Goal: Information Seeking & Learning: Find specific page/section

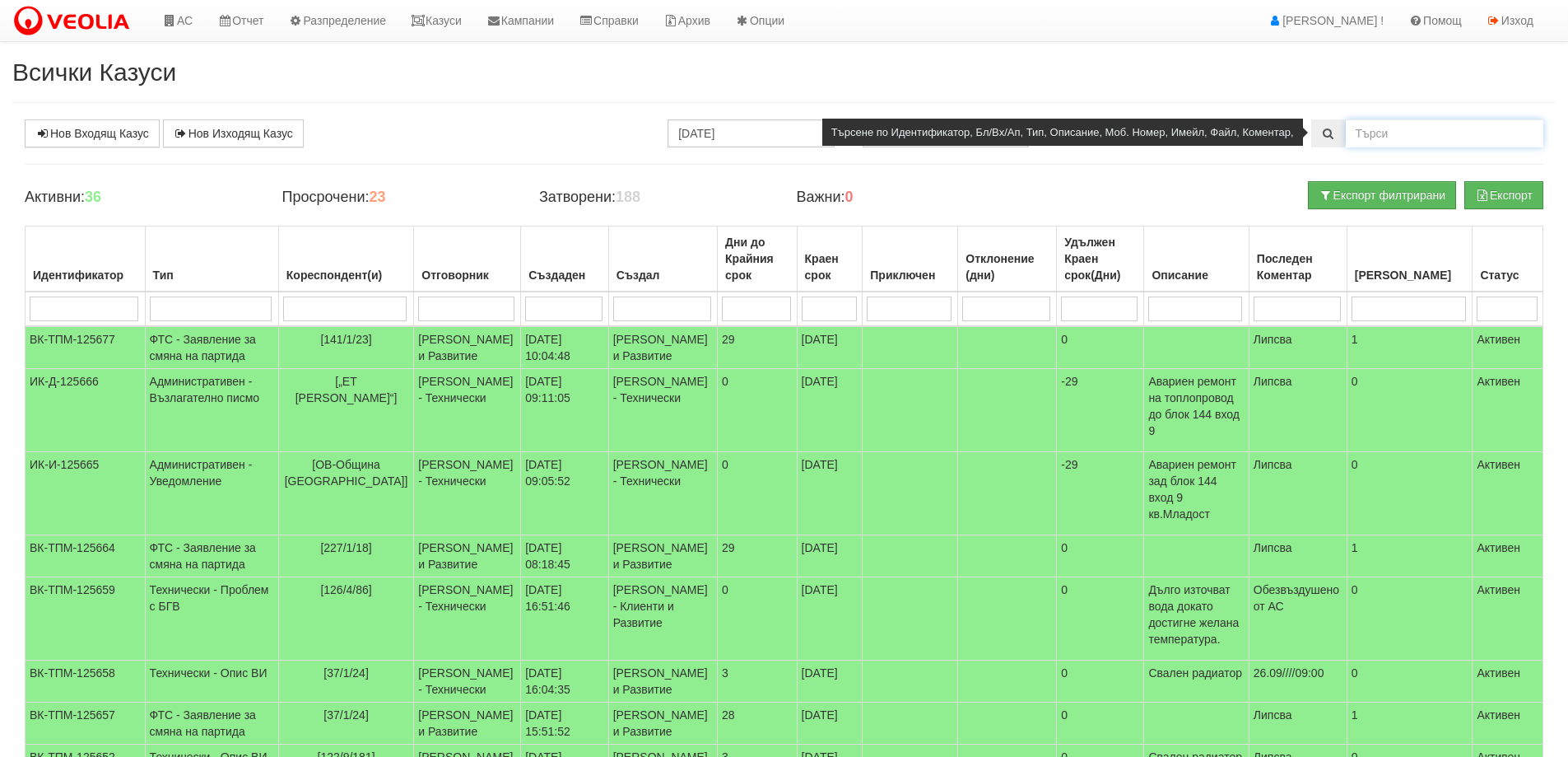
click at [1370, 145] on input "text" at bounding box center [1445, 133] width 197 height 28
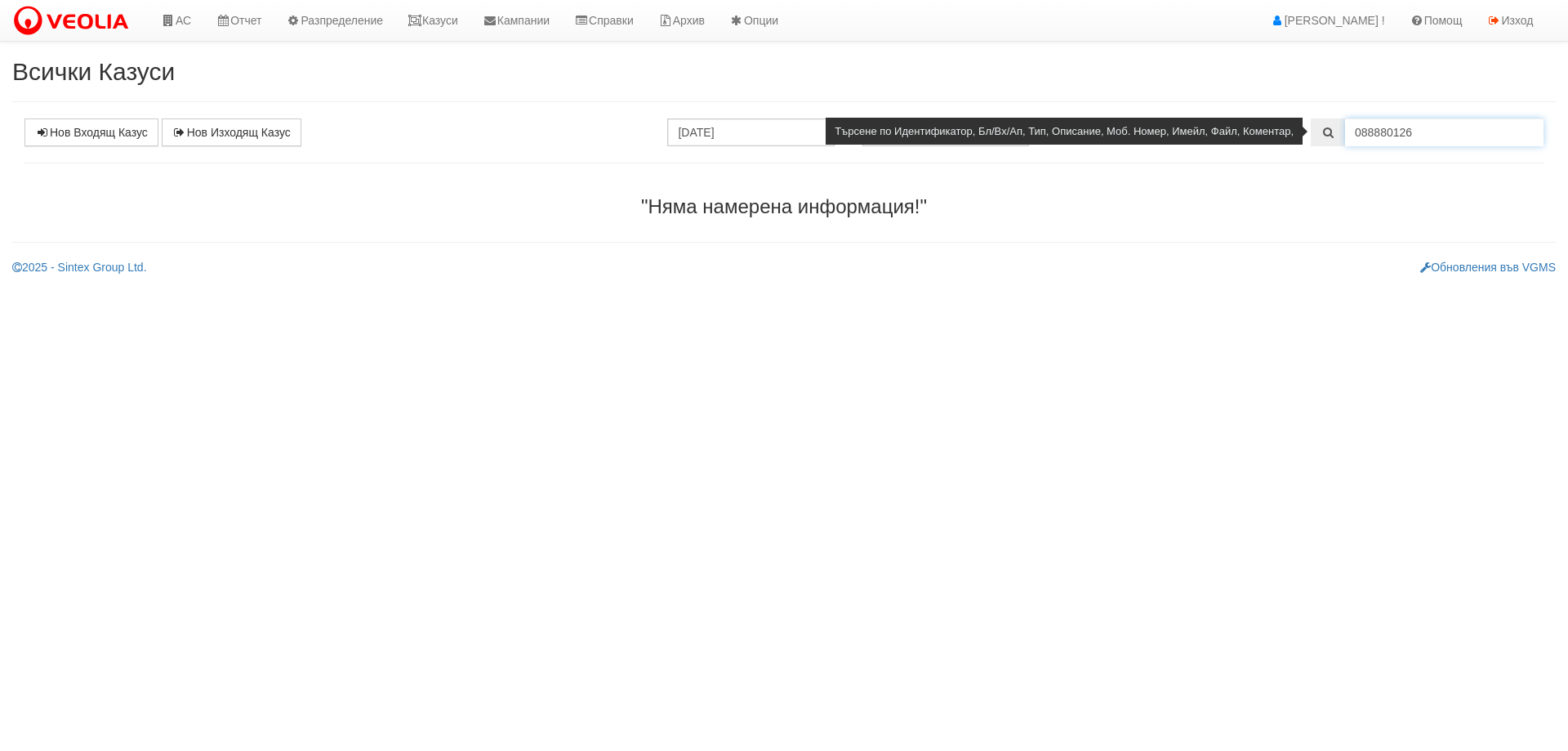
click at [1388, 134] on input "088880126" at bounding box center [1445, 132] width 198 height 28
click at [1380, 129] on input "0888860126" at bounding box center [1445, 132] width 198 height 28
click at [1424, 128] on input "0888860126" at bounding box center [1445, 132] width 198 height 28
type input "0888860126"
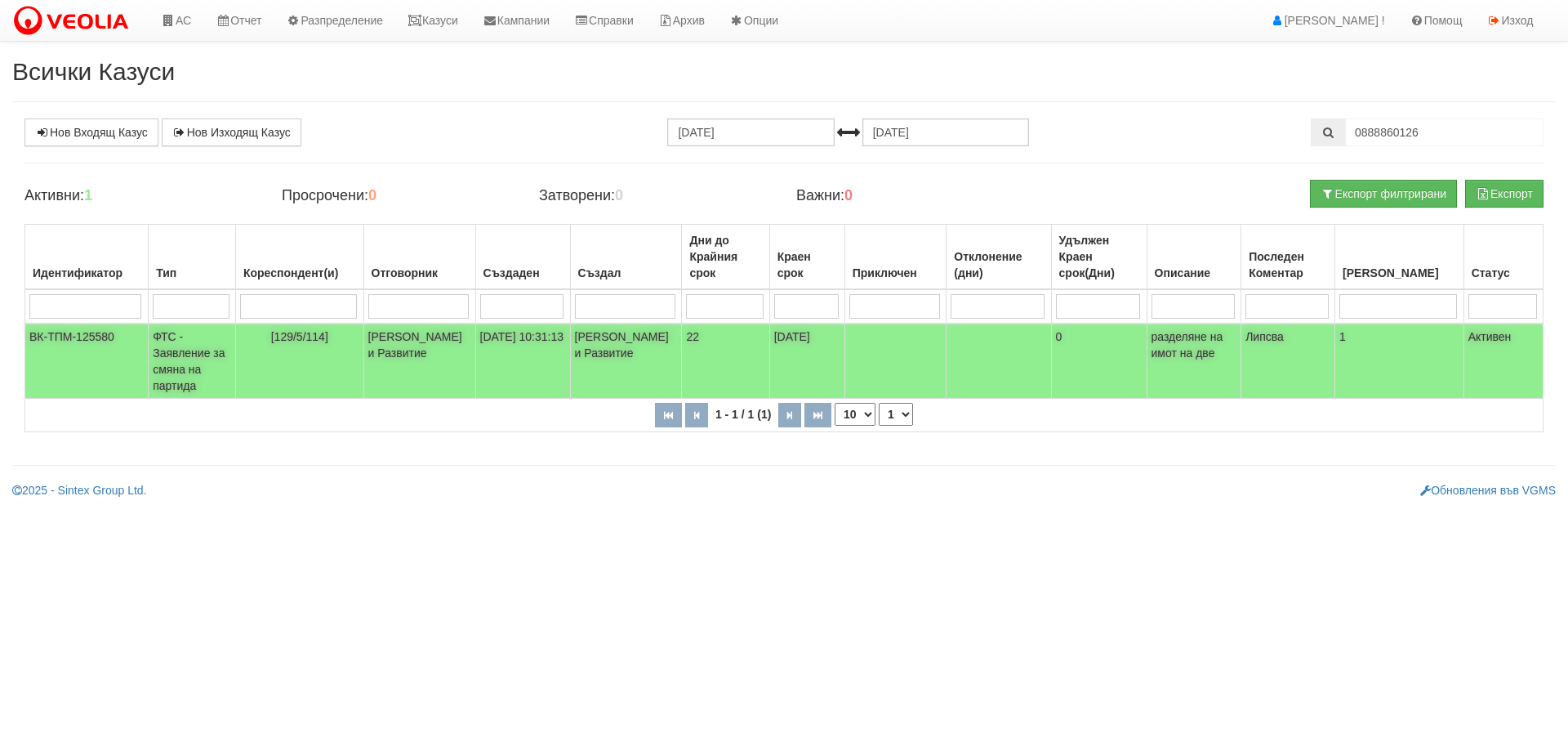
click at [189, 355] on td "ФТС - Заявление за смяна на партида" at bounding box center [192, 361] width 87 height 75
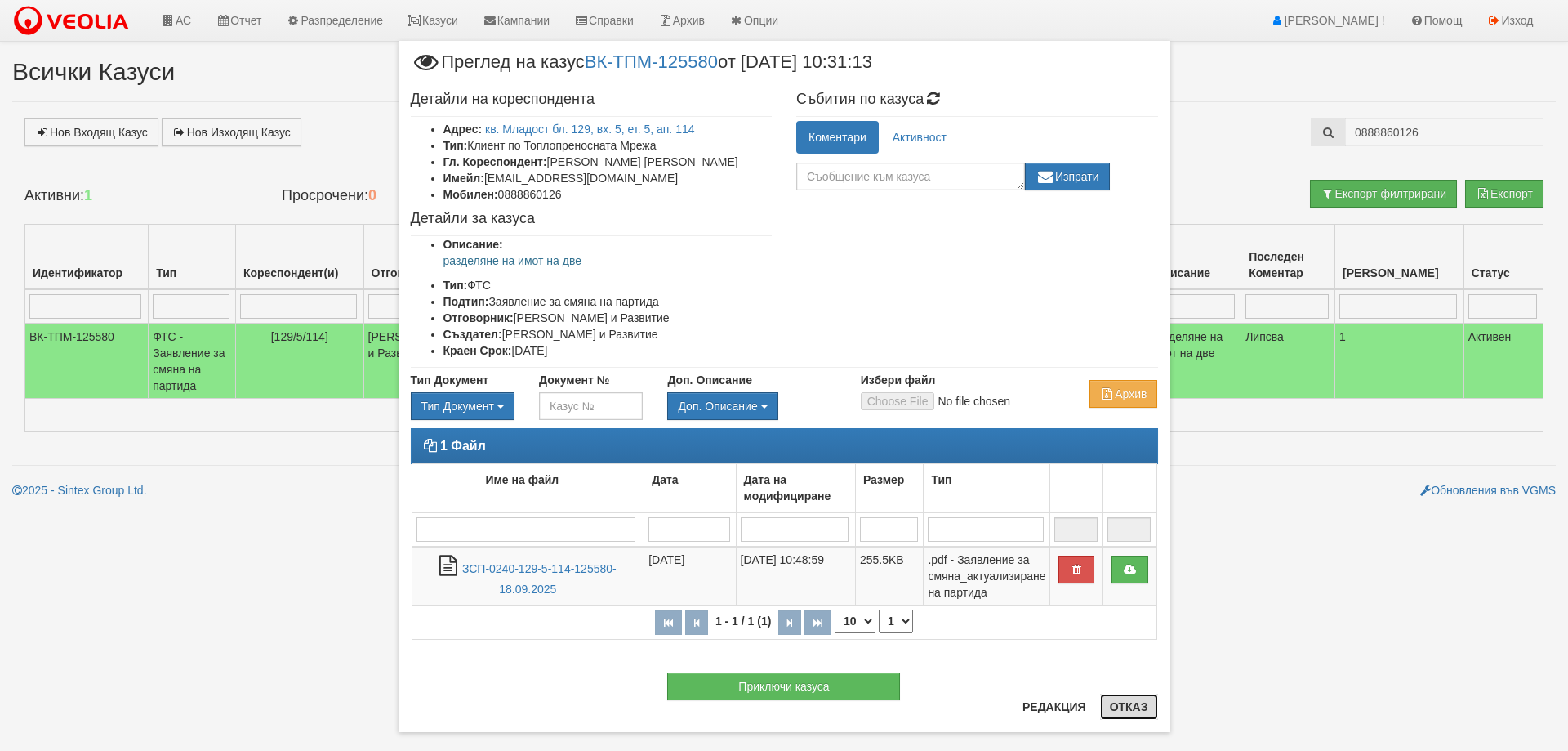
click at [1122, 707] on button "Отказ" at bounding box center [1129, 707] width 58 height 26
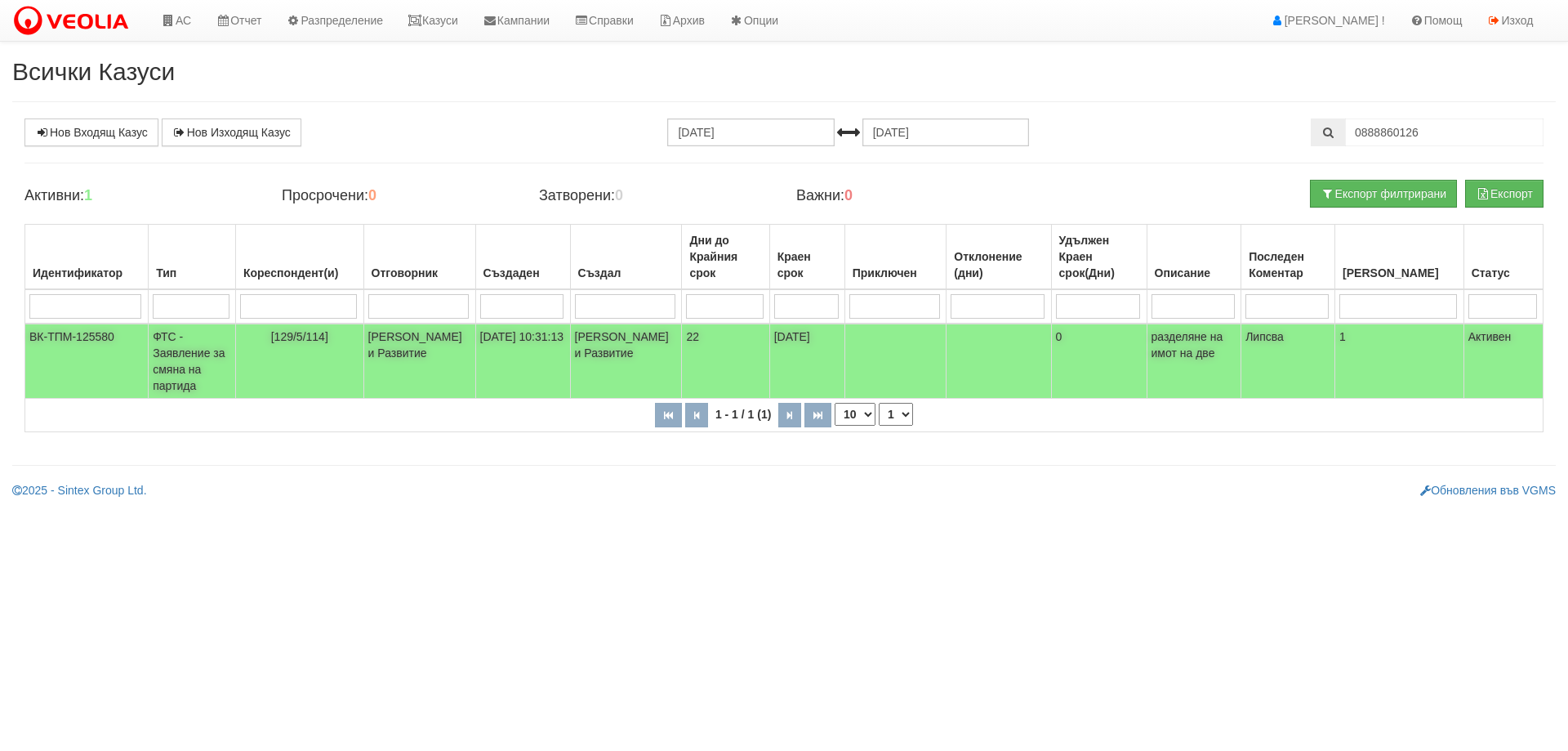
click at [189, 365] on td "ФТС - Заявление за смяна на партида" at bounding box center [192, 361] width 87 height 75
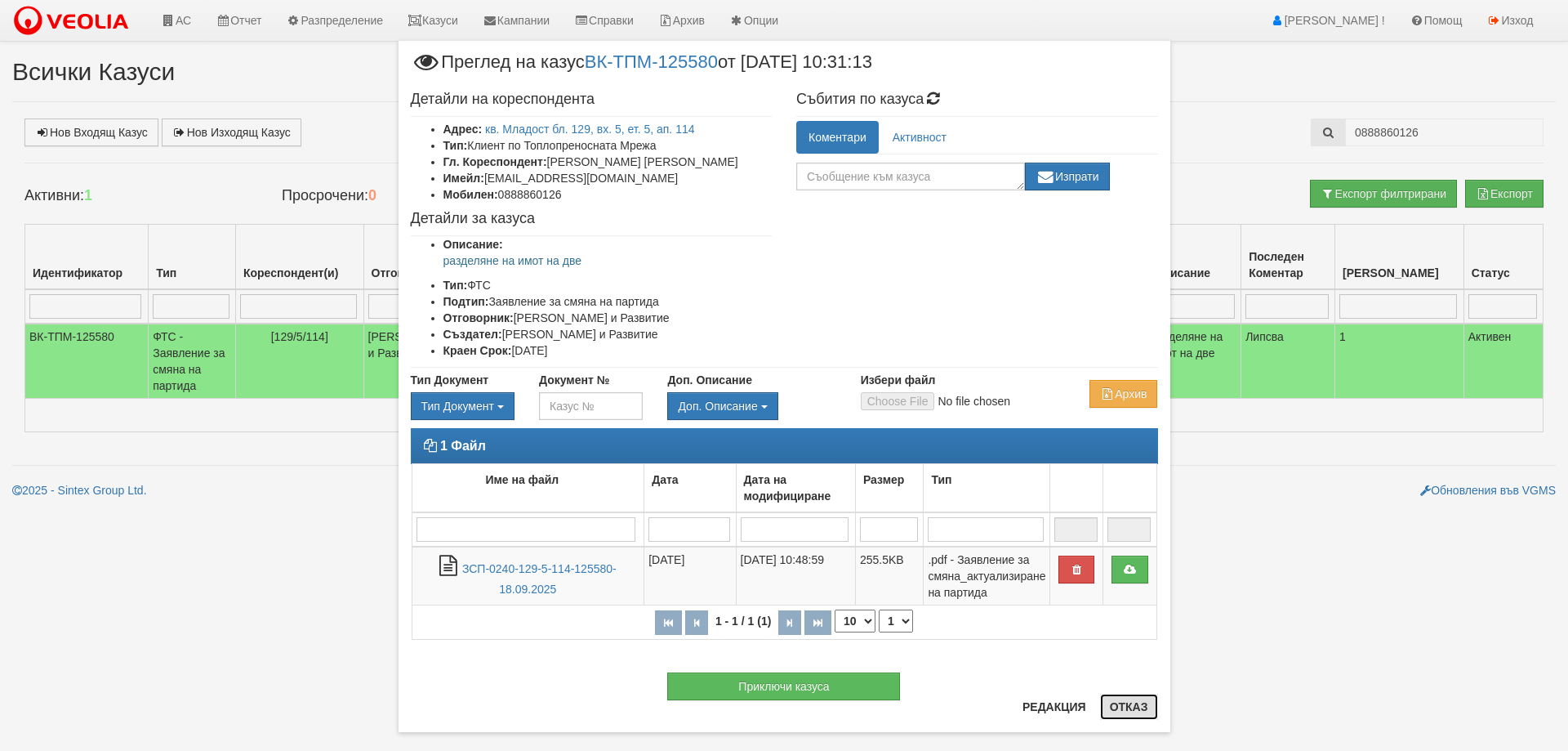
click at [1131, 714] on button "Отказ" at bounding box center [1129, 707] width 58 height 26
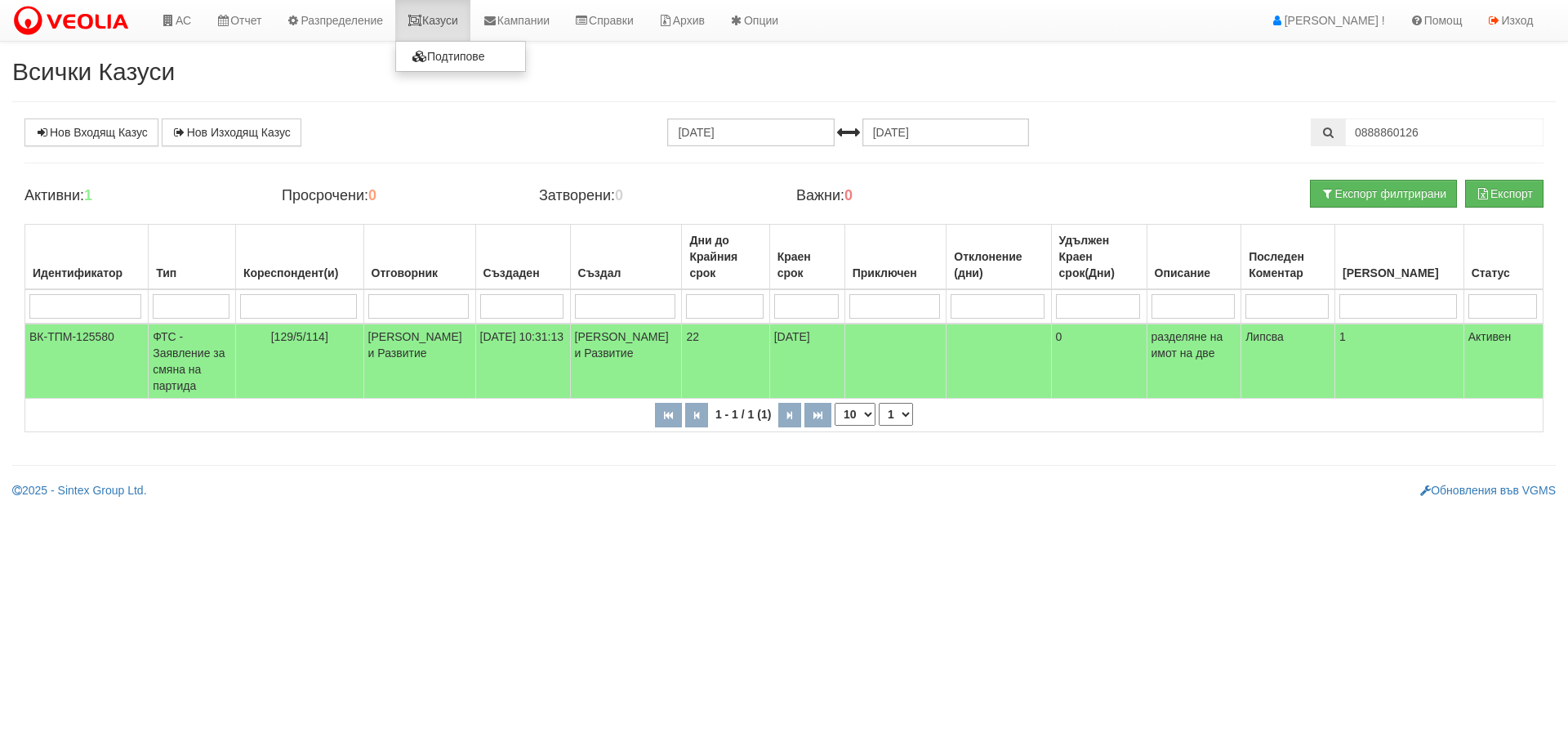
click at [438, 30] on link "Казуси" at bounding box center [432, 20] width 75 height 41
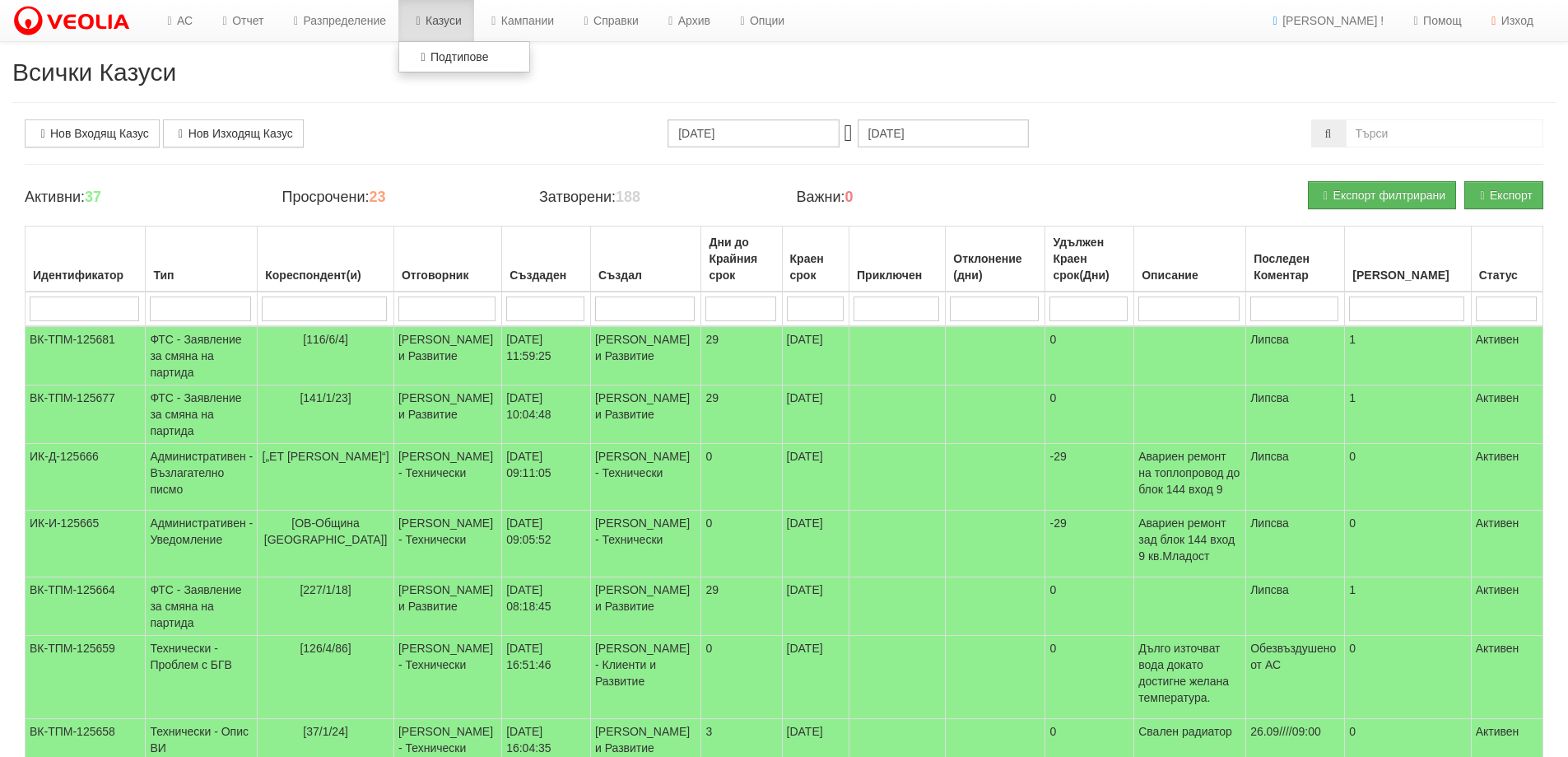
click at [453, 25] on link "Казуси" at bounding box center [436, 20] width 76 height 41
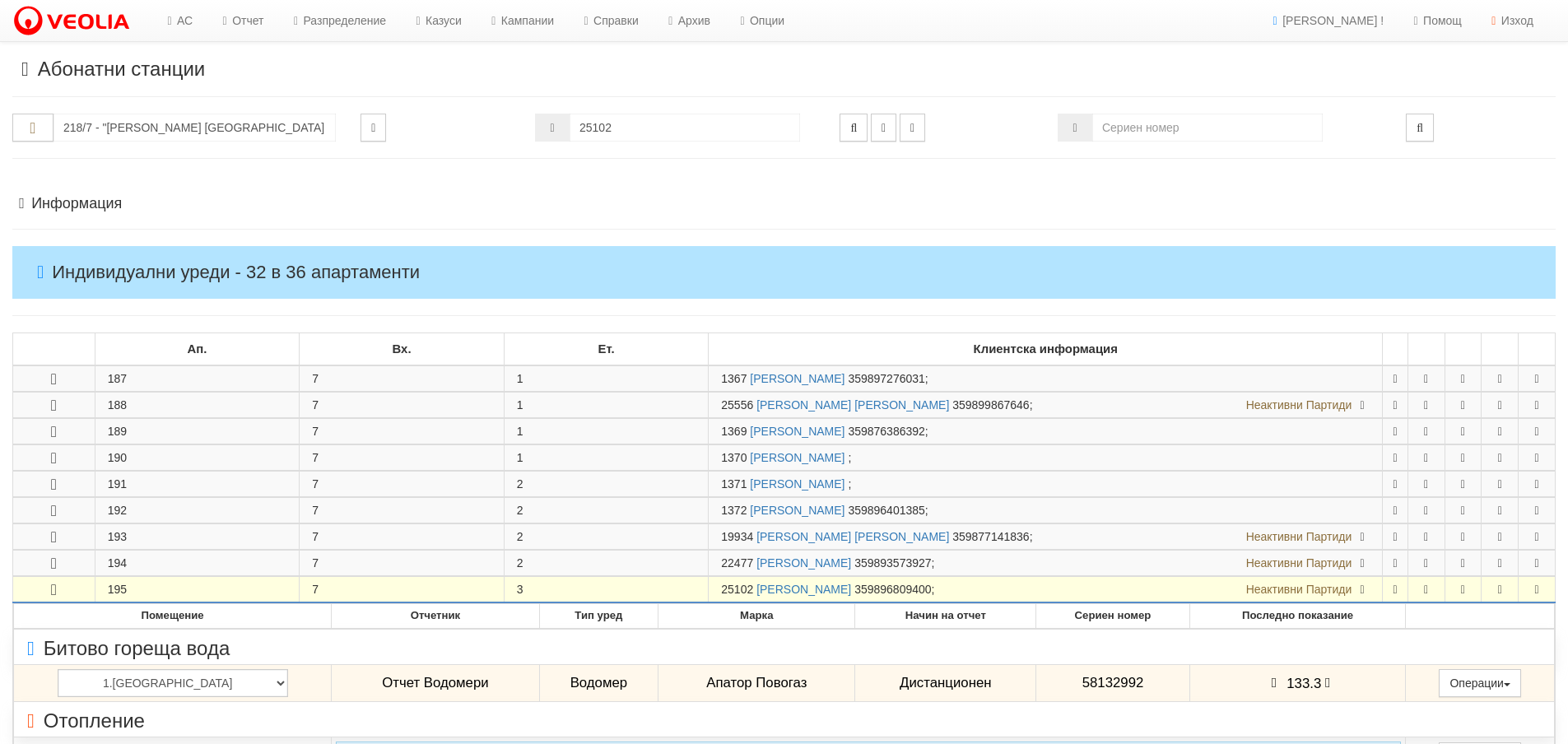
scroll to position [371, 0]
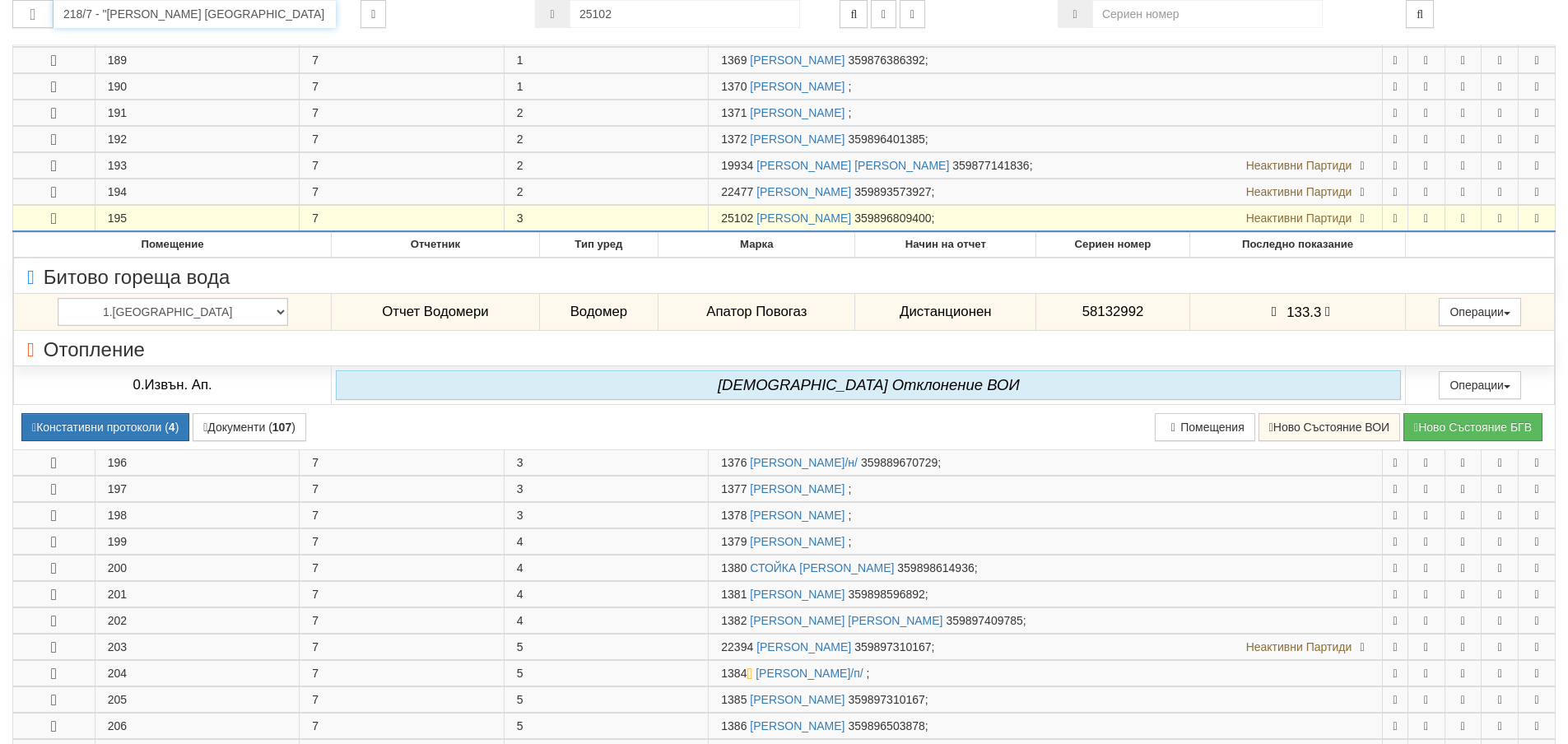
click at [145, 17] on input "218/7 - "ВЕОЛИЯ ЕНЕРДЖИ ВАРНА " ЕАД" at bounding box center [195, 14] width 283 height 28
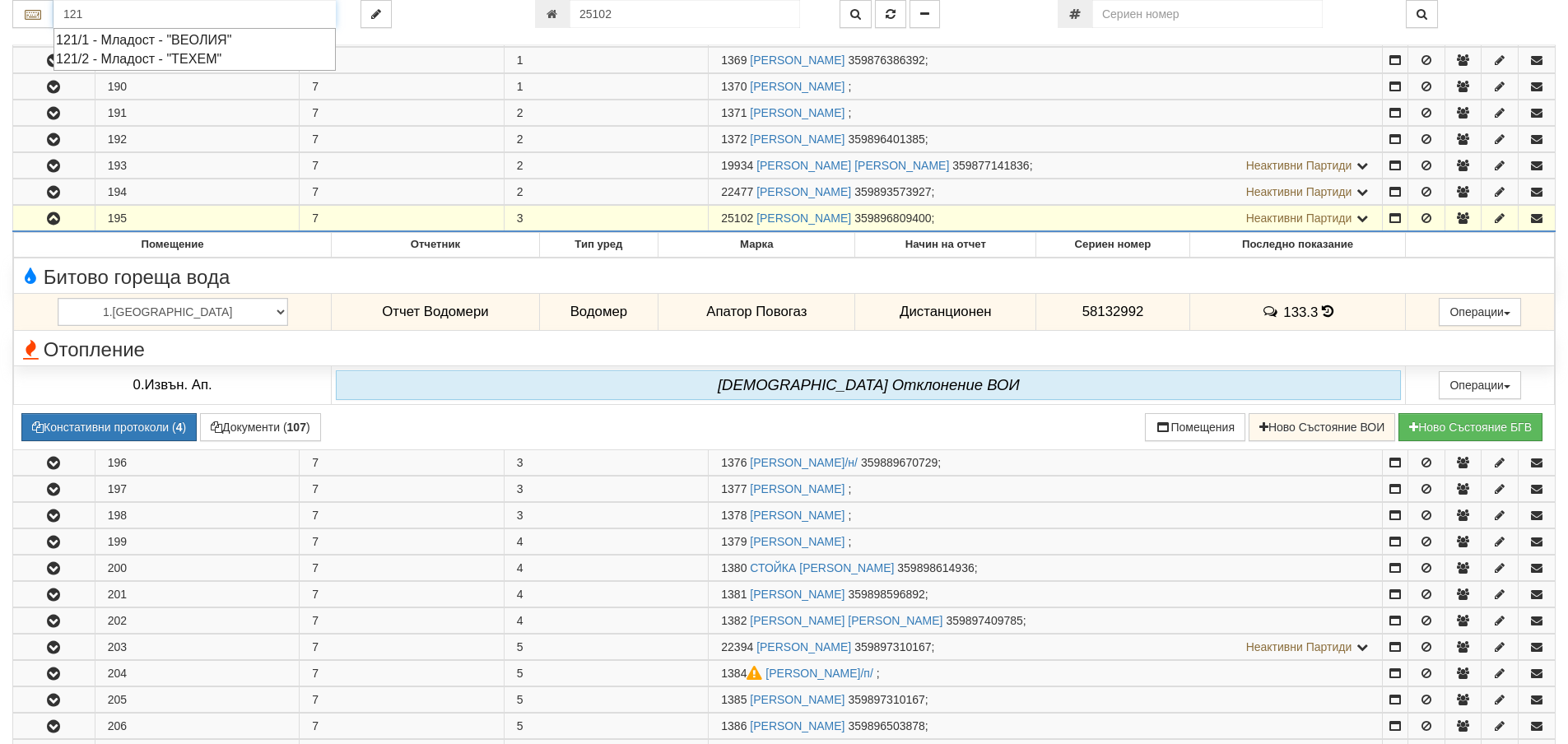
click at [145, 38] on div "121/1 - Младост - "ВЕОЛИЯ"" at bounding box center [194, 40] width 277 height 19
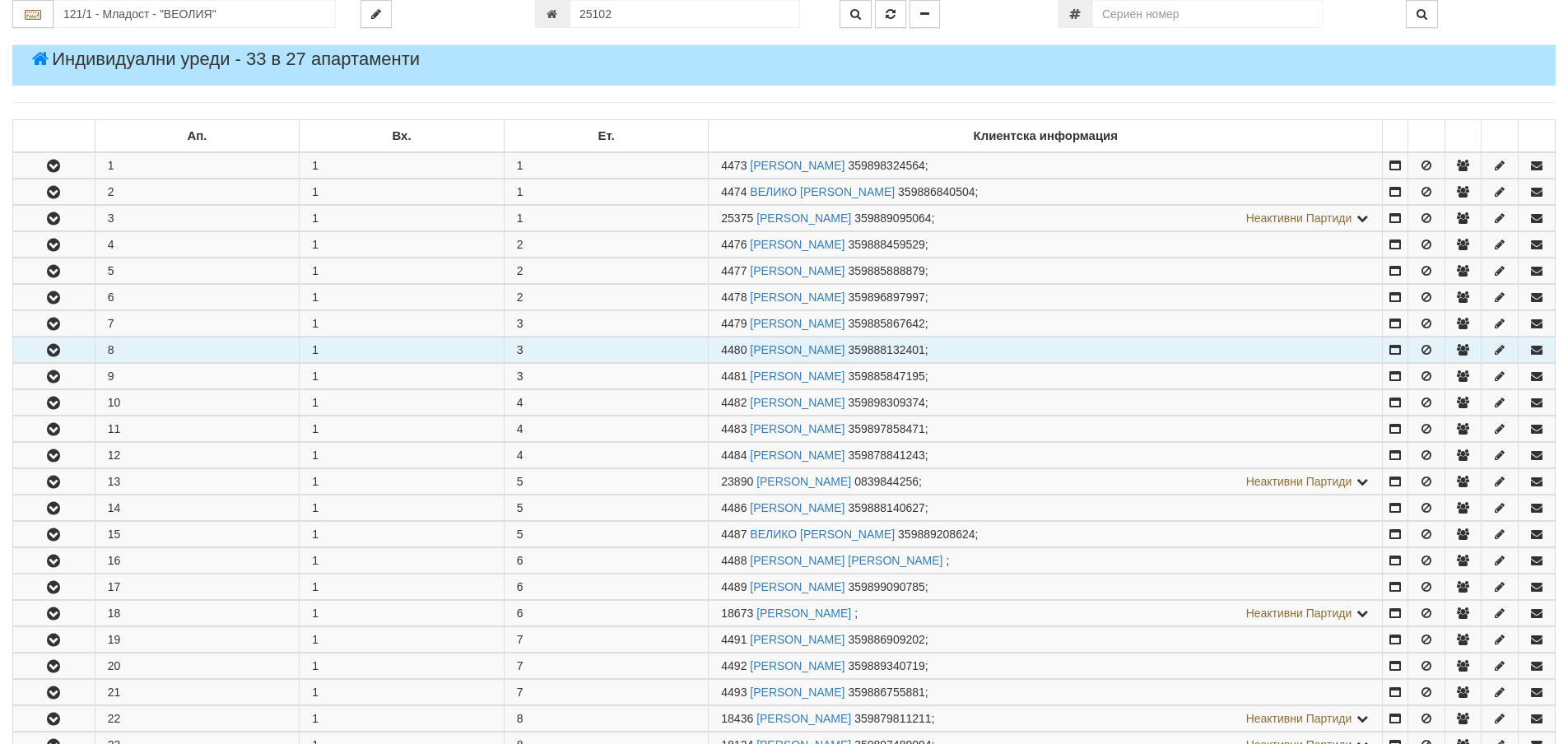
scroll to position [247, 0]
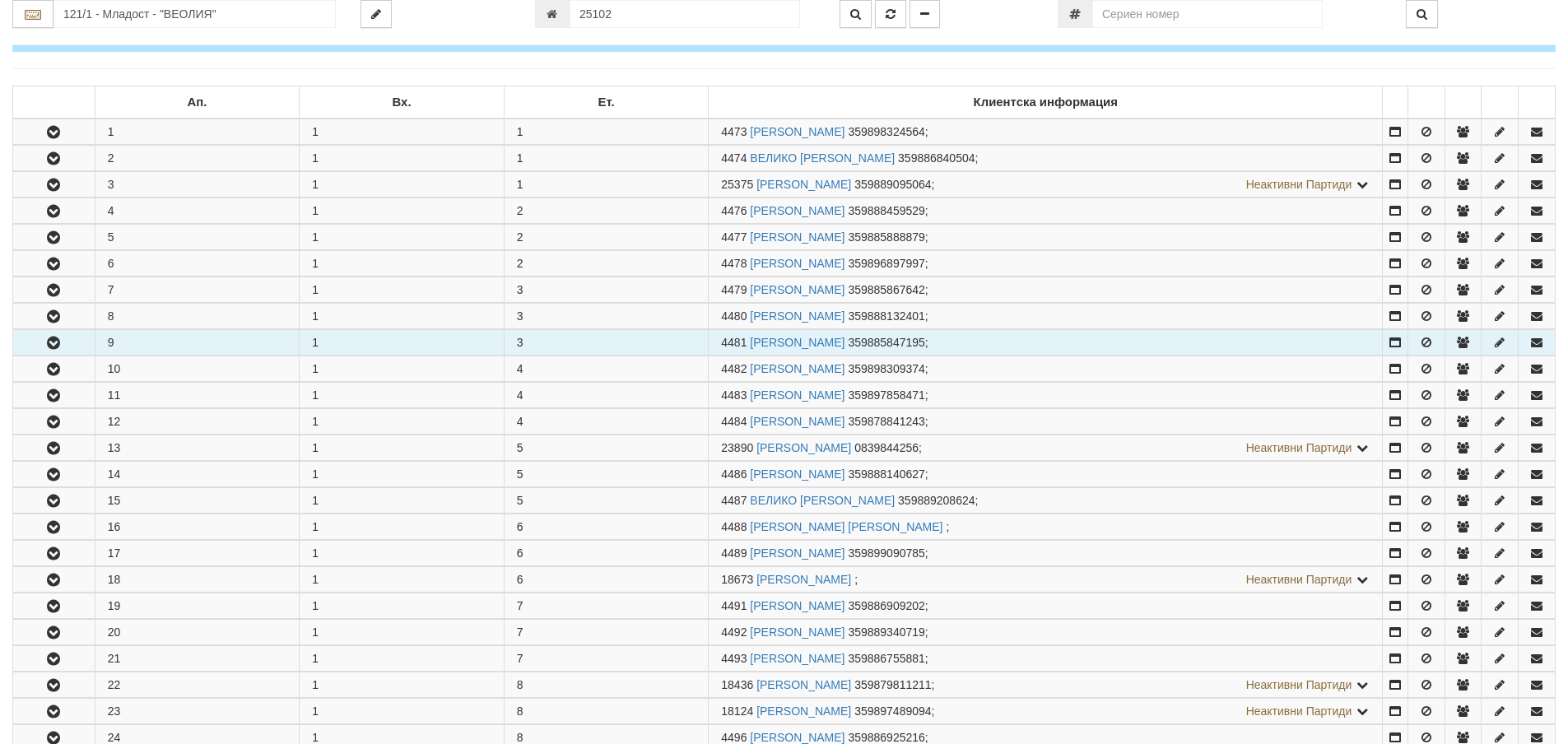
click at [52, 344] on icon "button" at bounding box center [53, 342] width 20 height 11
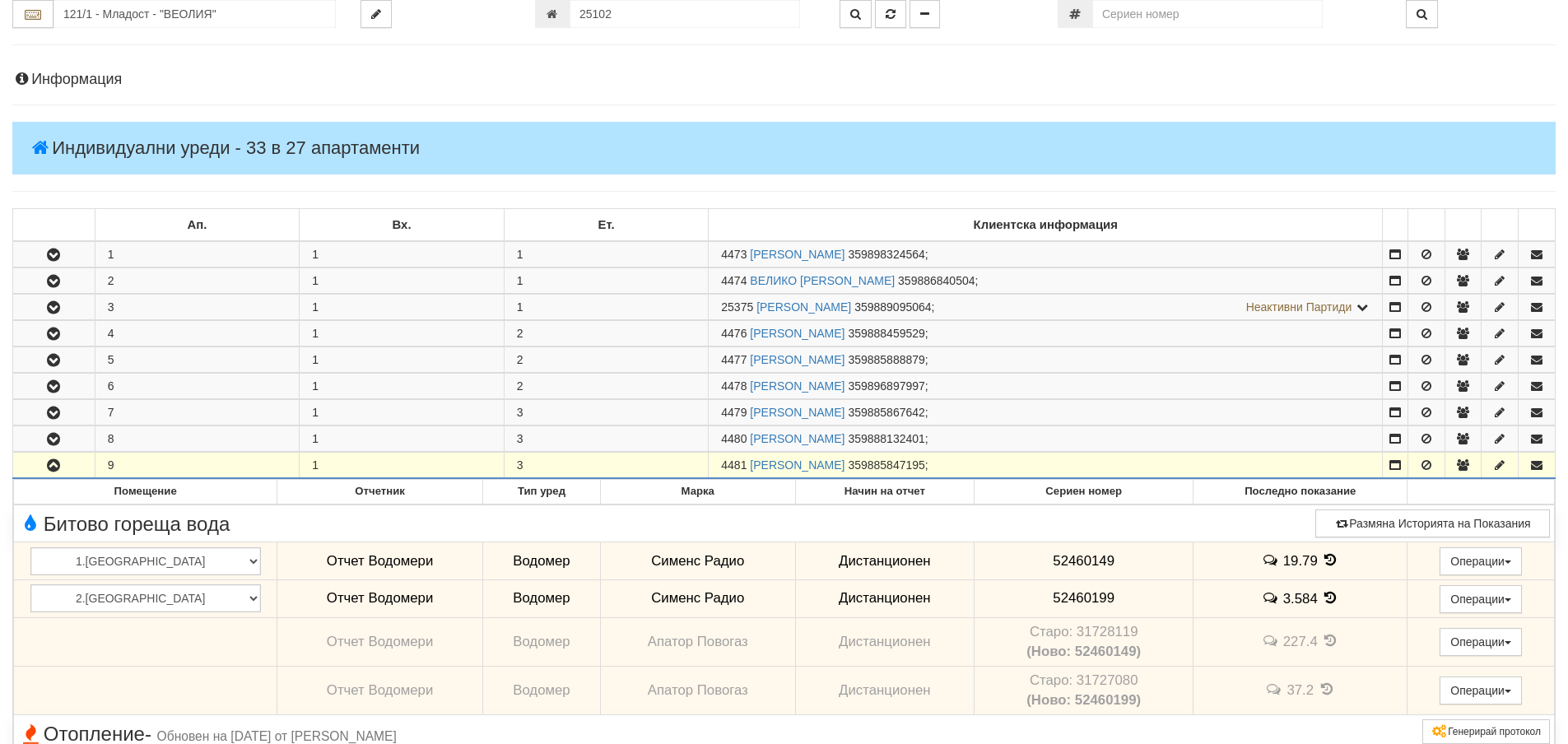
scroll to position [0, 0]
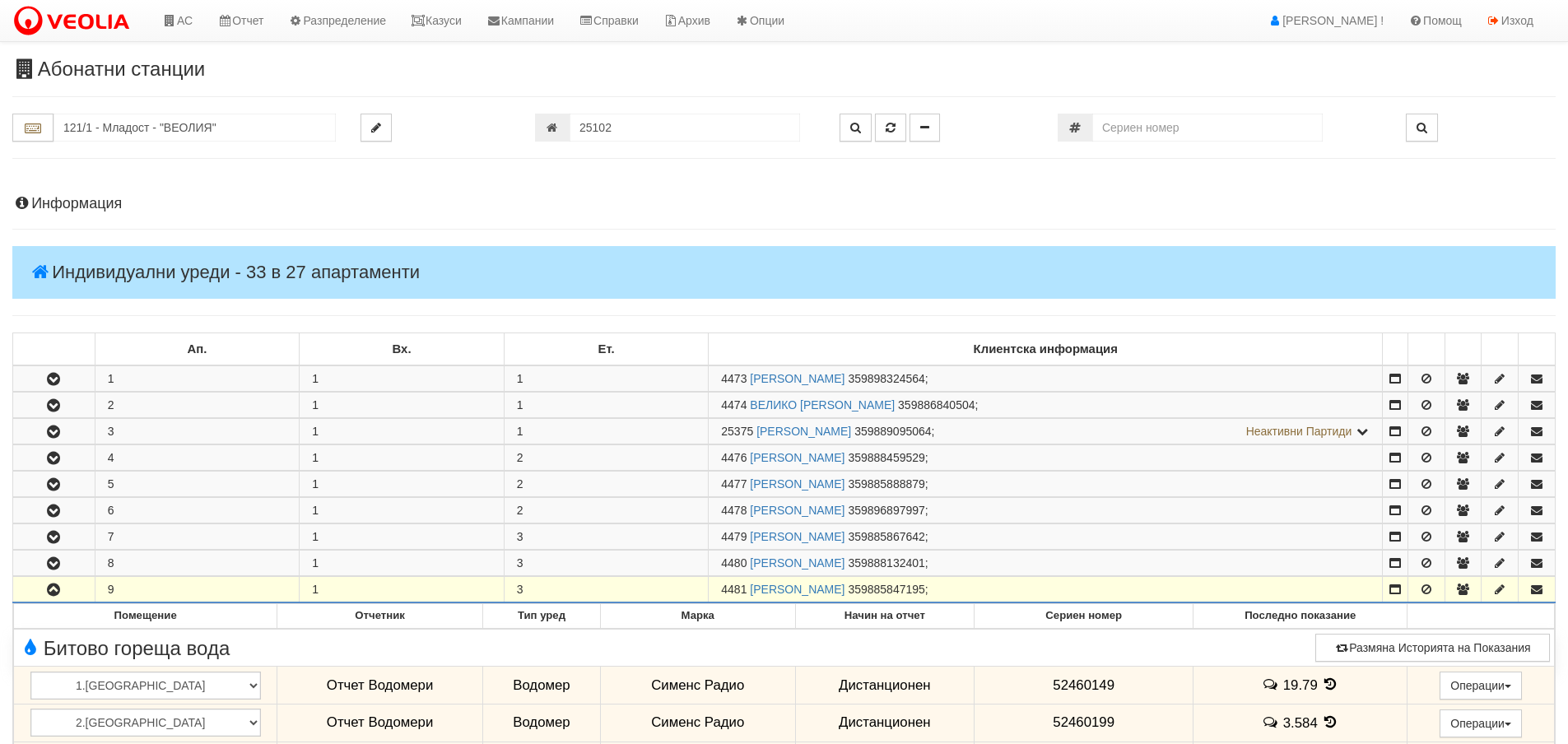
click at [67, 200] on h4 "Информация" at bounding box center [784, 203] width 1544 height 17
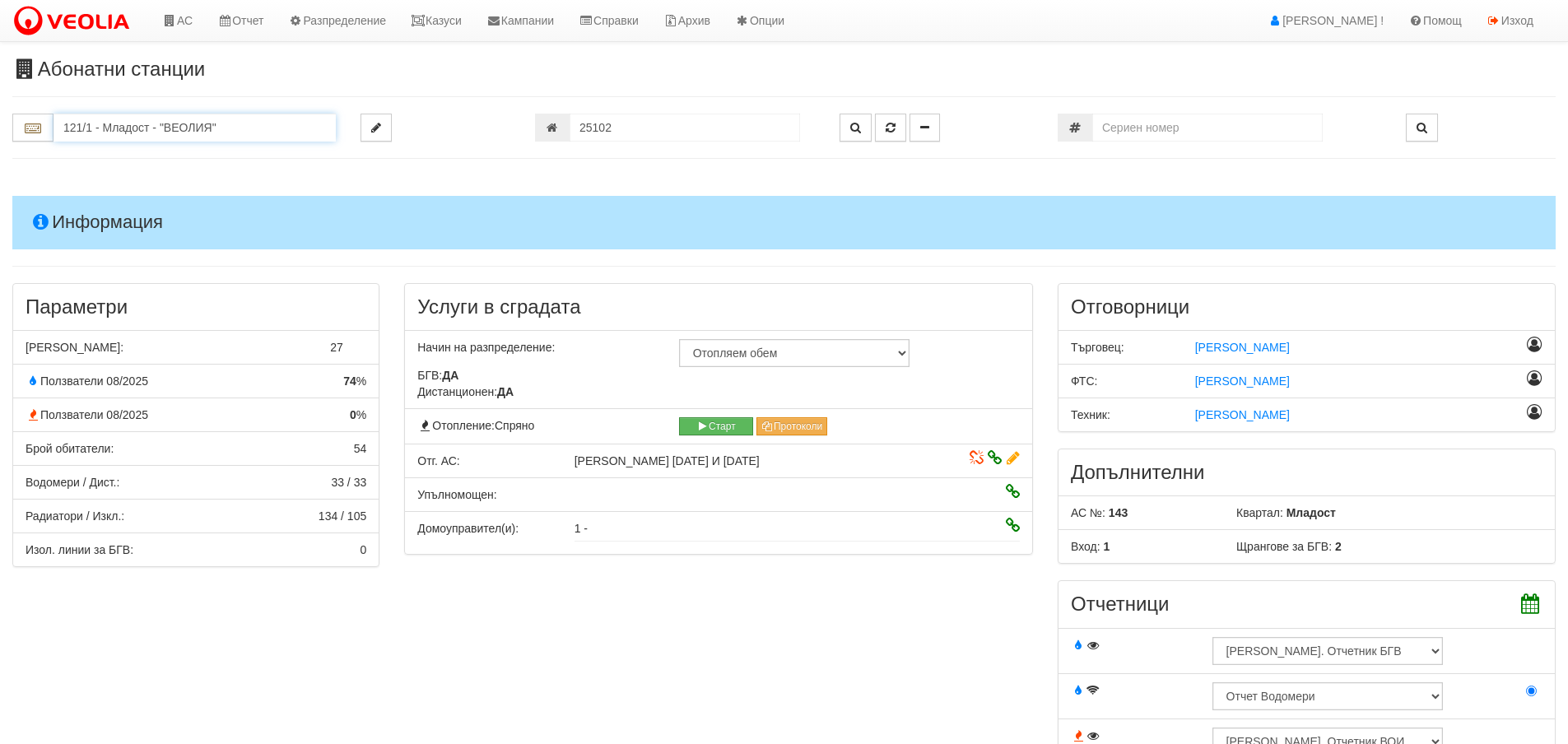
click at [101, 127] on input "121/1 - Младост - "ВЕОЛИЯ"" at bounding box center [195, 128] width 283 height 28
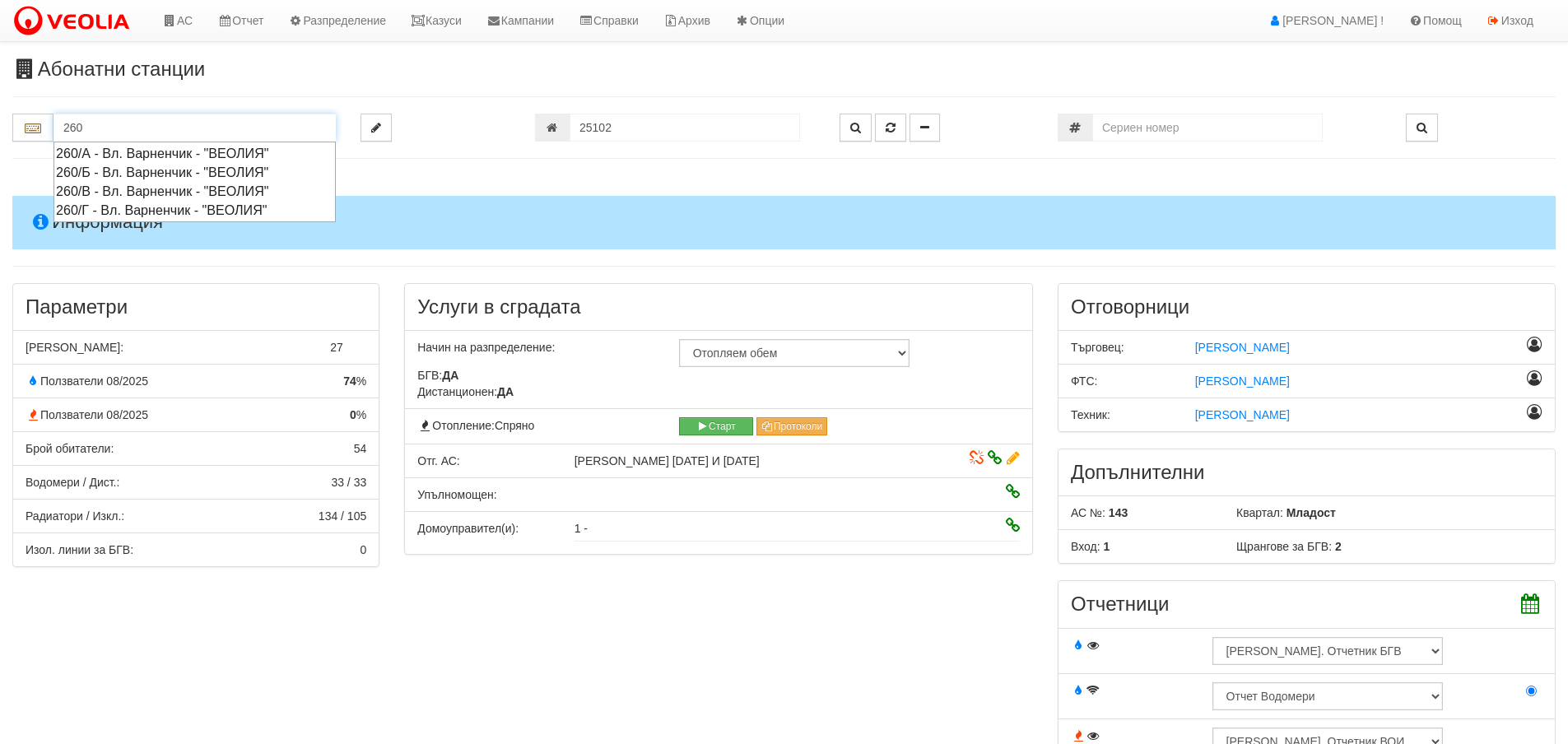
click at [112, 207] on div "260/Г - Вл. Варненчик - "ВЕОЛИЯ"" at bounding box center [194, 210] width 277 height 19
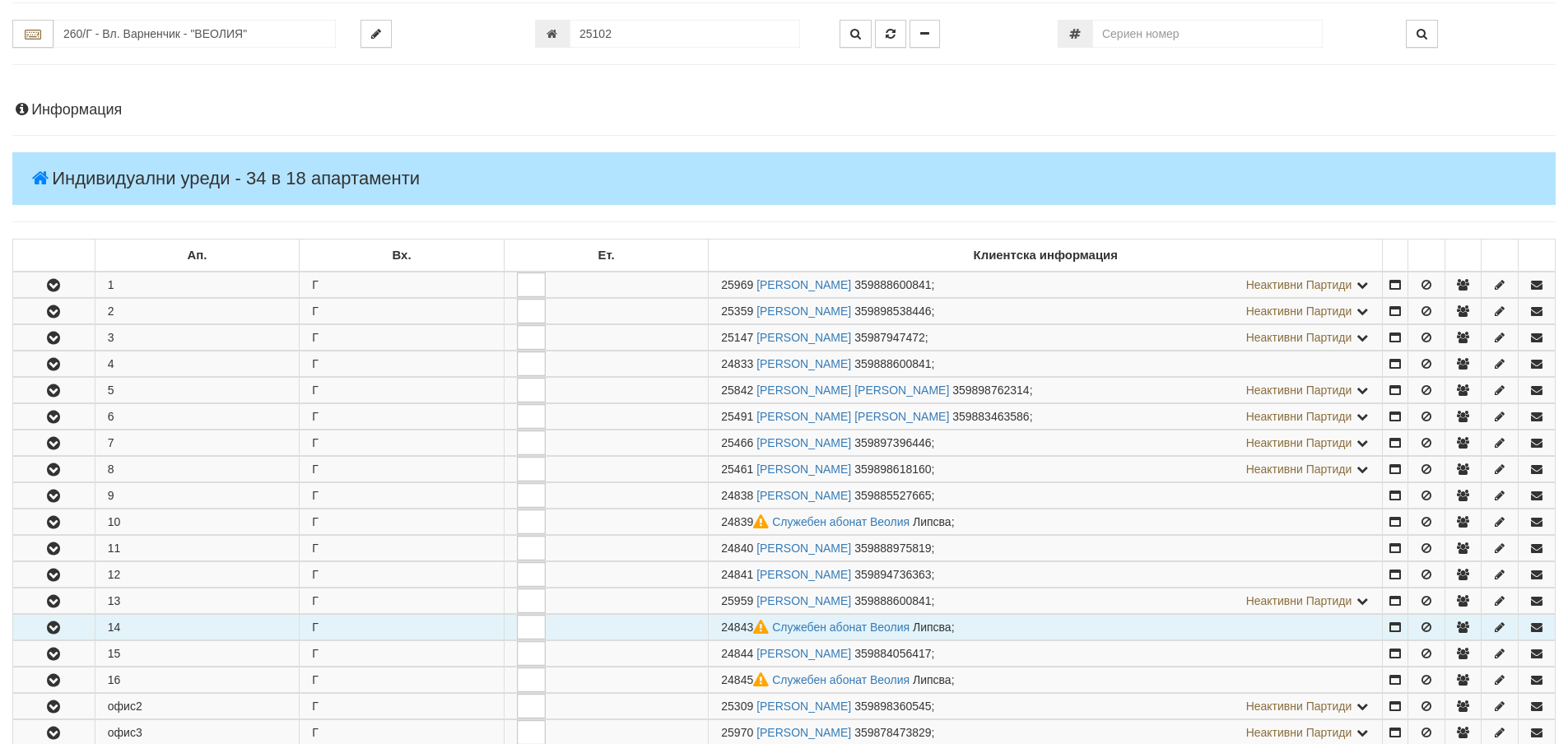
scroll to position [247, 0]
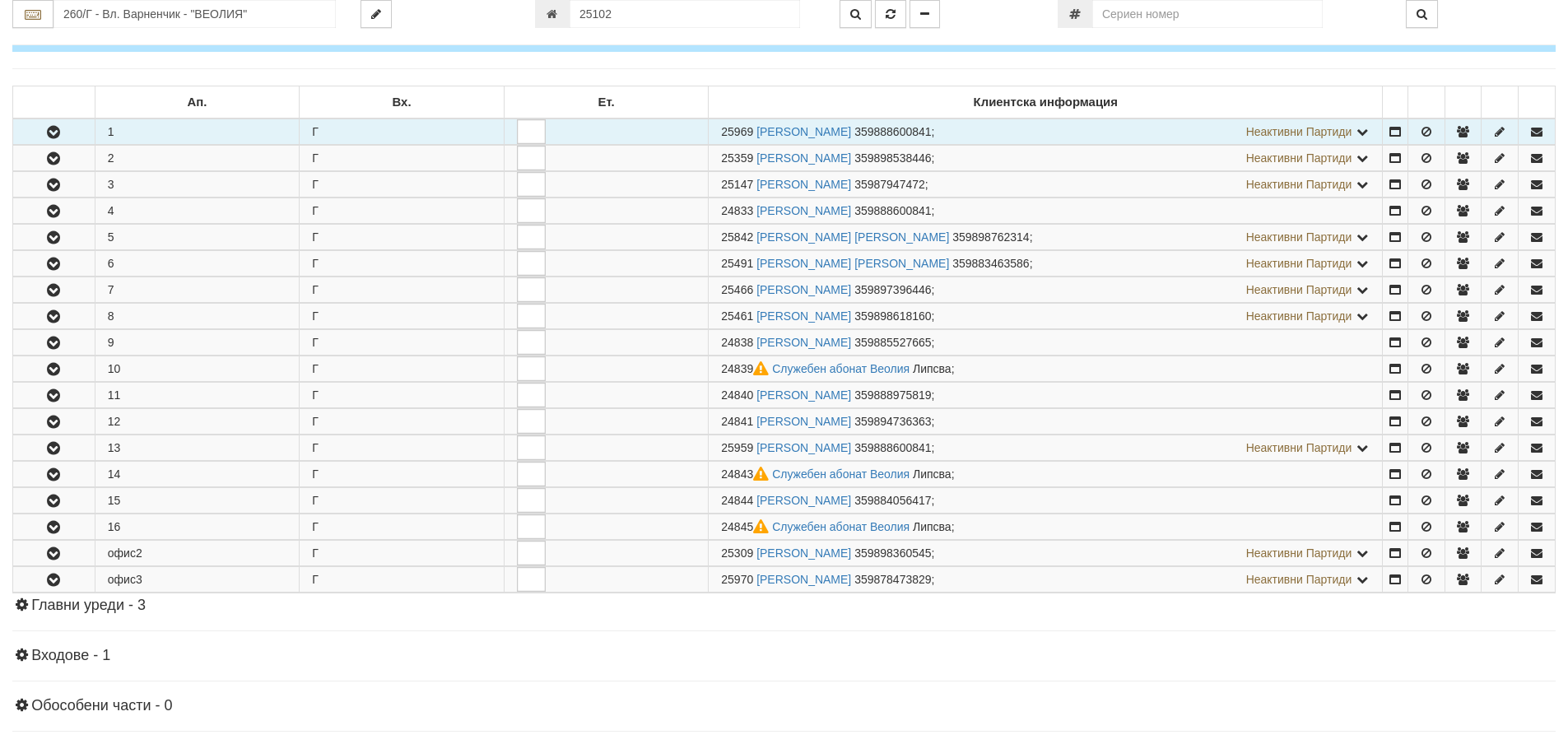
click at [50, 130] on icon "button" at bounding box center [53, 132] width 20 height 11
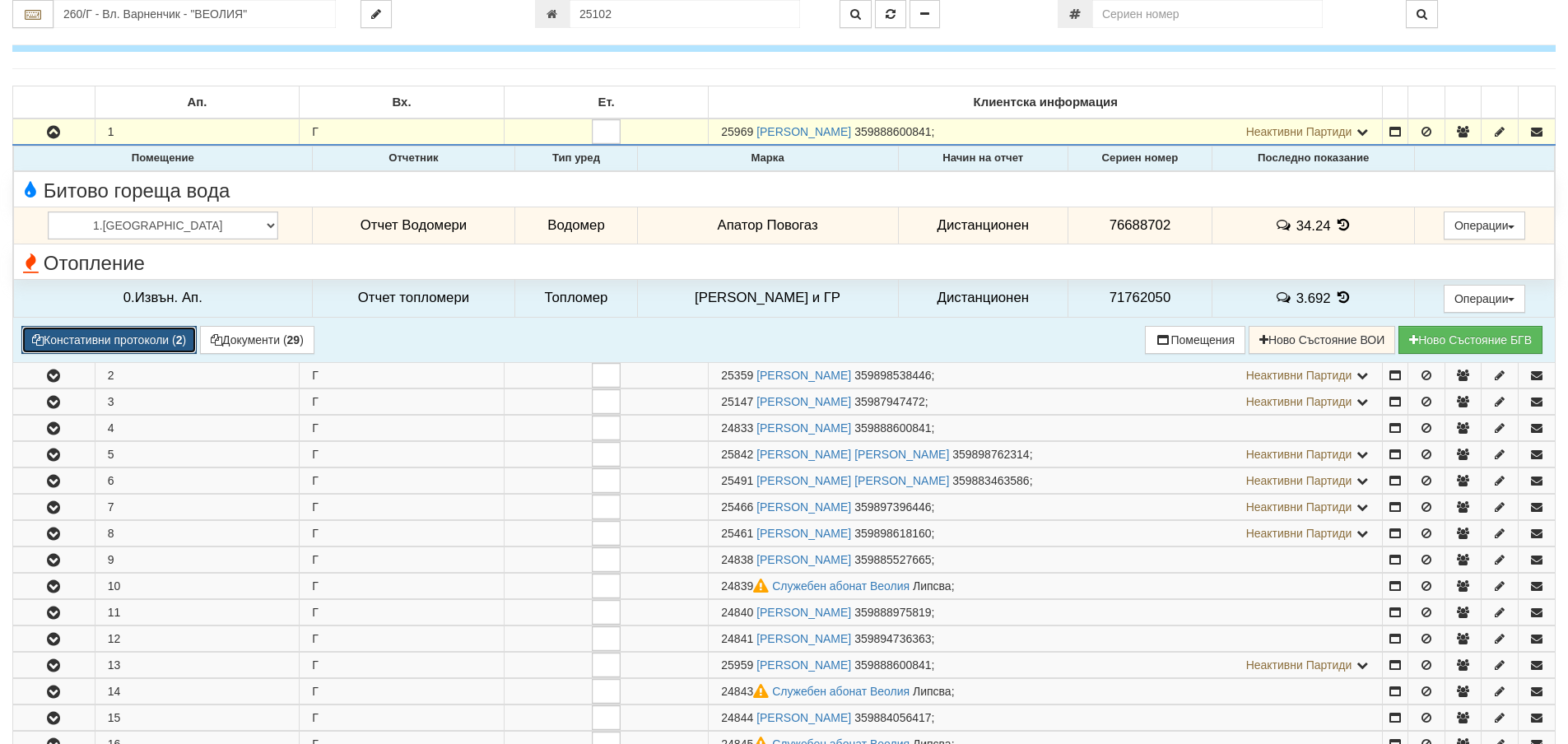
click at [117, 338] on button "Констативни протоколи ( 2 )" at bounding box center [110, 340] width 176 height 28
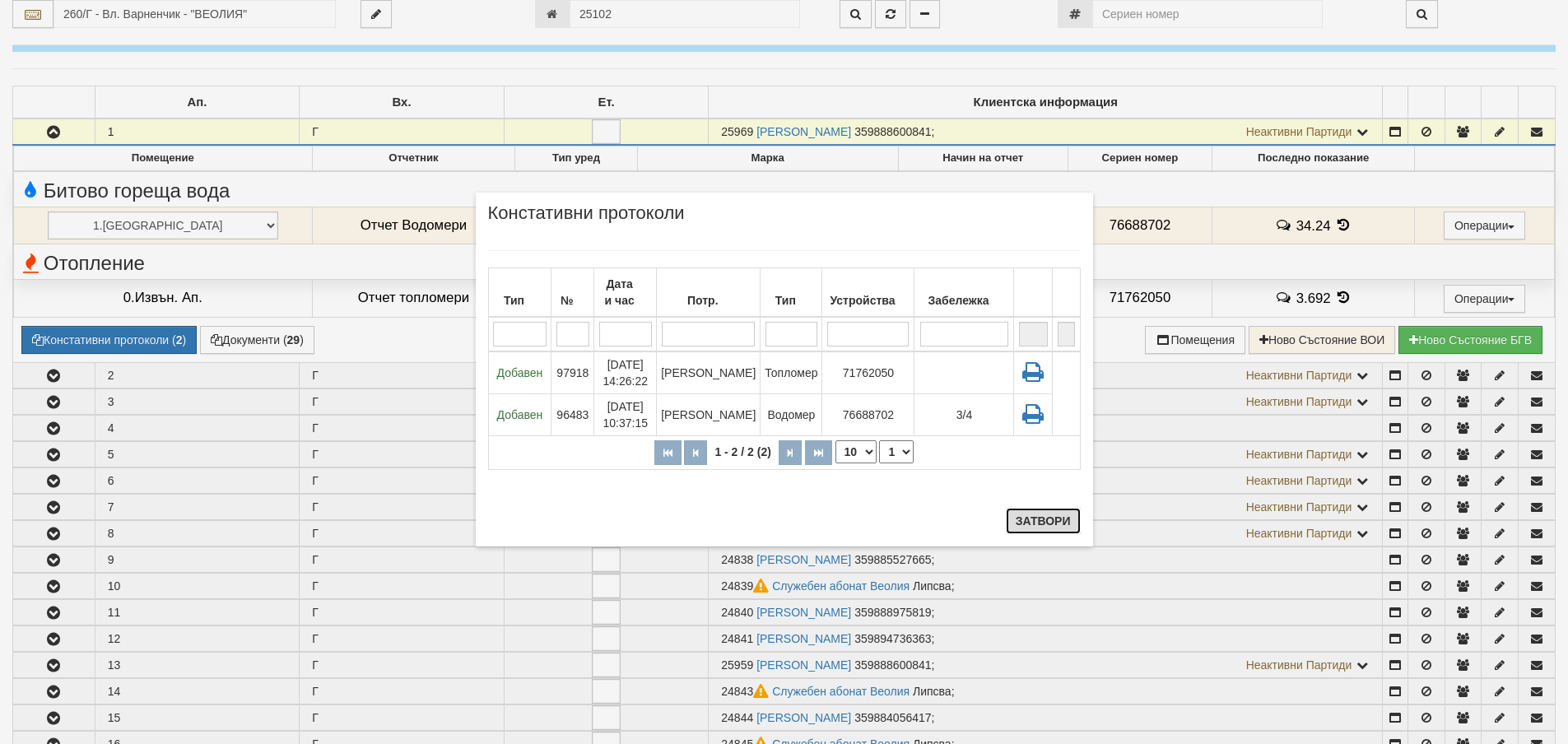
click at [1044, 518] on button "Затвори" at bounding box center [1044, 521] width 75 height 26
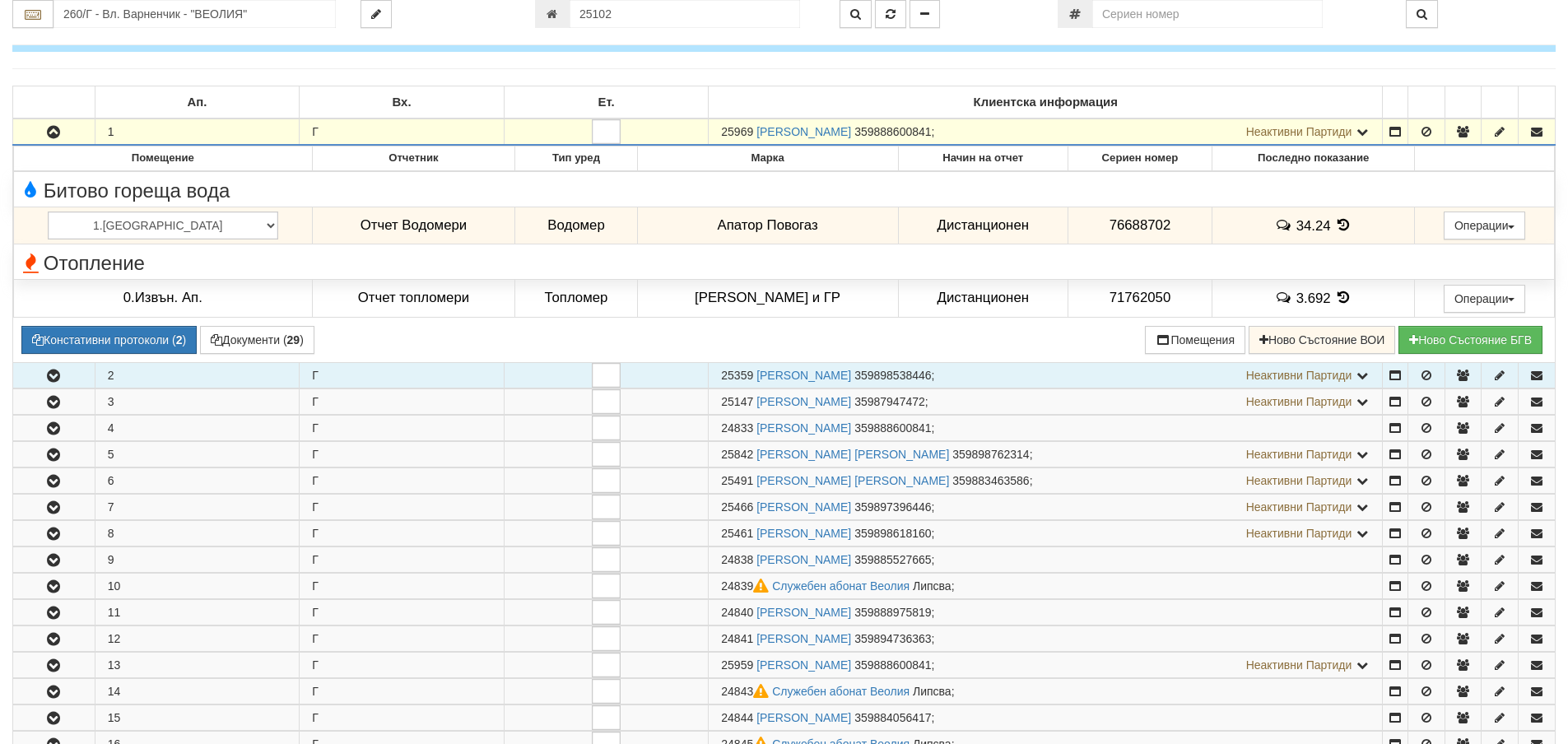
click at [50, 376] on icon "button" at bounding box center [53, 375] width 20 height 11
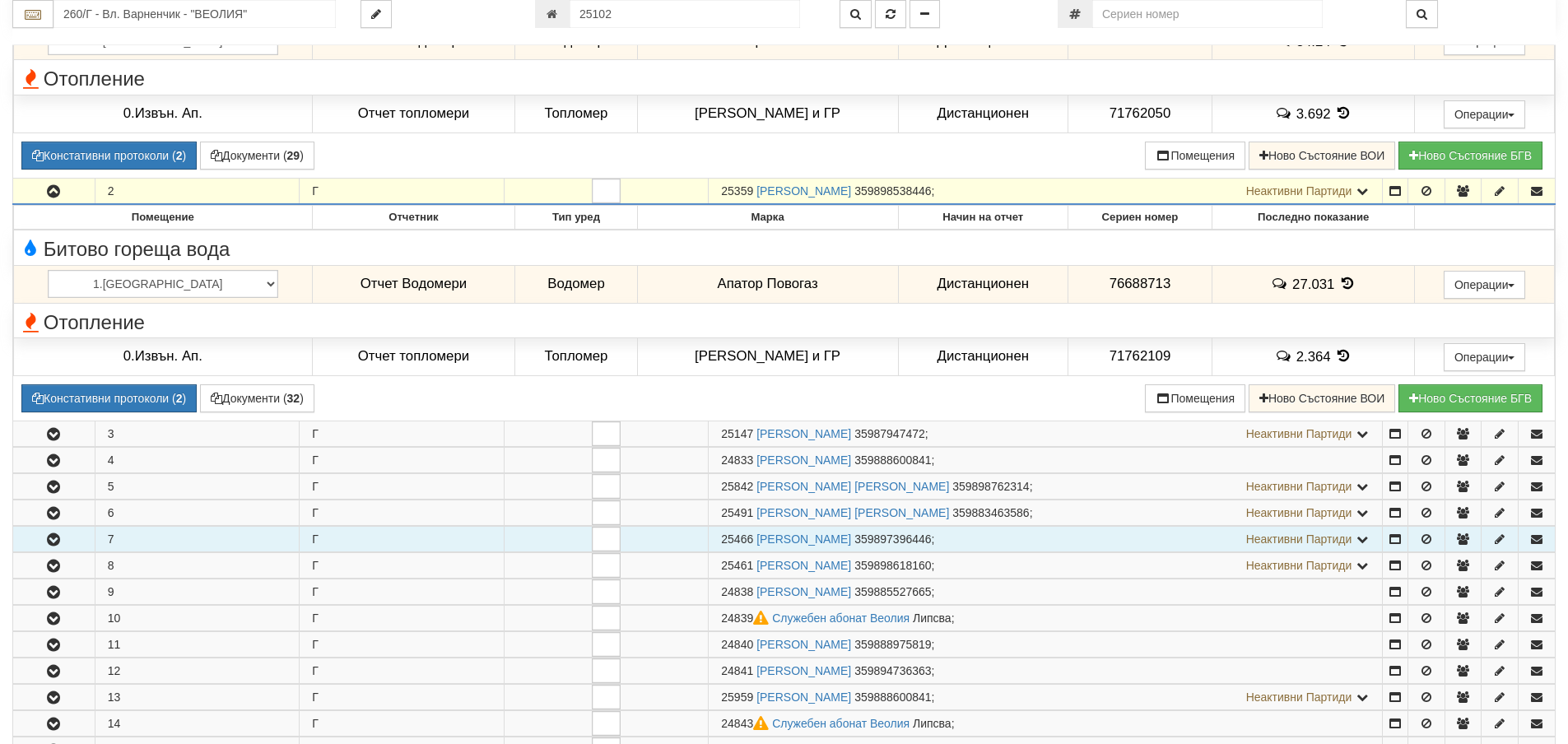
scroll to position [494, 0]
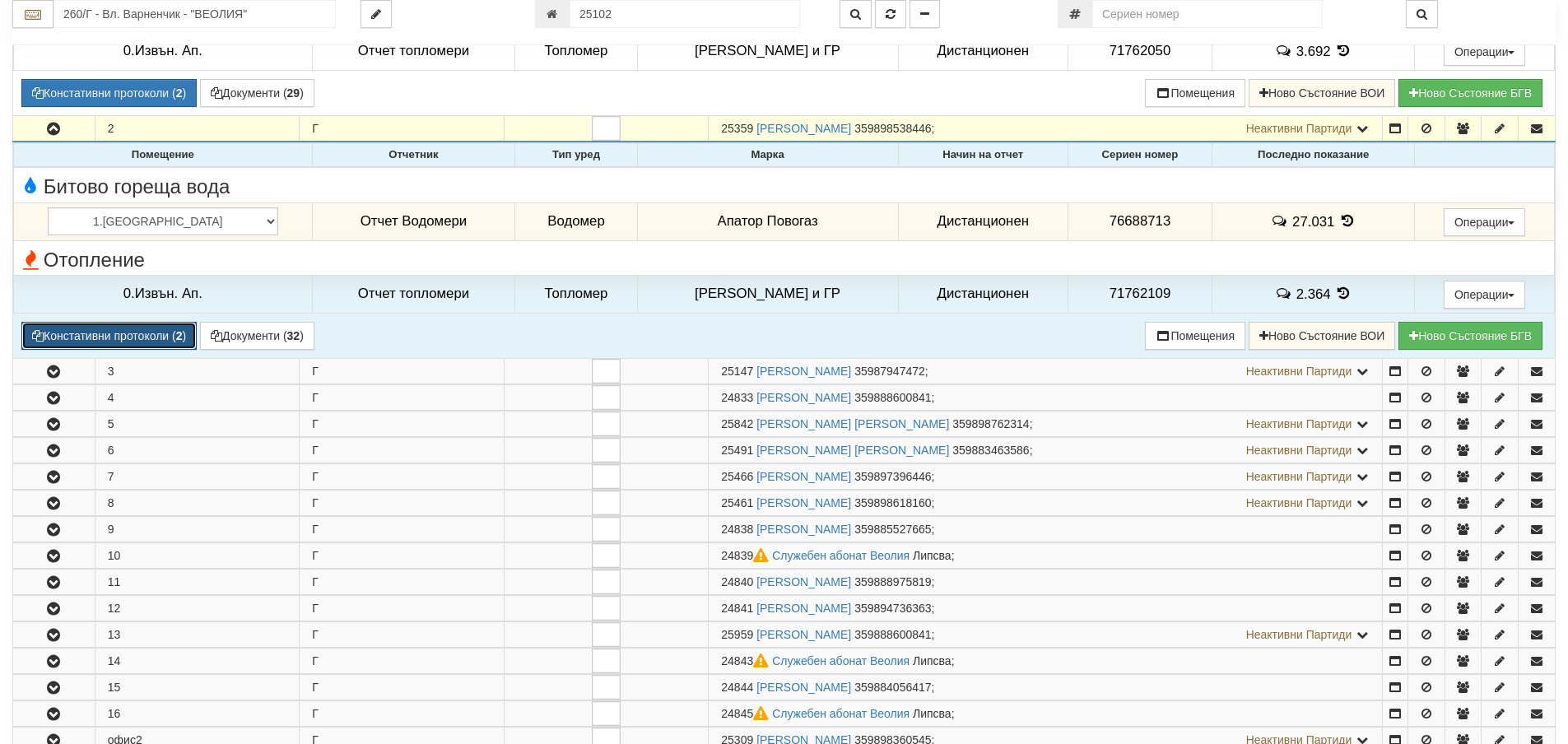
click at [130, 328] on button "Констативни протоколи ( 2 )" at bounding box center [110, 335] width 176 height 28
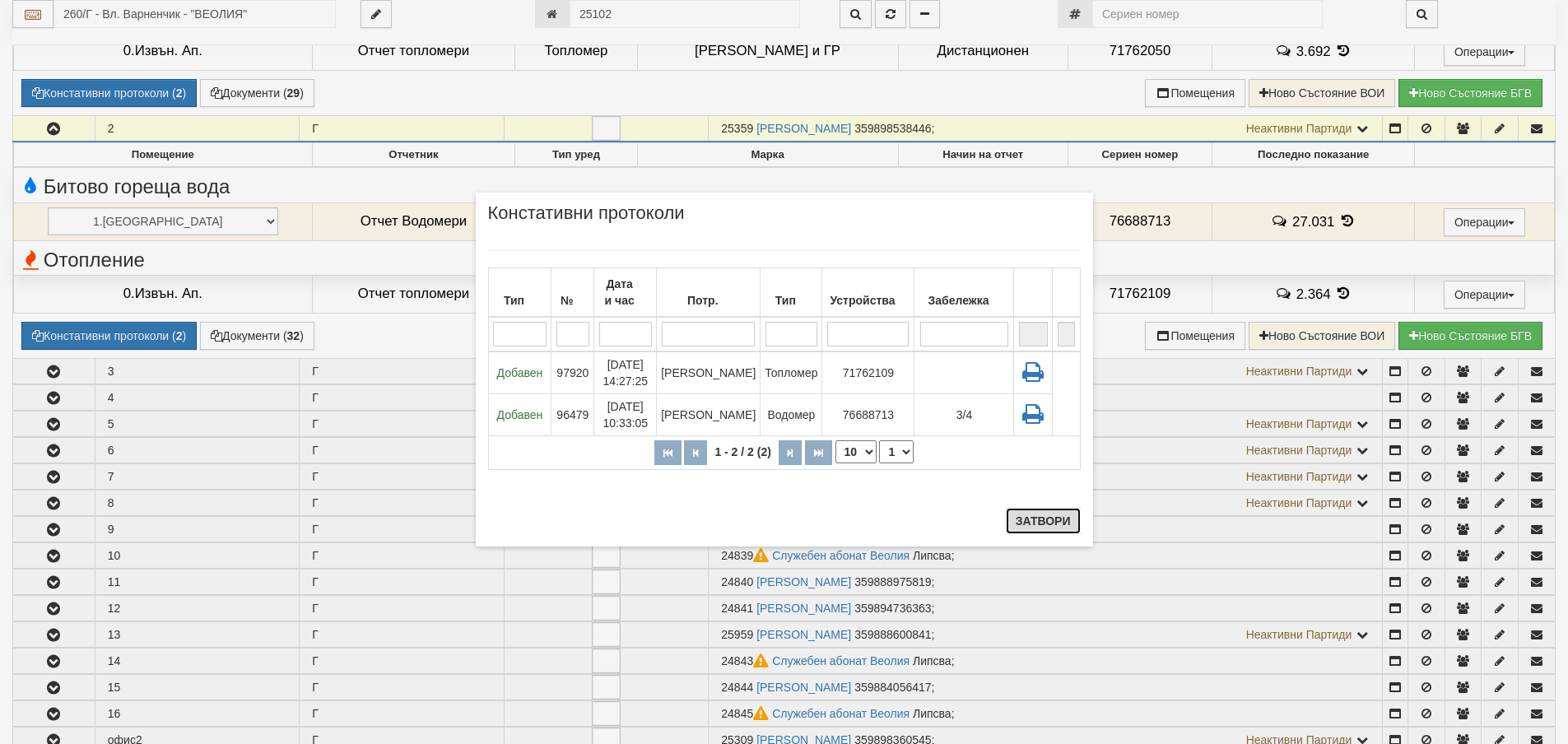
click at [1040, 525] on button "Затвори" at bounding box center [1044, 521] width 75 height 26
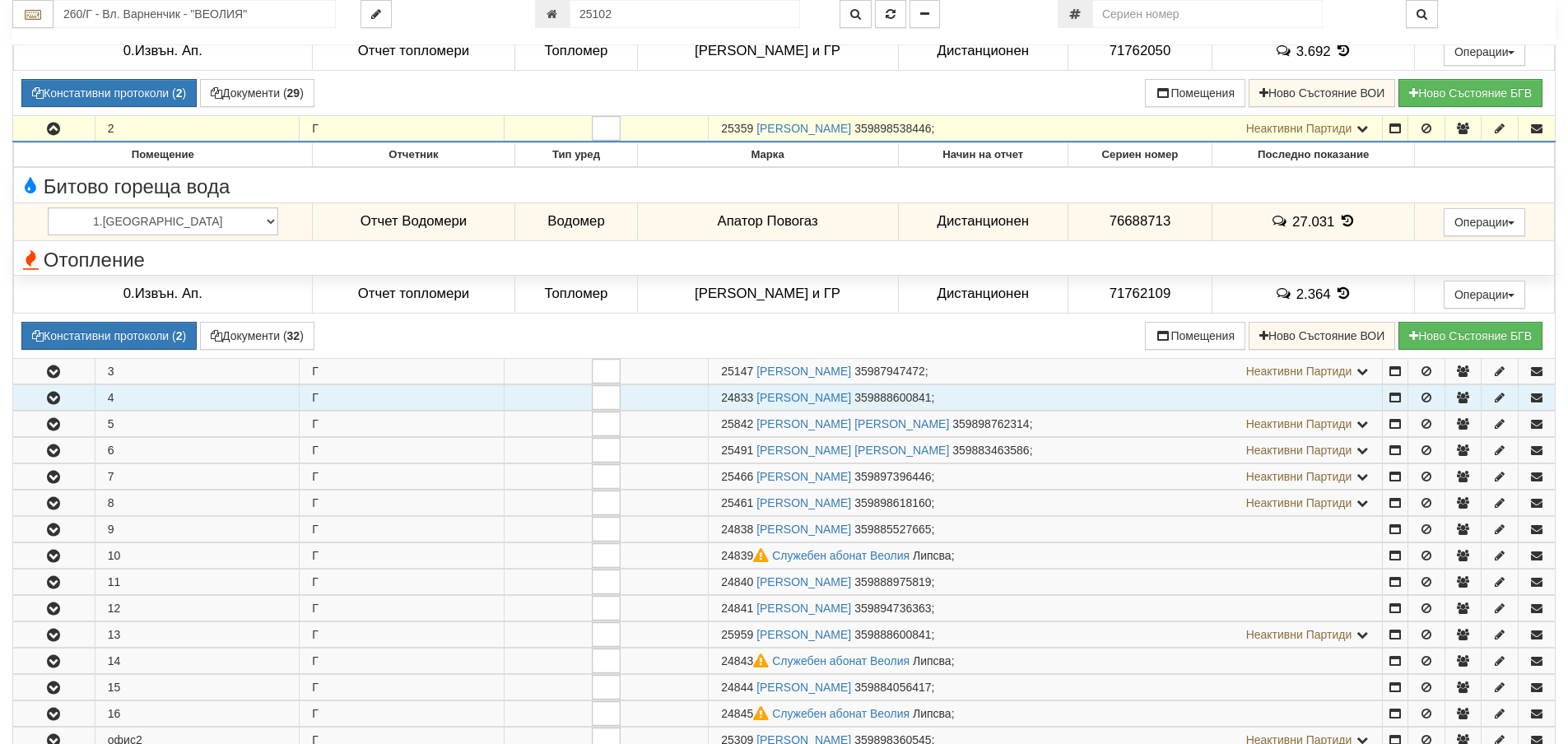
click at [48, 397] on icon "button" at bounding box center [53, 398] width 20 height 11
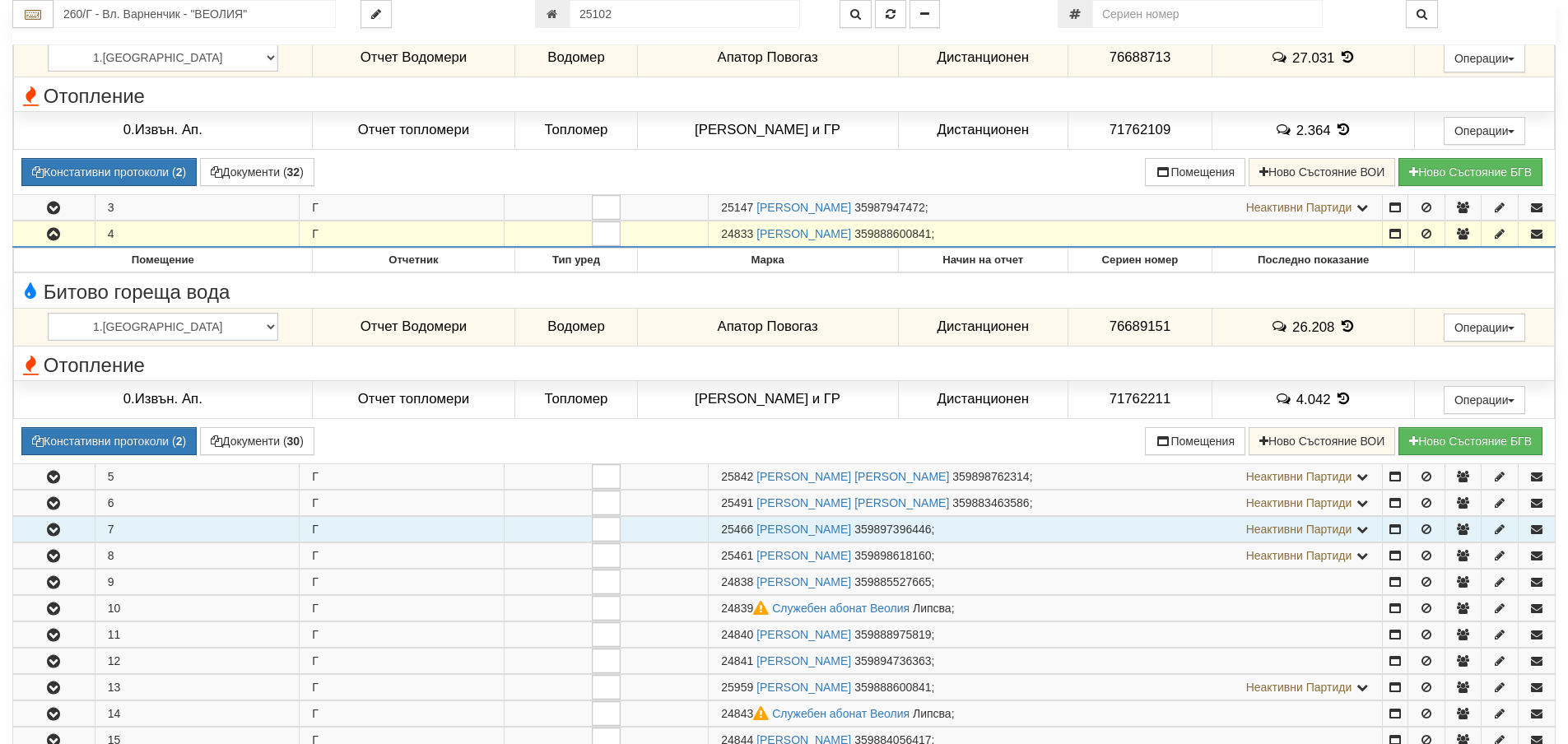
scroll to position [658, 0]
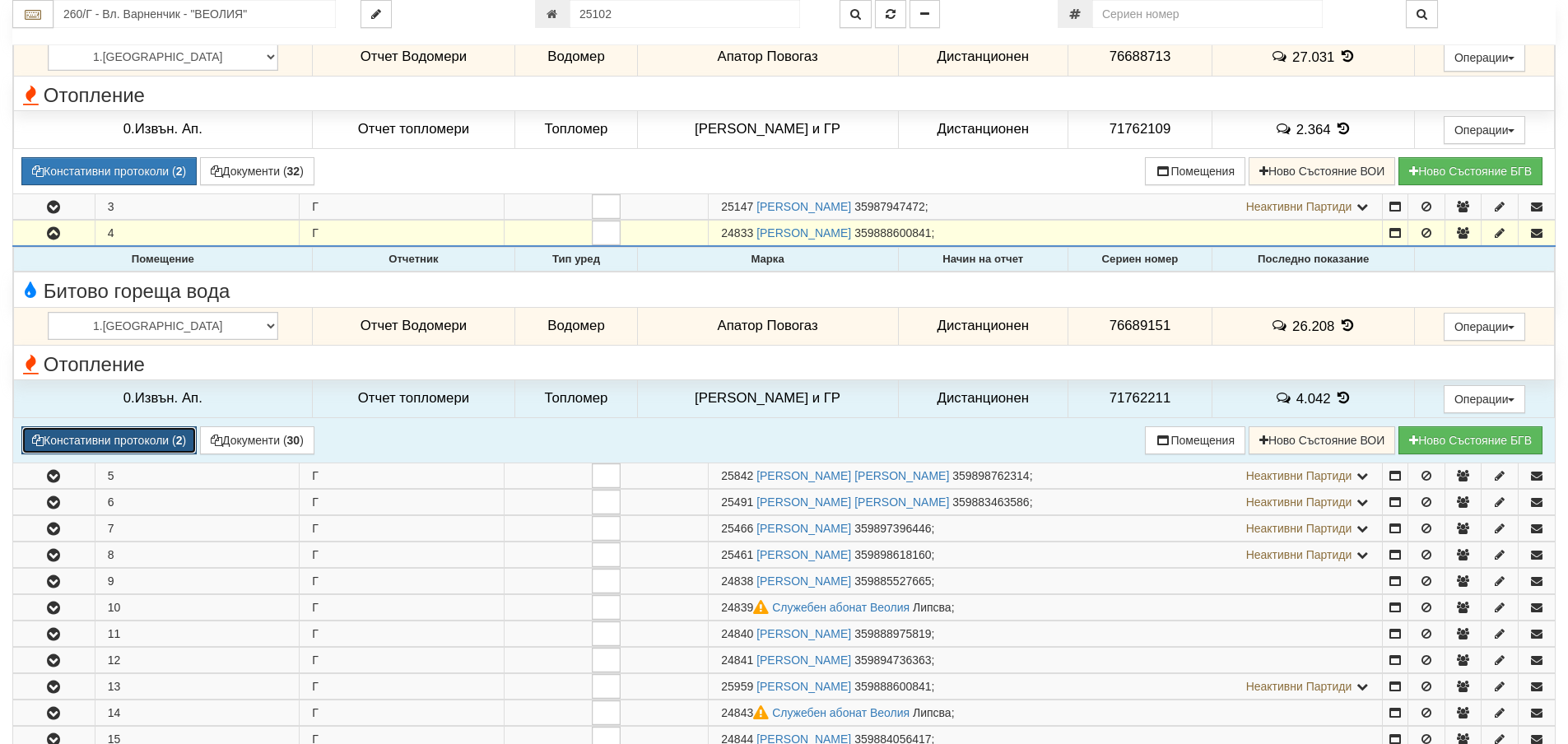
click at [129, 441] on button "Констативни протоколи ( 2 )" at bounding box center [110, 440] width 176 height 28
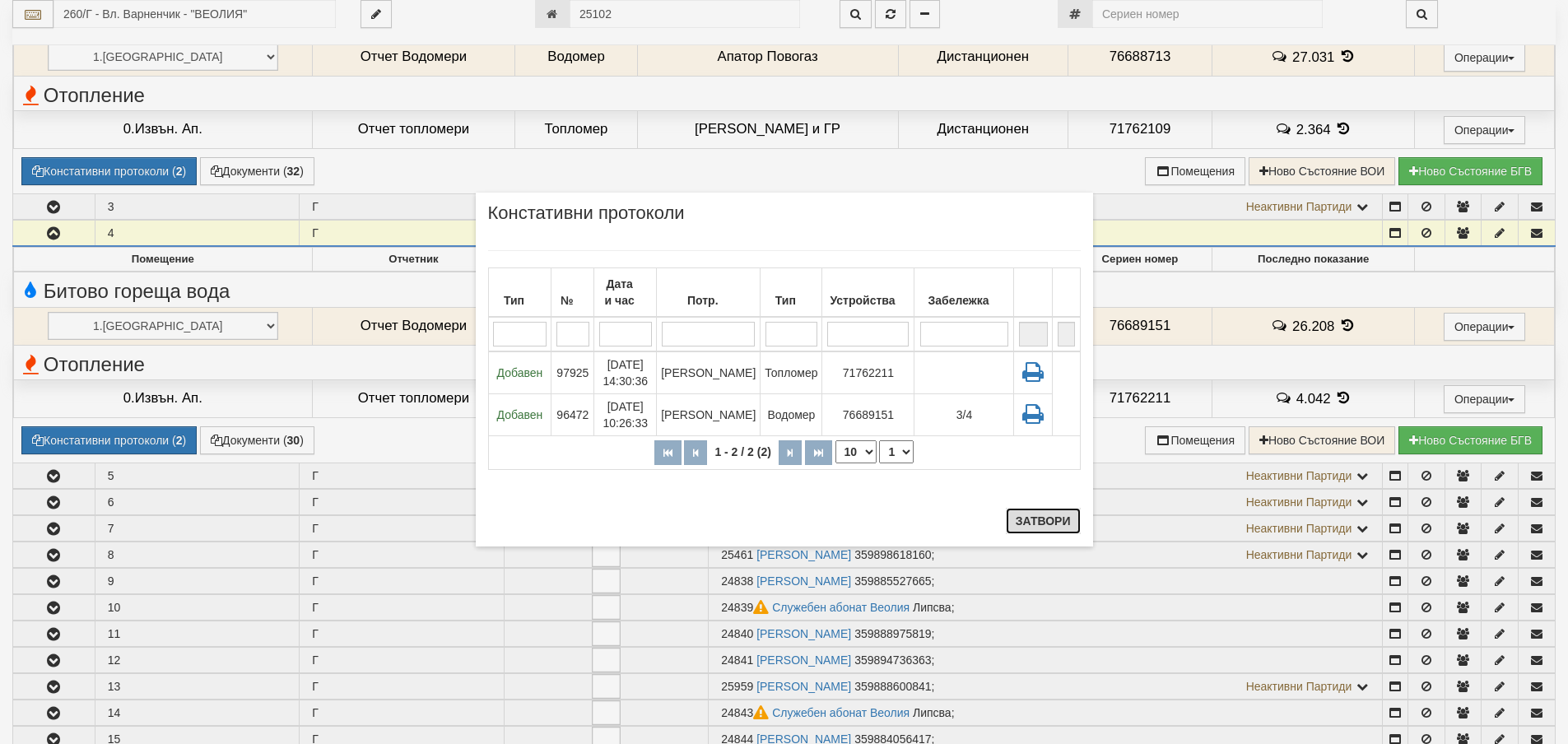
click at [1038, 522] on button "Затвори" at bounding box center [1044, 521] width 75 height 26
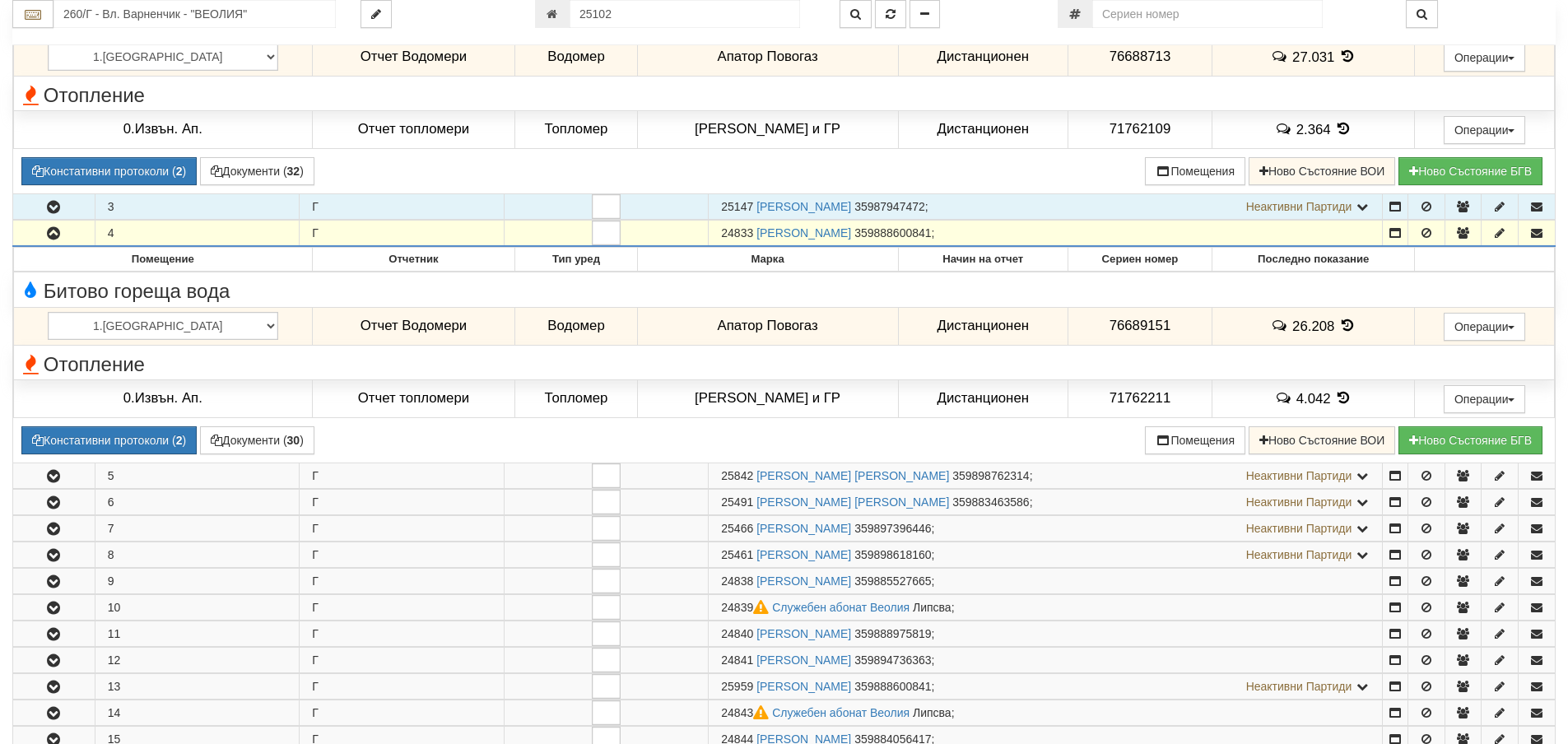
click at [55, 209] on icon "button" at bounding box center [53, 207] width 20 height 11
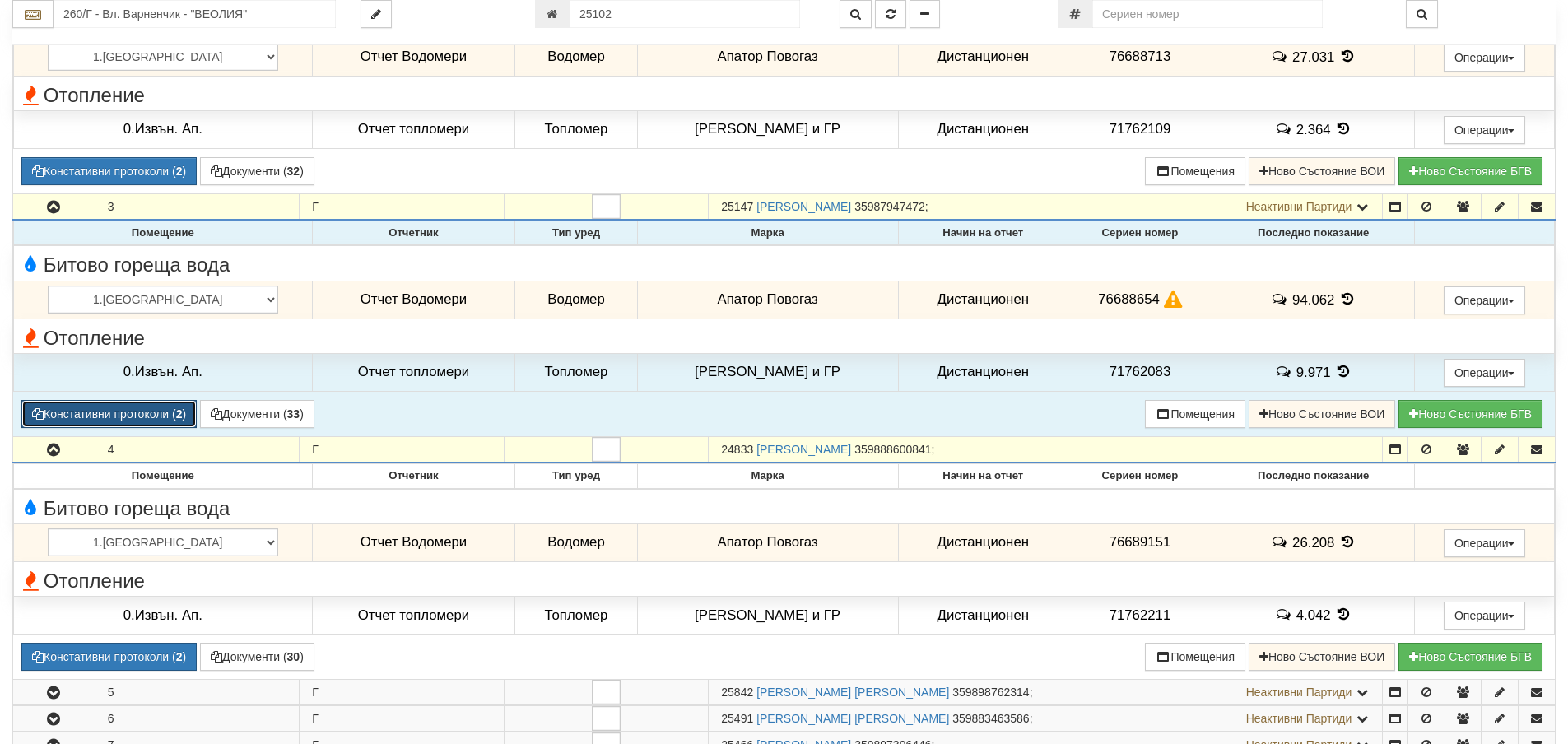
click at [169, 413] on button "Констативни протоколи ( 2 )" at bounding box center [110, 414] width 176 height 28
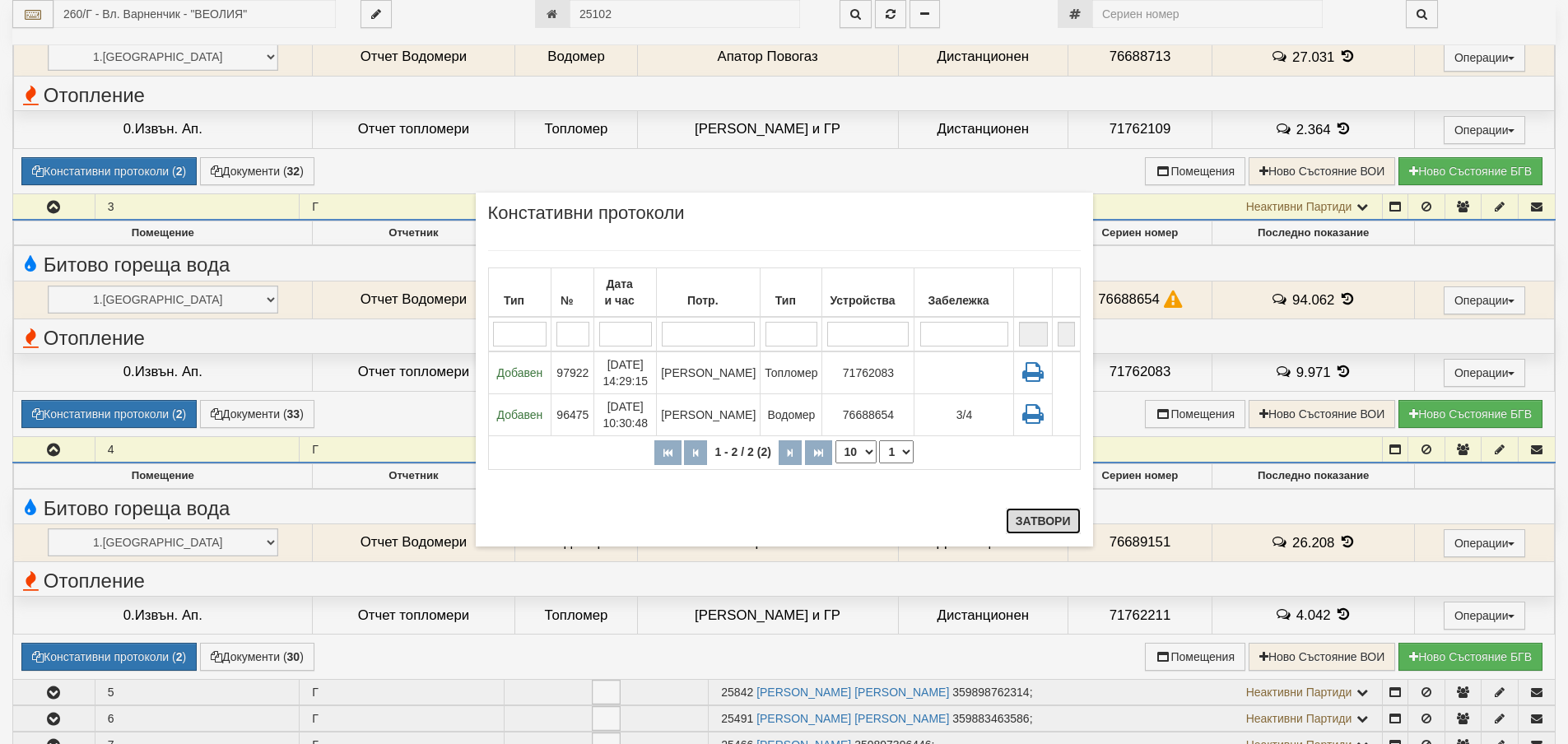
click at [1024, 518] on button "Затвори" at bounding box center [1044, 521] width 75 height 26
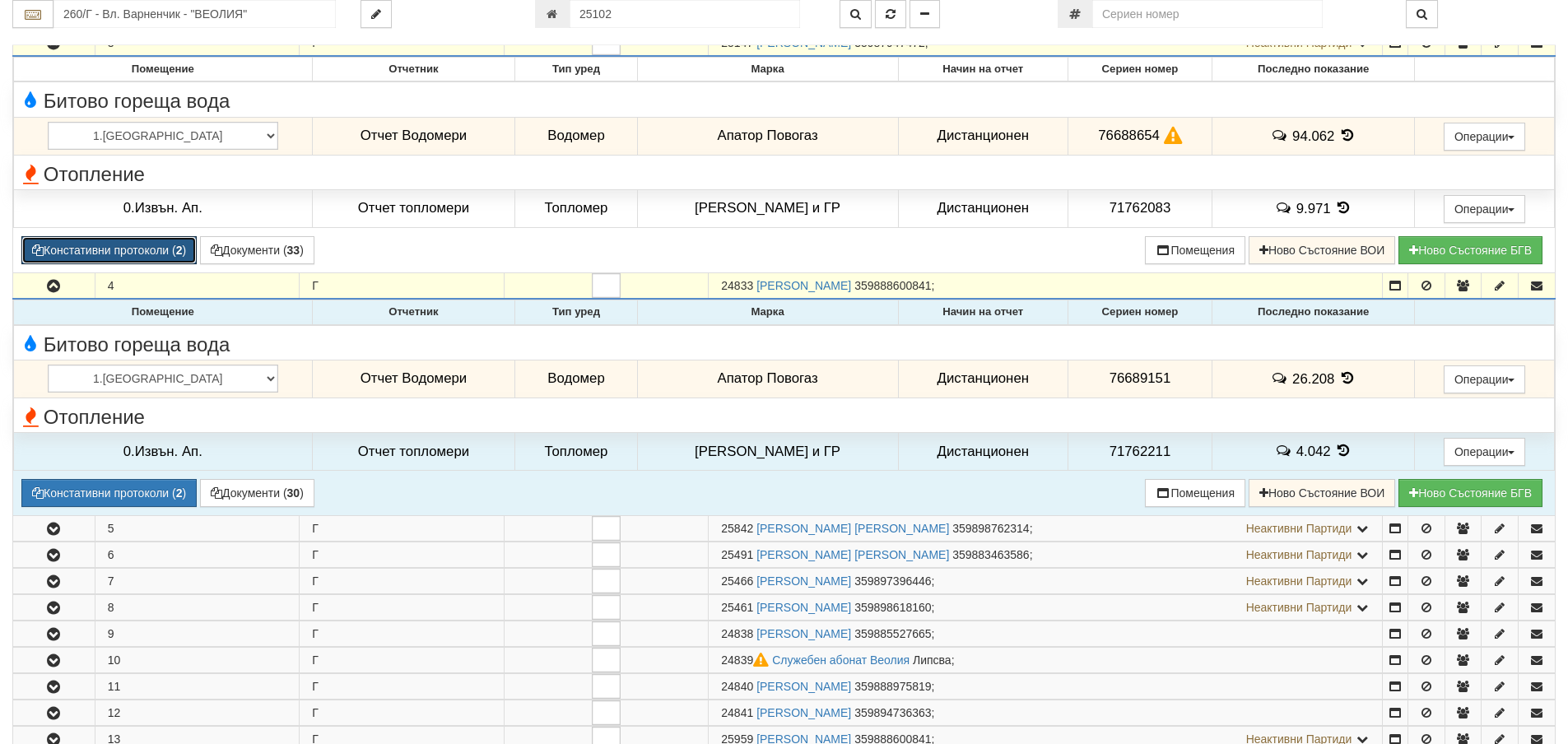
scroll to position [823, 0]
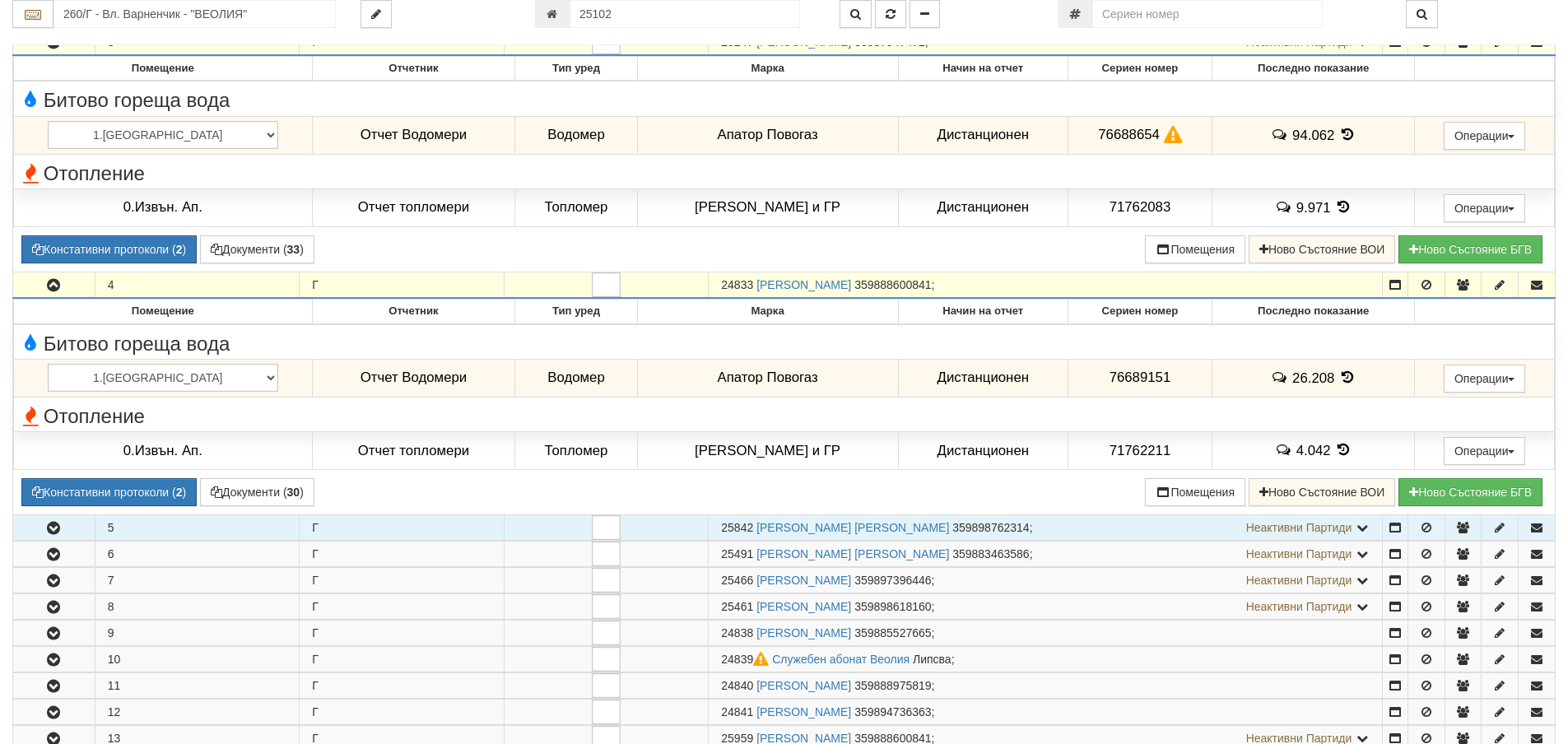
click at [57, 534] on icon "button" at bounding box center [53, 528] width 20 height 11
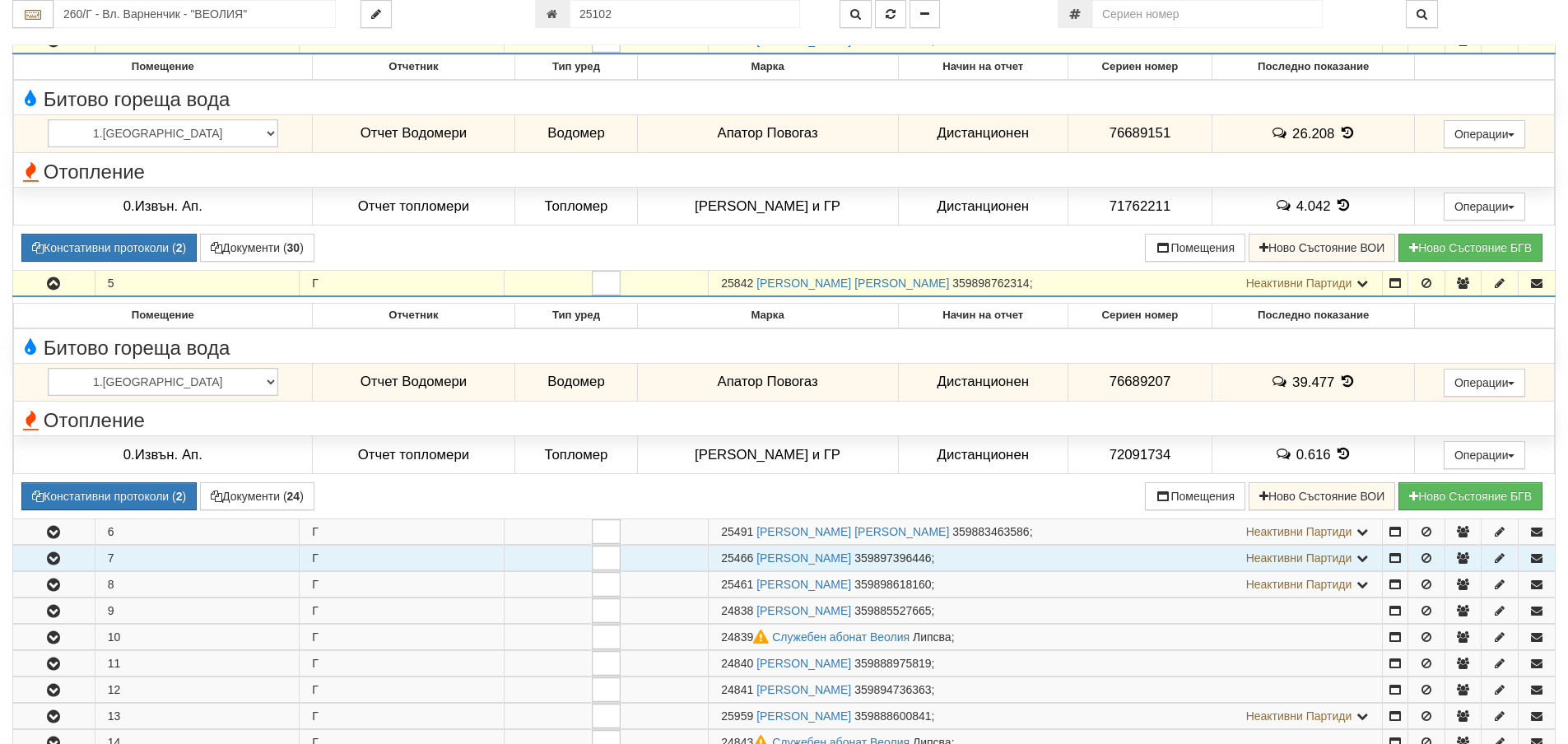
scroll to position [1070, 0]
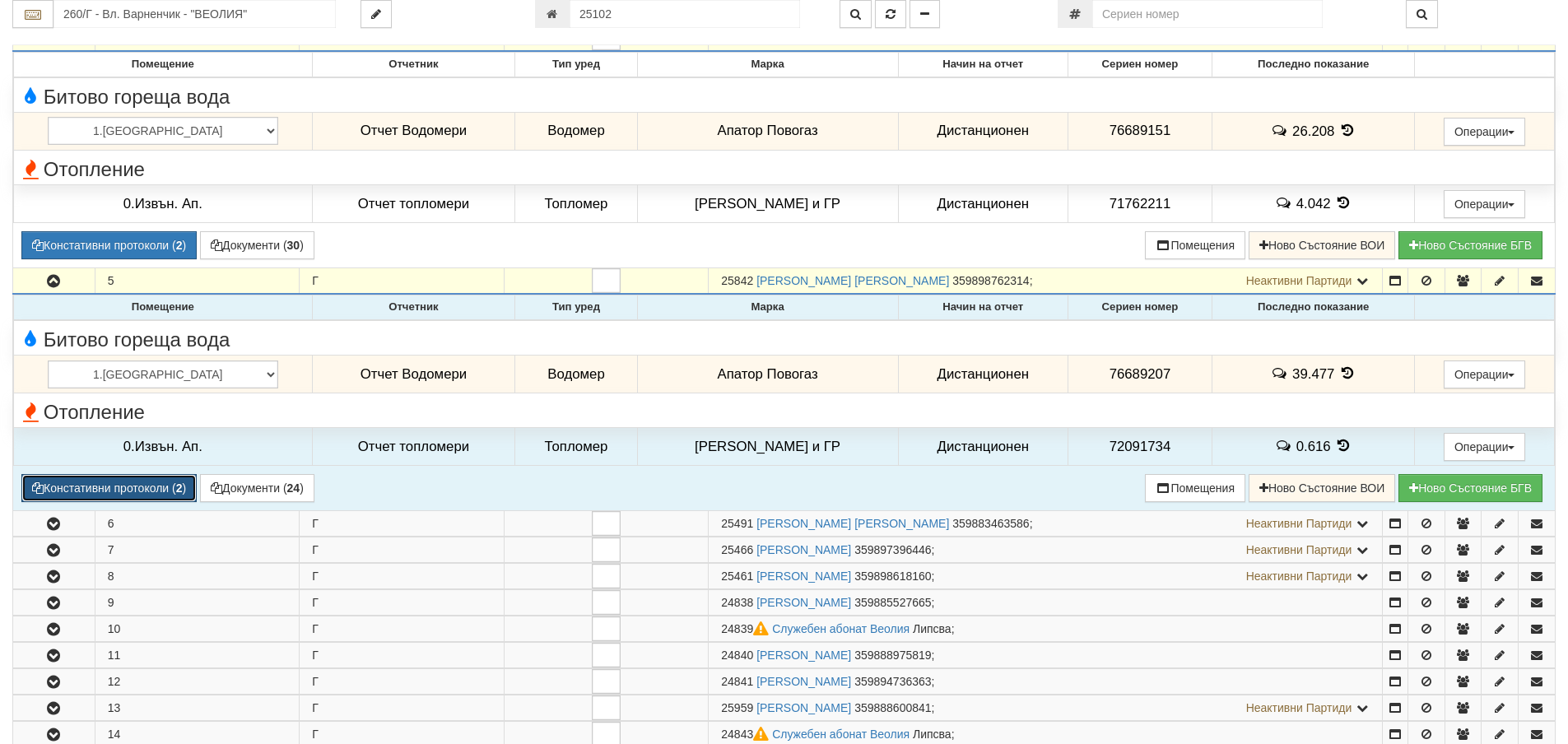
click at [117, 488] on button "Констативни протоколи ( 2 )" at bounding box center [110, 488] width 176 height 28
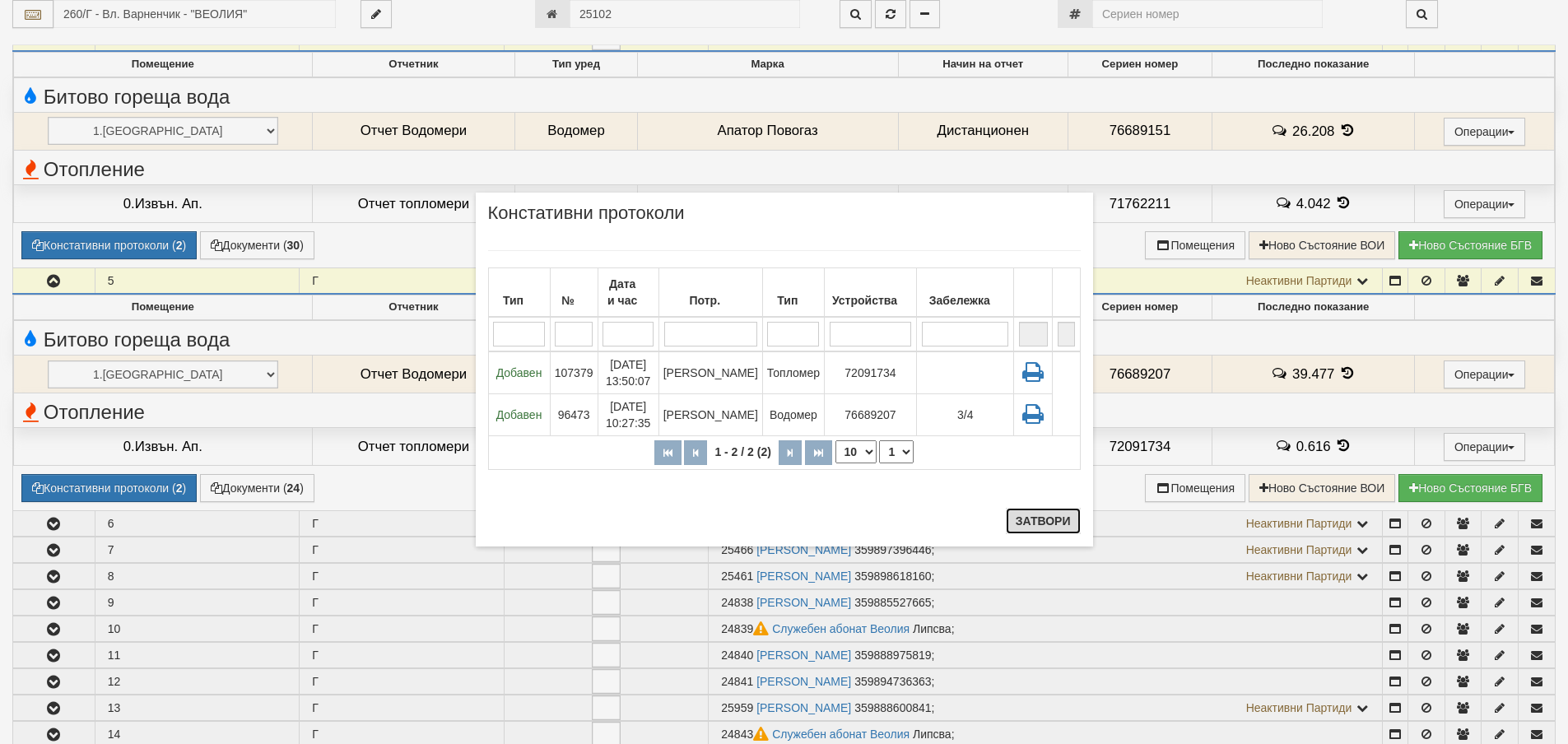
click at [1041, 518] on button "Затвори" at bounding box center [1044, 521] width 75 height 26
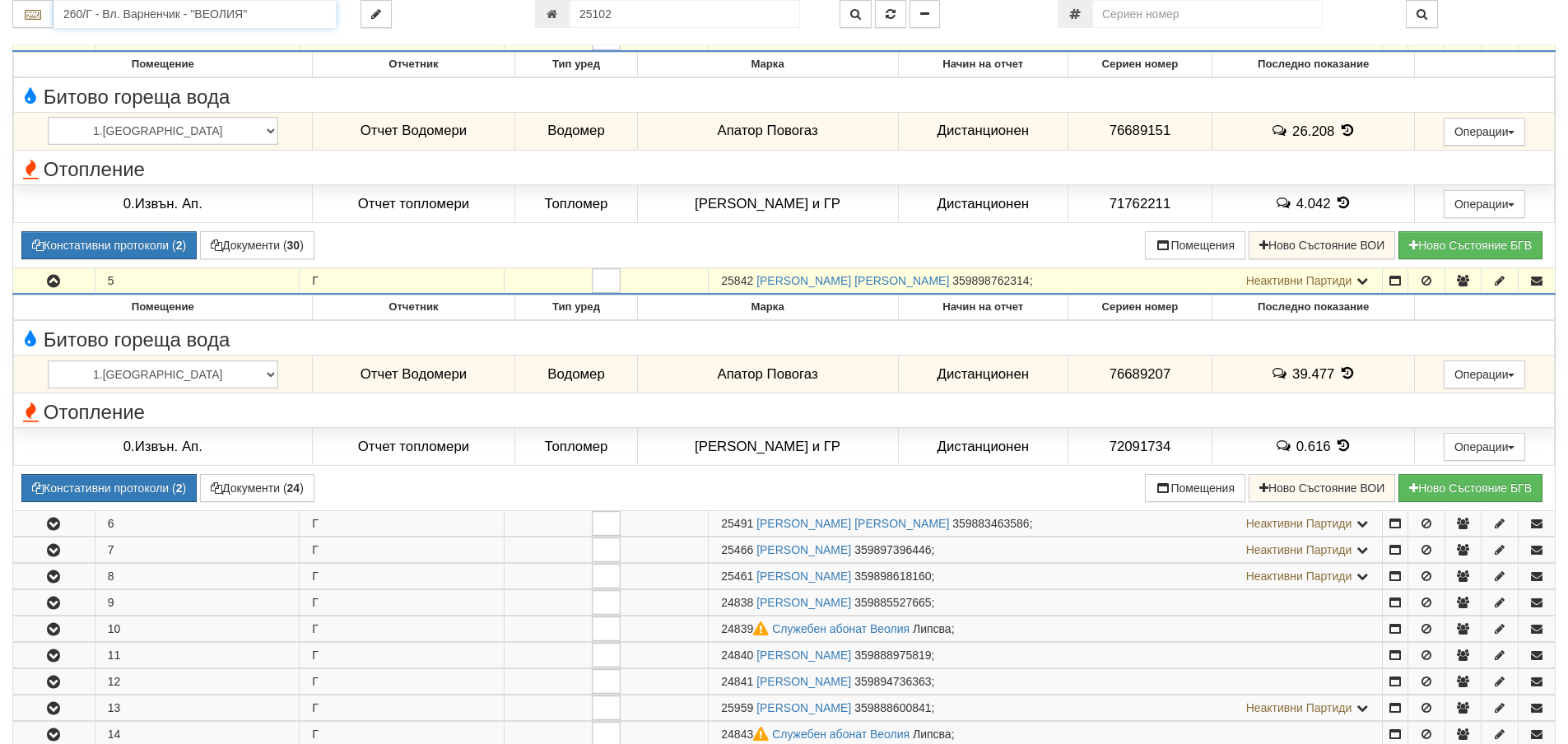
drag, startPoint x: 98, startPoint y: 25, endPoint x: 95, endPoint y: 12, distance: 13.3
click at [97, 25] on input "260/Г - Вл. Варненчик - "ВЕОЛИЯ"" at bounding box center [195, 14] width 283 height 28
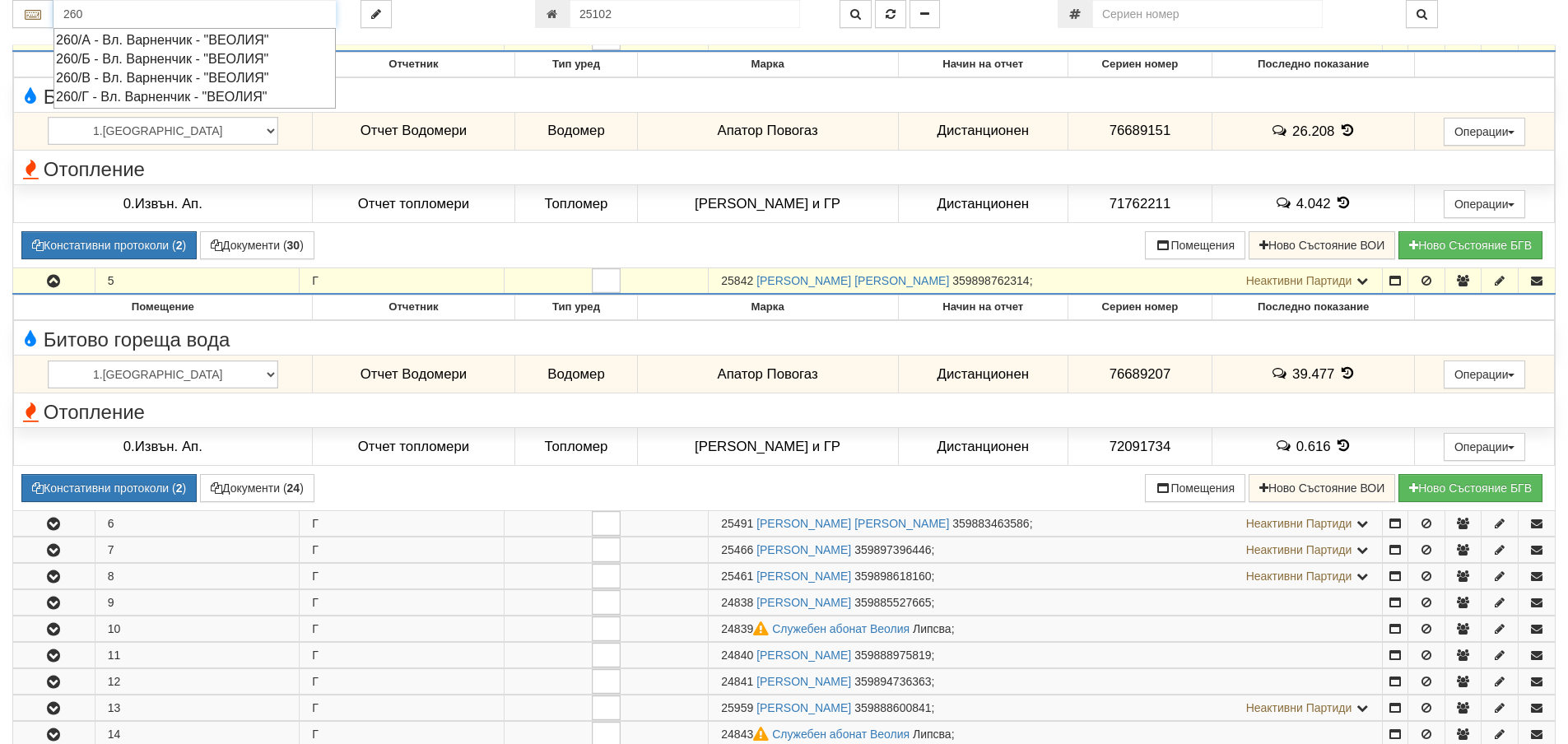
click at [110, 40] on div "260/А - Вл. Варненчик - "ВЕОЛИЯ"" at bounding box center [194, 40] width 277 height 19
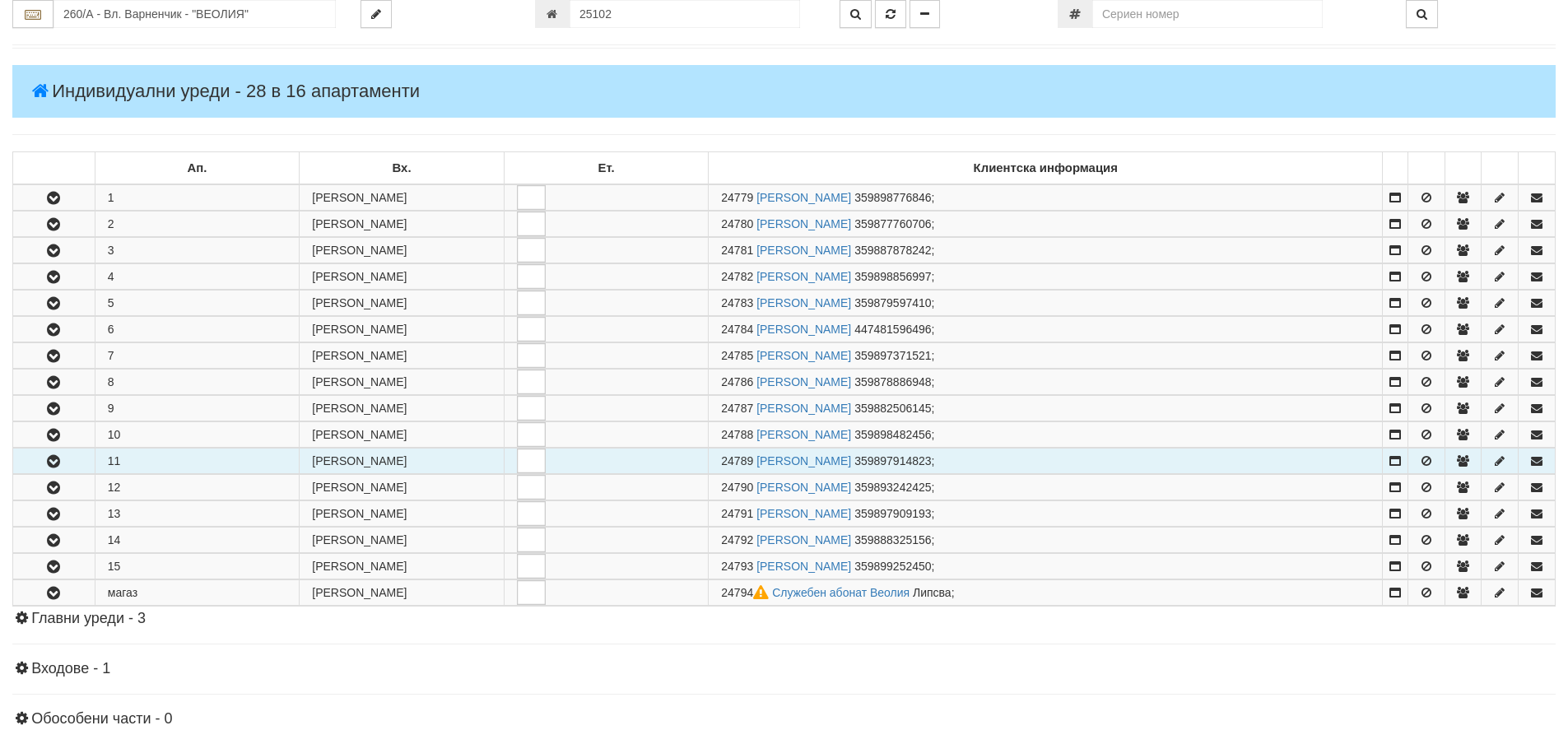
scroll to position [247, 0]
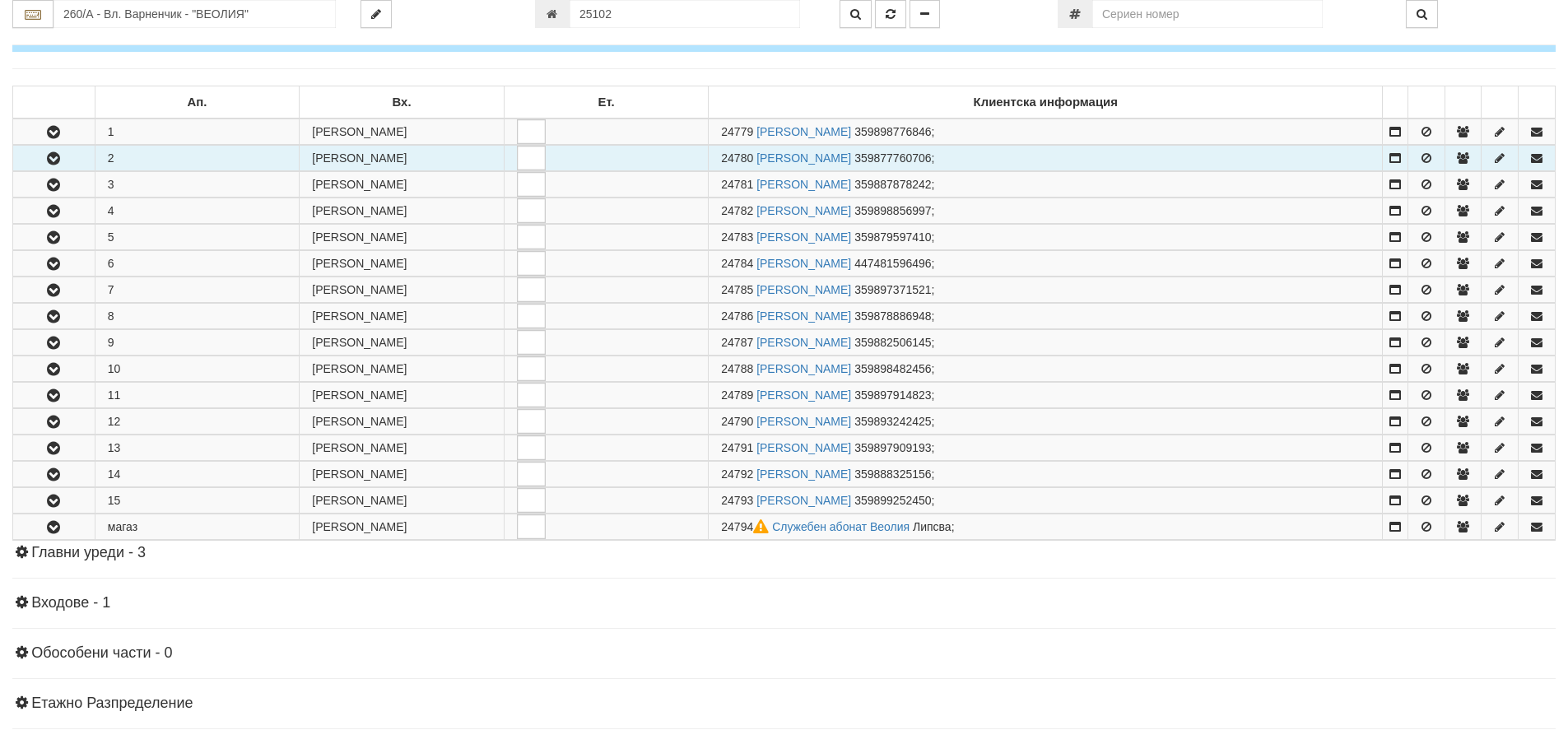
click at [54, 156] on icon "button" at bounding box center [53, 158] width 20 height 11
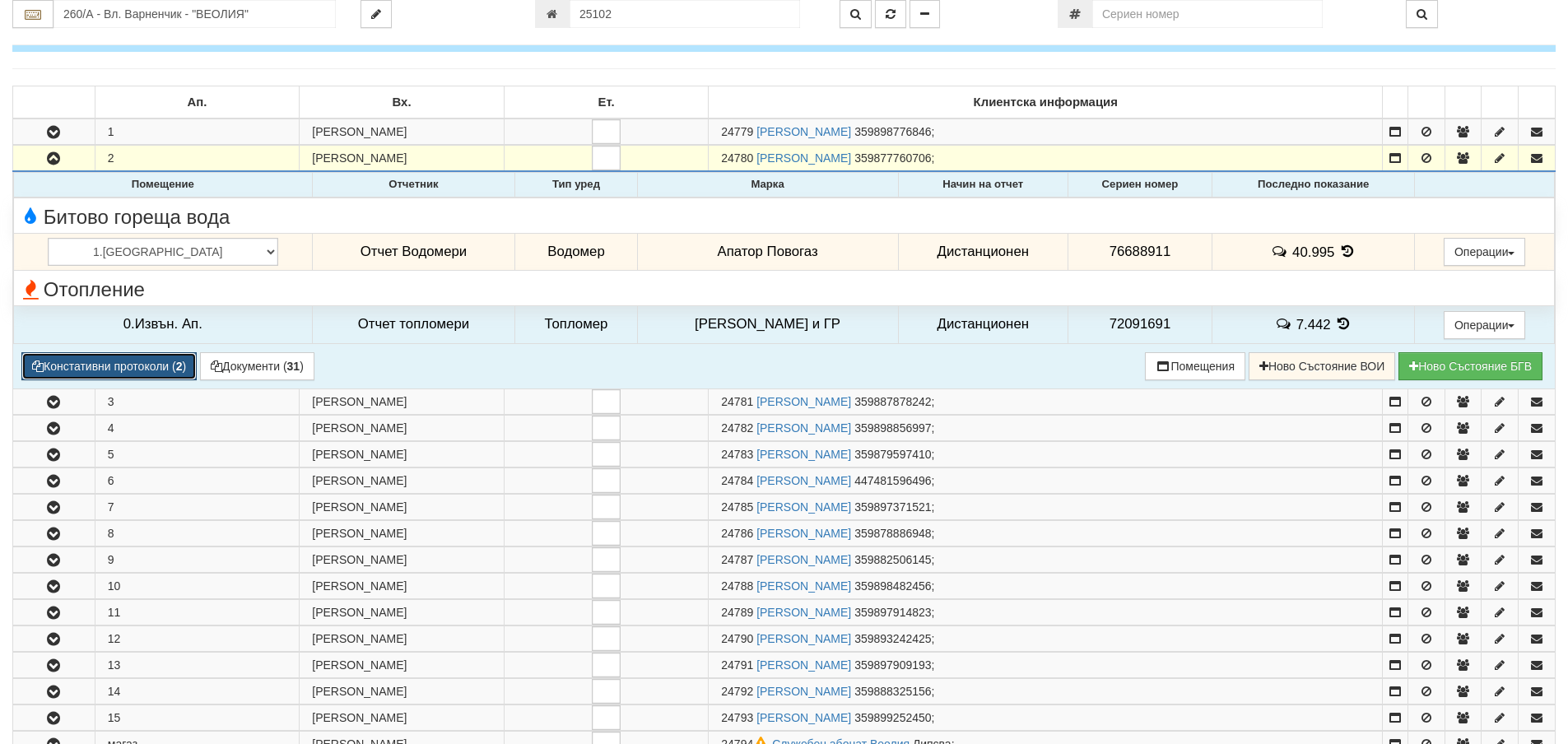
click at [72, 362] on button "Констативни протоколи ( 2 )" at bounding box center [110, 366] width 176 height 28
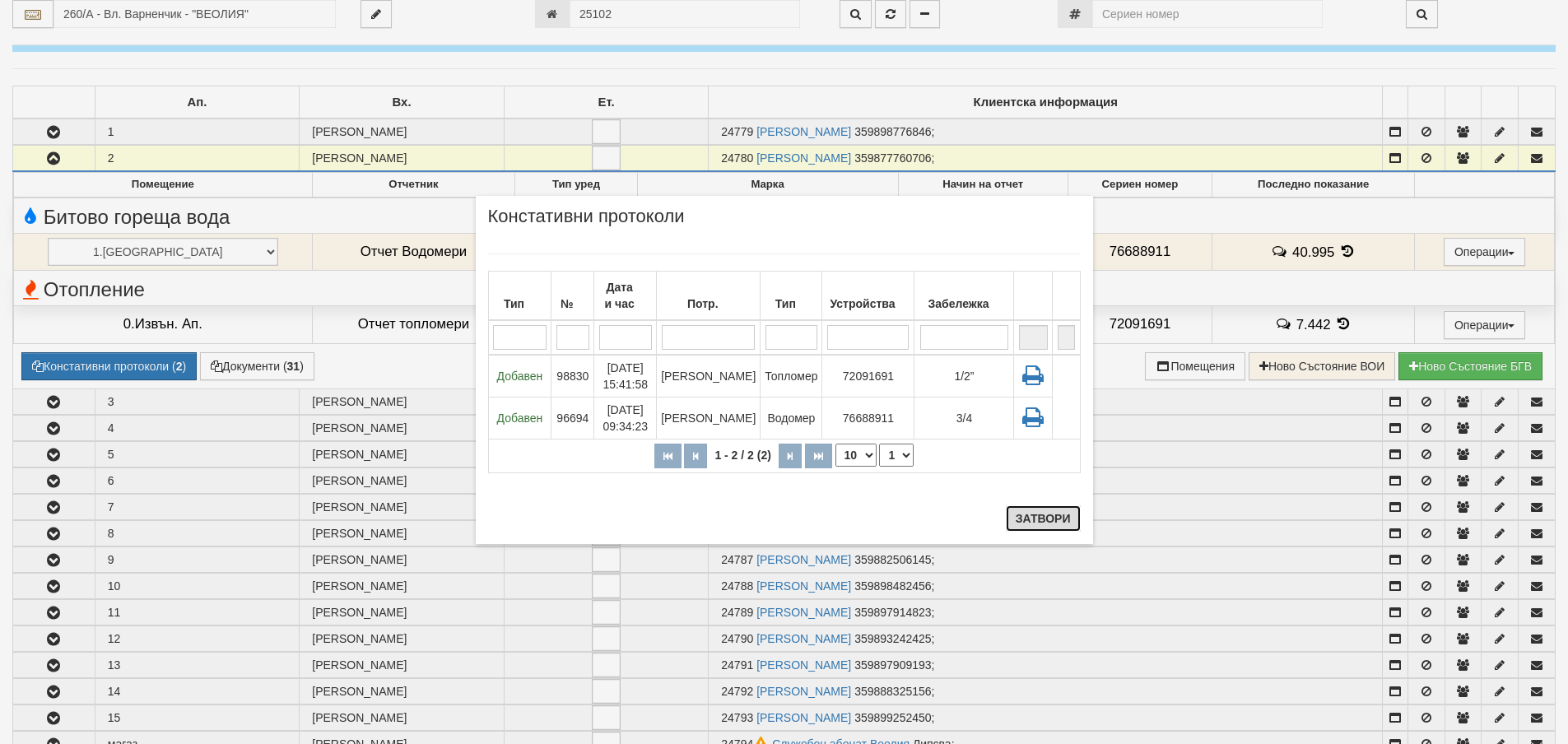
click at [1048, 525] on button "Затвори" at bounding box center [1044, 518] width 75 height 26
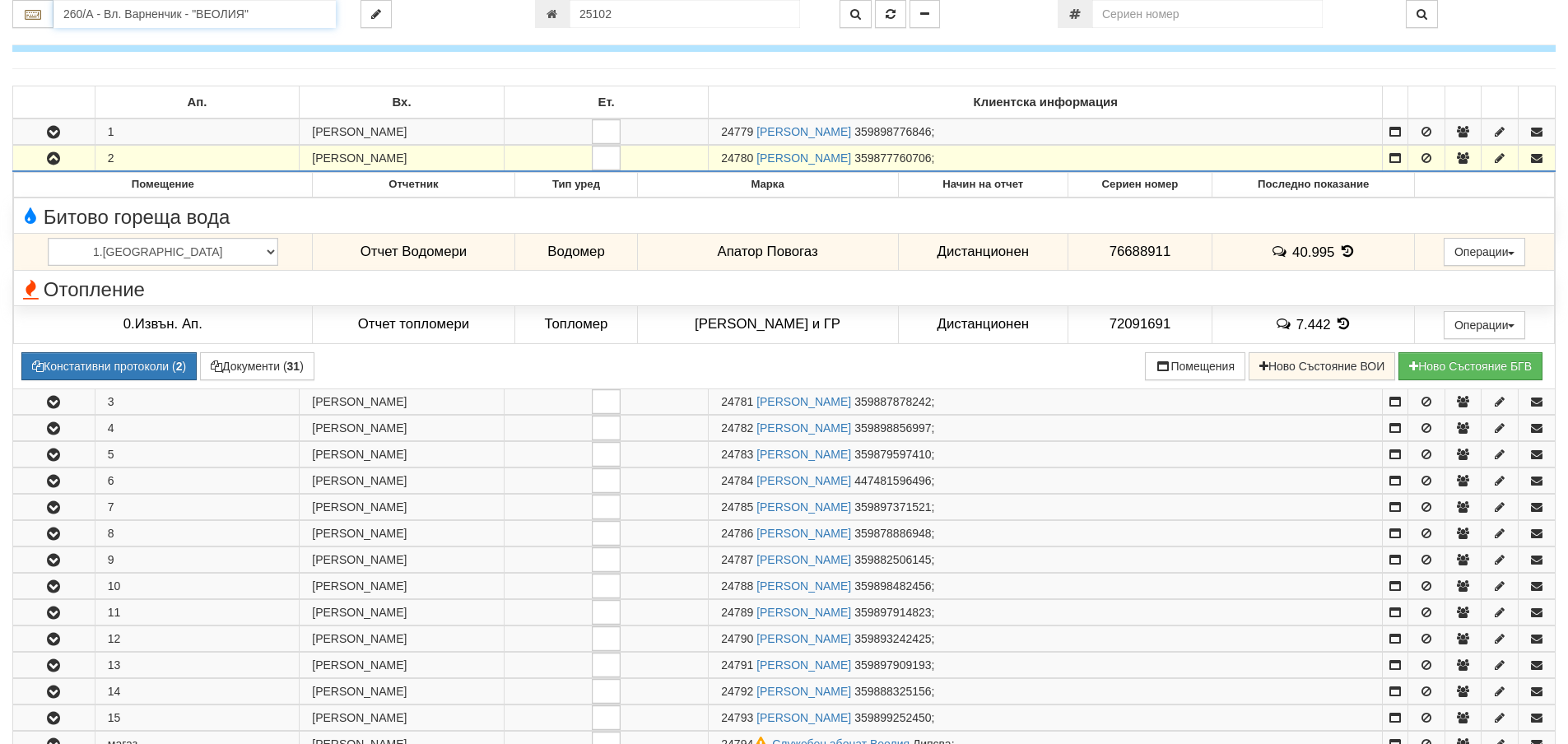
click at [131, 17] on input "260/А - Вл. Варненчик - "ВЕОЛИЯ"" at bounding box center [195, 14] width 283 height 28
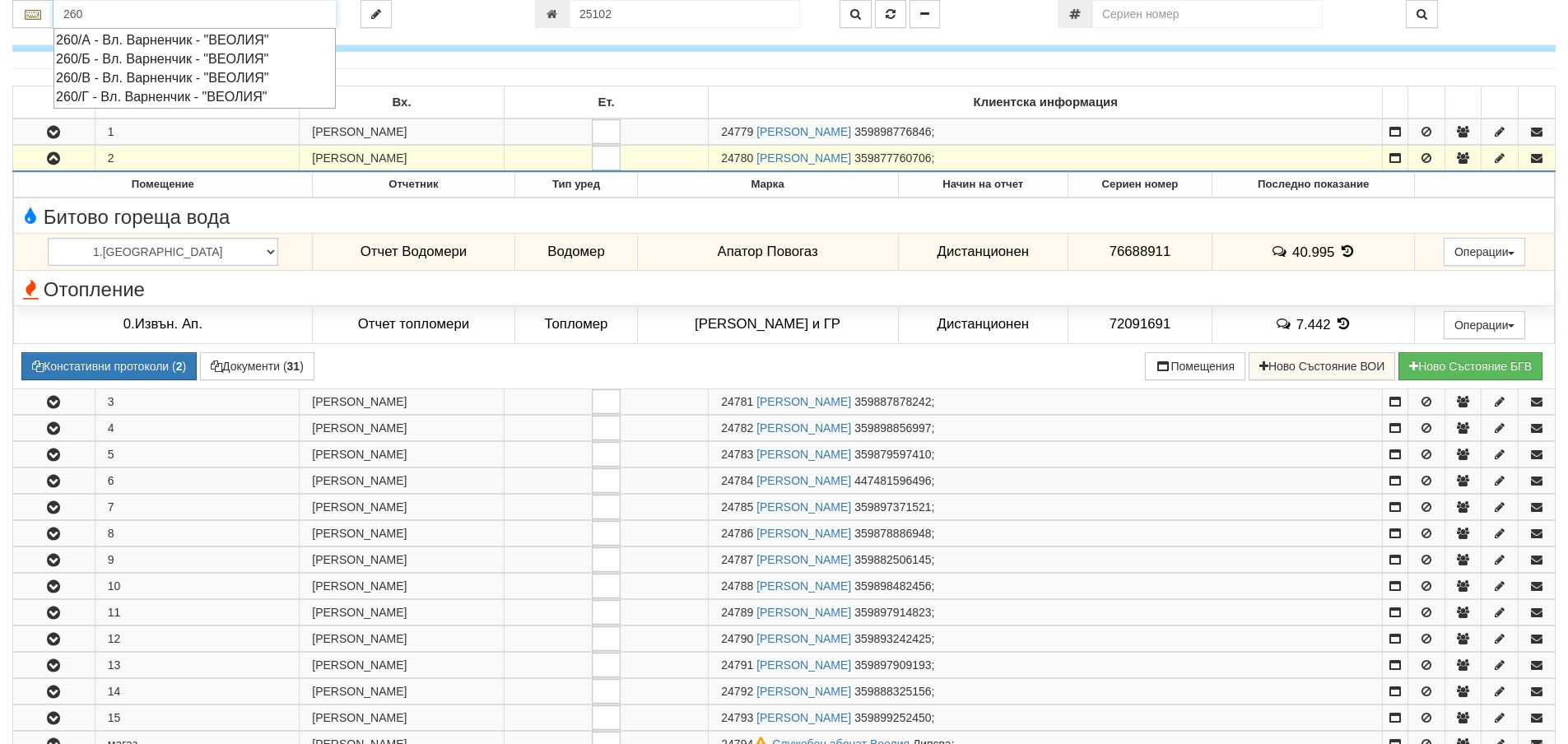
click at [126, 60] on div "260/Б - Вл. Варненчик - "ВЕОЛИЯ"" at bounding box center [194, 59] width 277 height 19
type input "260/Б - Вл. Варненчик - "ВЕОЛИЯ""
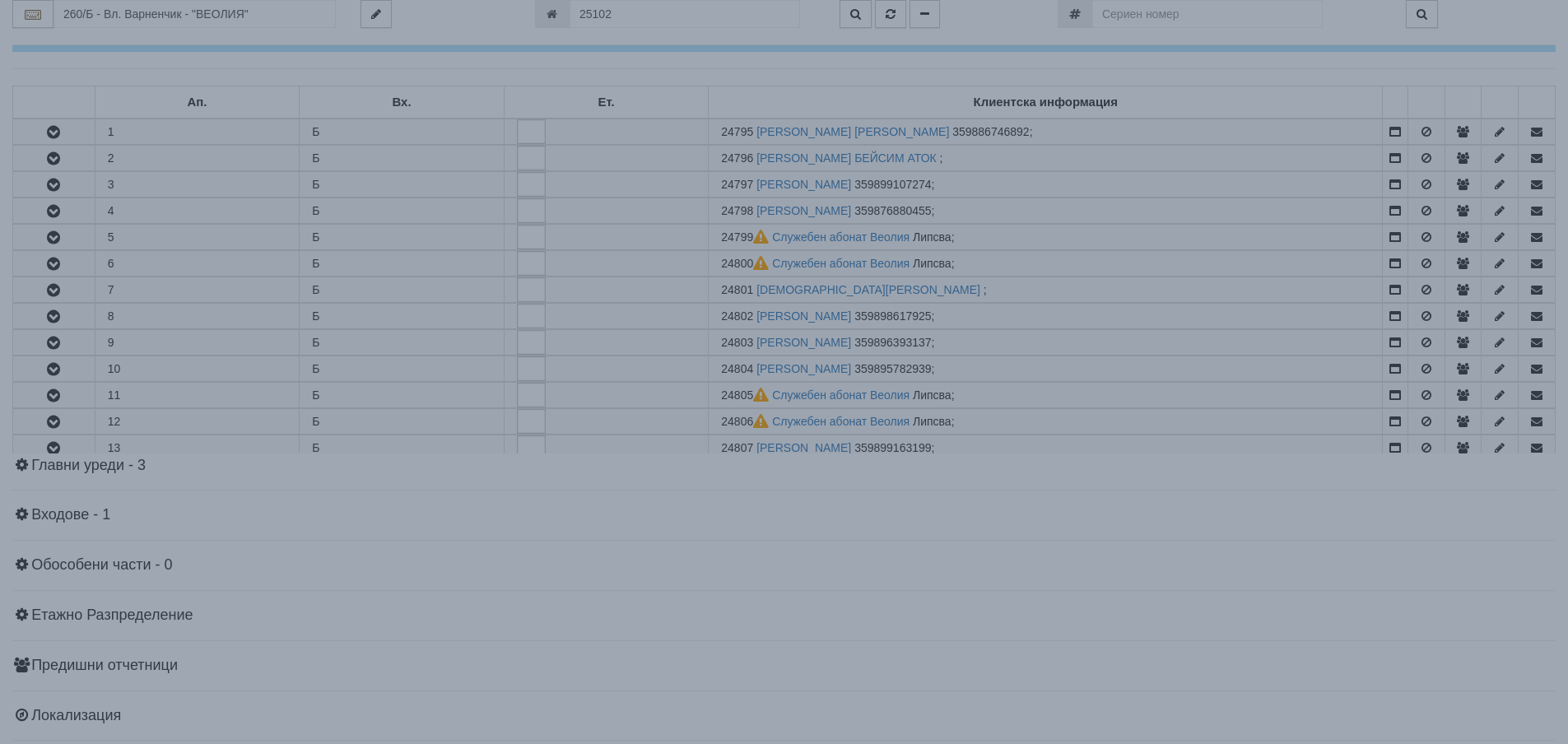
scroll to position [0, 0]
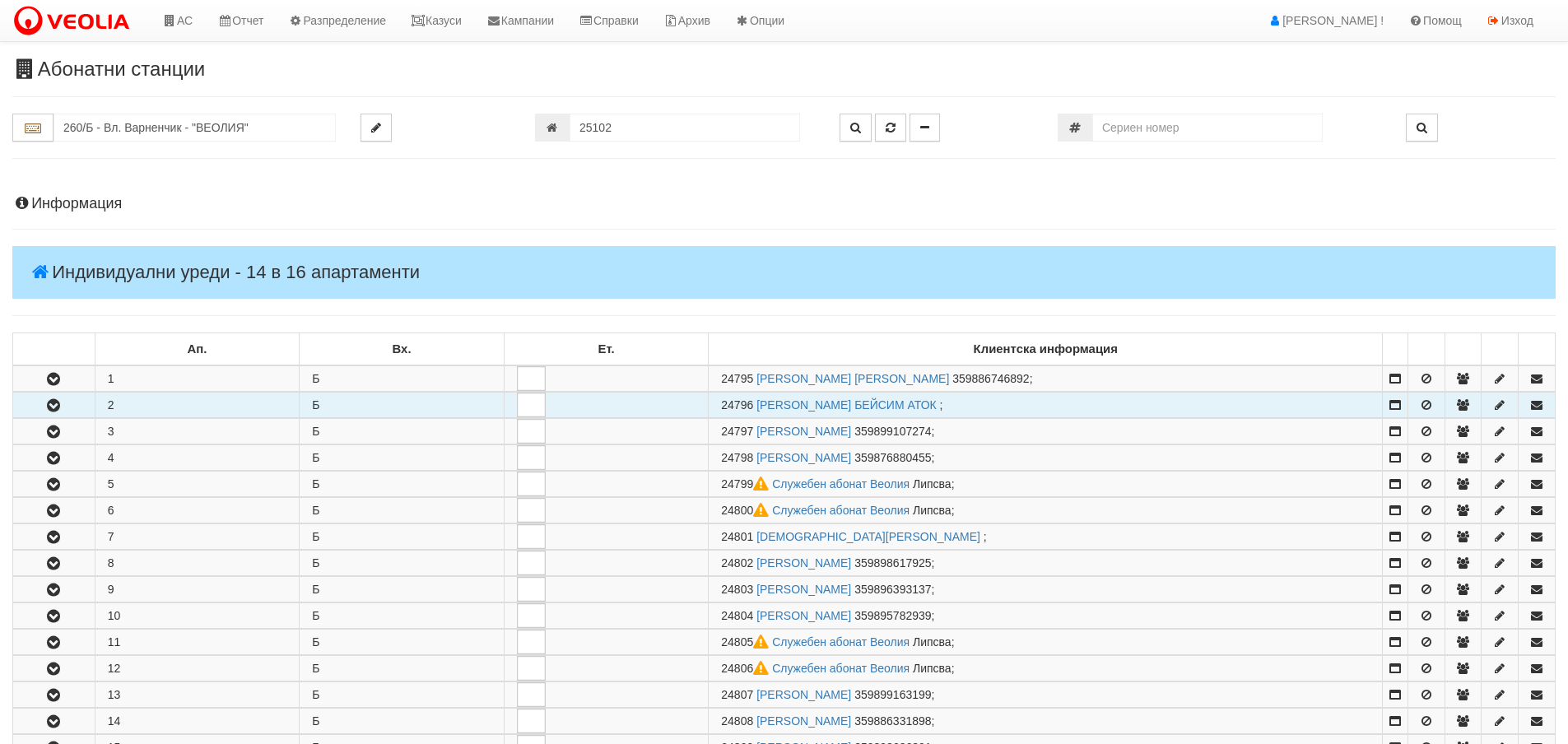
click at [53, 409] on icon "button" at bounding box center [53, 405] width 20 height 11
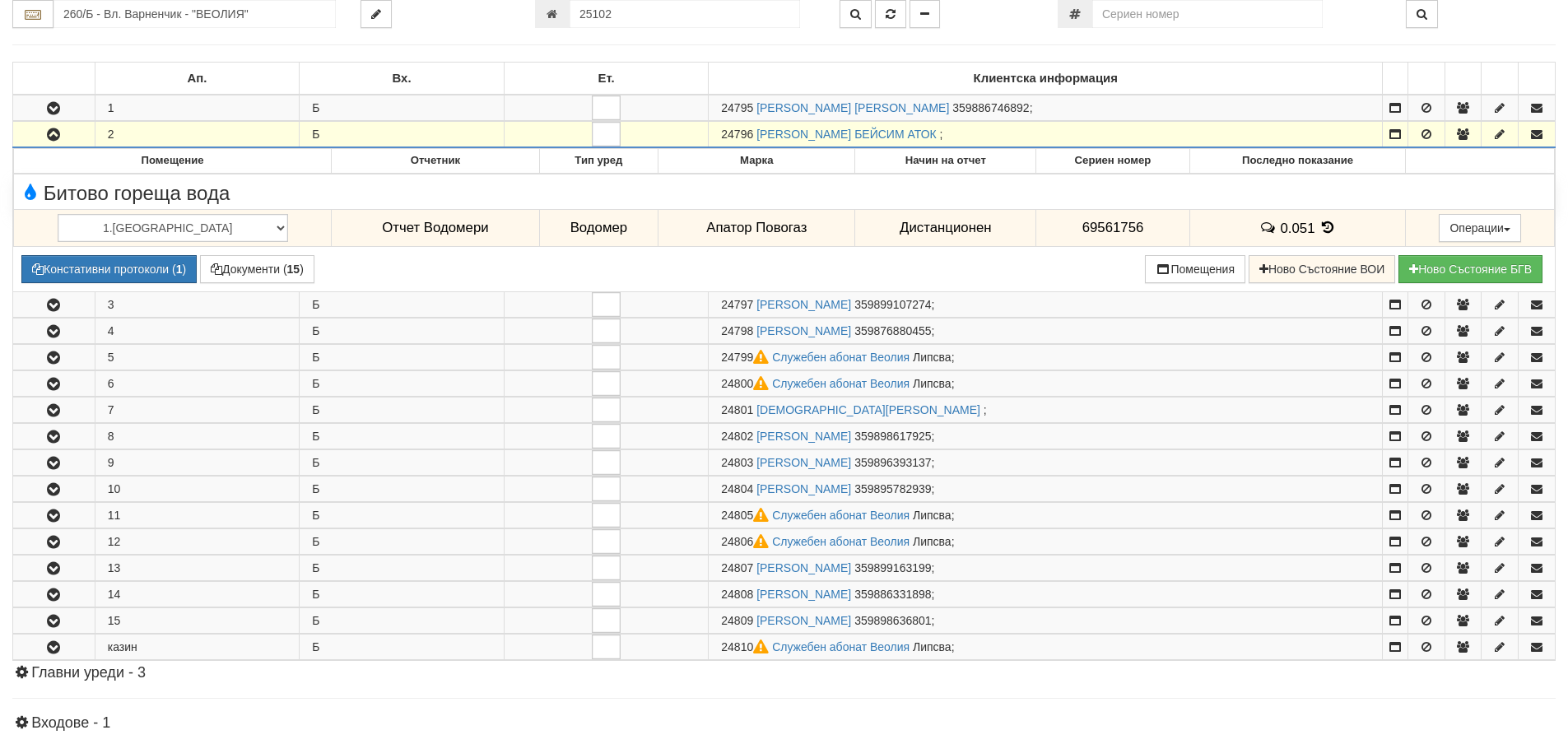
scroll to position [329, 0]
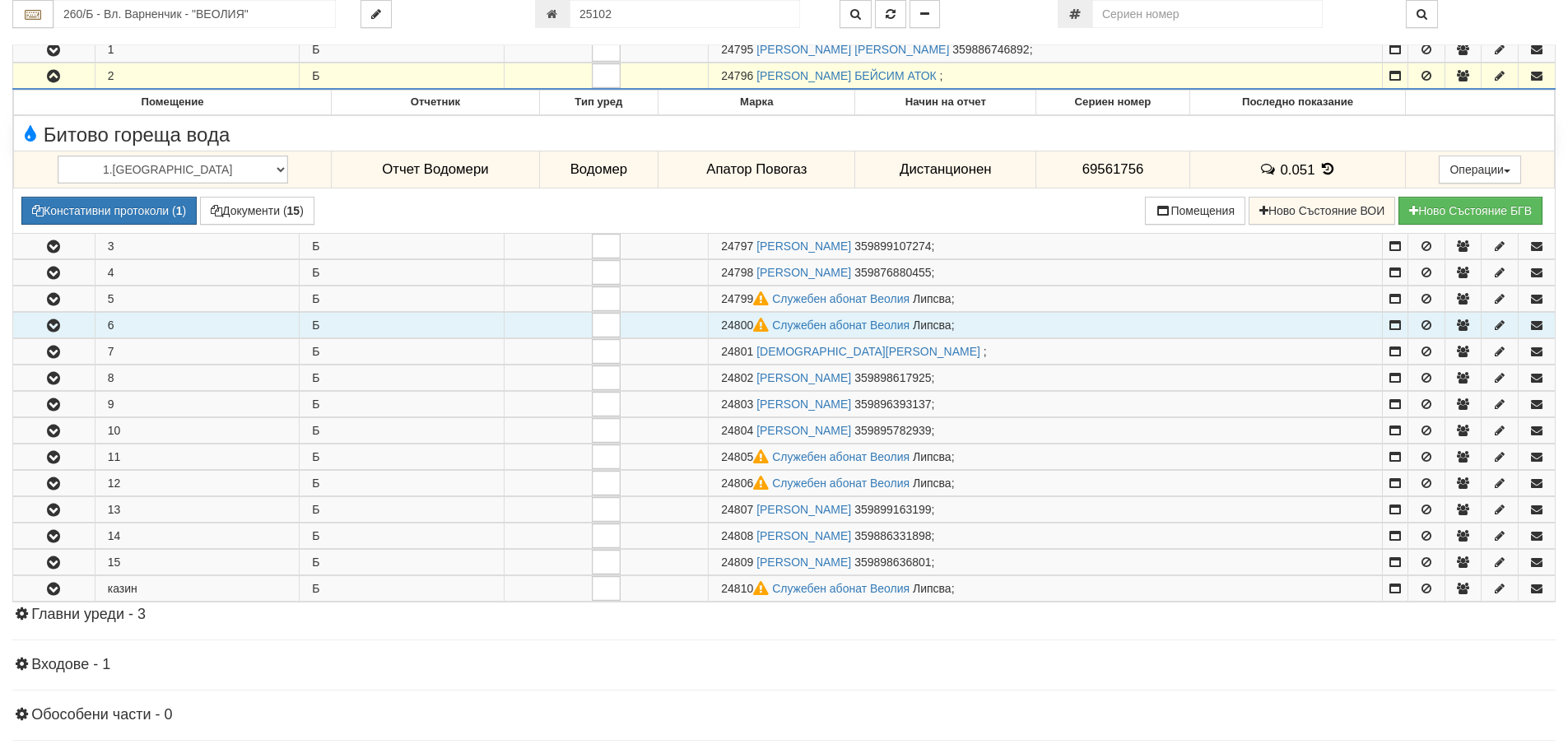
click at [48, 322] on icon "button" at bounding box center [53, 325] width 20 height 11
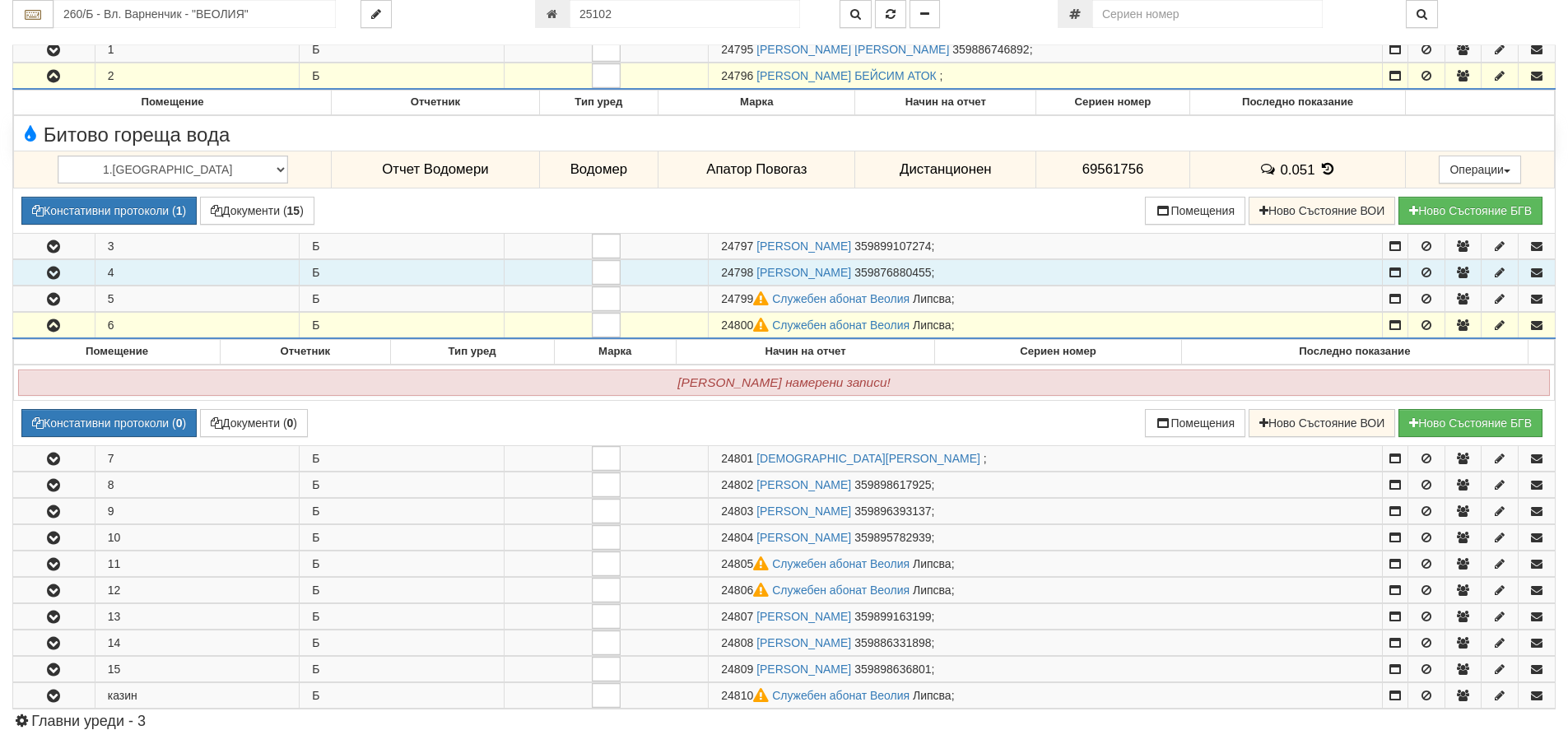
click at [51, 278] on icon "button" at bounding box center [53, 273] width 20 height 11
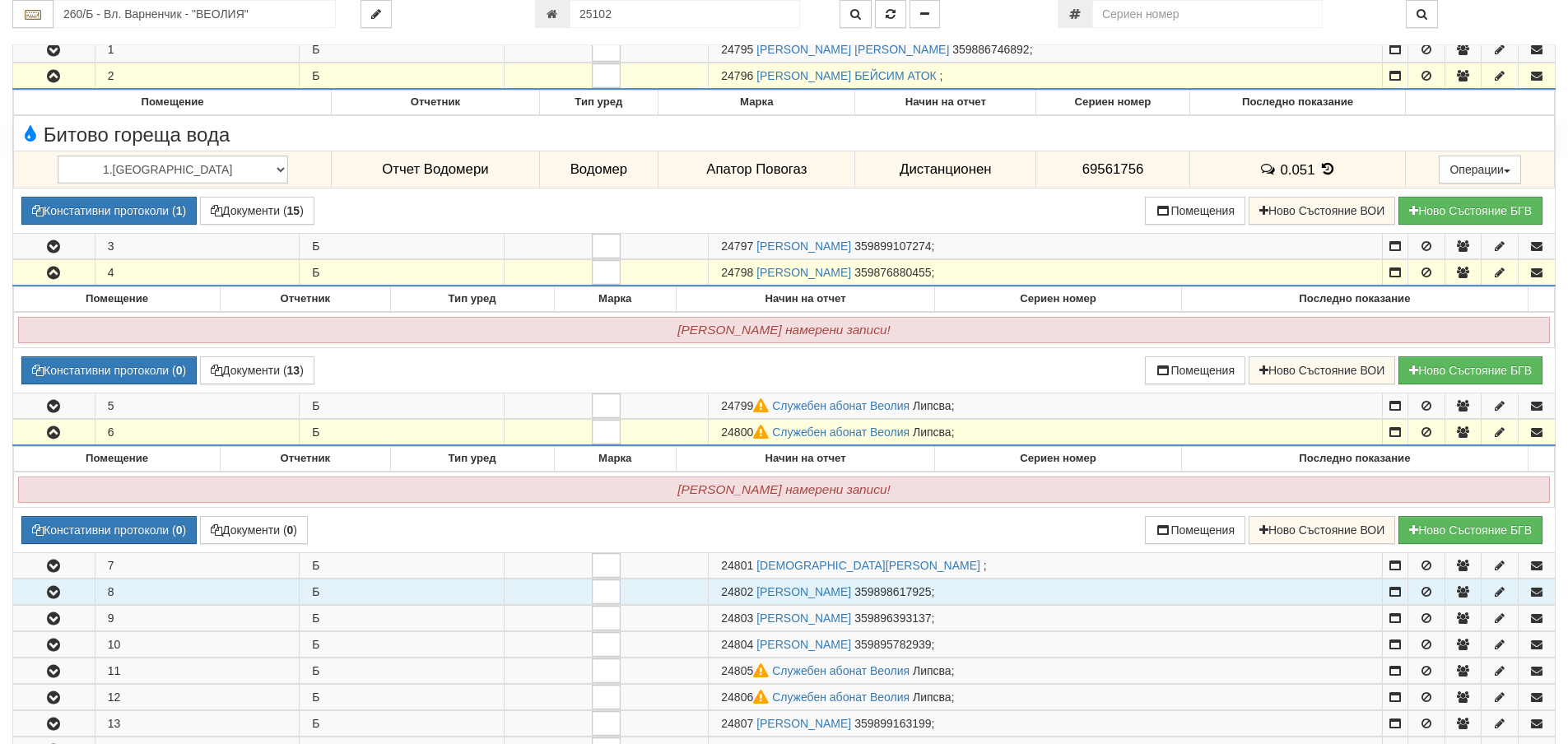
click at [56, 588] on icon "button" at bounding box center [53, 592] width 20 height 11
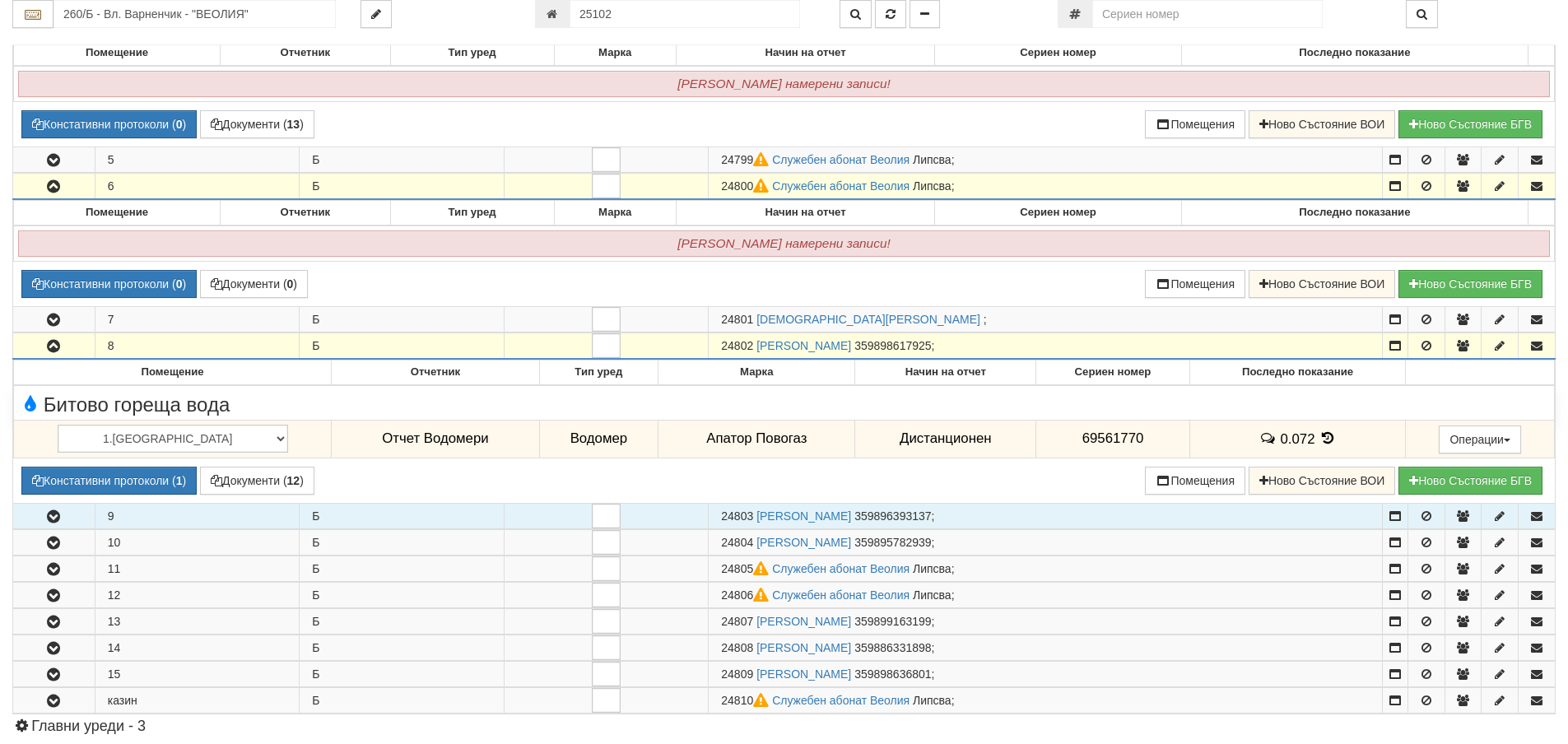
scroll to position [576, 0]
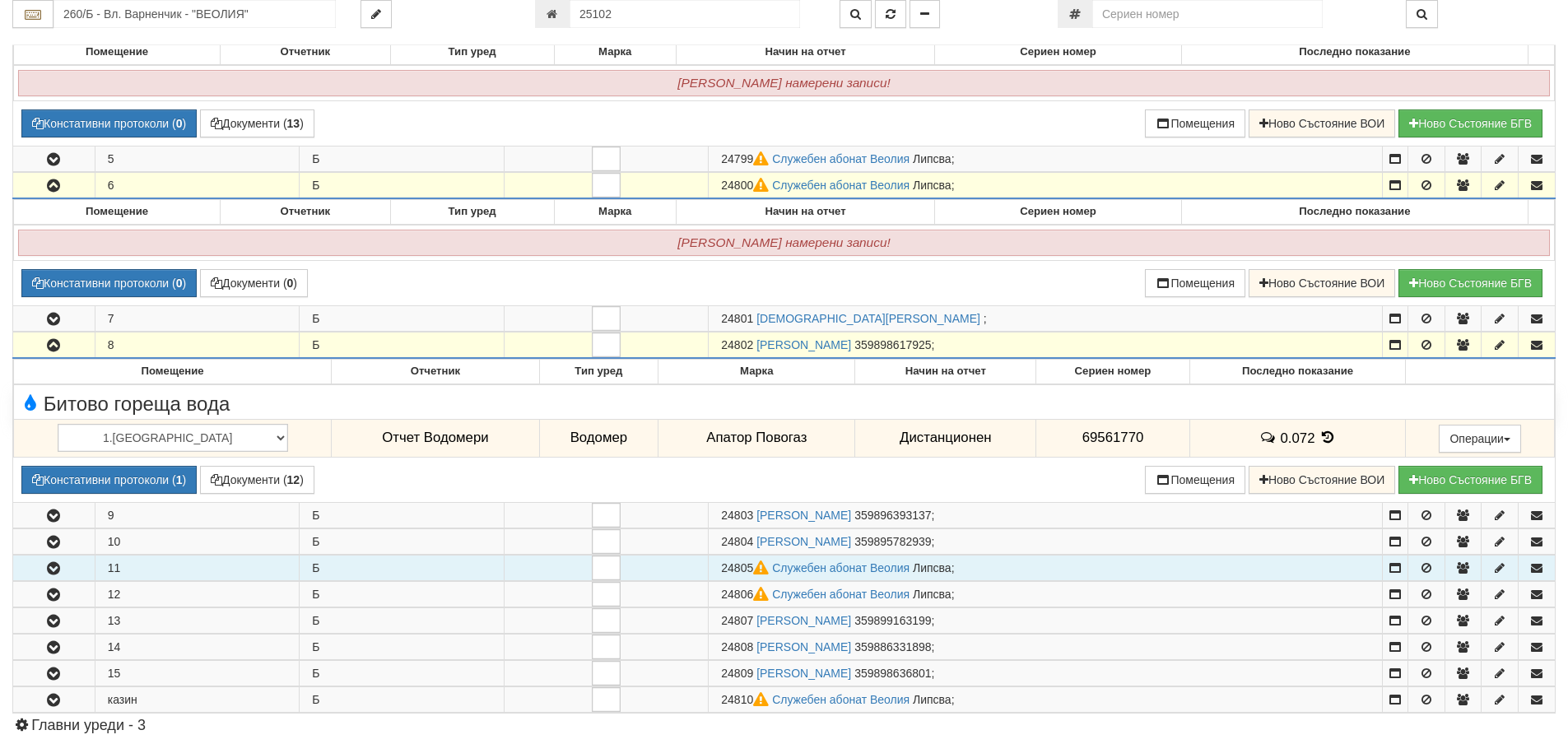
click at [51, 562] on icon "button" at bounding box center [53, 568] width 20 height 11
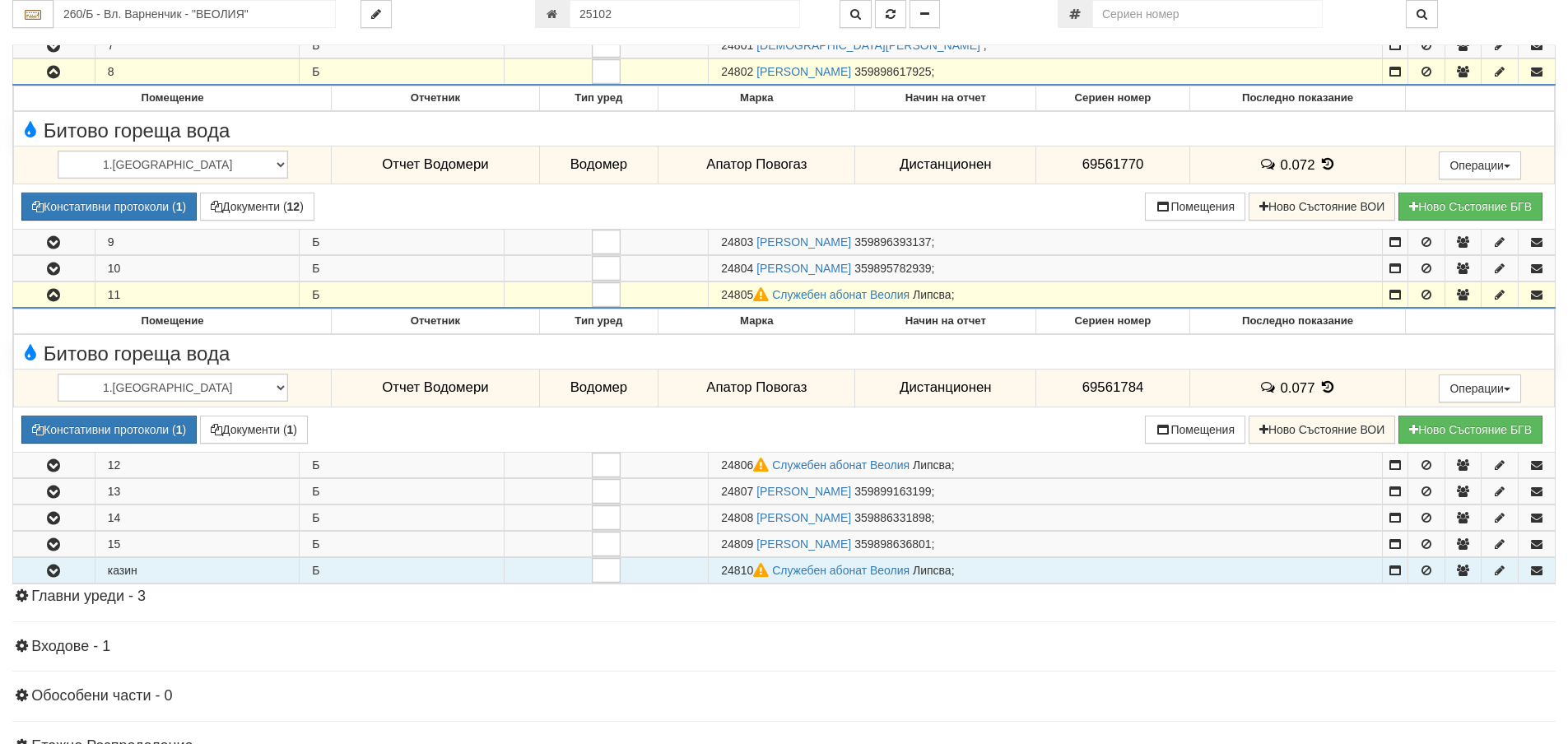
scroll to position [905, 0]
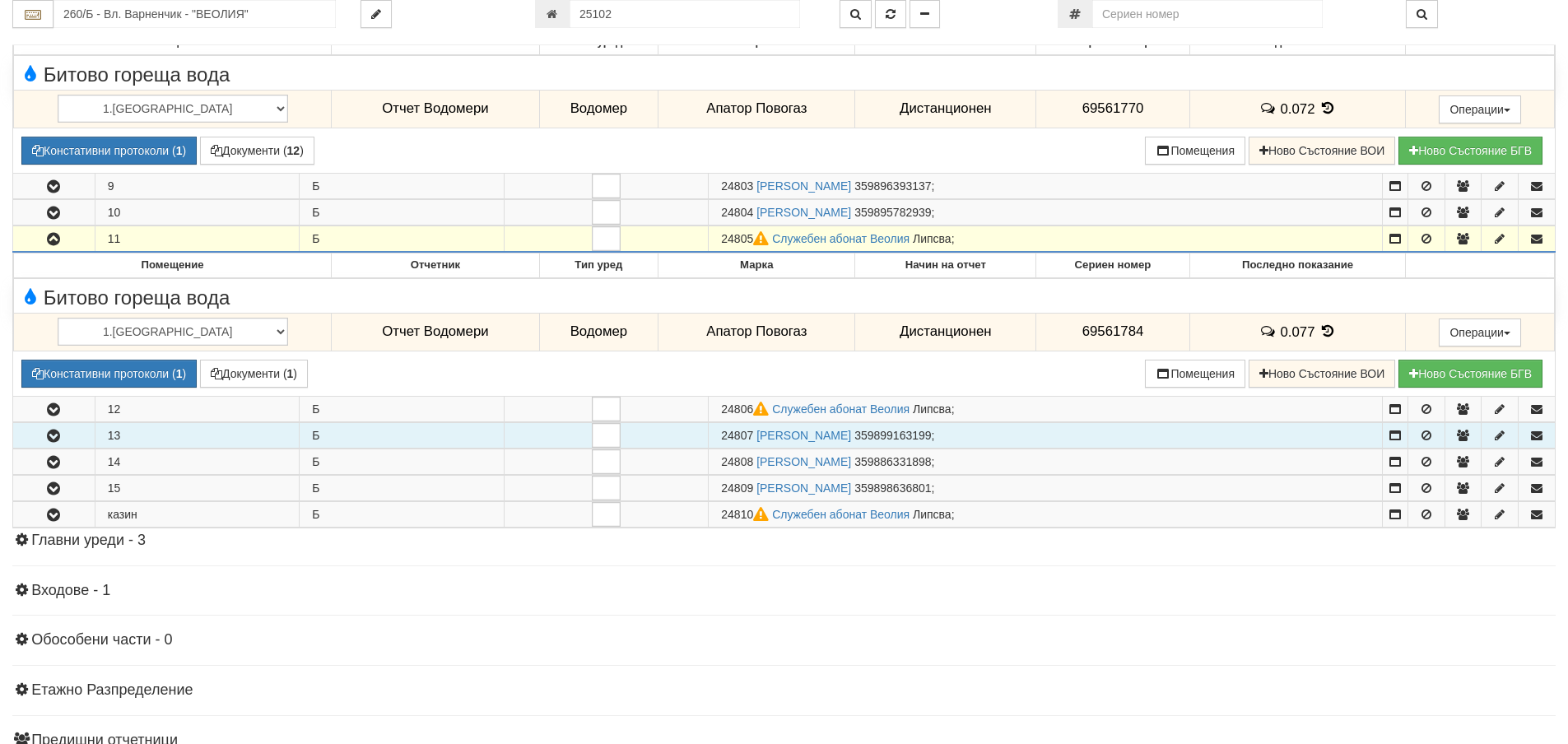
click at [57, 427] on button "button" at bounding box center [54, 435] width 82 height 24
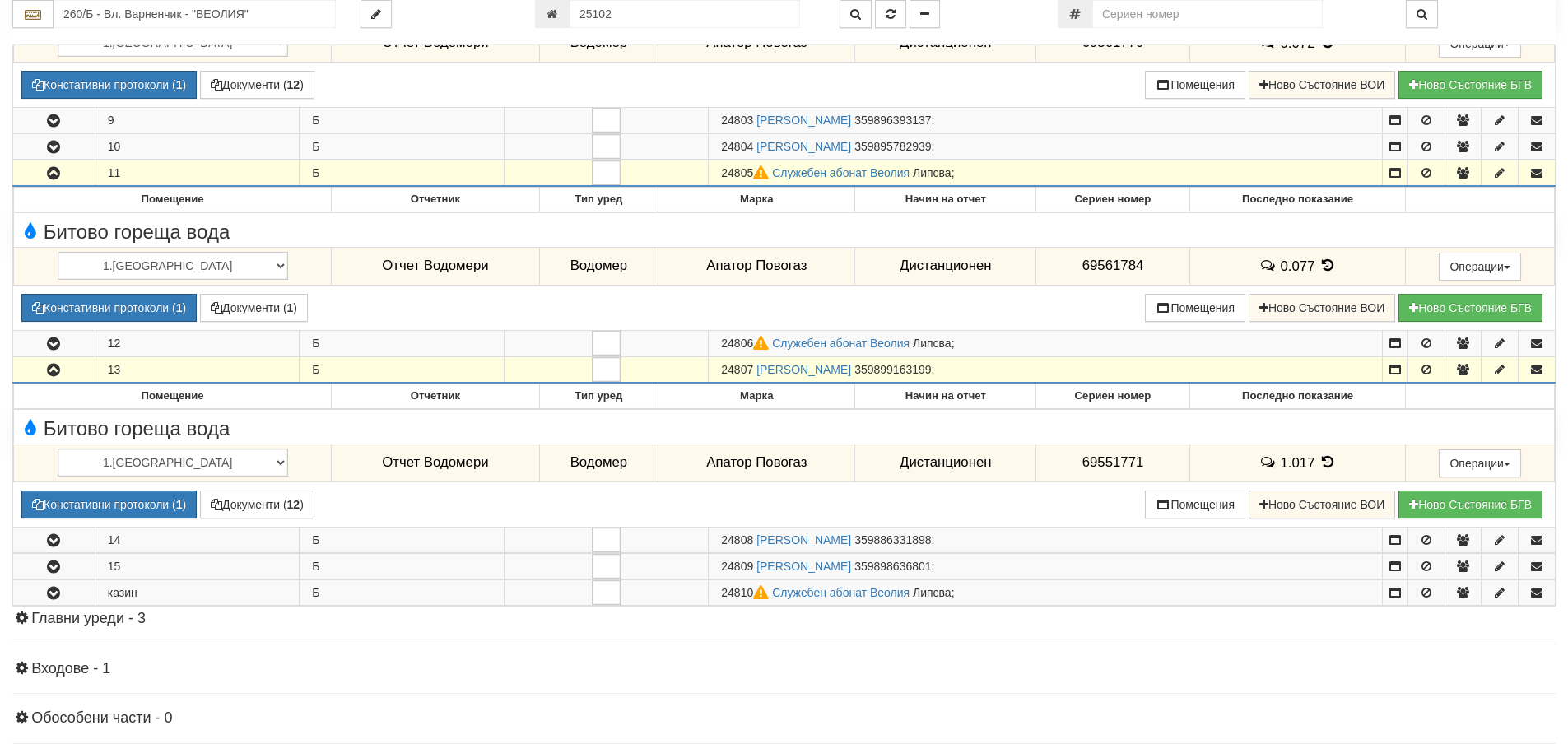
scroll to position [1070, 0]
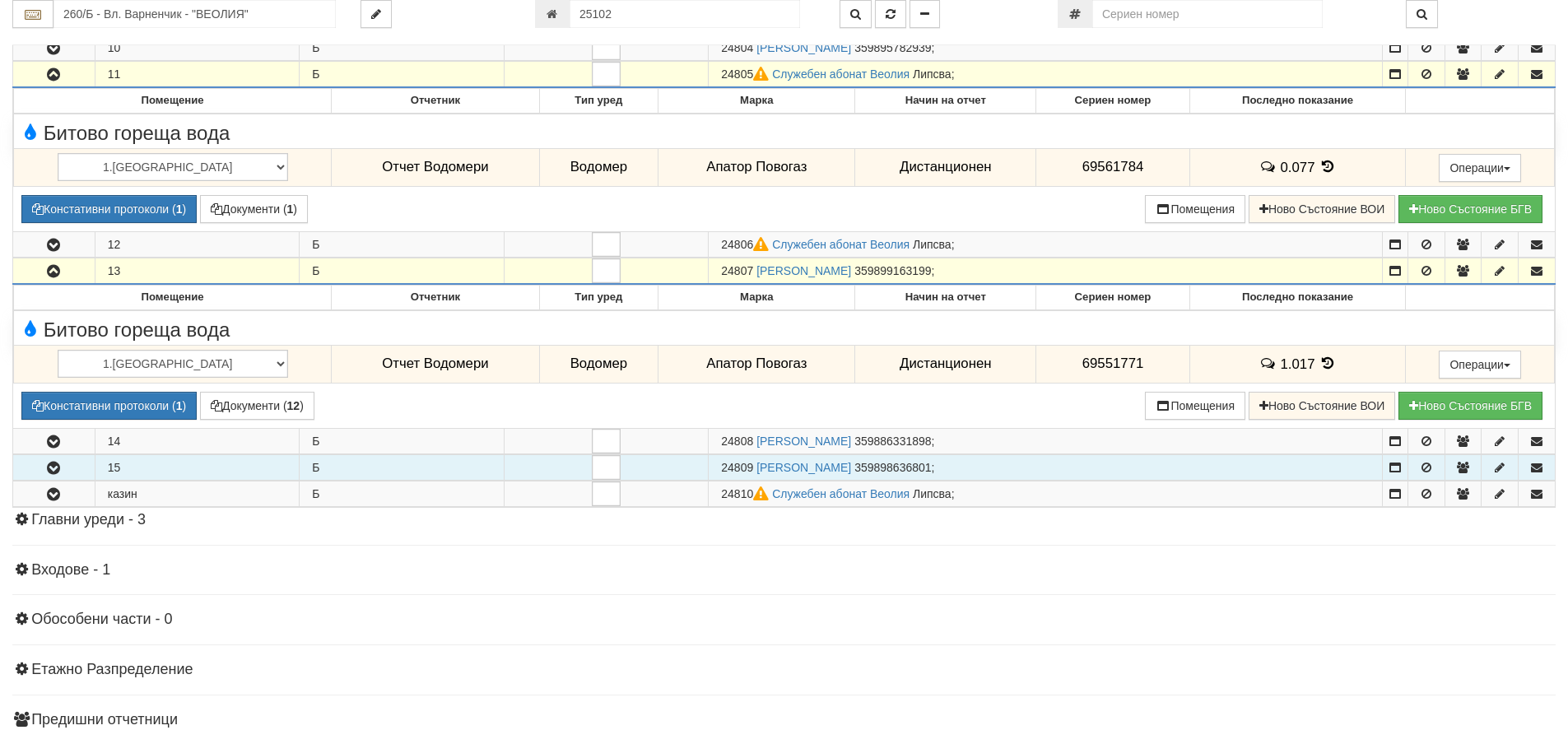
click at [59, 467] on icon "button" at bounding box center [53, 468] width 20 height 11
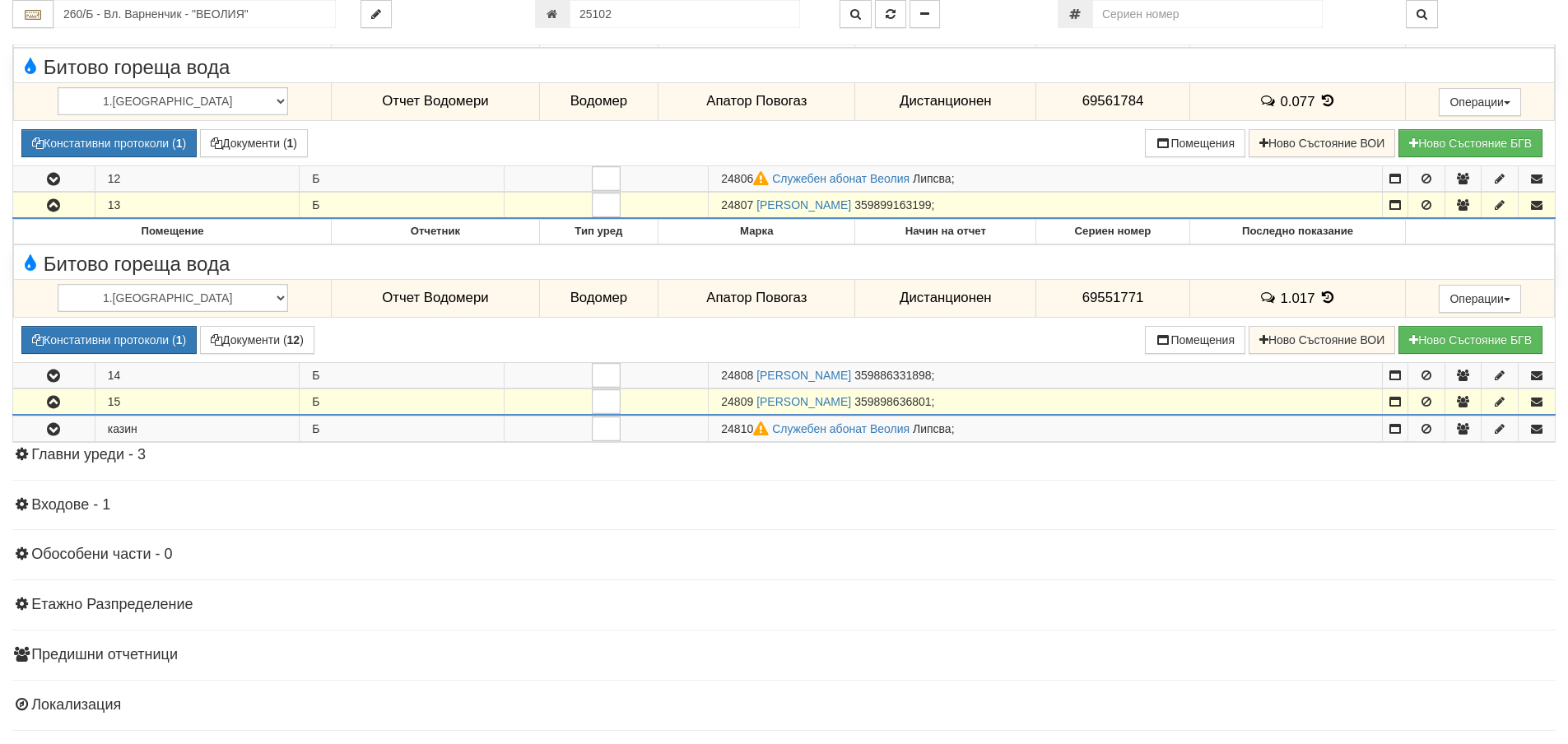
scroll to position [1152, 0]
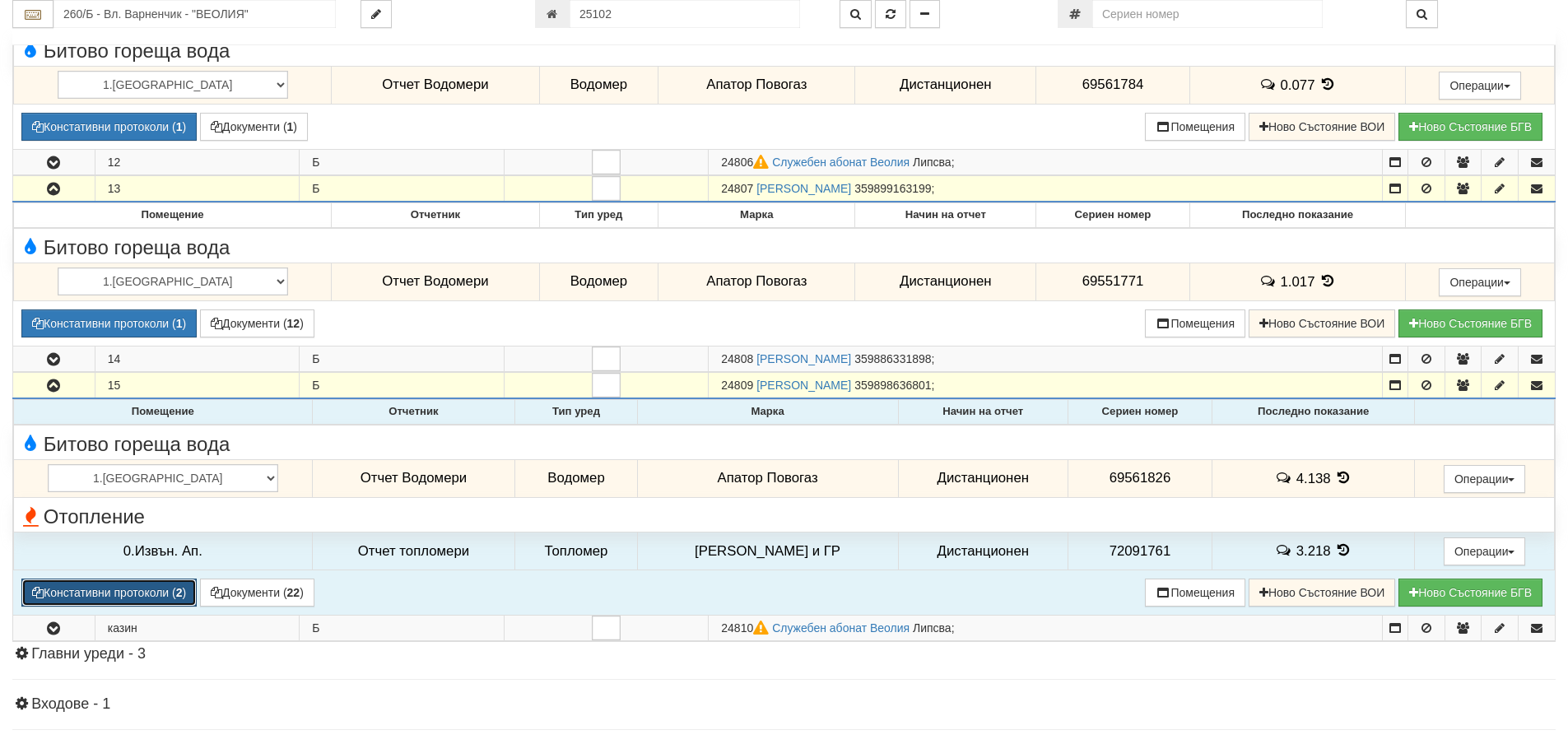
click at [135, 594] on button "Констативни протоколи ( 2 )" at bounding box center [110, 592] width 176 height 28
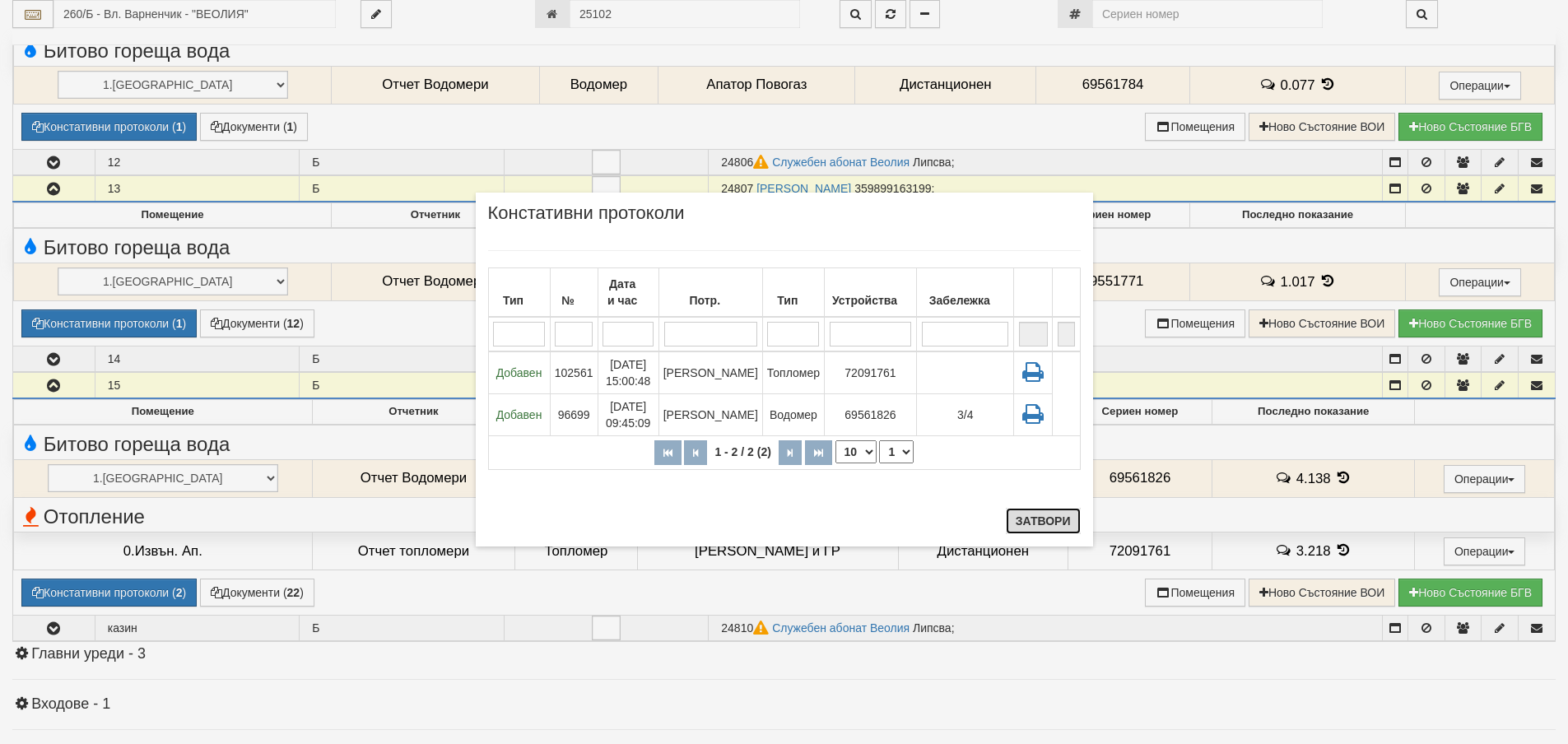
click at [1036, 519] on button "Затвори" at bounding box center [1044, 521] width 75 height 26
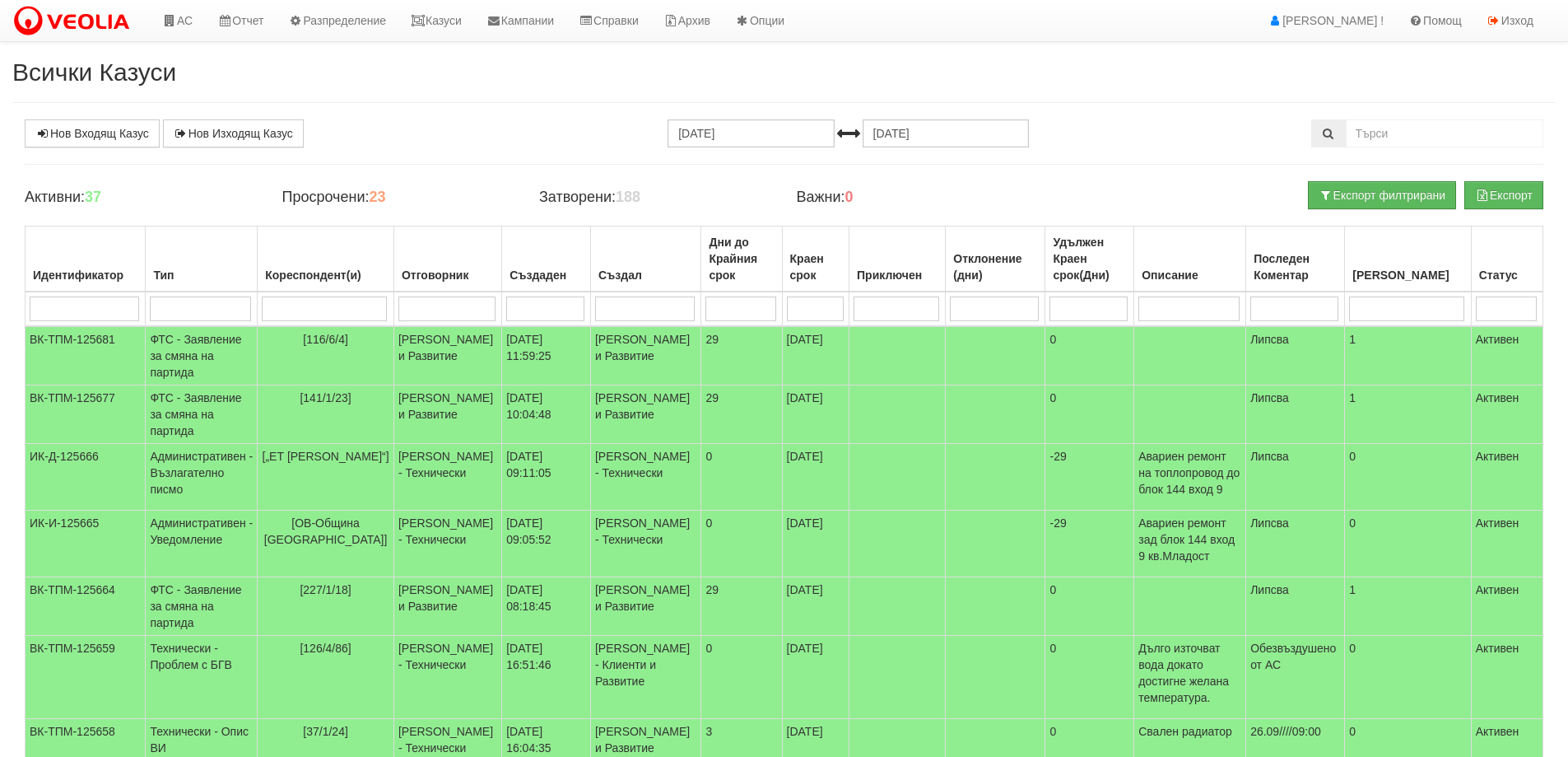
click at [428, 162] on div "Нов Входящ Казус Нов Изходящ Казус 25.08.2025 25.09.2025 Зареждане на казусите.…" at bounding box center [784, 586] width 1544 height 934
click at [200, 425] on td "ФТС - Заявление за смяна на партида" at bounding box center [202, 414] width 112 height 58
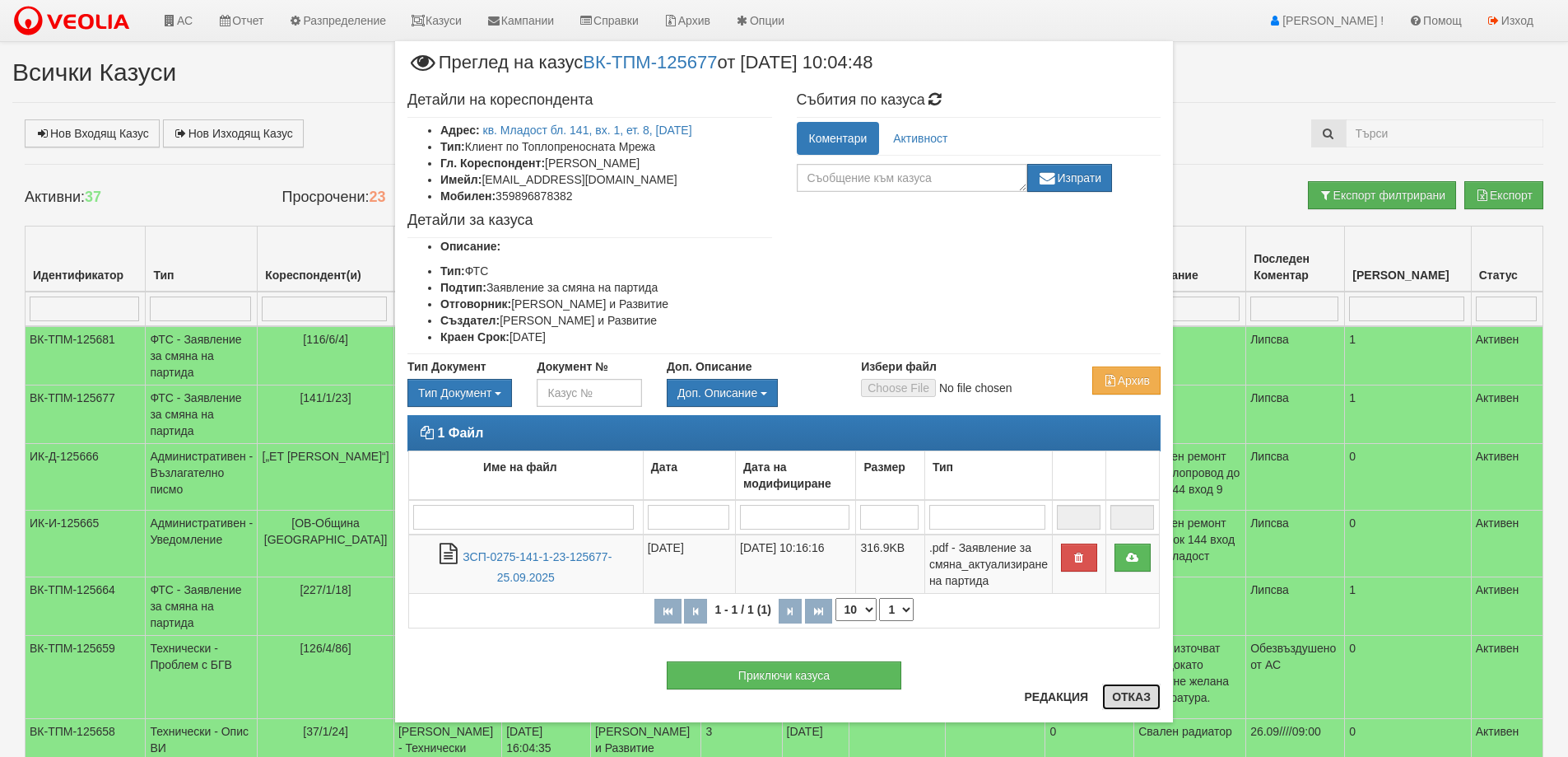
click at [1119, 693] on button "Отказ" at bounding box center [1131, 697] width 58 height 26
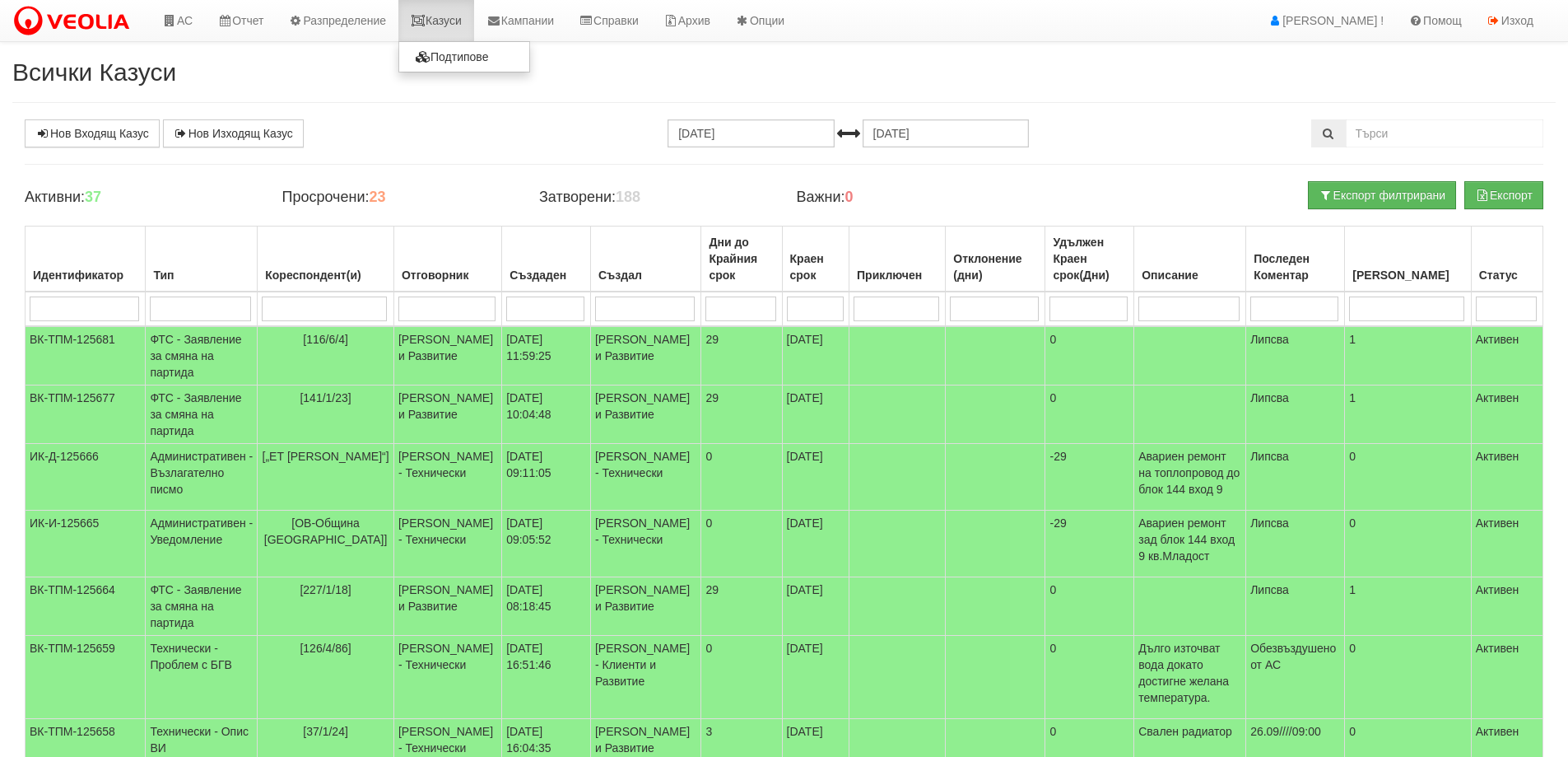
click at [454, 25] on link "Казуси" at bounding box center [436, 20] width 76 height 41
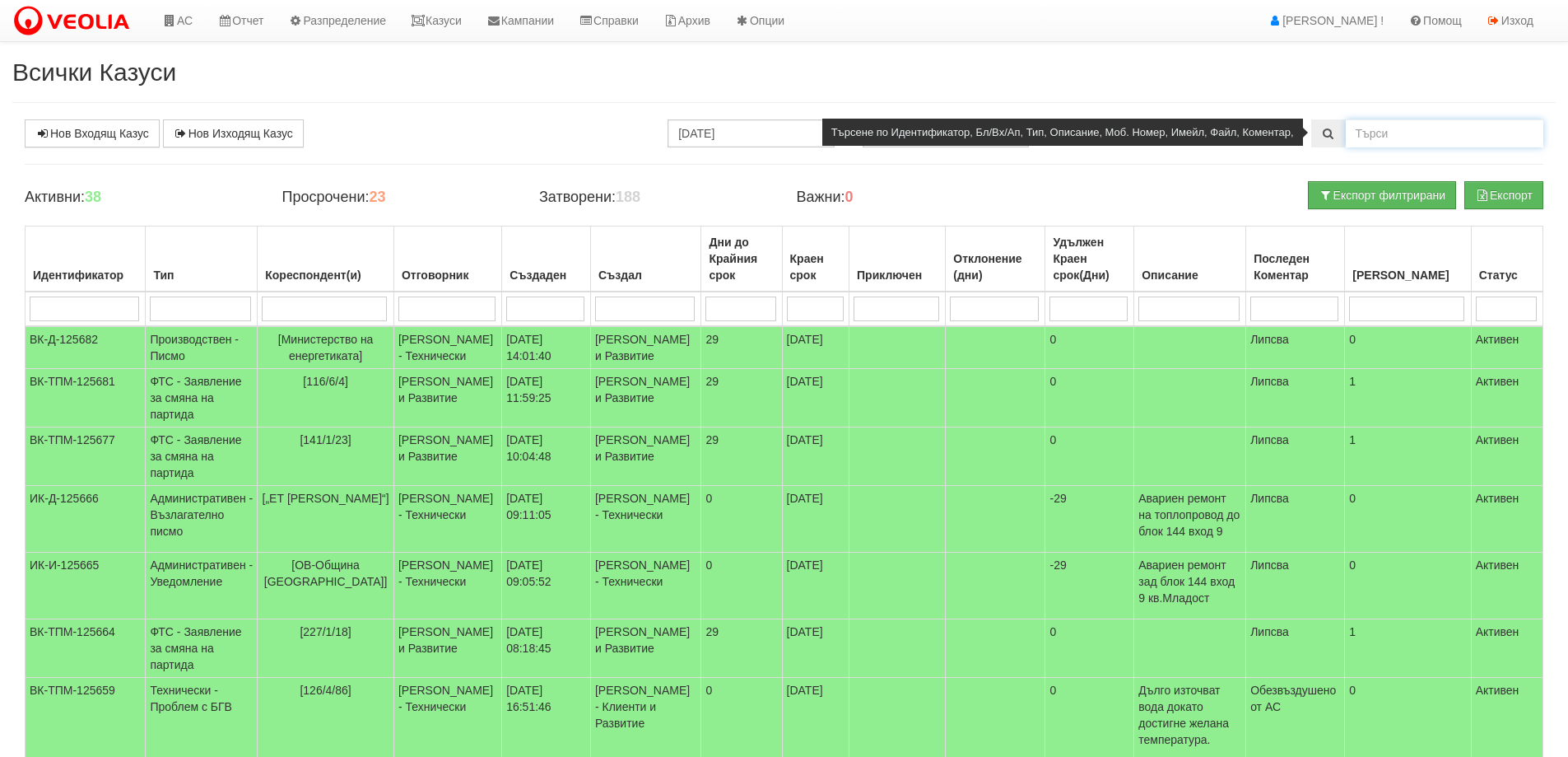
click at [1396, 135] on input "text" at bounding box center [1445, 133] width 197 height 28
type input "206/5/146"
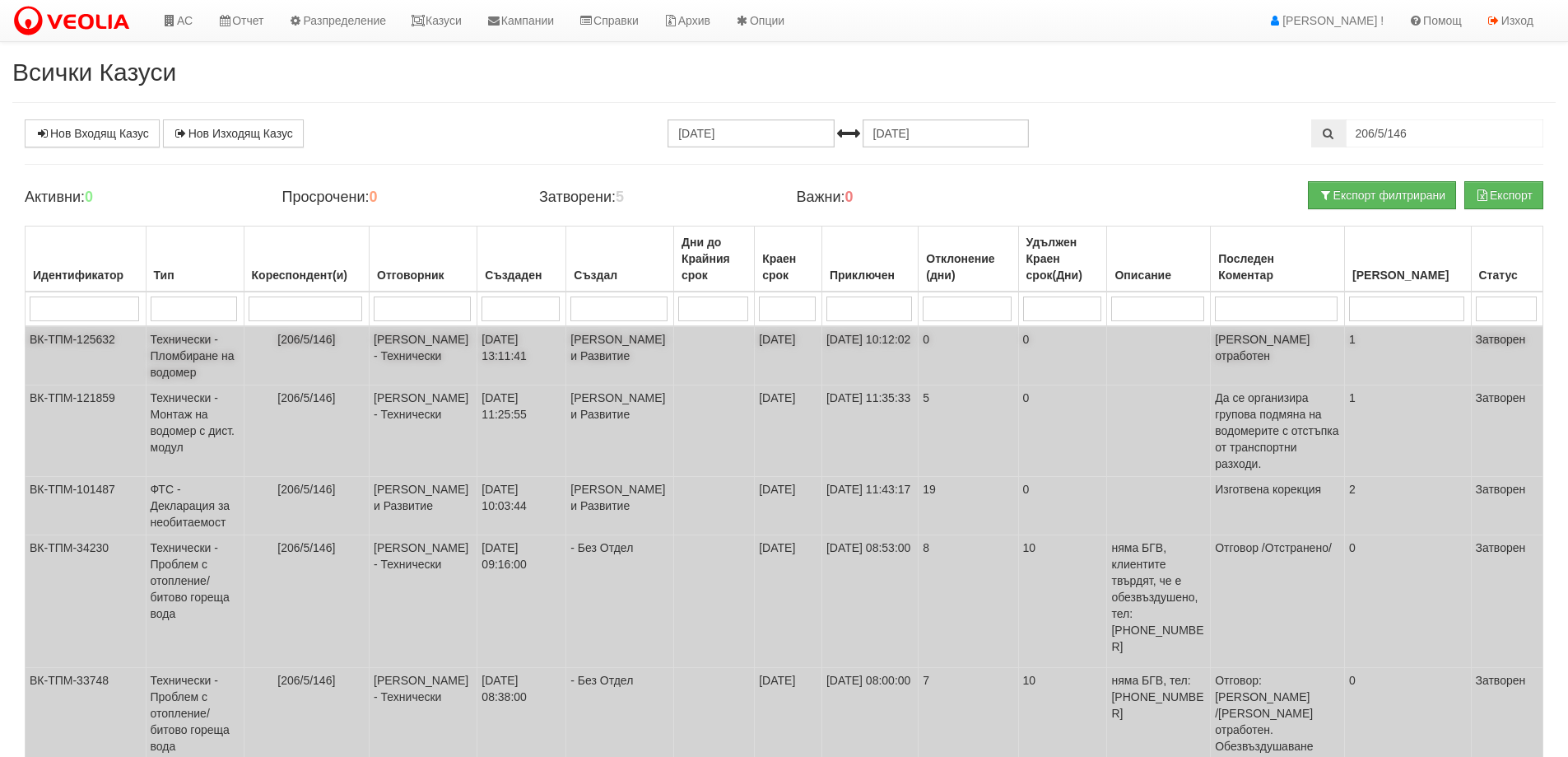
click at [210, 362] on td "Технически - Пломбиране на водомер" at bounding box center [195, 356] width 98 height 59
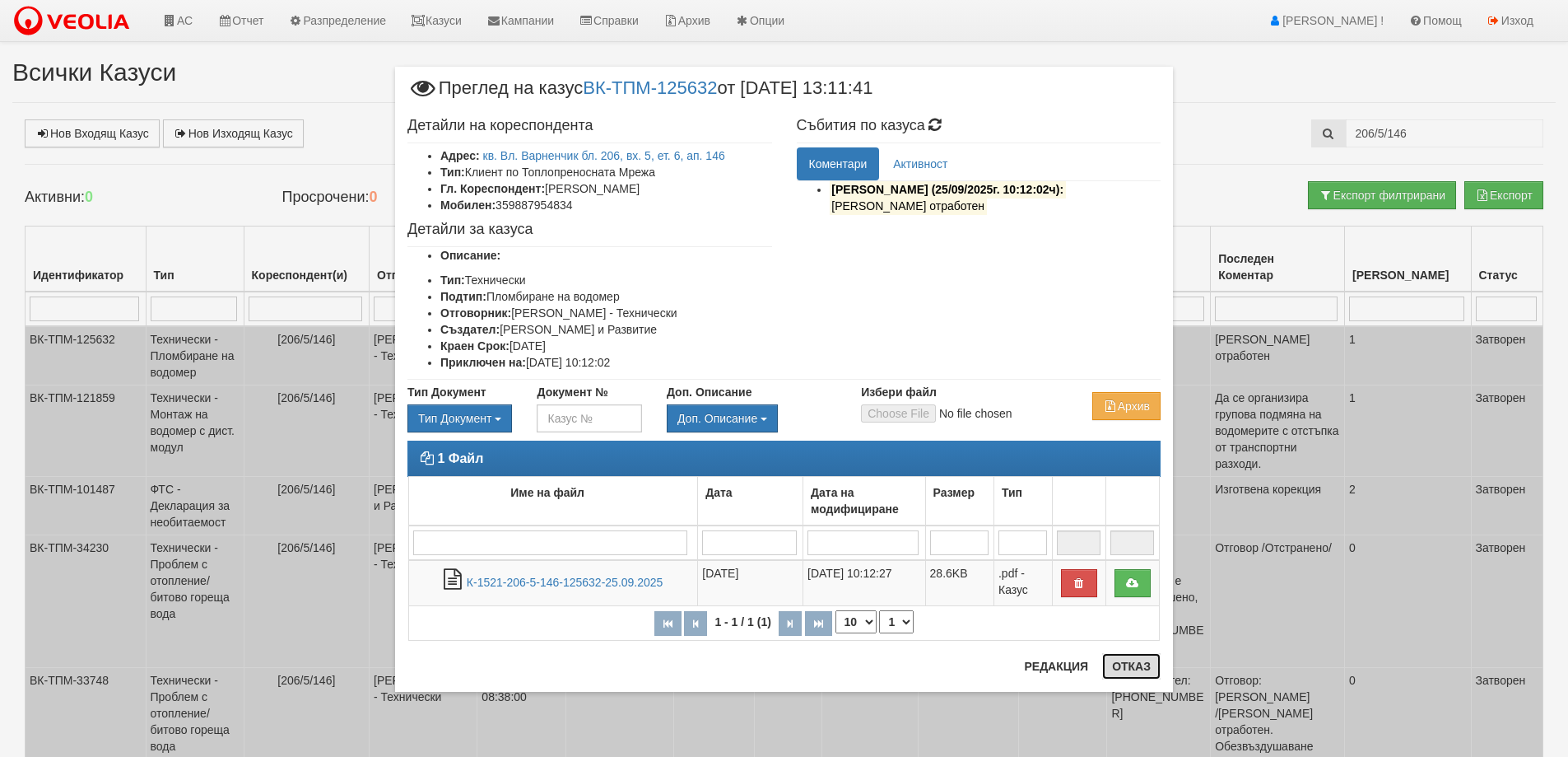
click at [1124, 671] on button "Отказ" at bounding box center [1131, 667] width 58 height 26
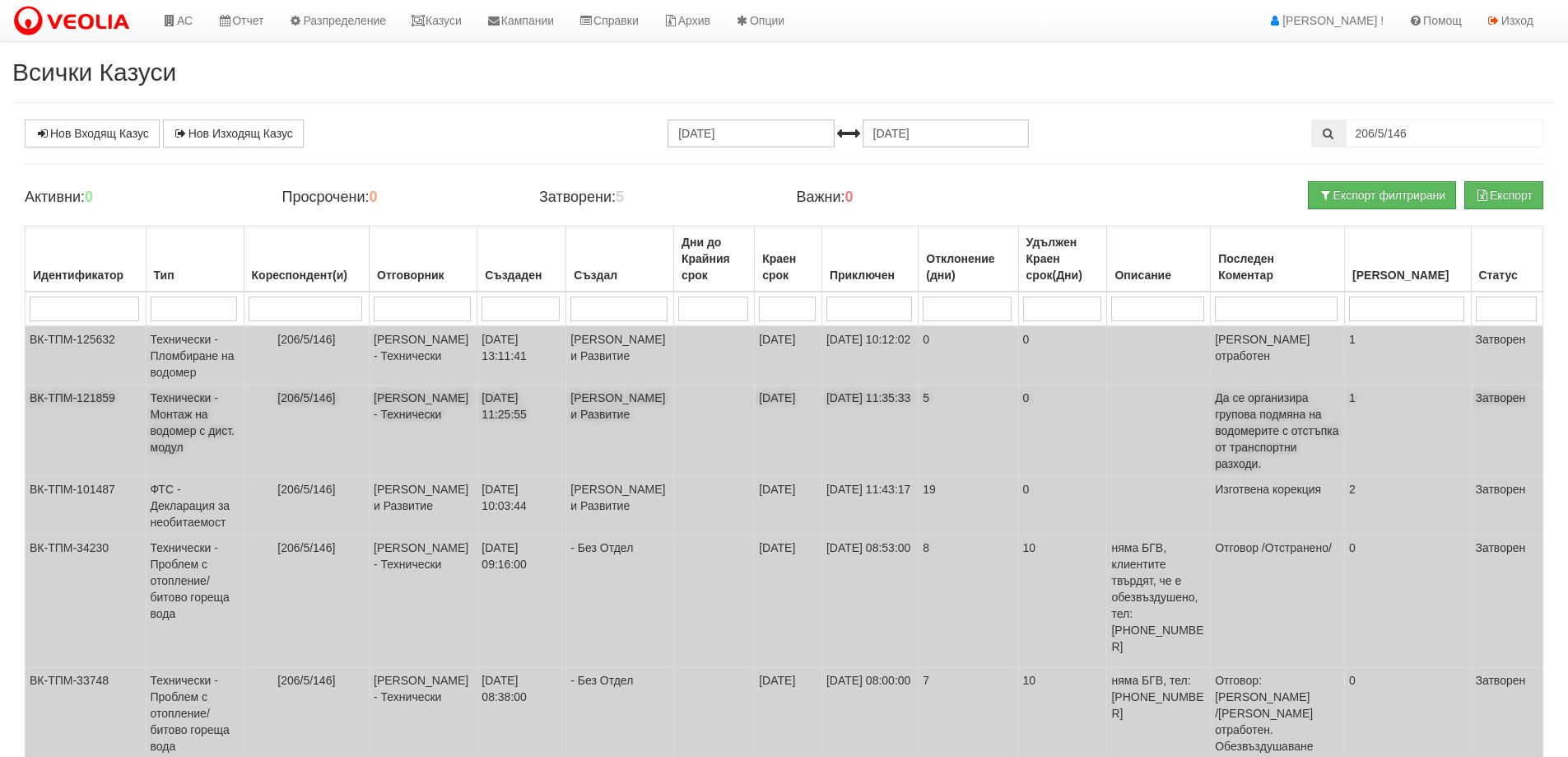
click at [186, 447] on td "Технически - Монтаж на водомер с дист. модул" at bounding box center [195, 431] width 98 height 91
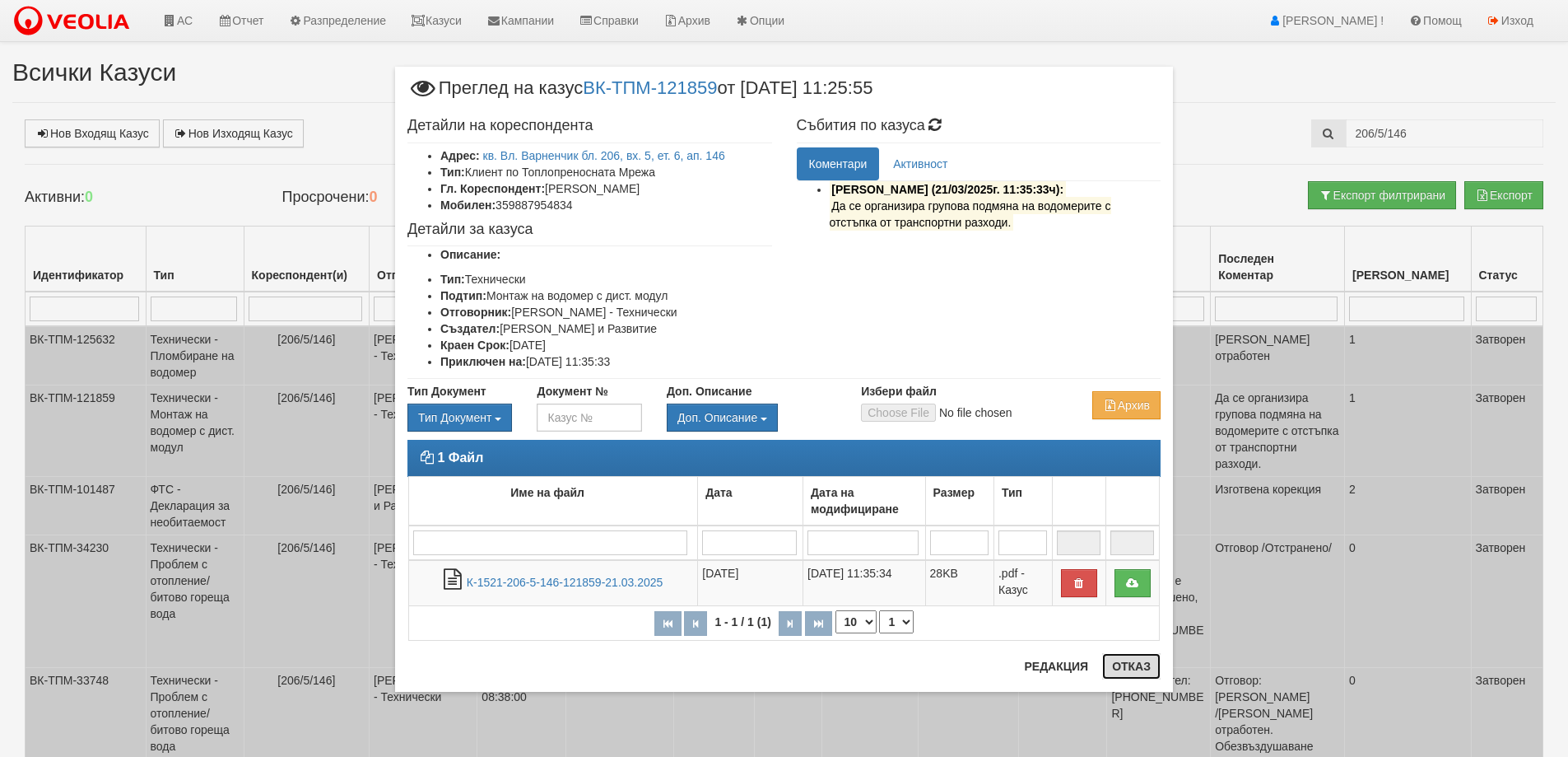
click at [1131, 666] on button "Отказ" at bounding box center [1131, 667] width 58 height 26
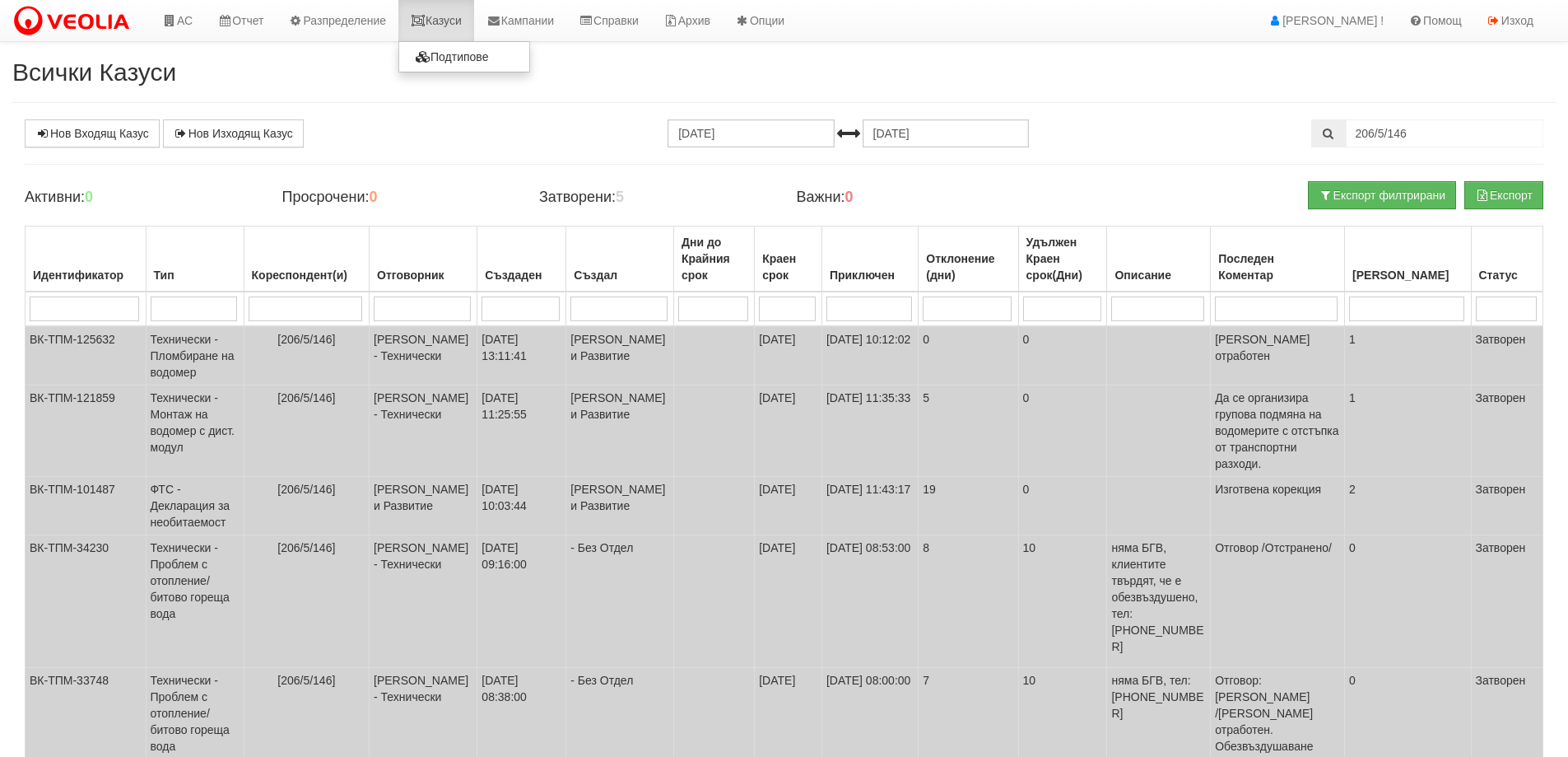
click at [462, 22] on link "Казуси" at bounding box center [436, 20] width 76 height 41
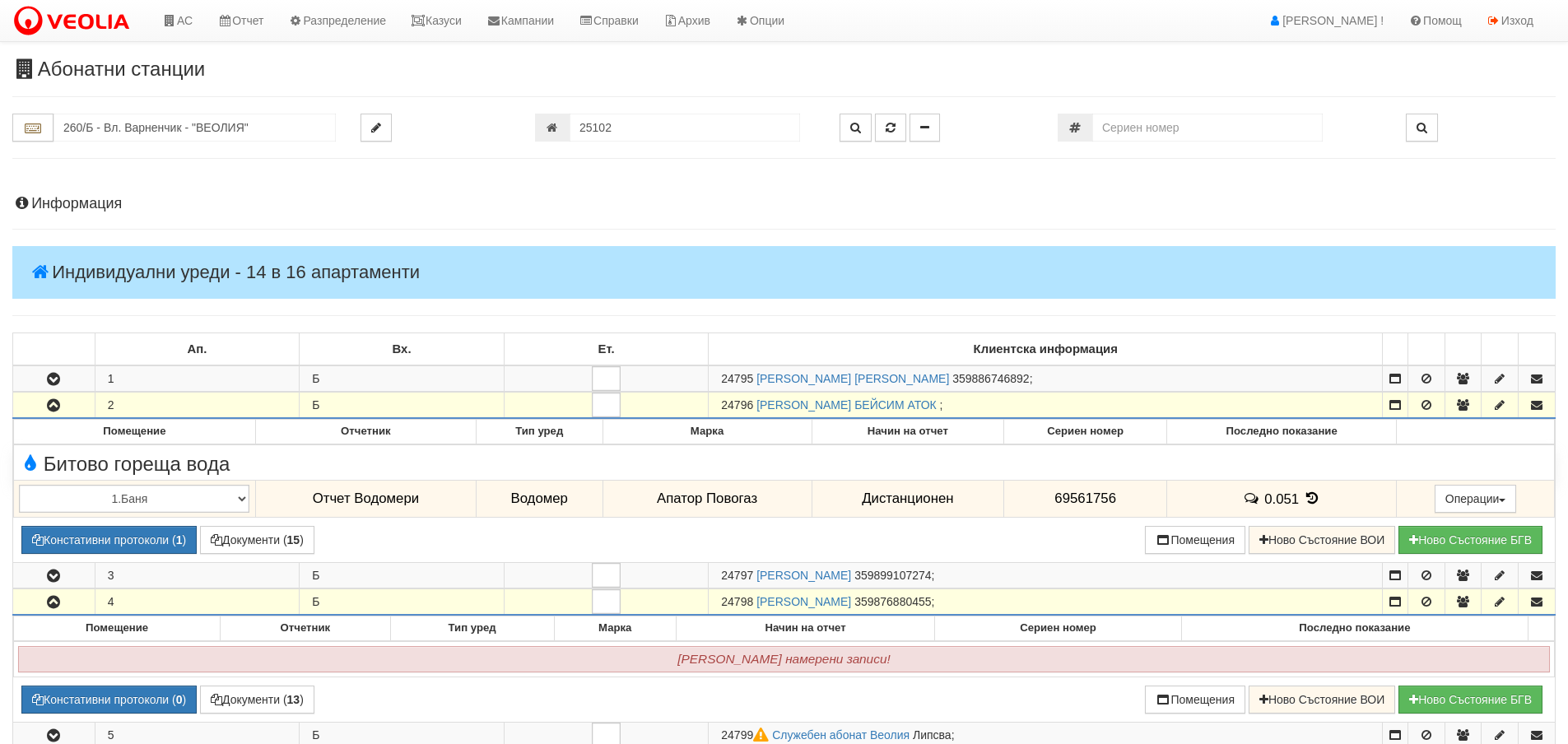
scroll to position [1152, 0]
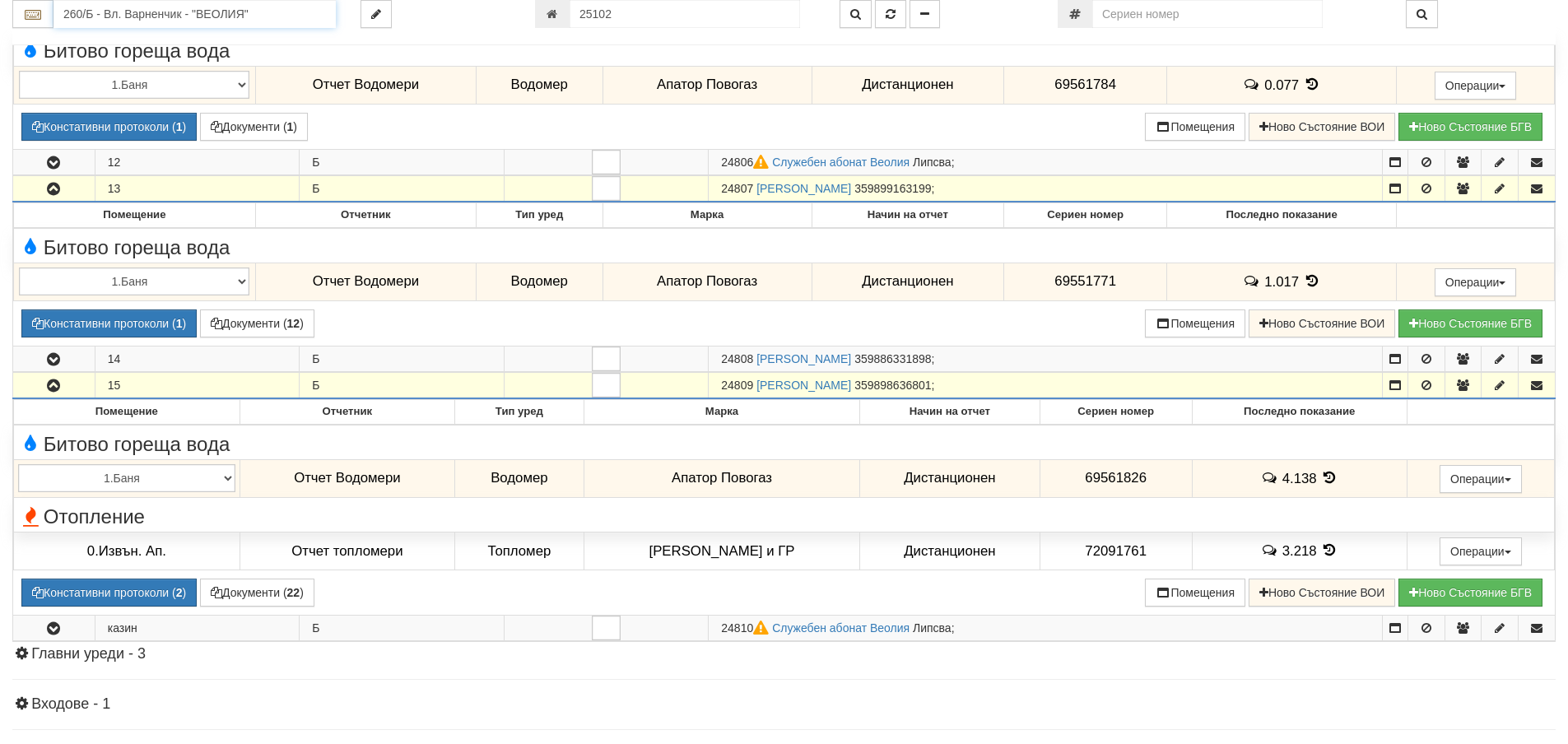
click at [89, 11] on input "260/Б - Вл. Варненчик - "ВЕОЛИЯ"" at bounding box center [195, 14] width 283 height 28
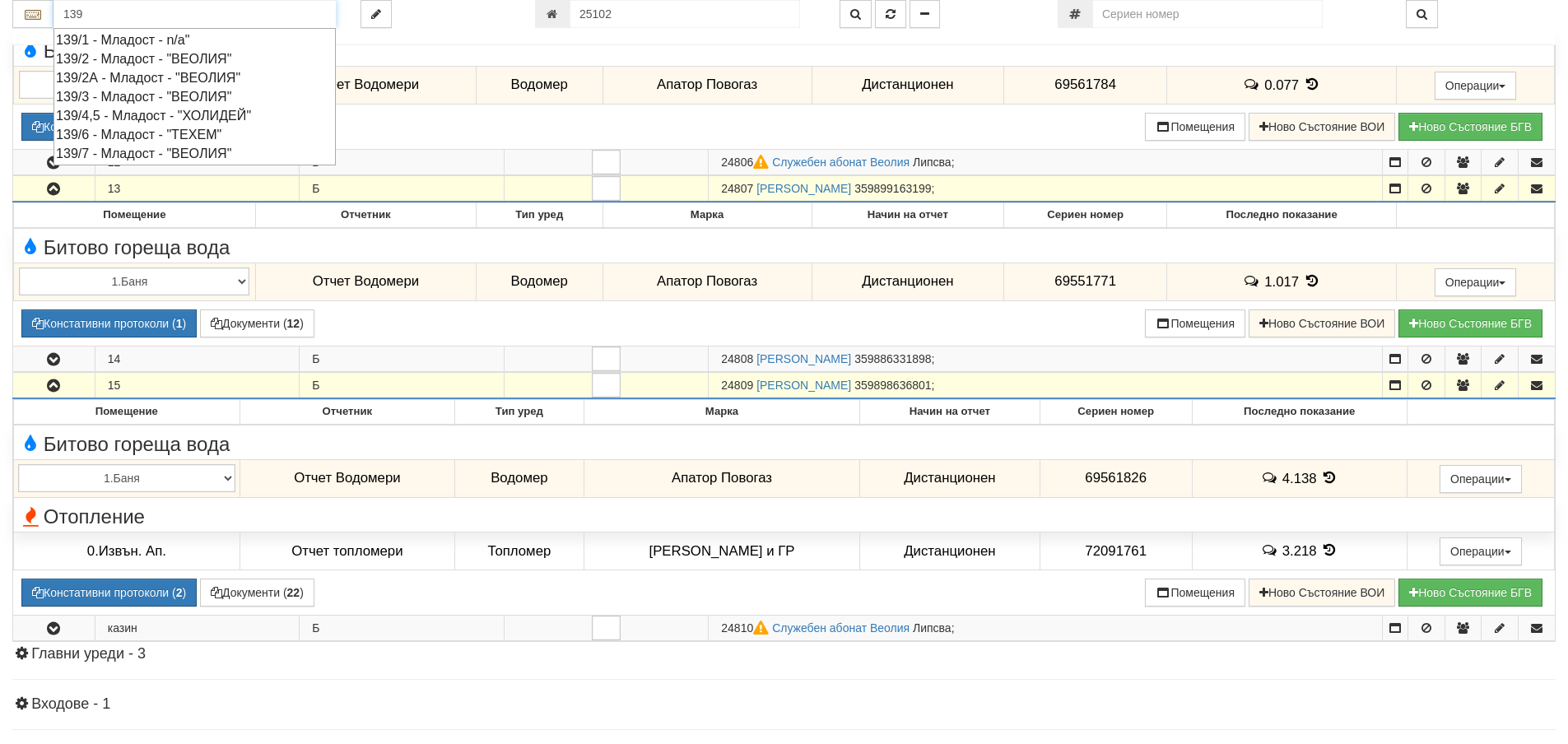
click at [121, 159] on div "139/7 - Младост - "ВЕОЛИЯ"" at bounding box center [194, 154] width 277 height 19
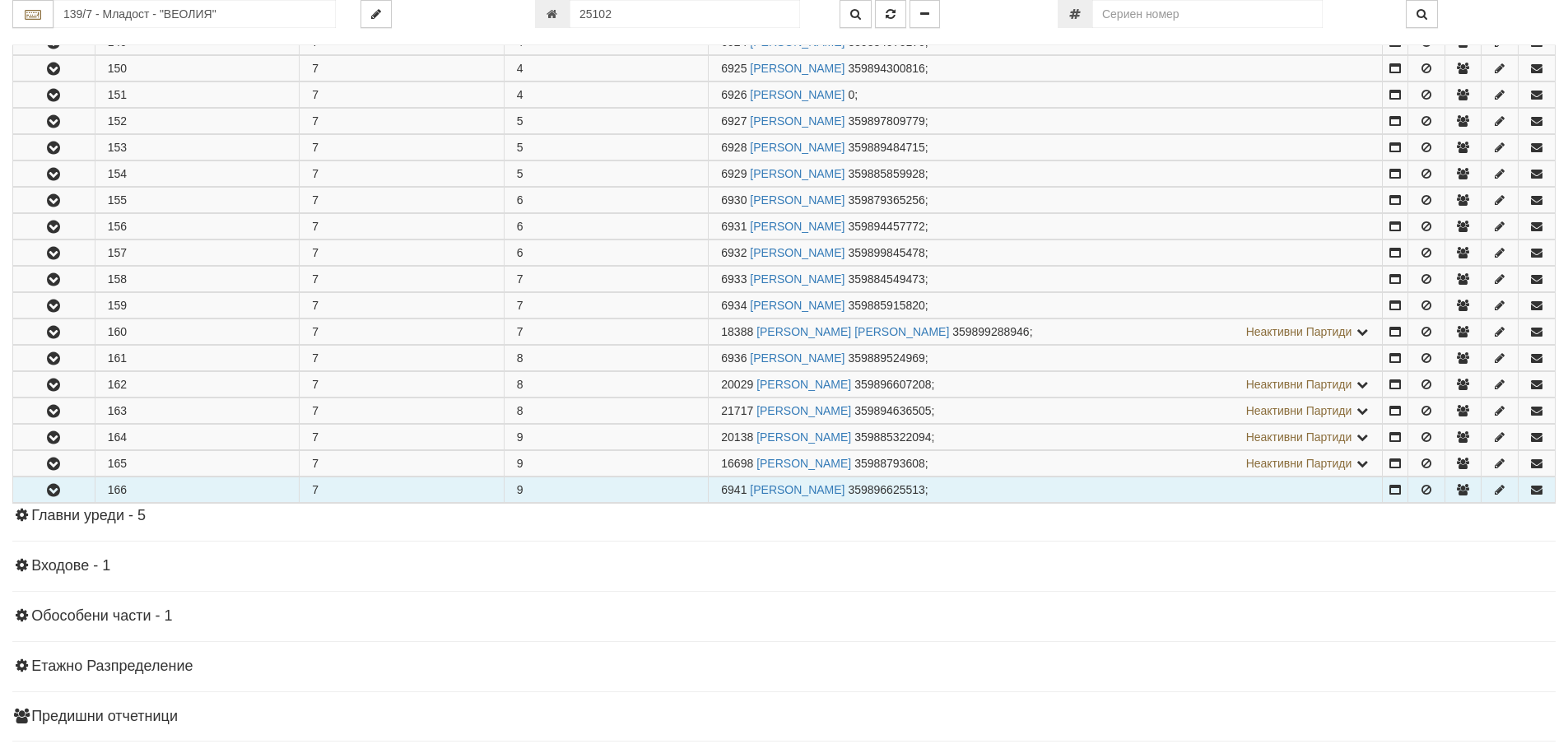
scroll to position [734, 0]
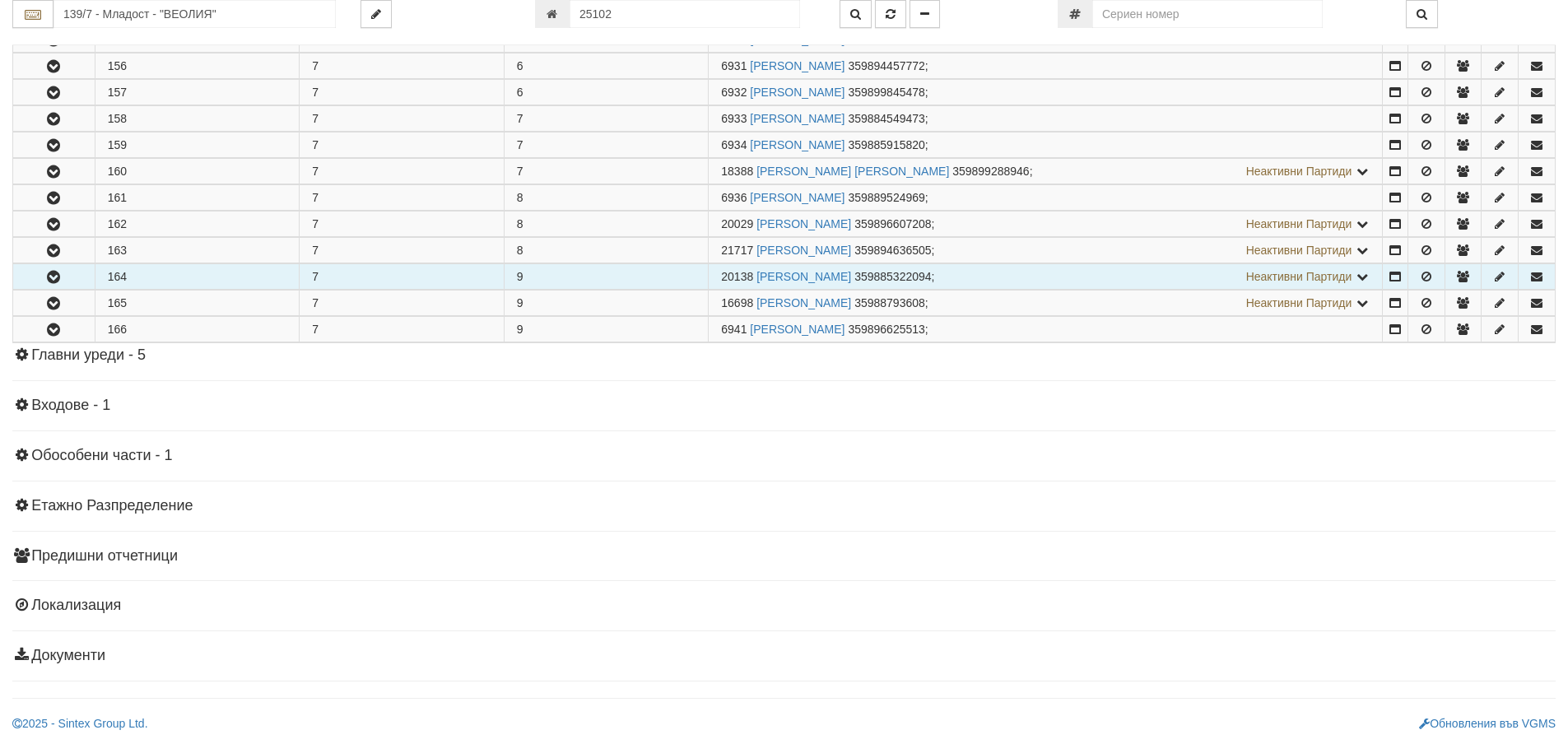
click at [50, 271] on icon "button" at bounding box center [53, 276] width 20 height 11
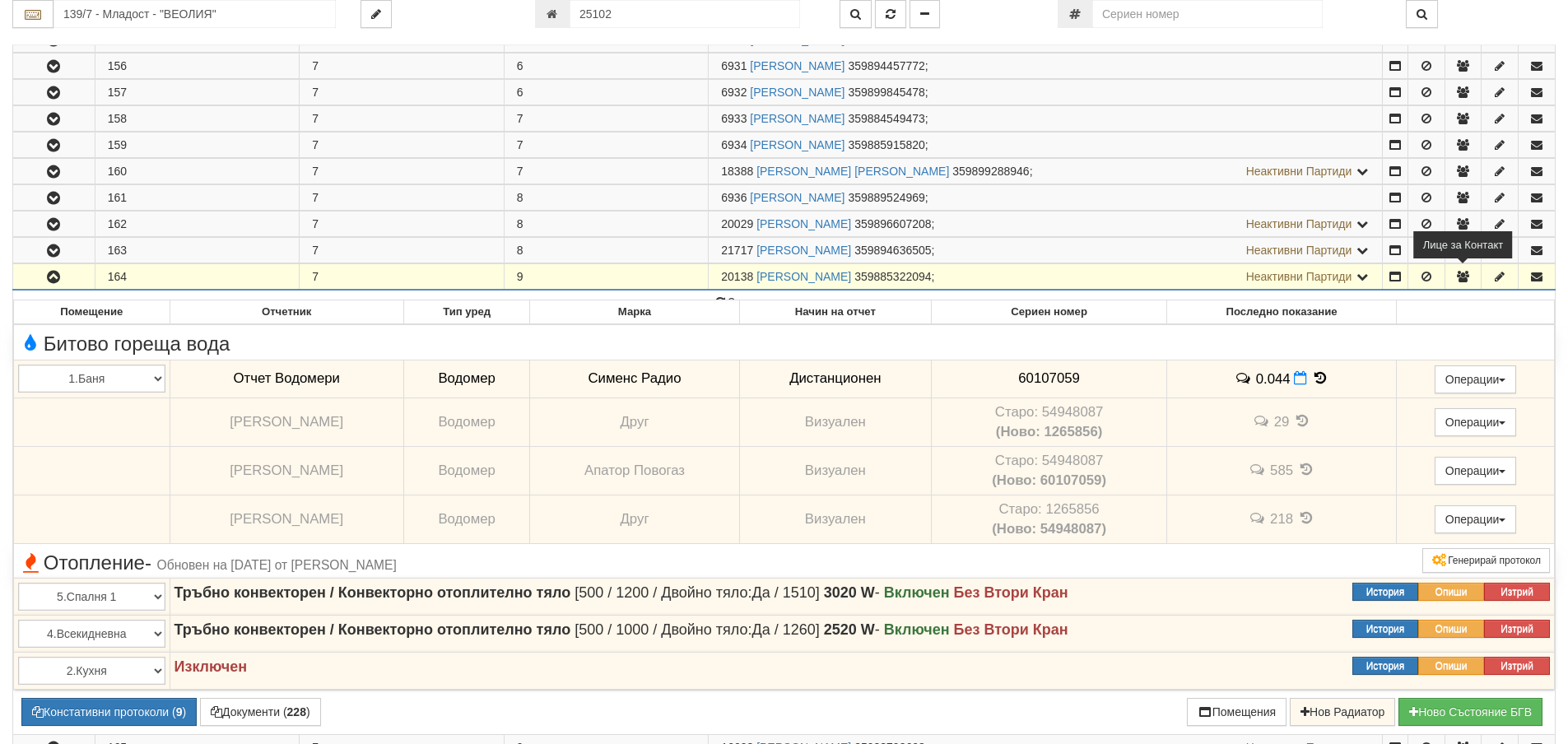
click at [1457, 275] on icon "button" at bounding box center [1463, 276] width 15 height 11
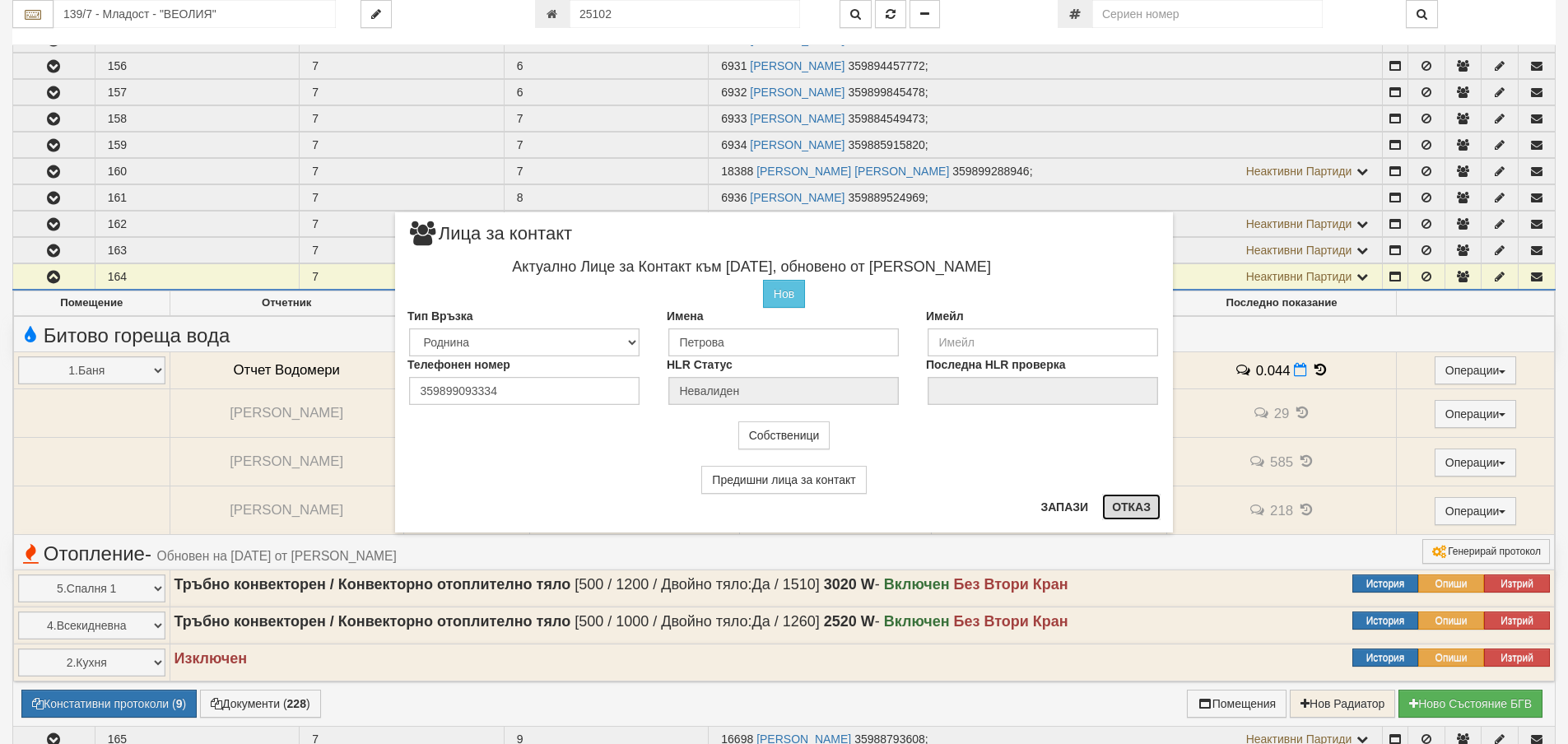
click at [1133, 508] on button "Отказ" at bounding box center [1131, 507] width 58 height 26
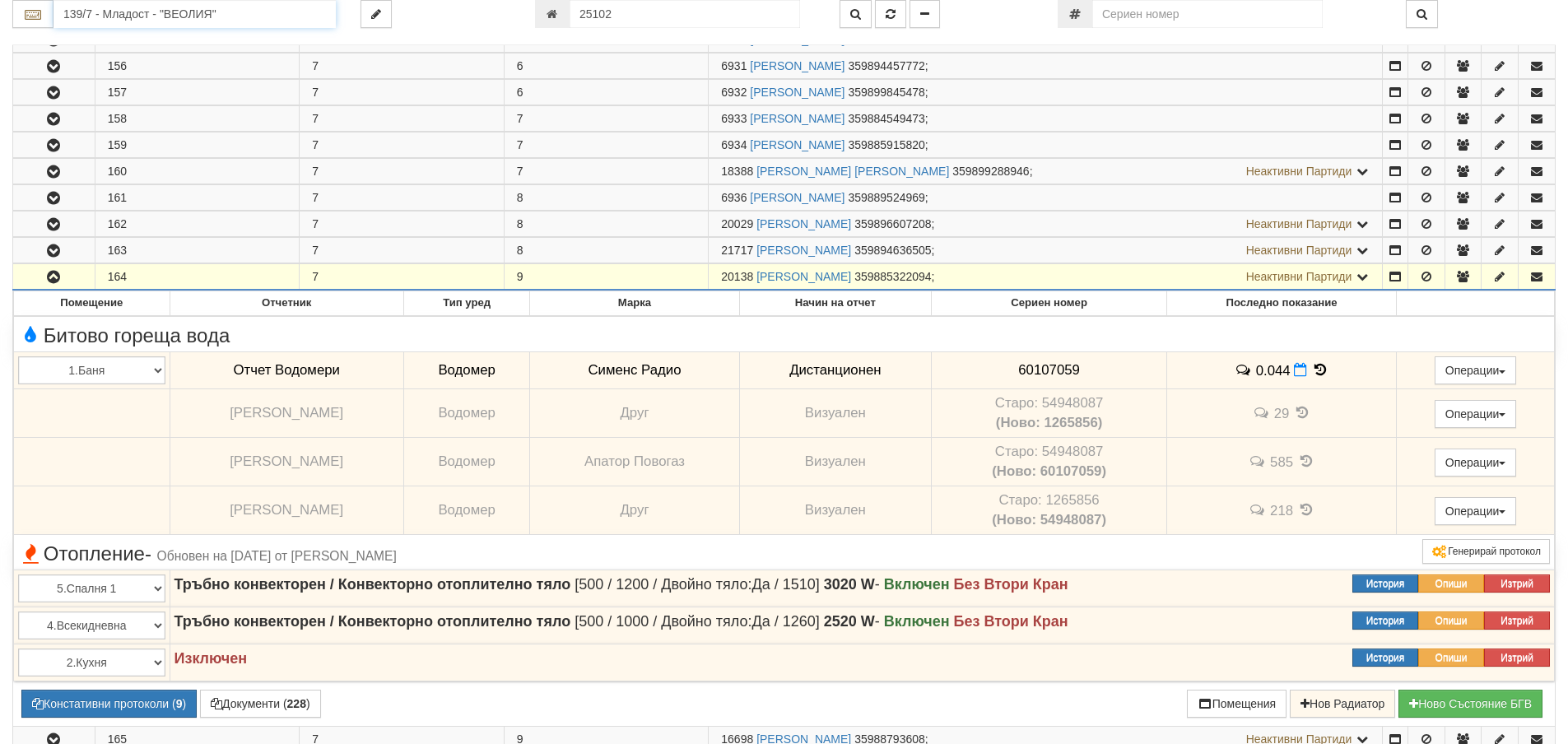
click at [97, 16] on input "139/7 - Младост - "ВЕОЛИЯ"" at bounding box center [195, 14] width 283 height 28
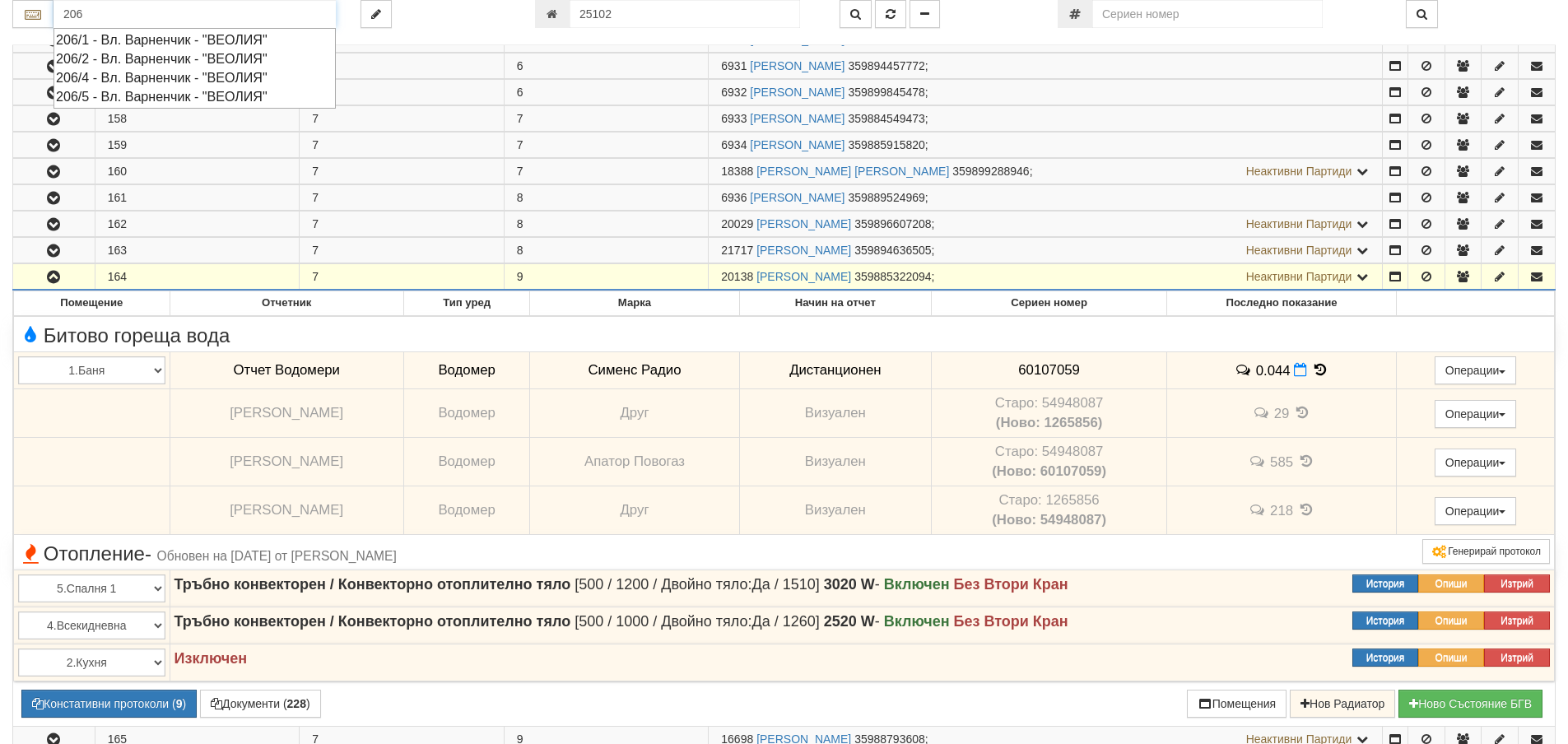
click at [125, 94] on div "206/5 - Вл. Варненчик - "ВЕОЛИЯ"" at bounding box center [194, 96] width 277 height 19
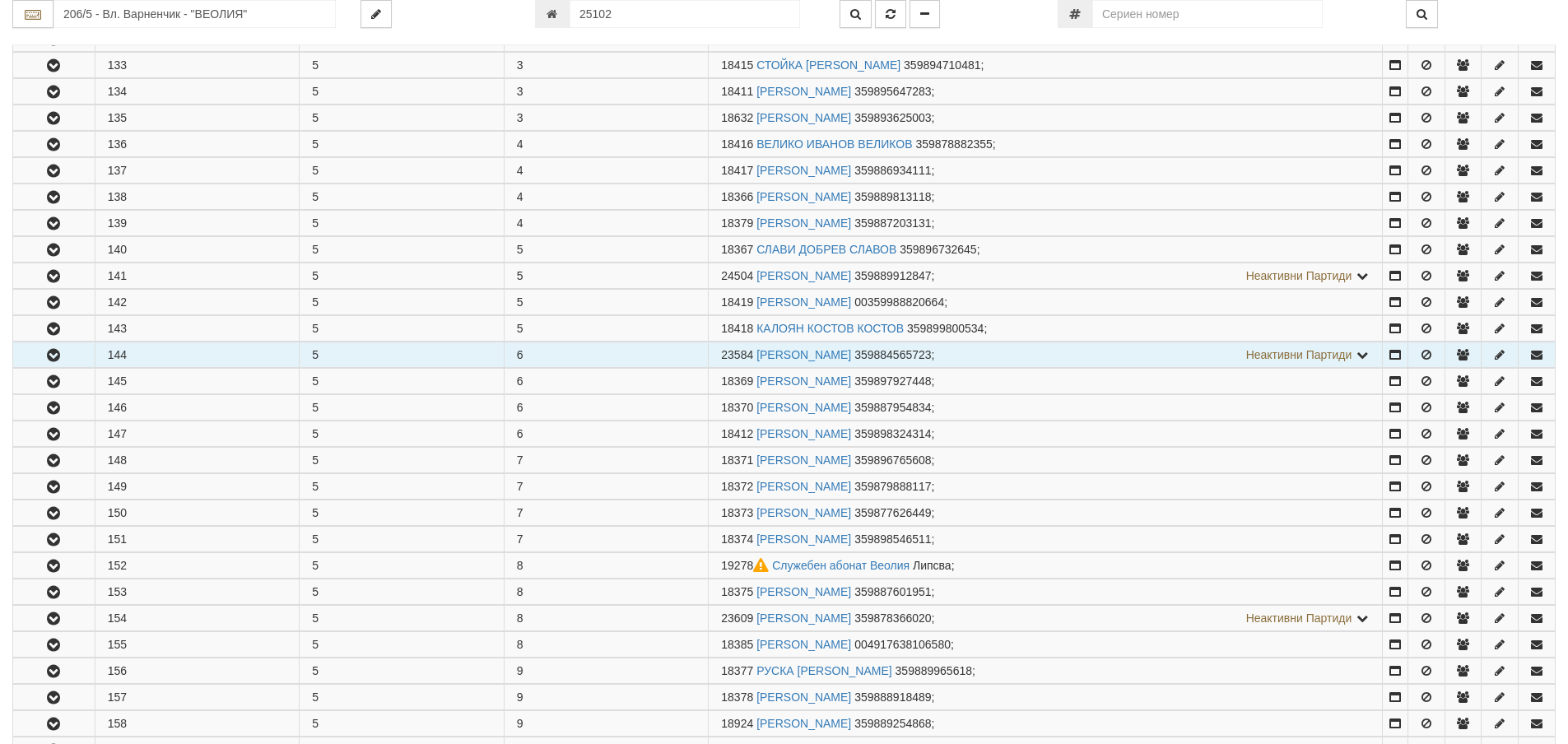
scroll to position [576, 0]
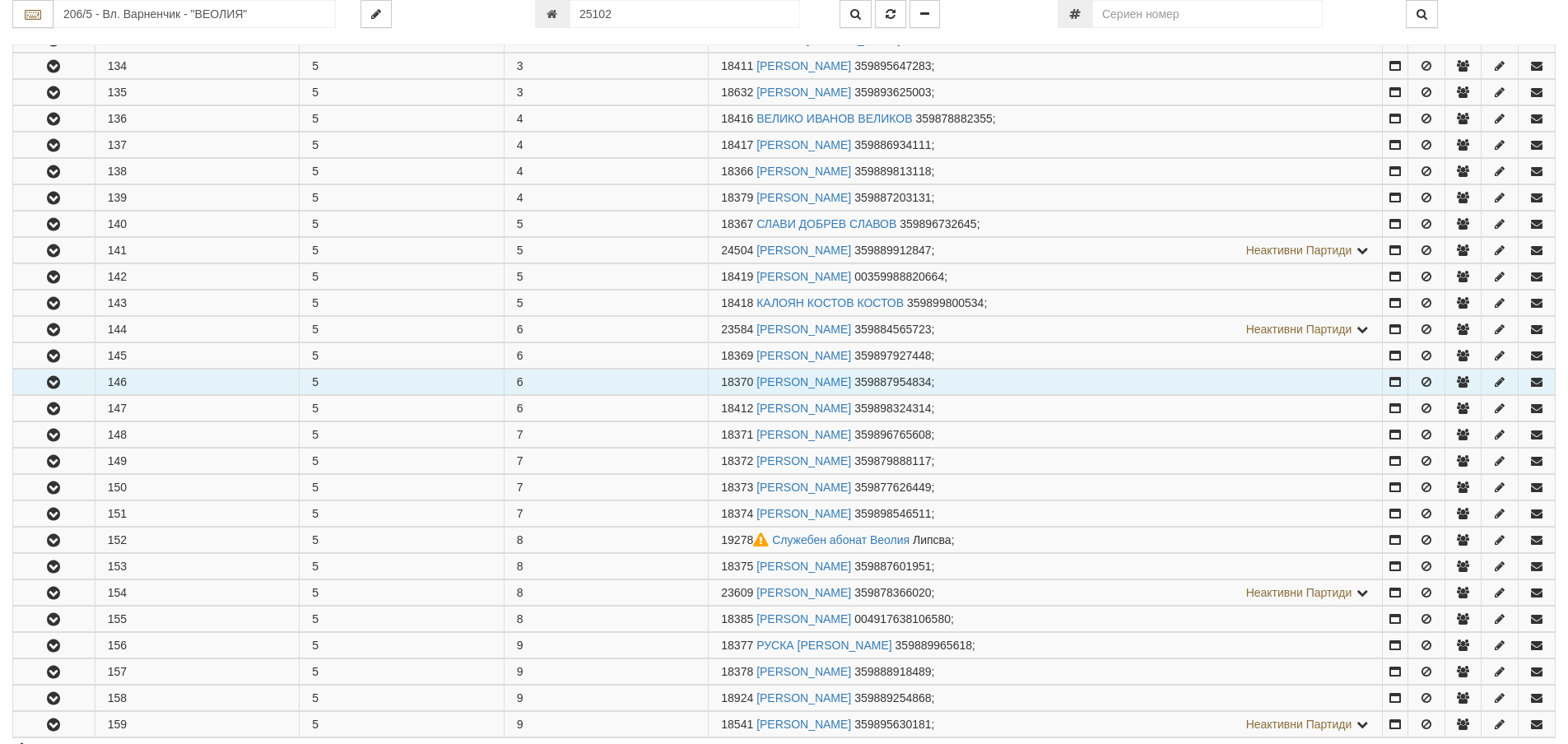
click at [60, 382] on icon "button" at bounding box center [53, 382] width 20 height 11
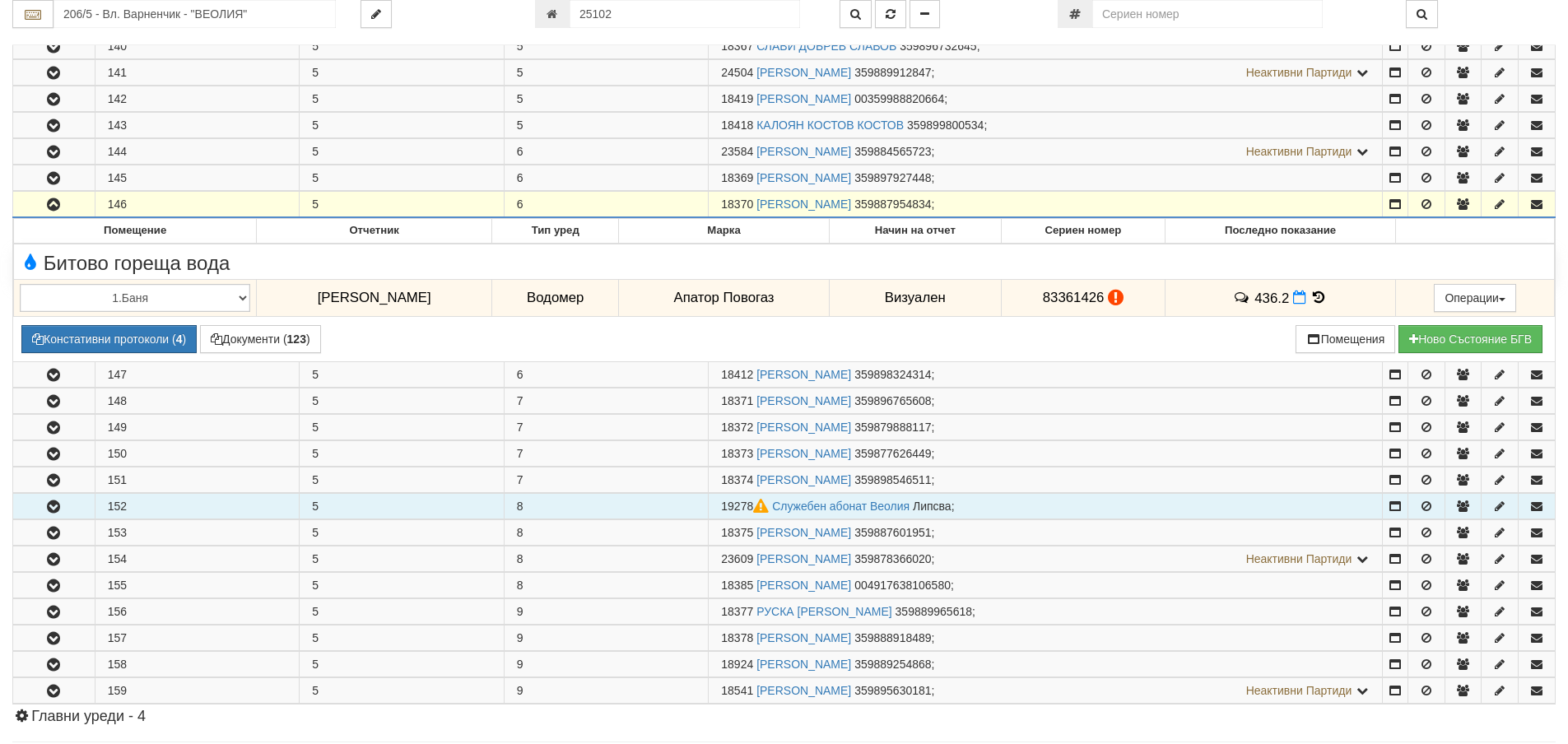
scroll to position [823, 0]
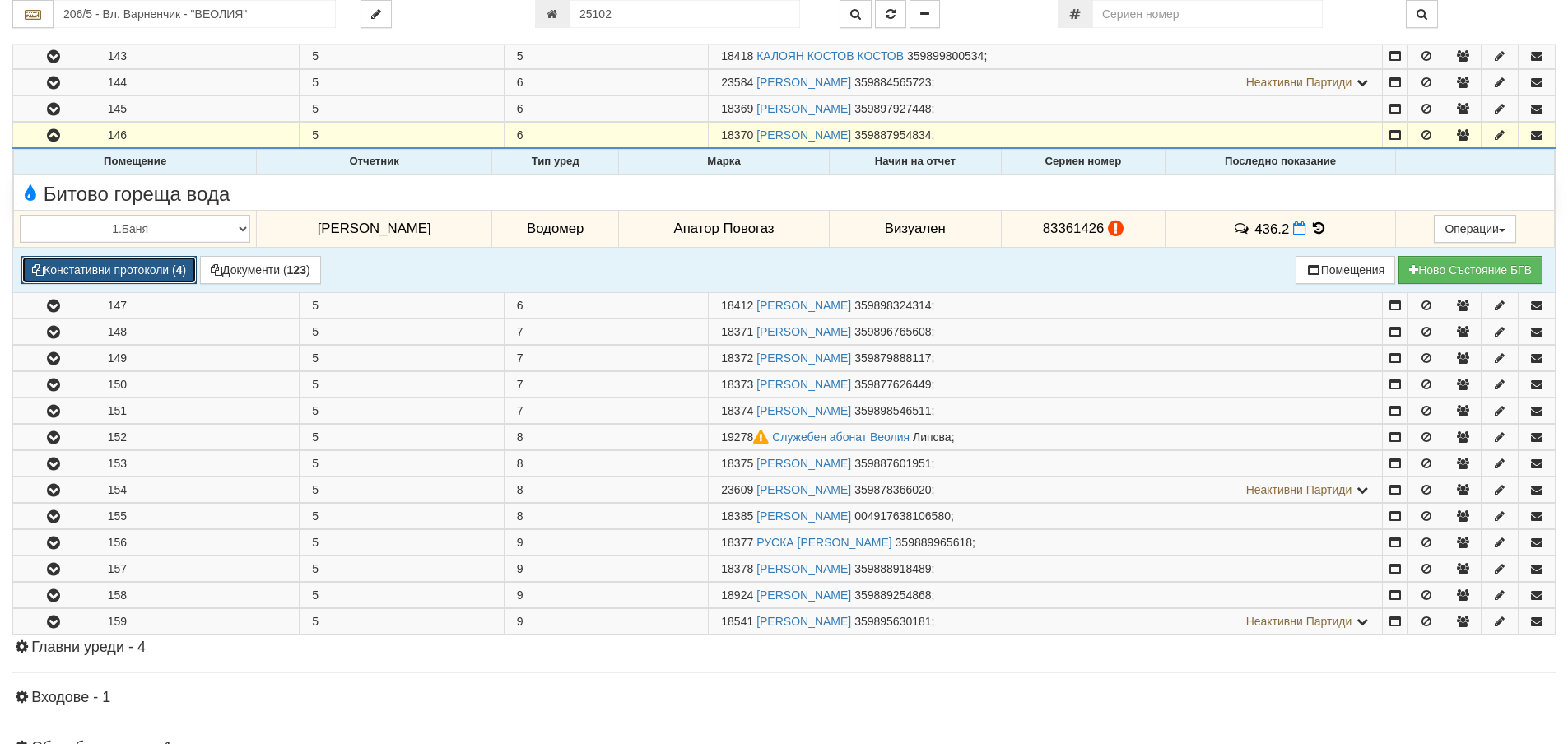
click at [147, 272] on button "Констативни протоколи ( 4 )" at bounding box center [110, 269] width 176 height 28
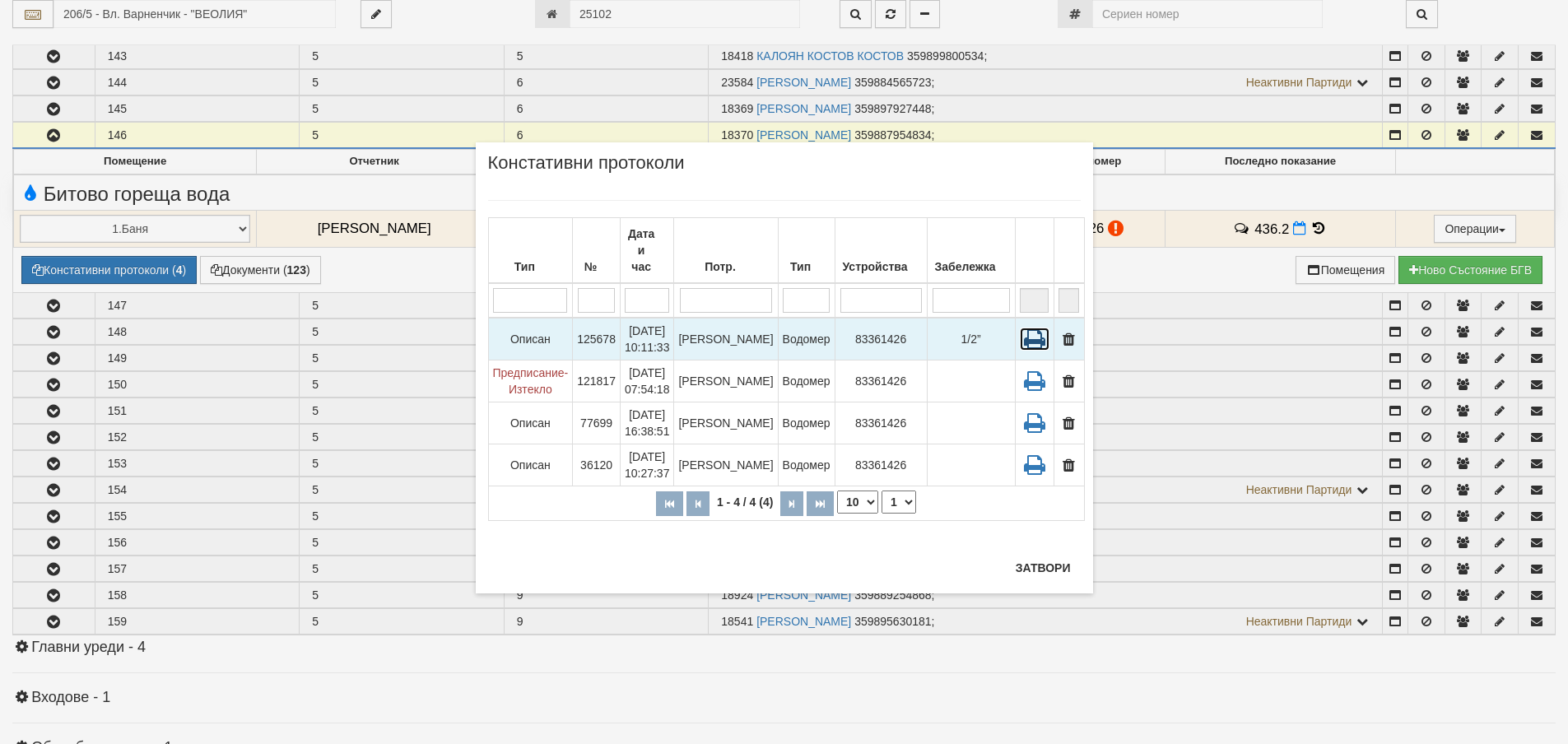
click at [1028, 328] on icon at bounding box center [1035, 339] width 30 height 23
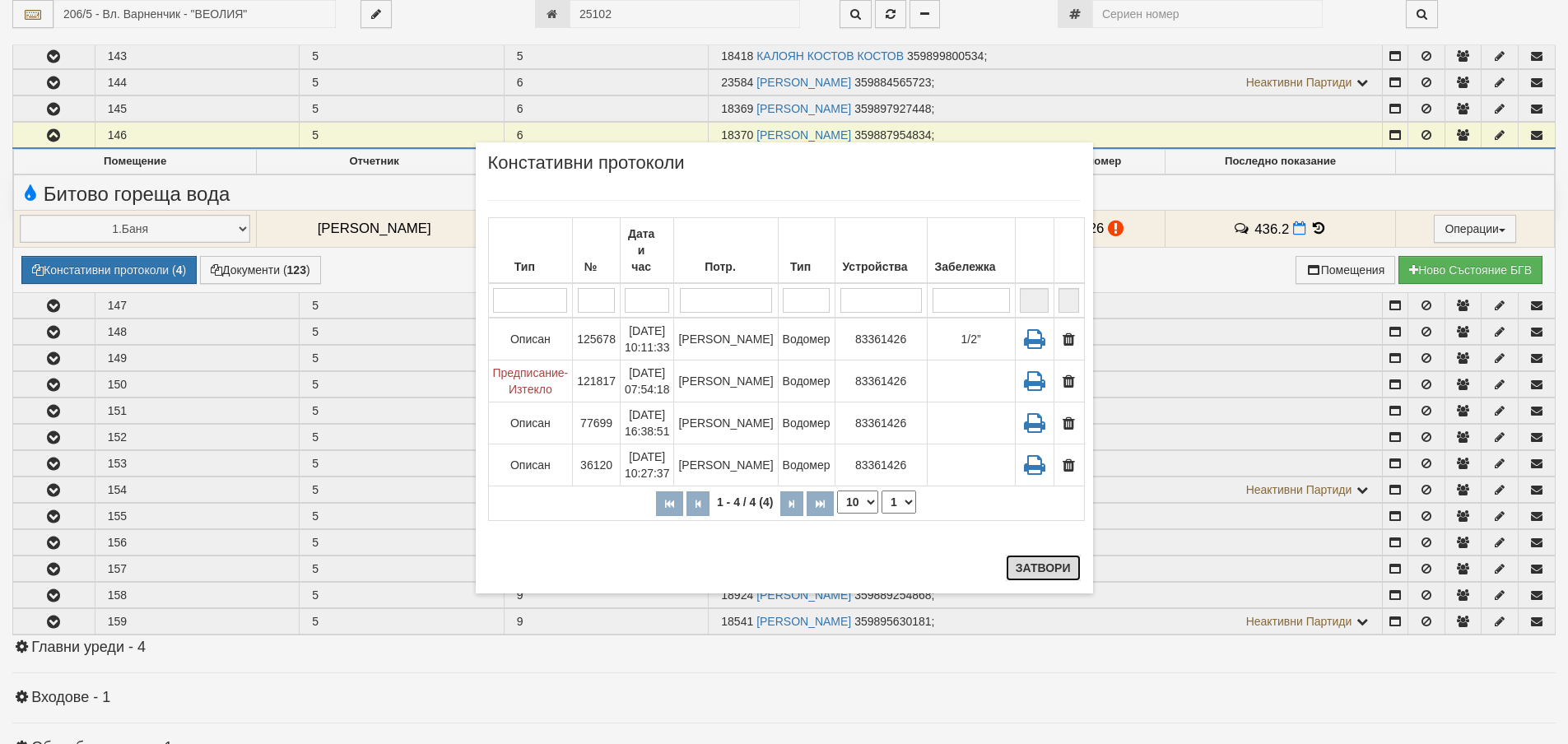
click at [1053, 562] on button "Затвори" at bounding box center [1044, 568] width 75 height 26
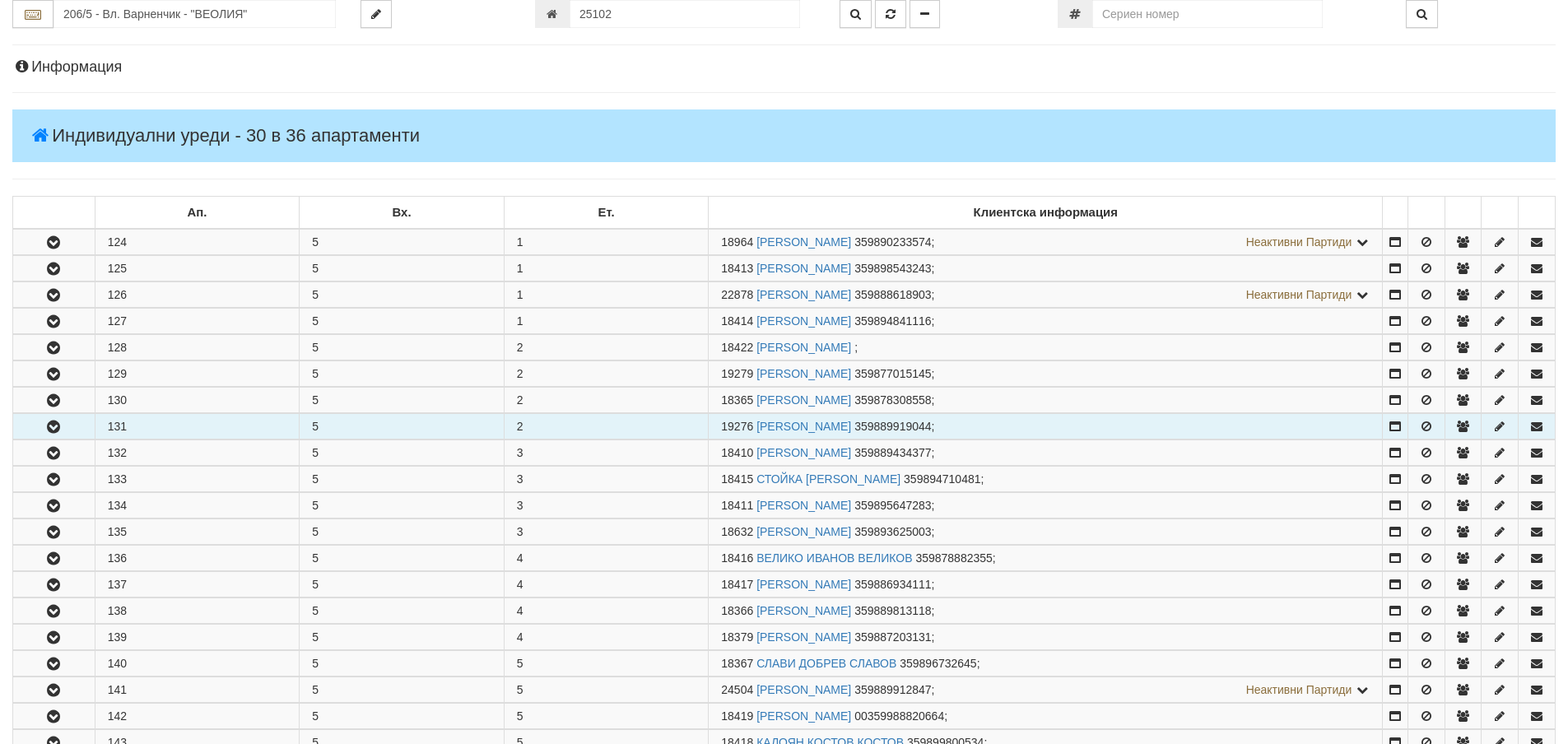
scroll to position [0, 0]
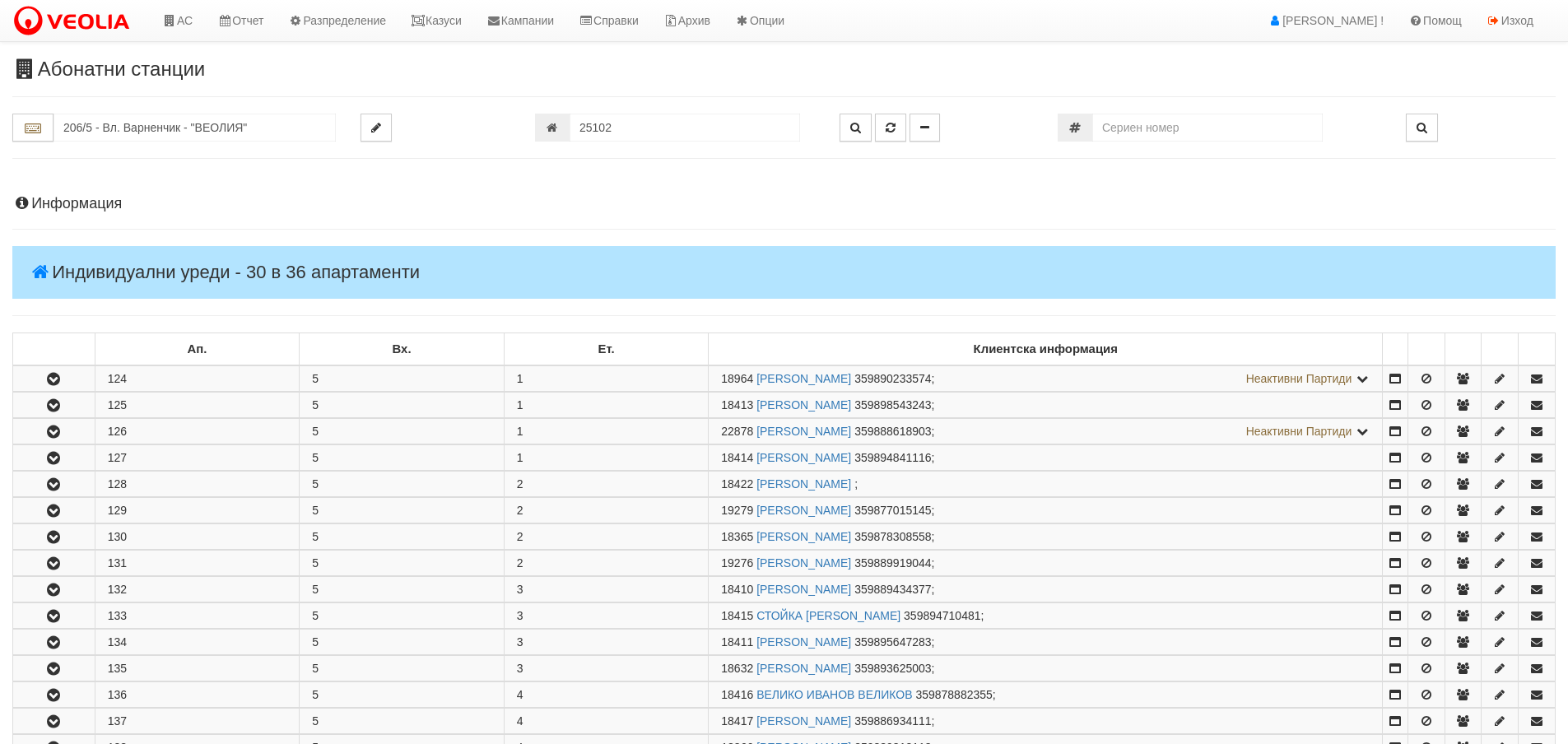
click at [65, 210] on h4 "Информация" at bounding box center [784, 203] width 1544 height 17
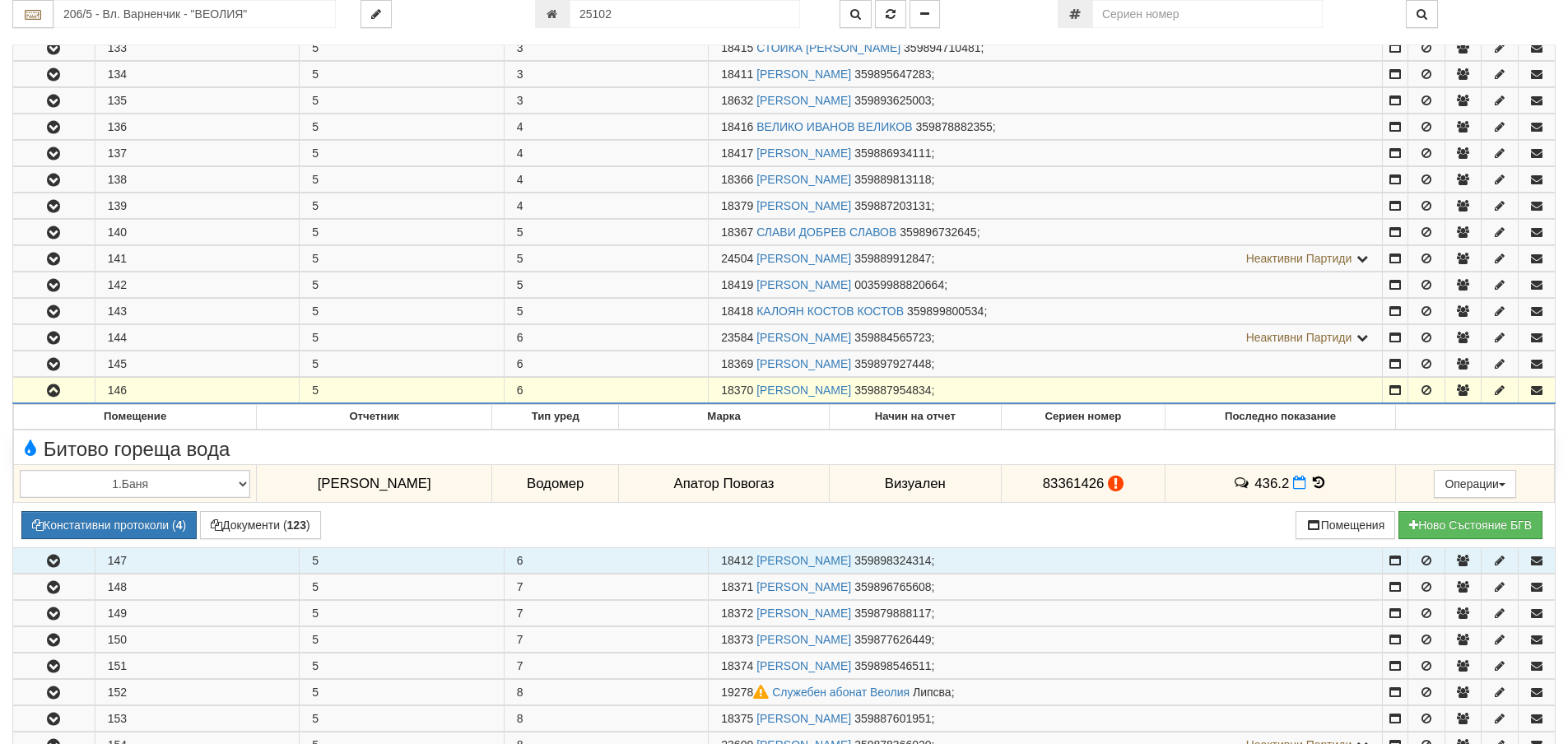
scroll to position [1234, 0]
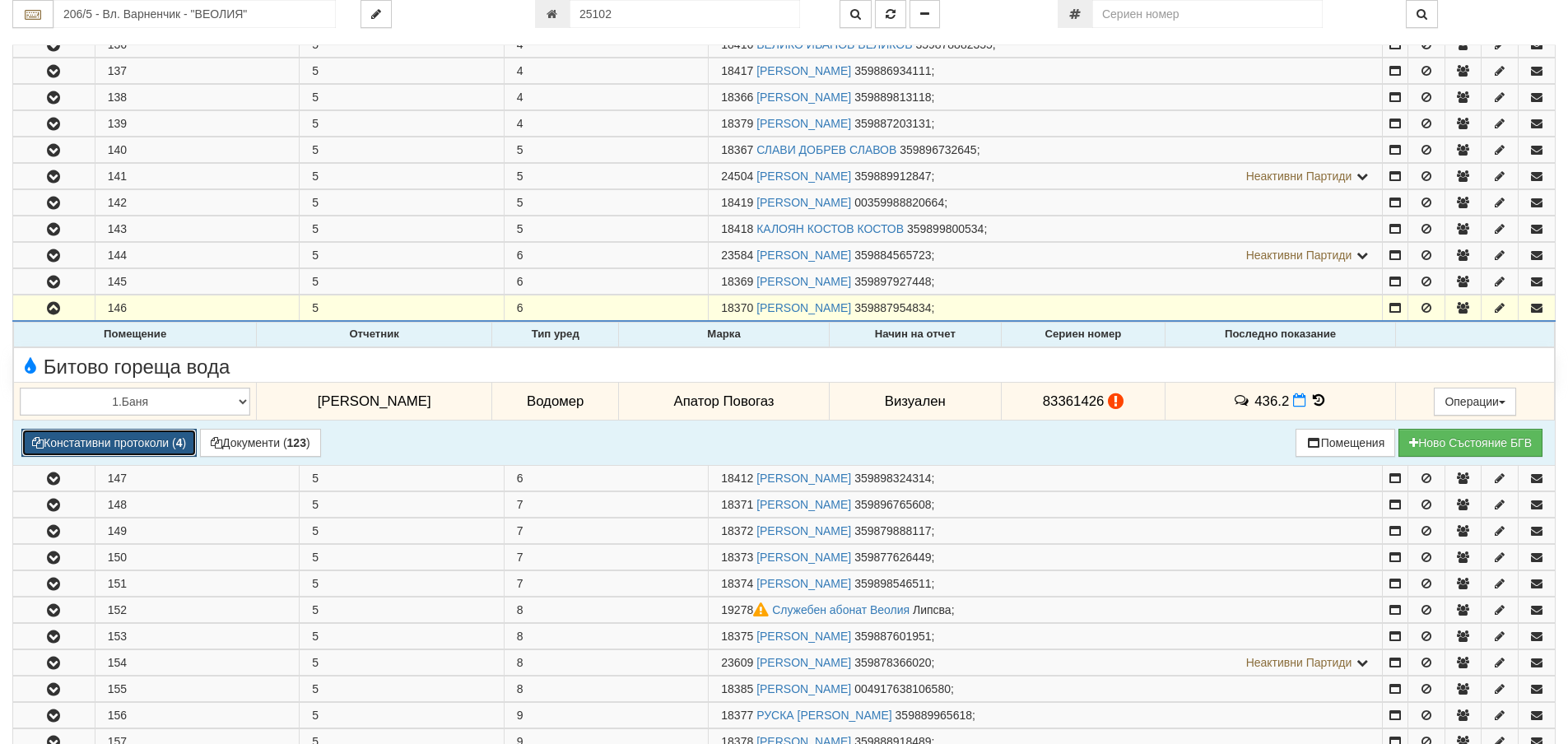
click at [140, 443] on button "Констативни протоколи ( 4 )" at bounding box center [110, 442] width 176 height 28
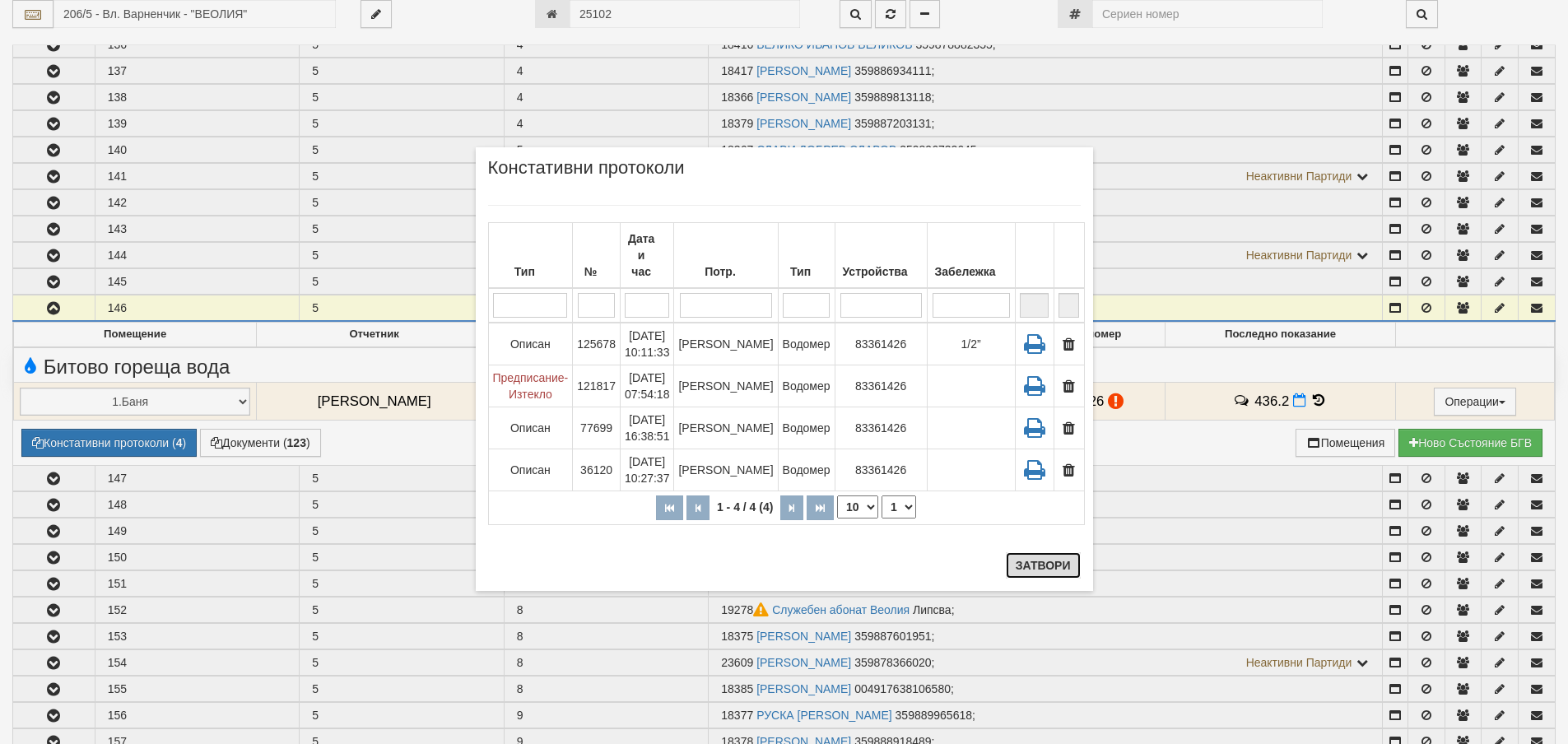
click at [1044, 562] on button "Затвори" at bounding box center [1044, 565] width 75 height 26
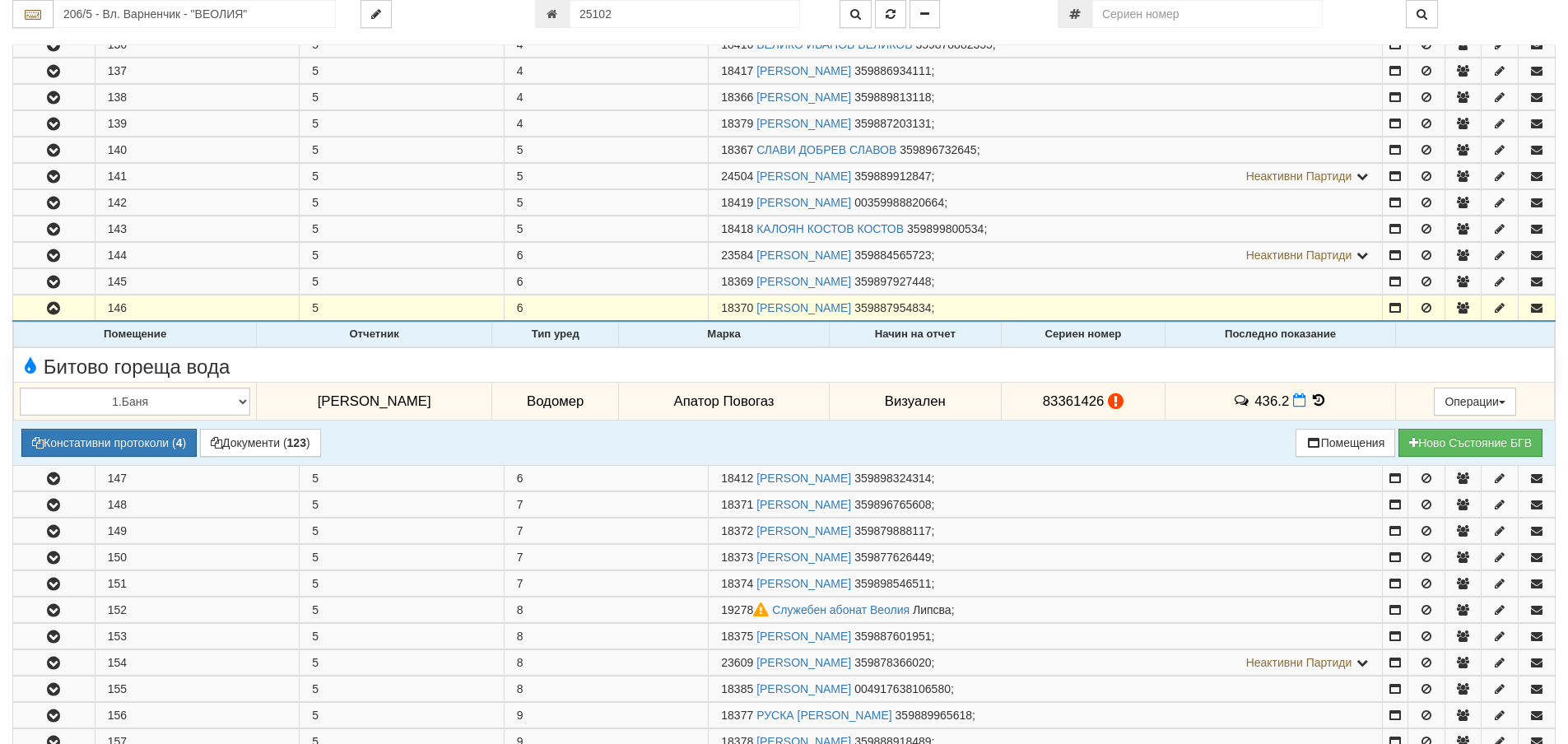
click at [1311, 399] on icon at bounding box center [1319, 400] width 18 height 14
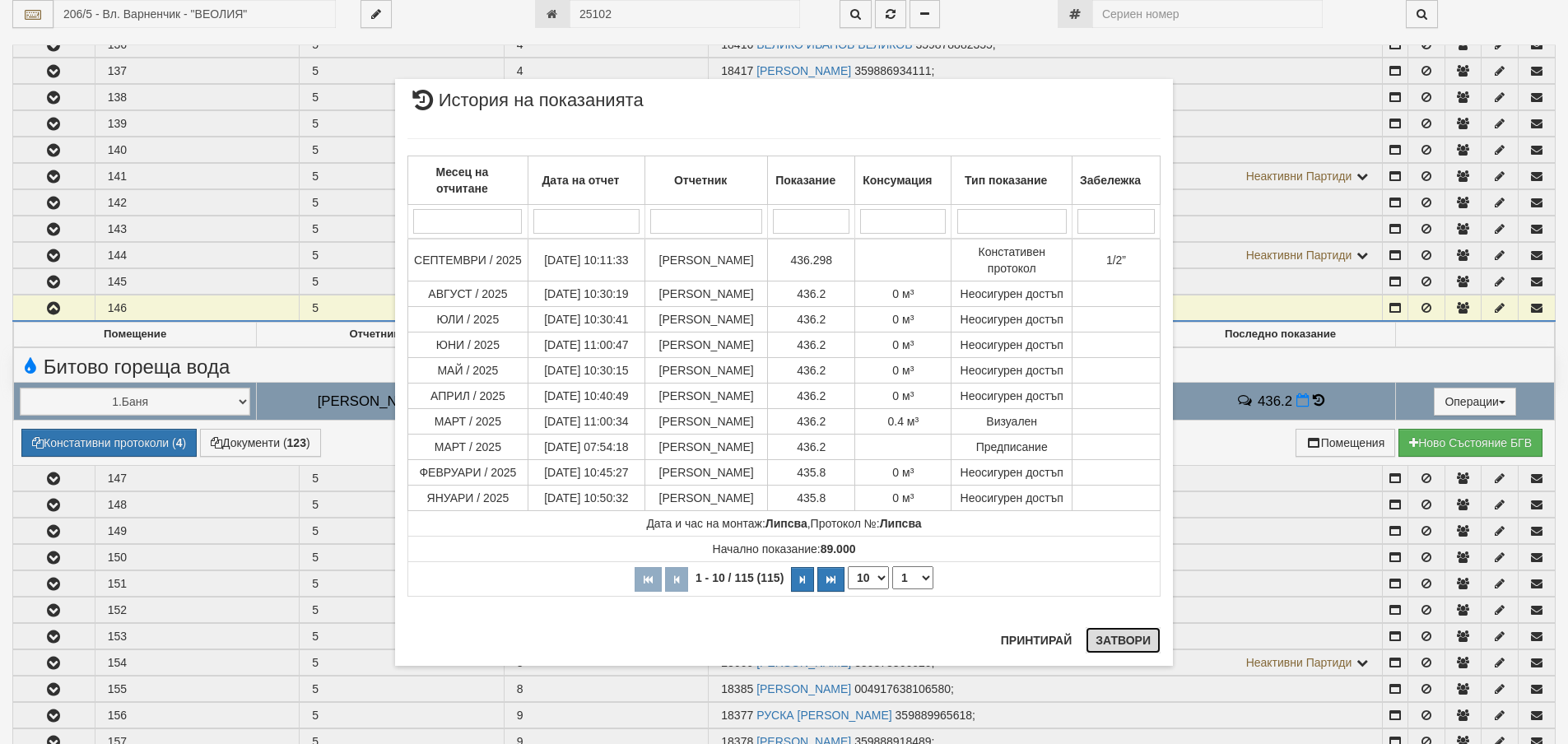
click at [1118, 641] on button "Затвори" at bounding box center [1124, 640] width 75 height 26
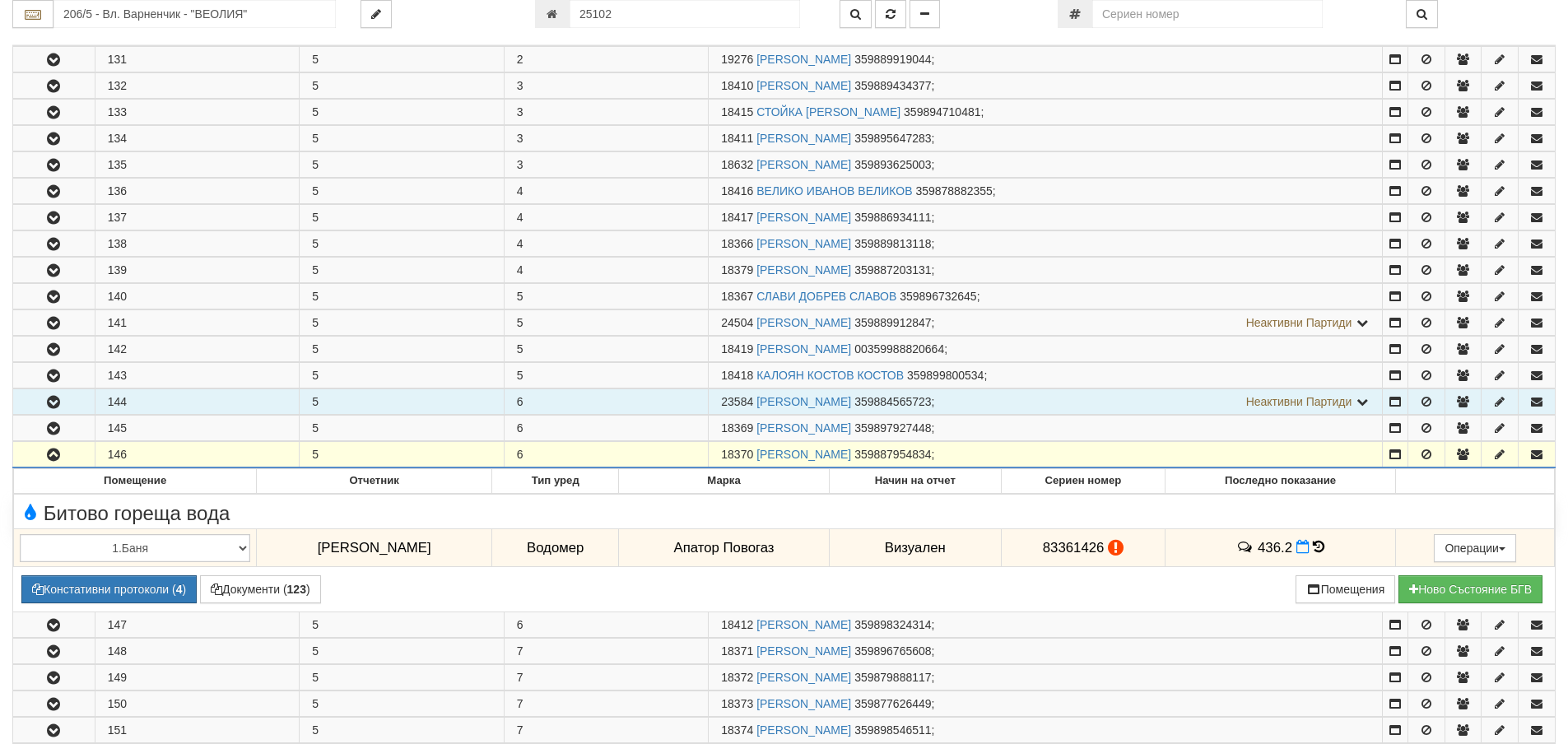
scroll to position [1070, 0]
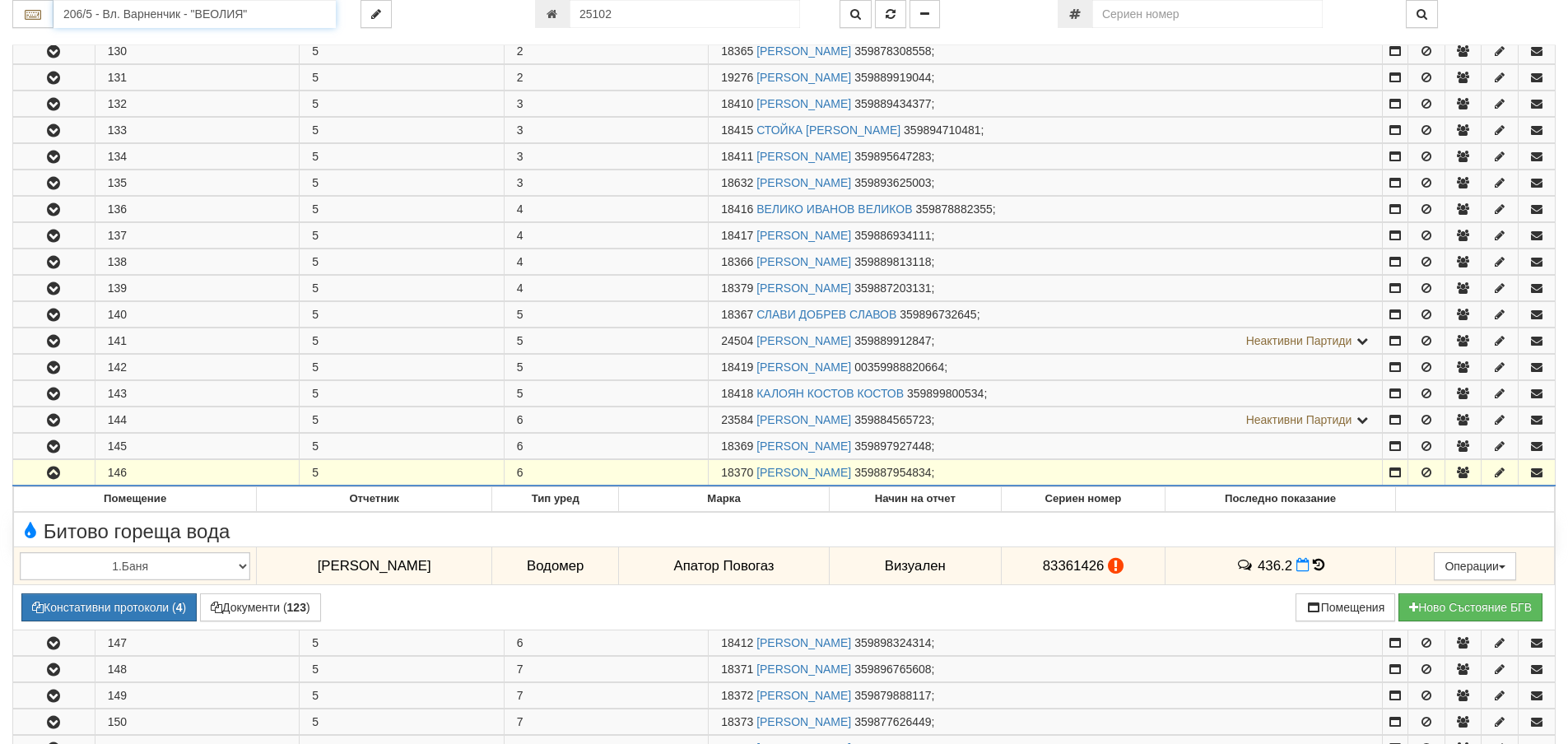
click at [108, 13] on input "206/5 - Вл. Варненчик - "ВЕОЛИЯ"" at bounding box center [195, 14] width 283 height 28
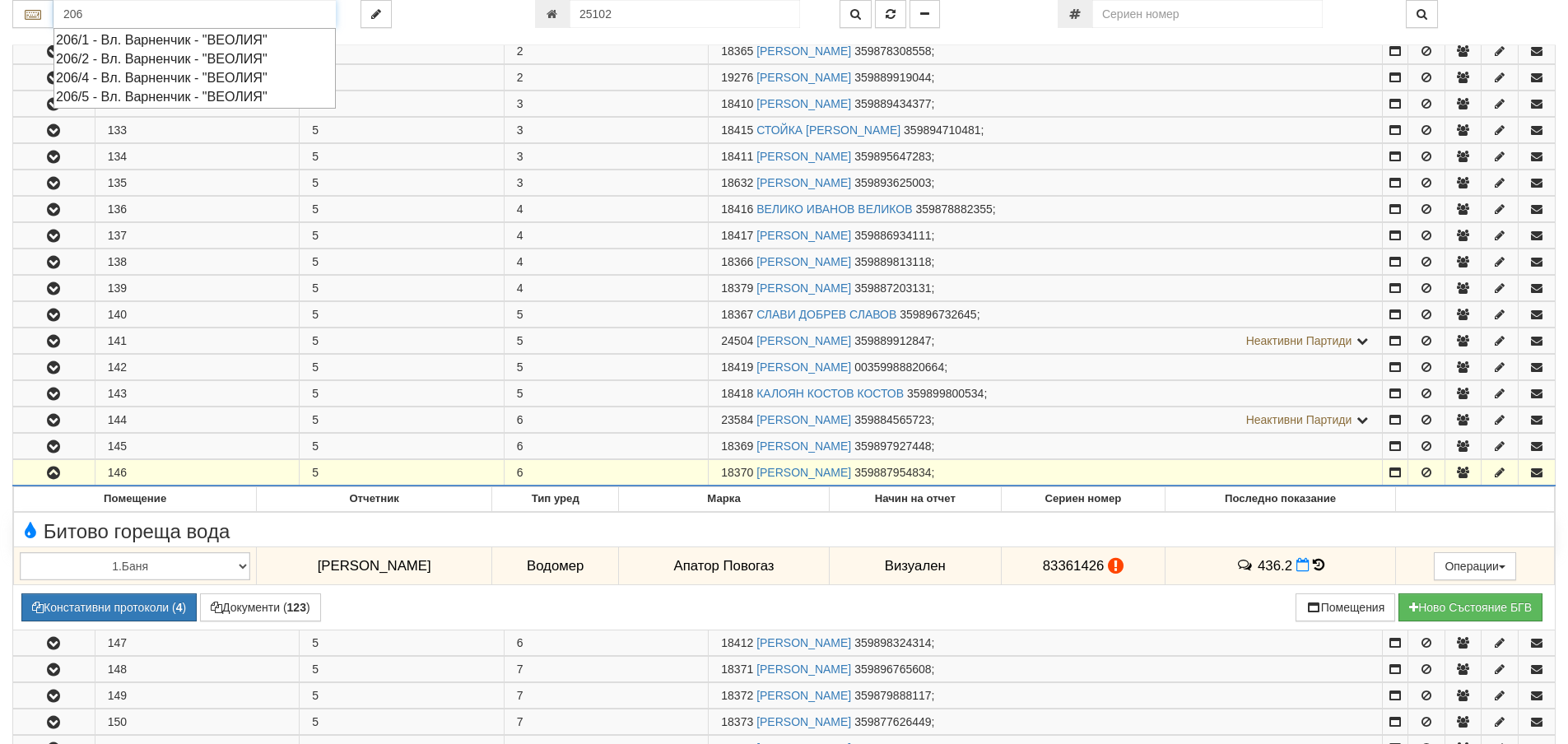
click at [119, 57] on div "206/2 - Вл. Варненчик - "ВЕОЛИЯ"" at bounding box center [194, 59] width 277 height 19
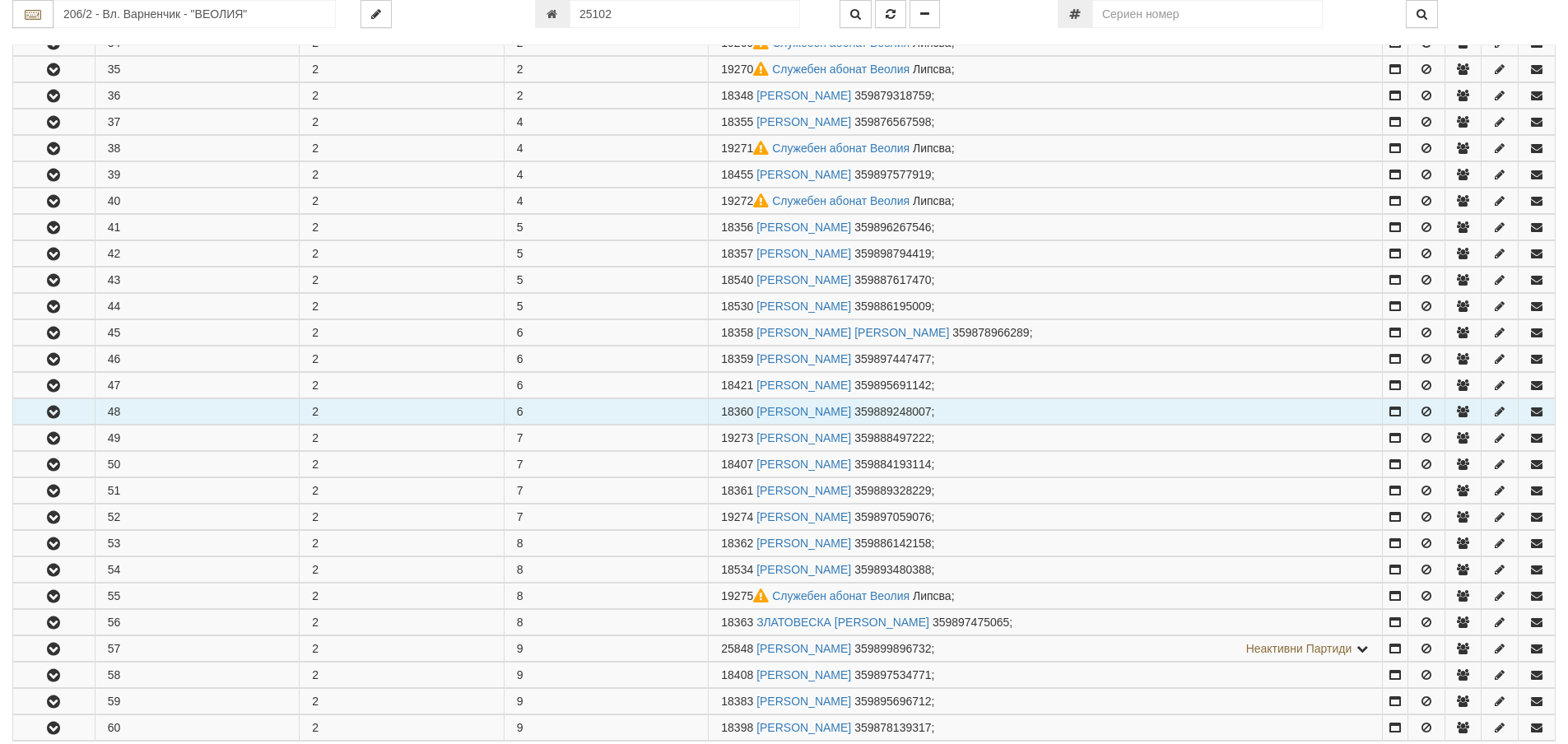
scroll to position [494, 0]
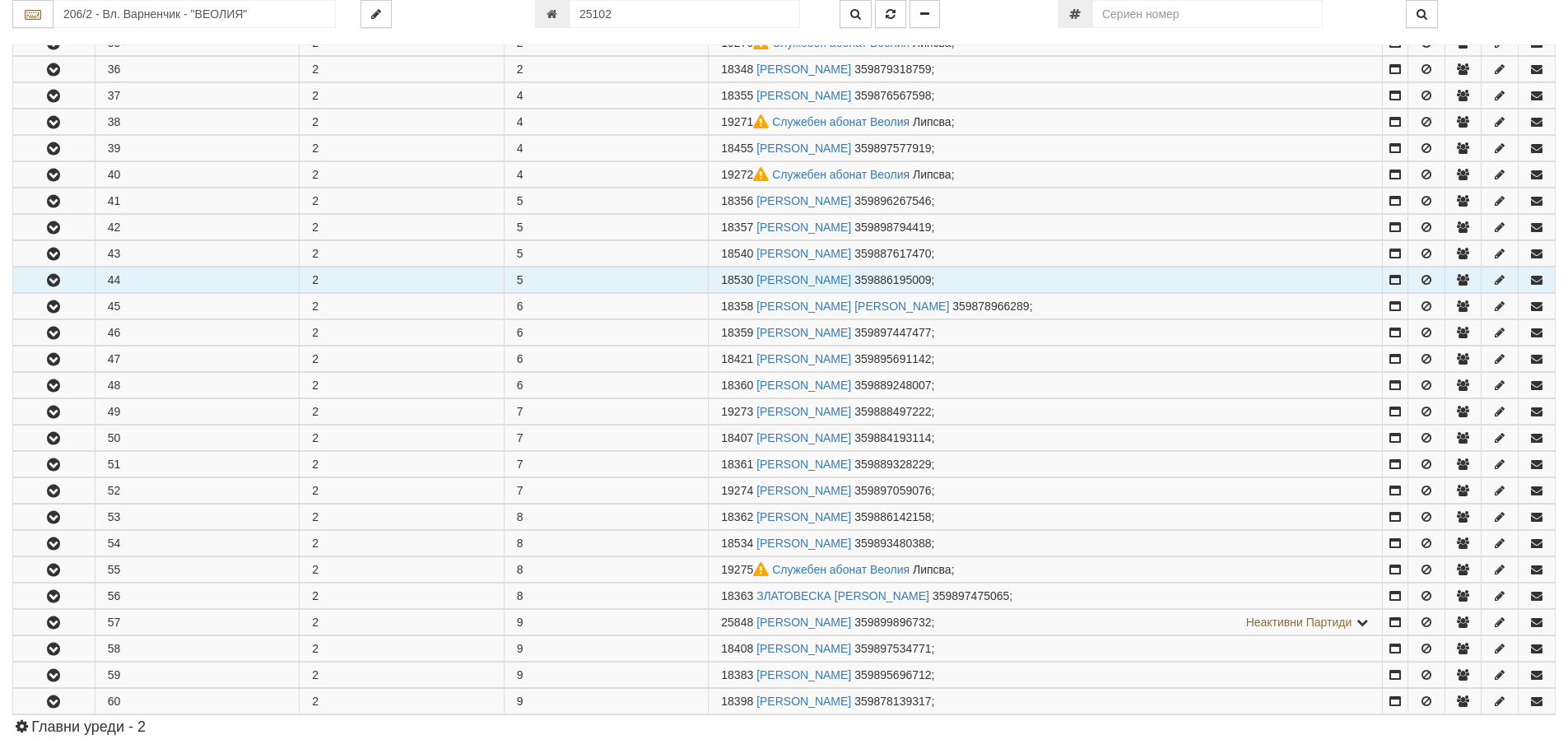
click at [50, 275] on icon "button" at bounding box center [53, 280] width 20 height 11
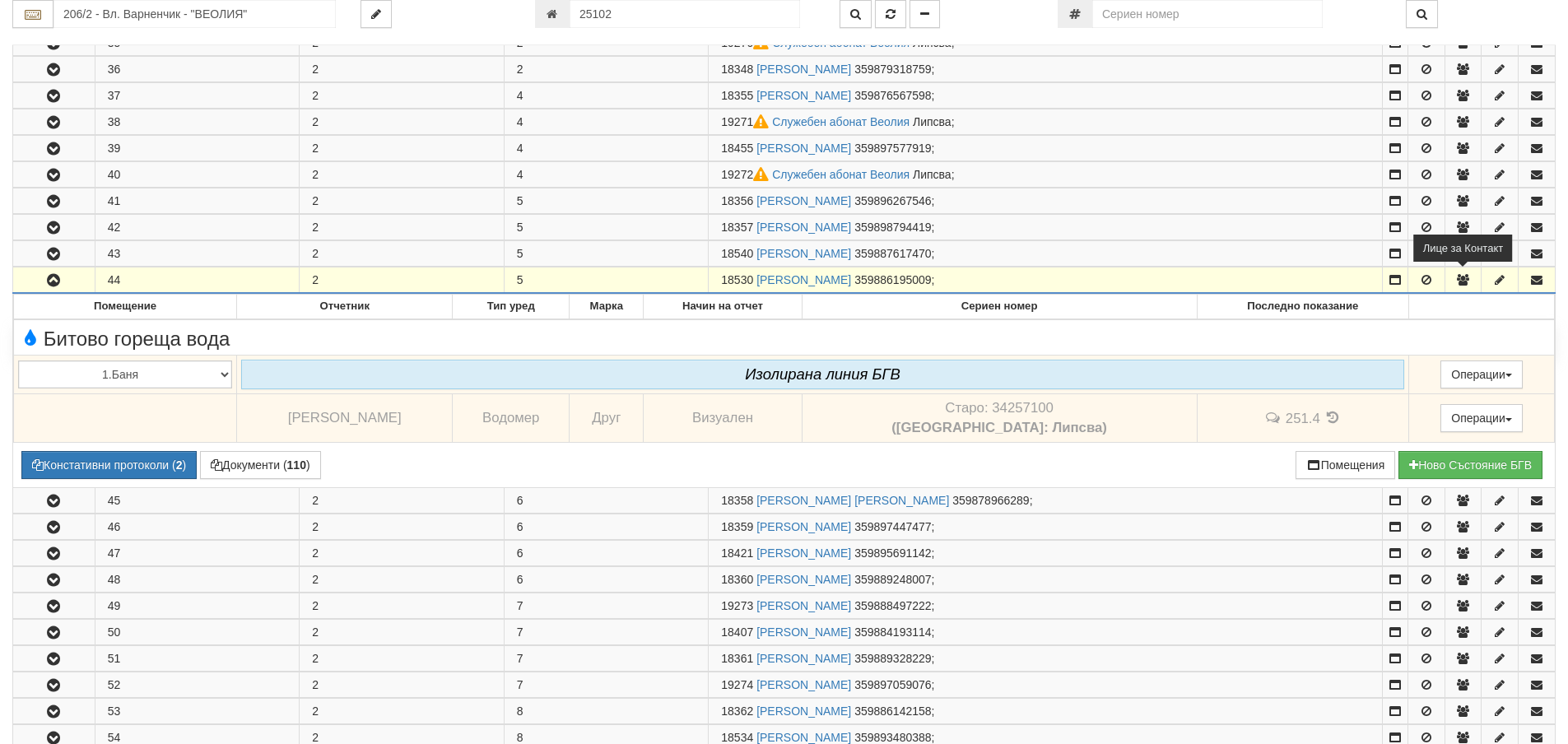
click at [1461, 279] on icon "button" at bounding box center [1463, 279] width 15 height 11
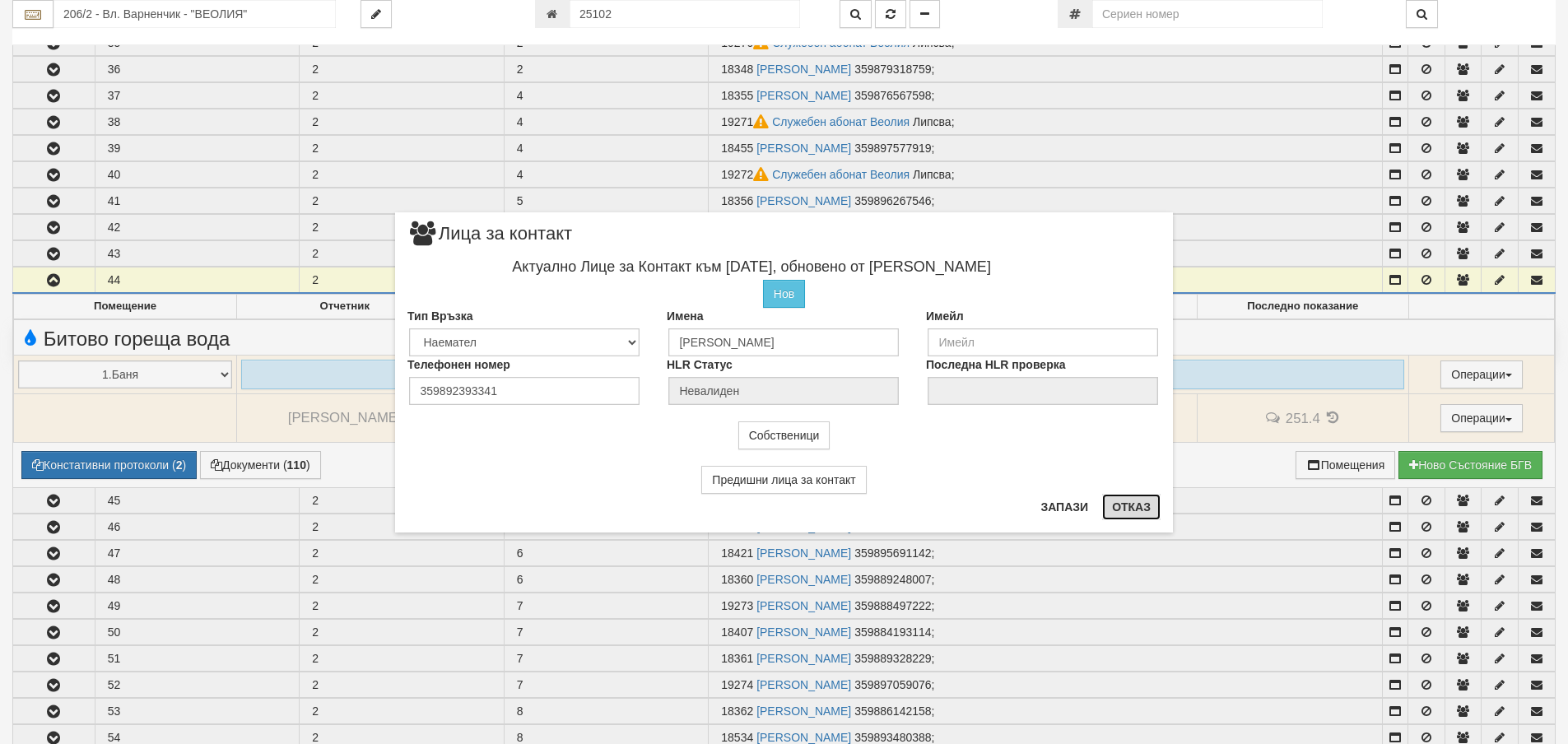
click at [1124, 505] on button "Отказ" at bounding box center [1131, 507] width 58 height 26
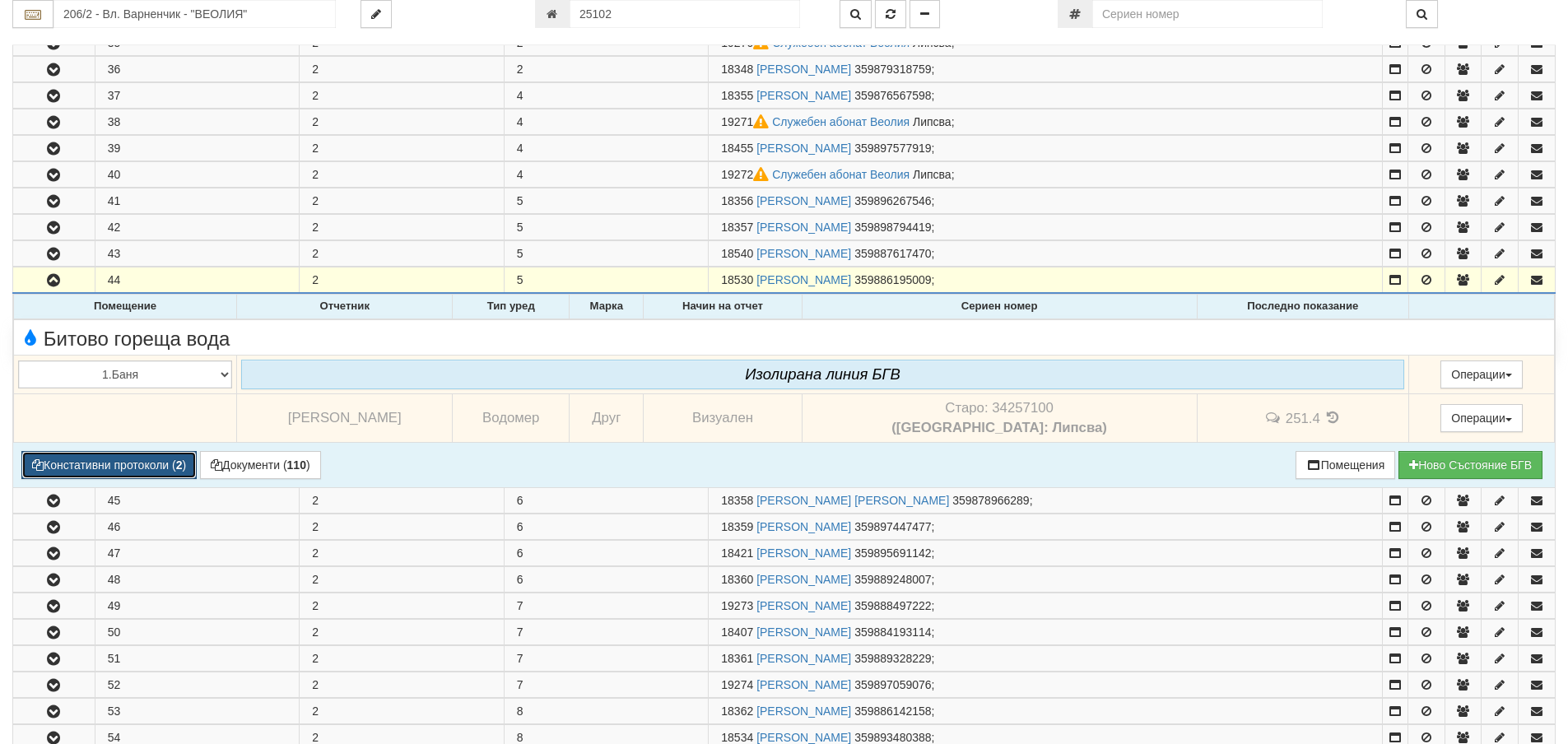
click at [106, 470] on button "Констативни протоколи ( 2 )" at bounding box center [110, 465] width 176 height 28
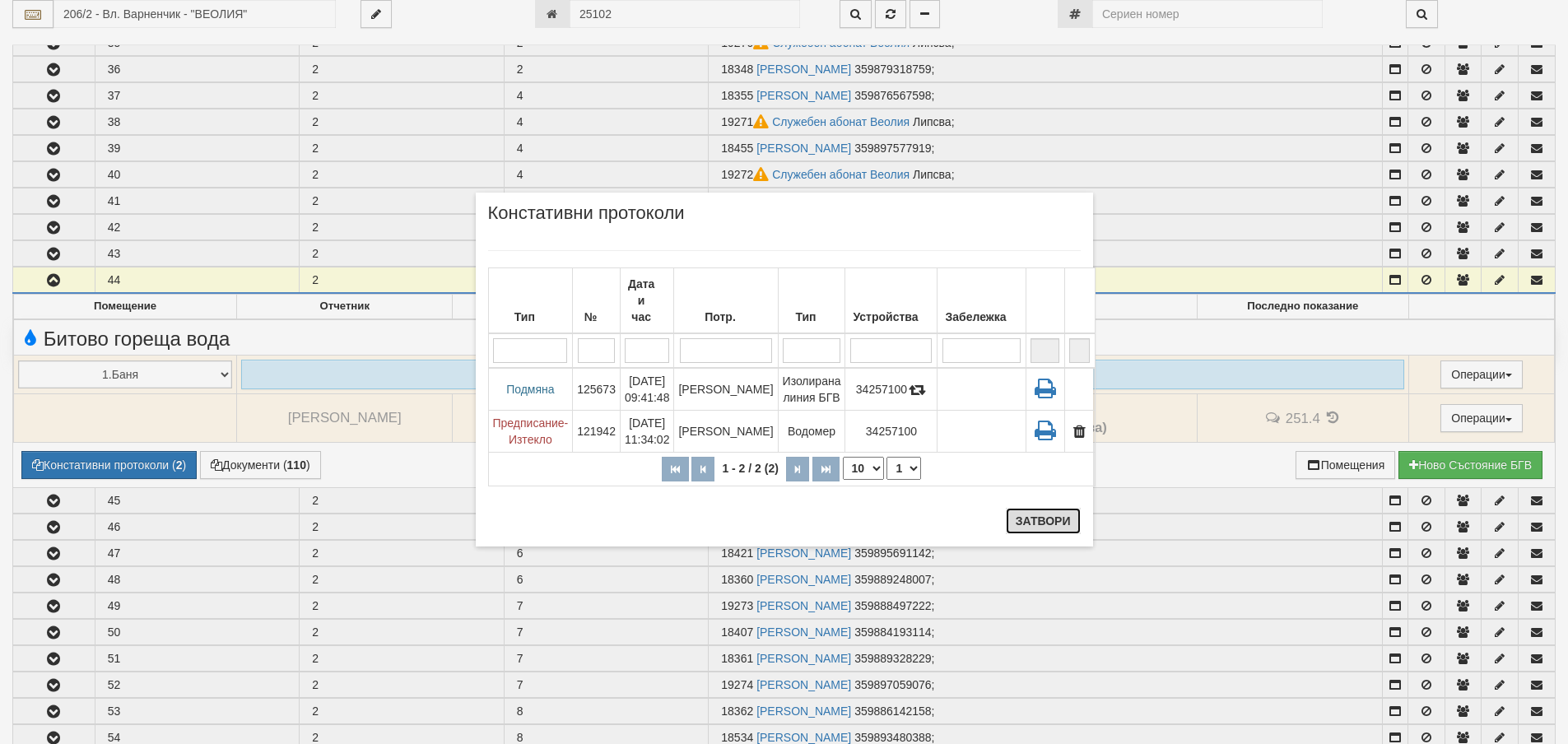
click at [1046, 520] on button "Затвори" at bounding box center [1044, 521] width 75 height 26
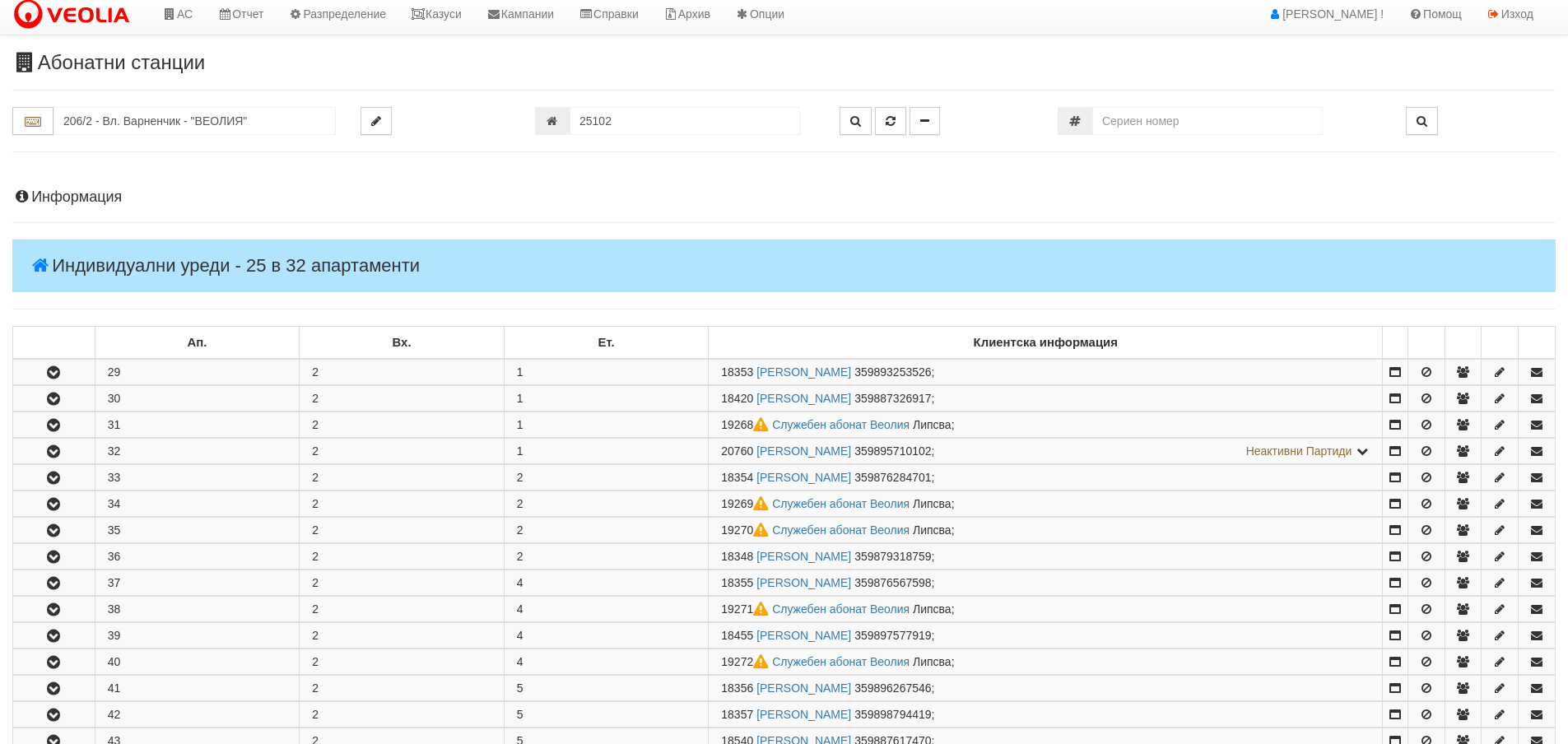
scroll to position [0, 0]
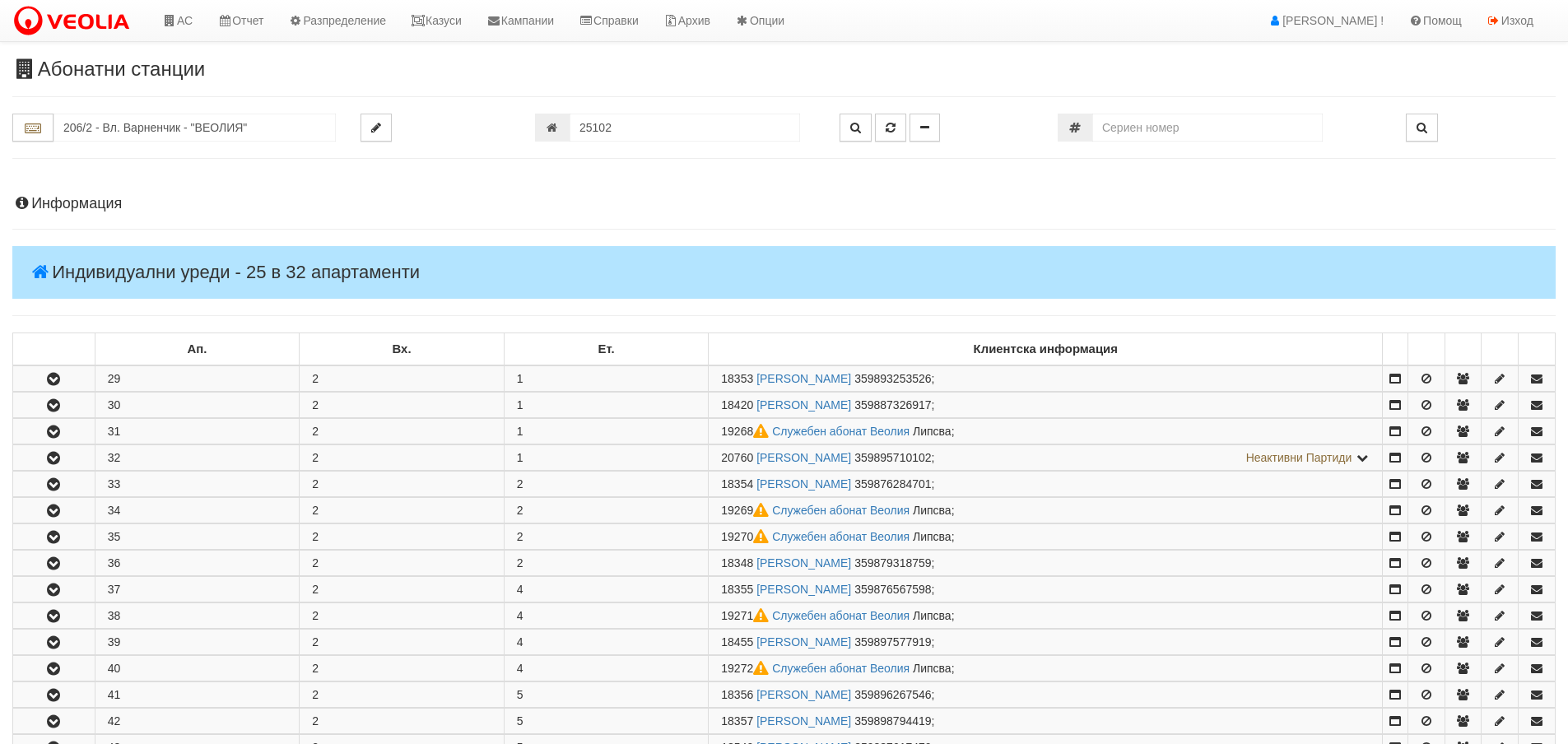
click at [53, 208] on h4 "Информация" at bounding box center [784, 203] width 1544 height 17
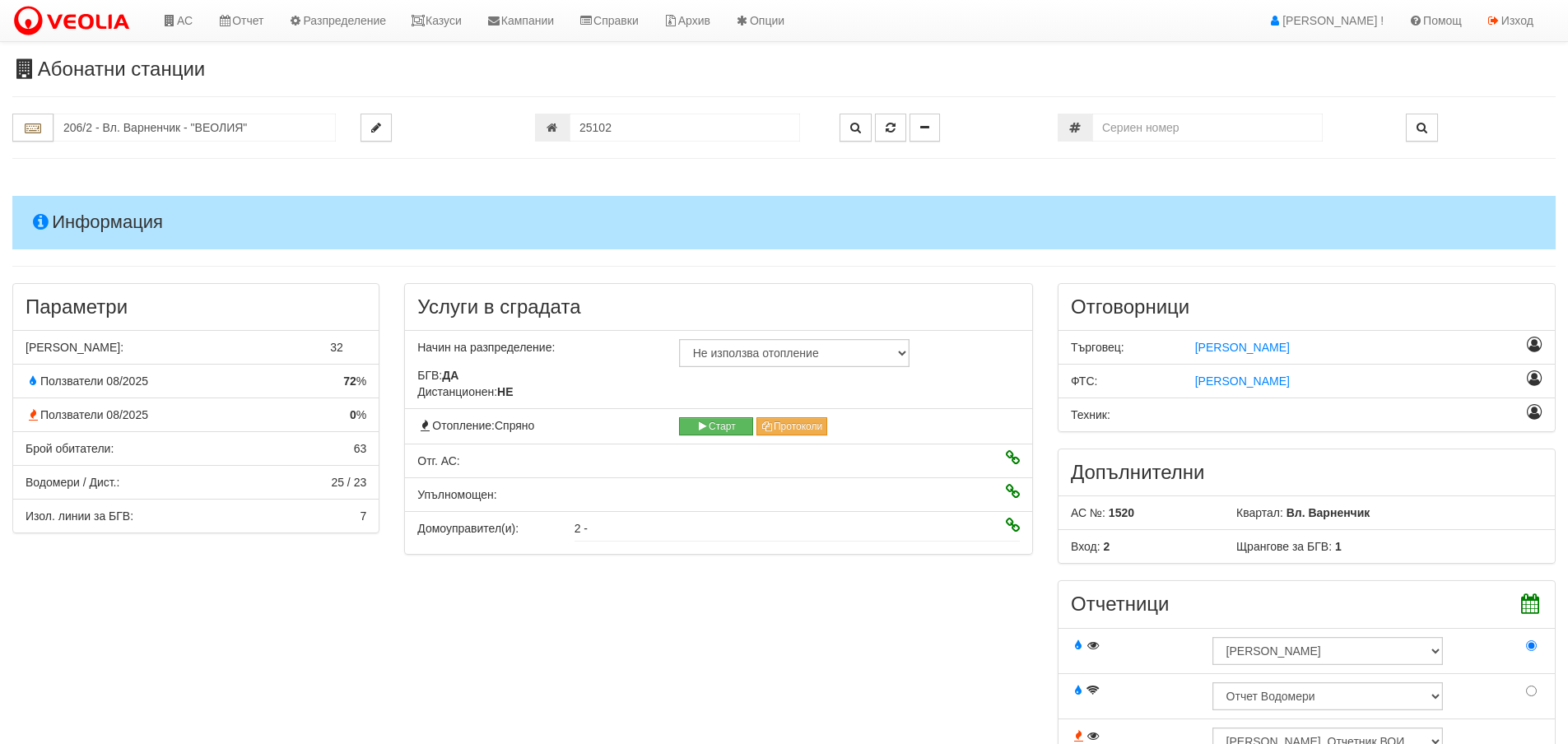
click at [65, 219] on h4 "Информация" at bounding box center [784, 222] width 1544 height 53
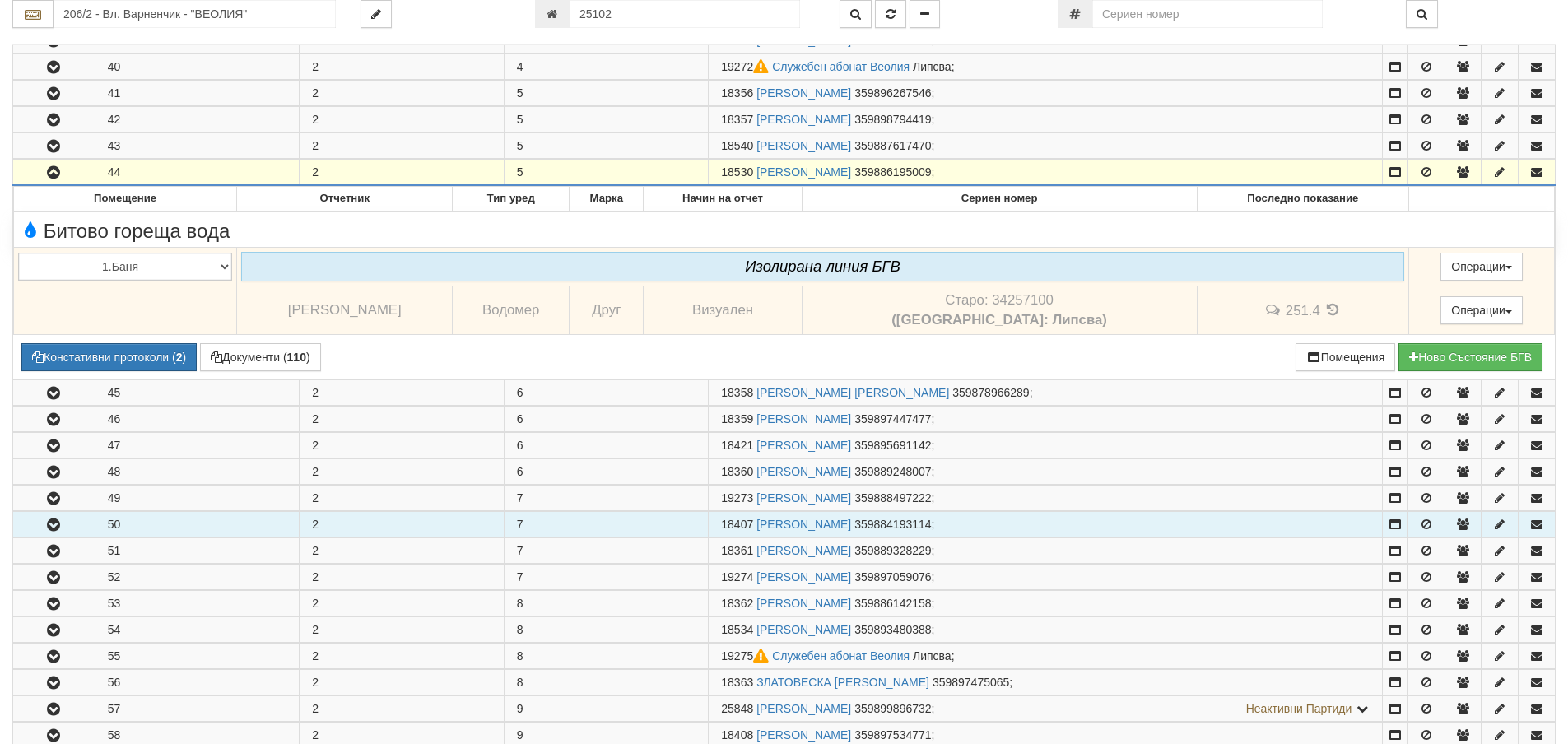
scroll to position [658, 0]
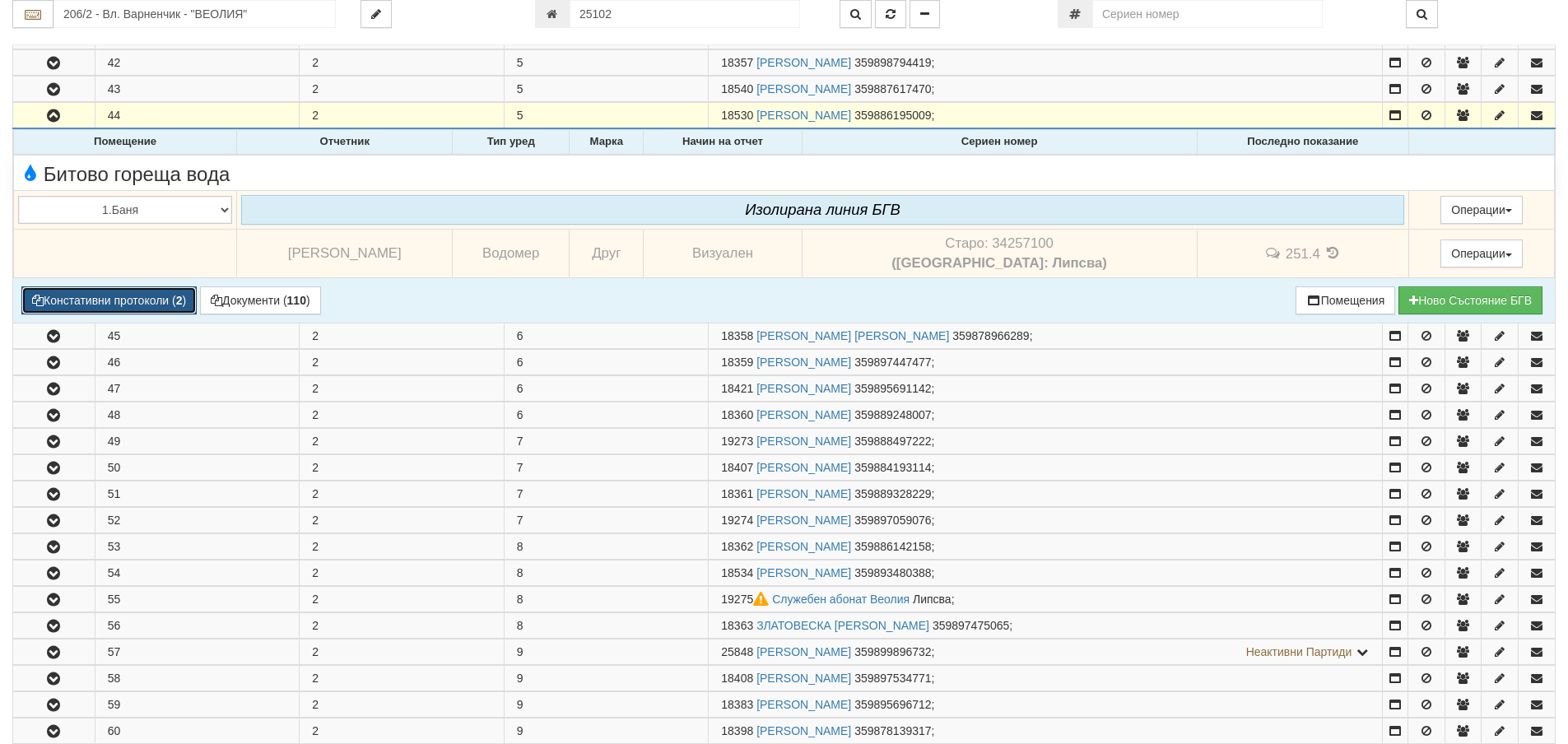
click at [159, 300] on button "Констативни протоколи ( 2 )" at bounding box center [110, 300] width 176 height 28
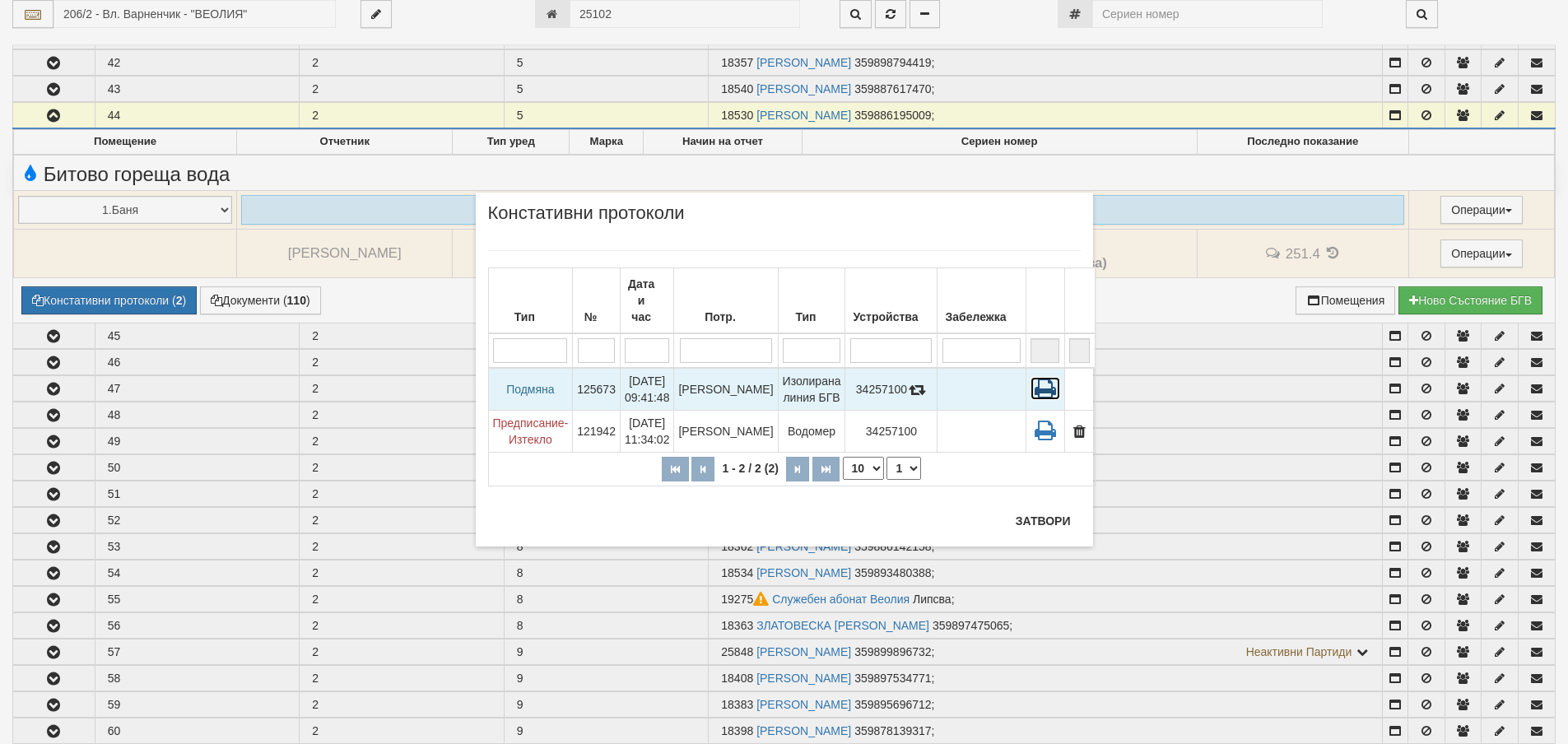
click at [1037, 377] on icon at bounding box center [1045, 389] width 30 height 23
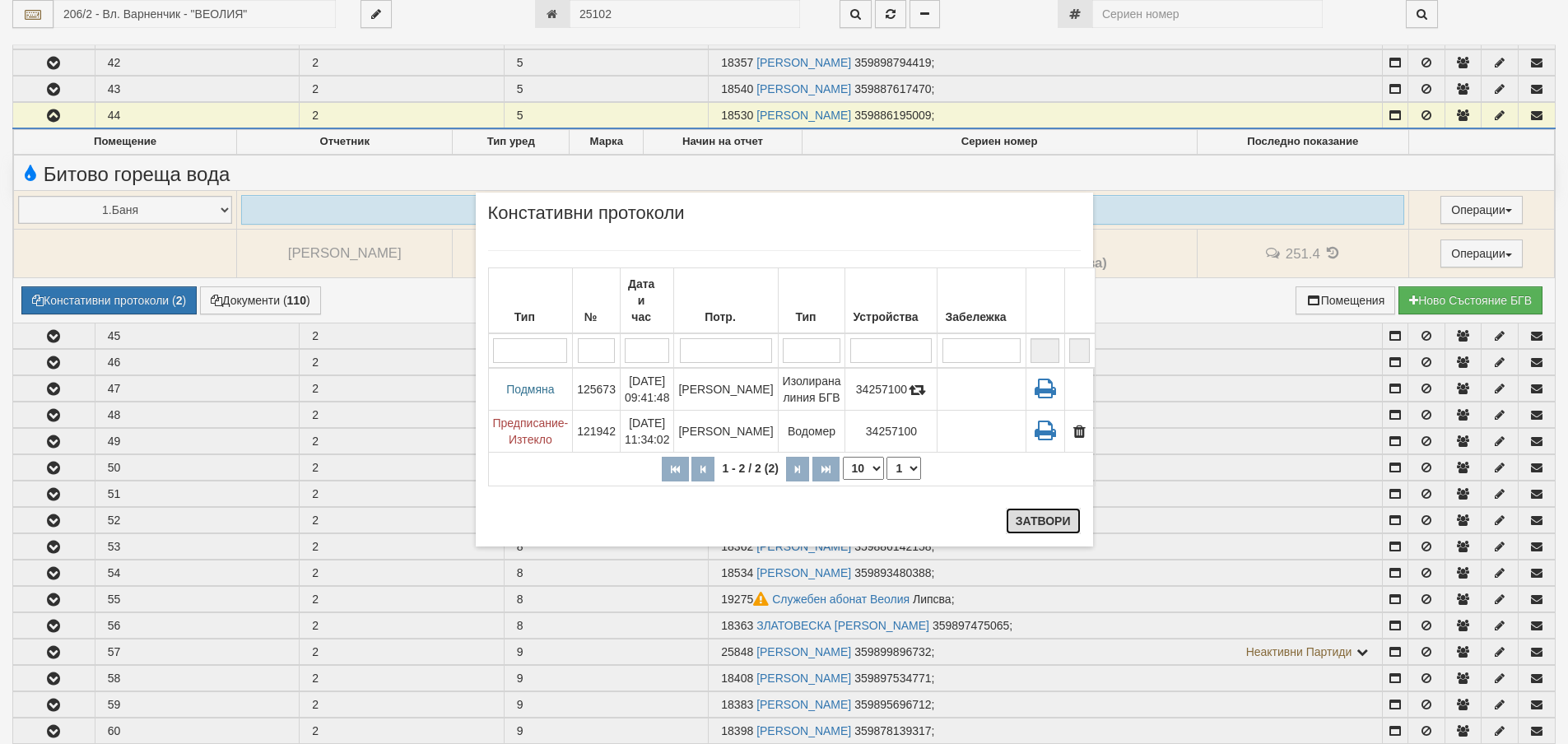
click at [1036, 523] on button "Затвори" at bounding box center [1044, 521] width 75 height 26
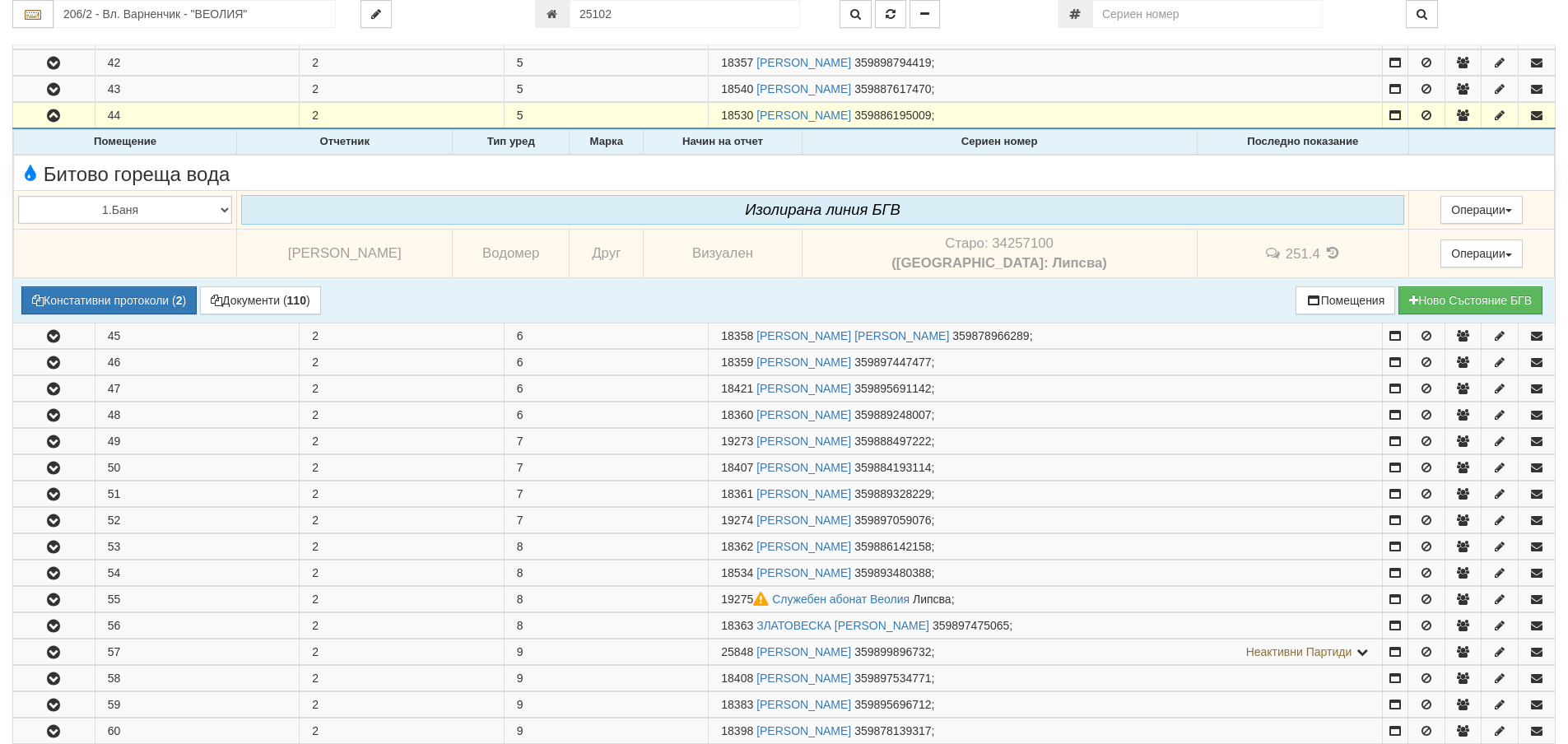
click at [1324, 253] on icon at bounding box center [1333, 253] width 18 height 14
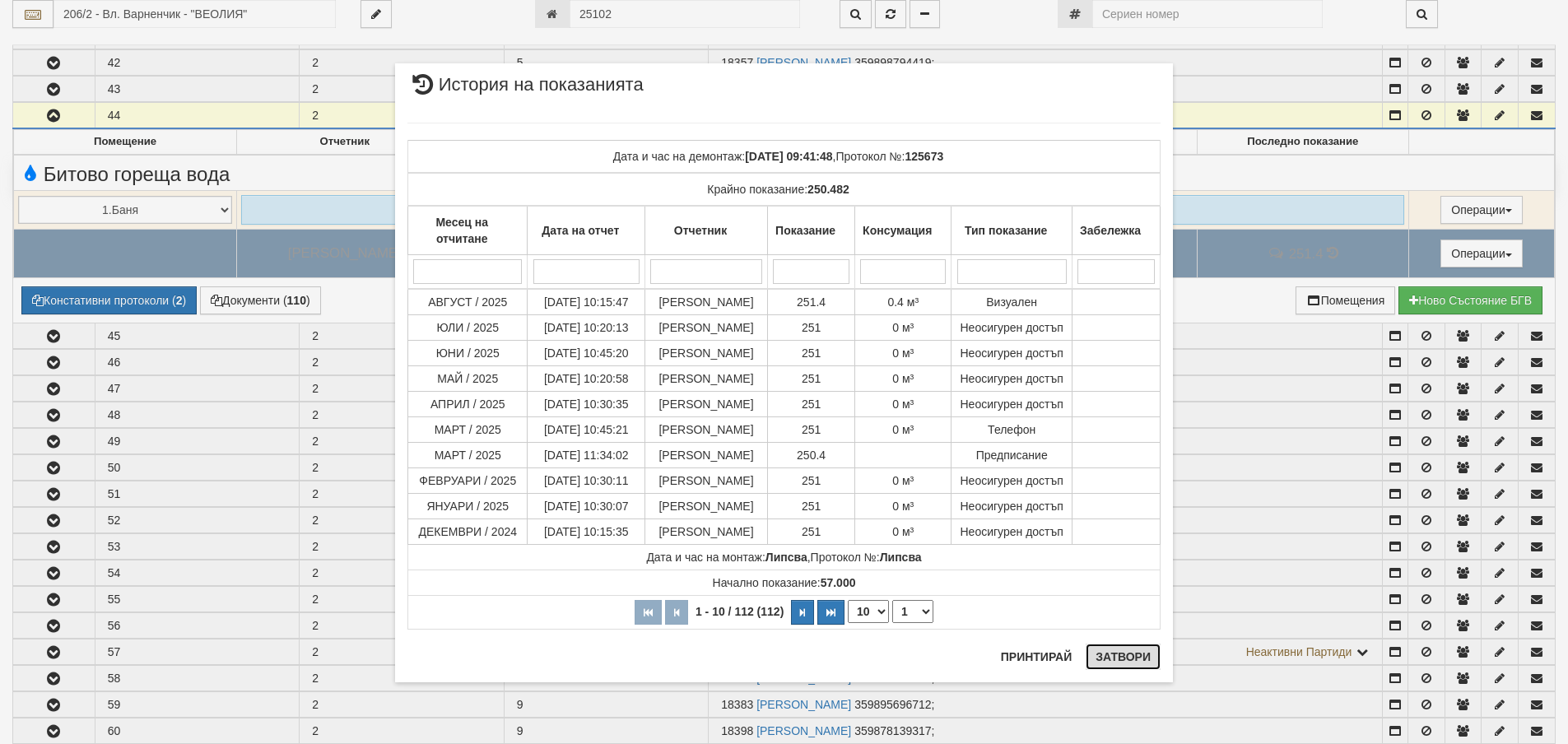
click at [1124, 655] on button "Затвори" at bounding box center [1124, 656] width 75 height 26
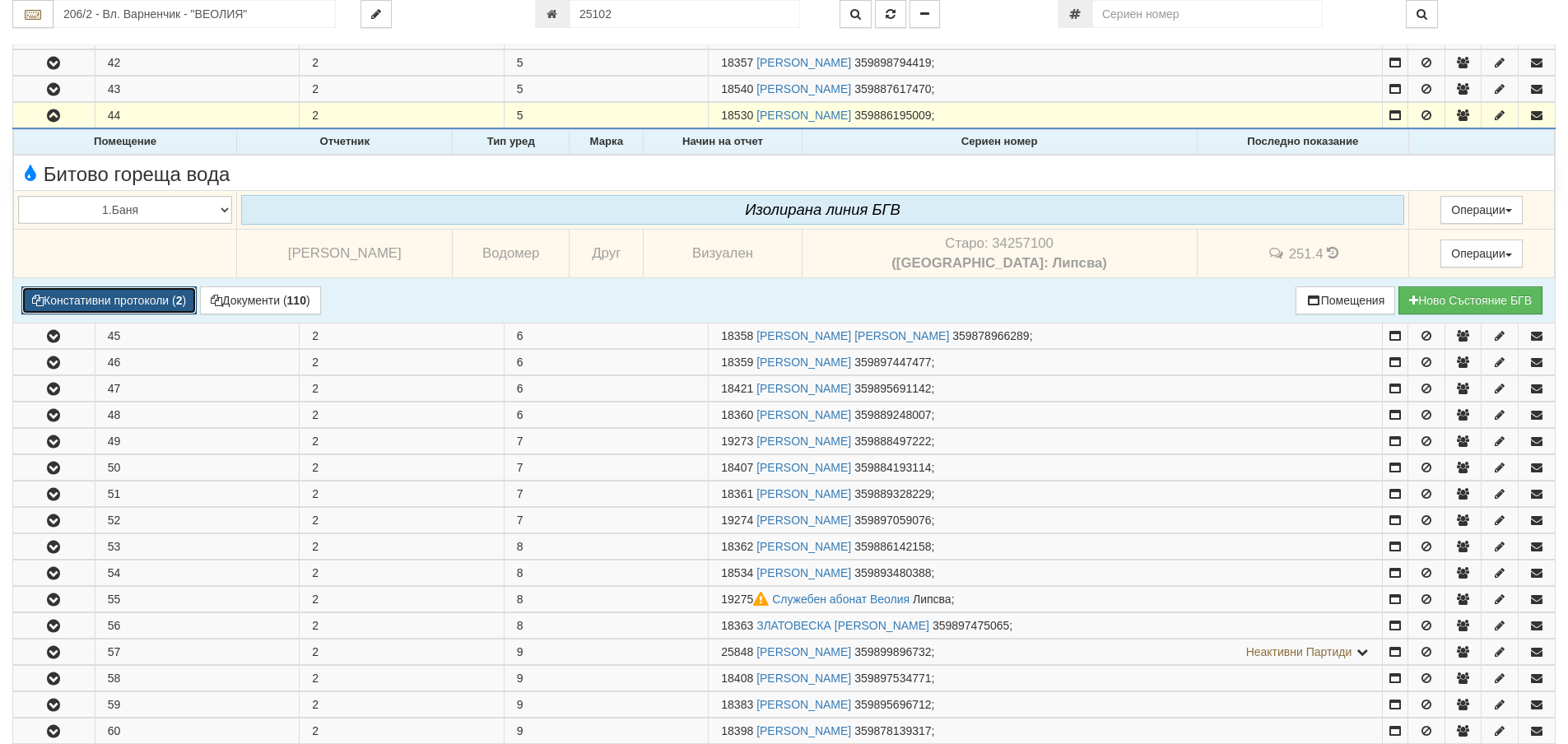
click at [96, 302] on button "Констативни протоколи ( 2 )" at bounding box center [110, 300] width 176 height 28
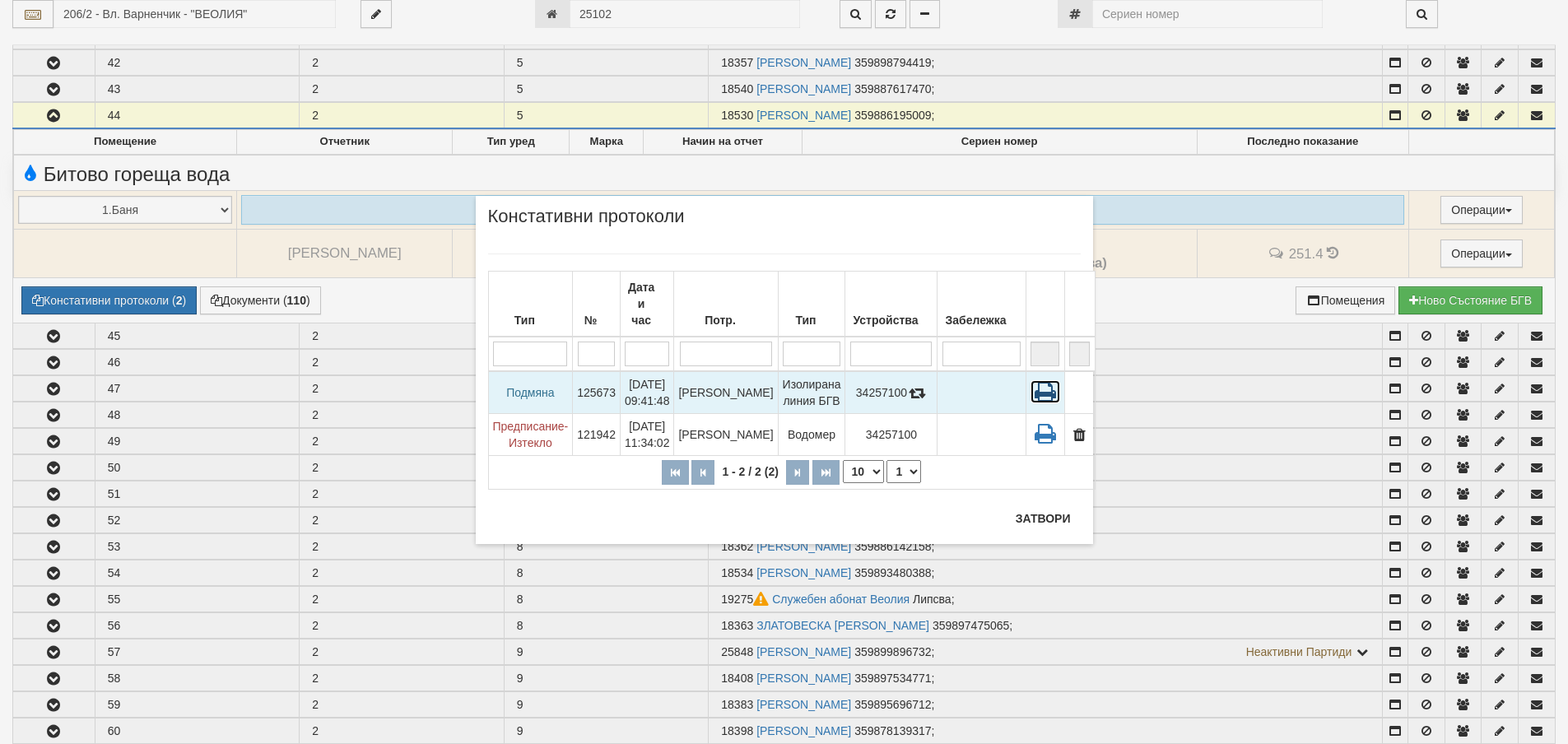
click at [1031, 380] on icon at bounding box center [1045, 391] width 30 height 23
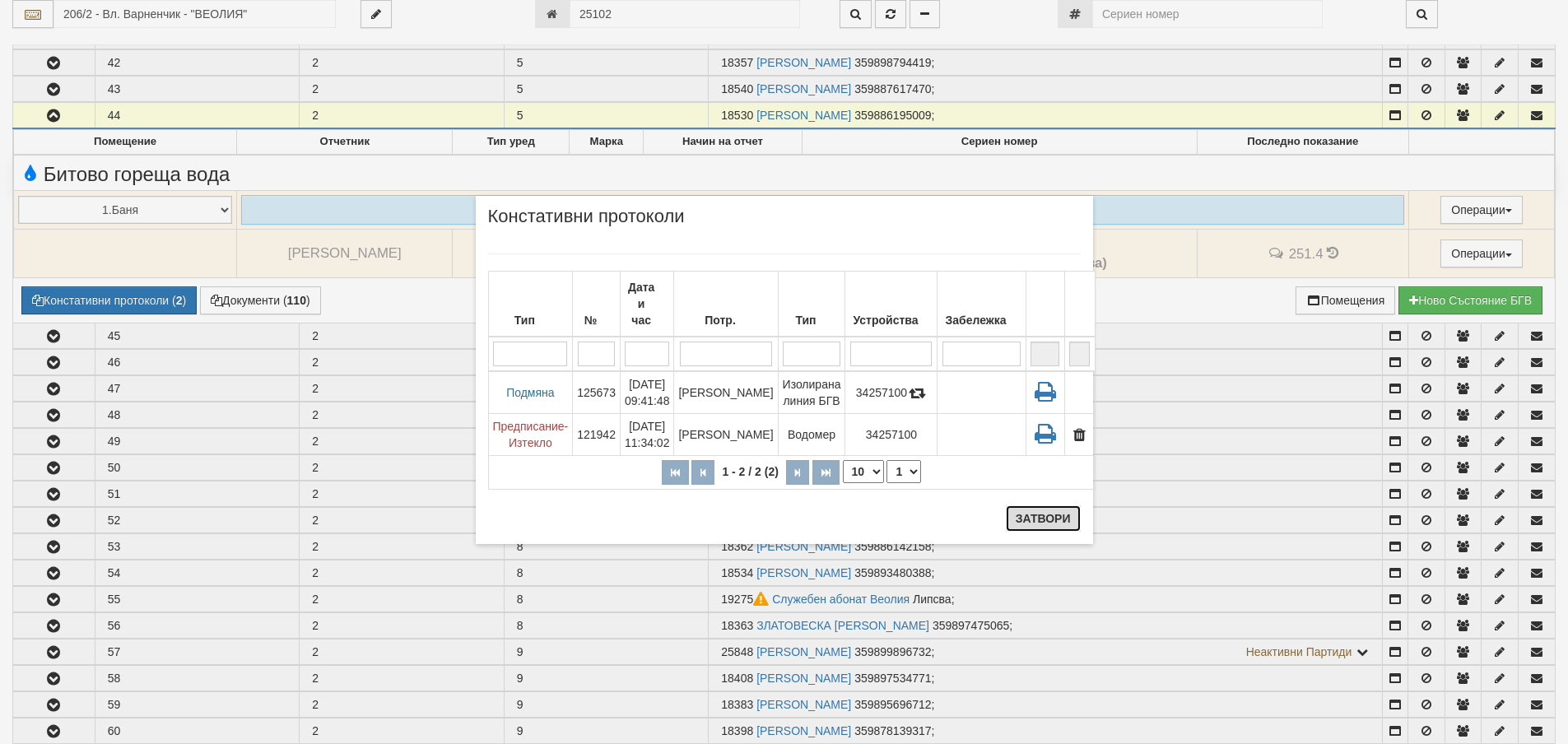
click at [1045, 516] on button "Затвори" at bounding box center [1044, 518] width 75 height 26
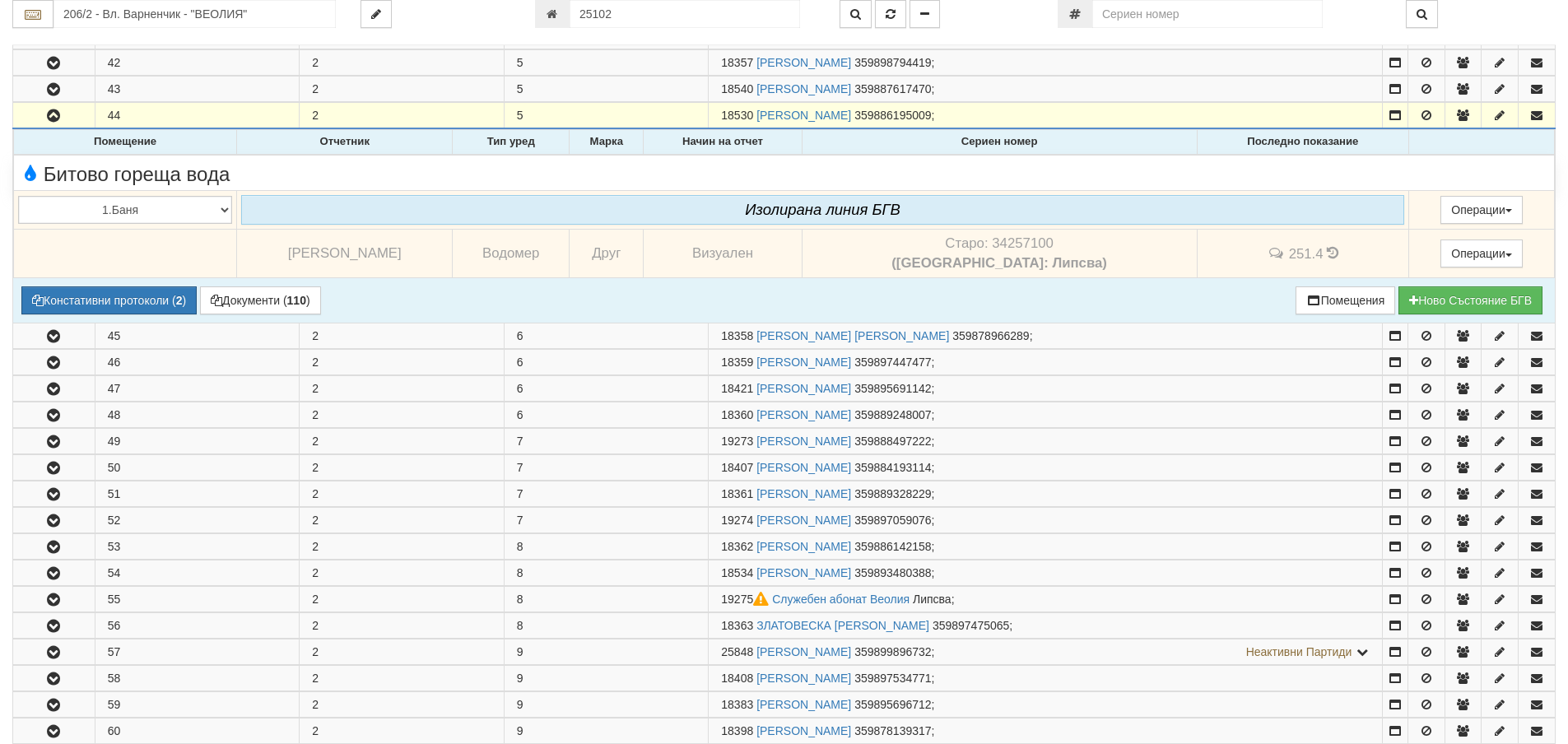
click at [1327, 254] on icon at bounding box center [1332, 253] width 11 height 14
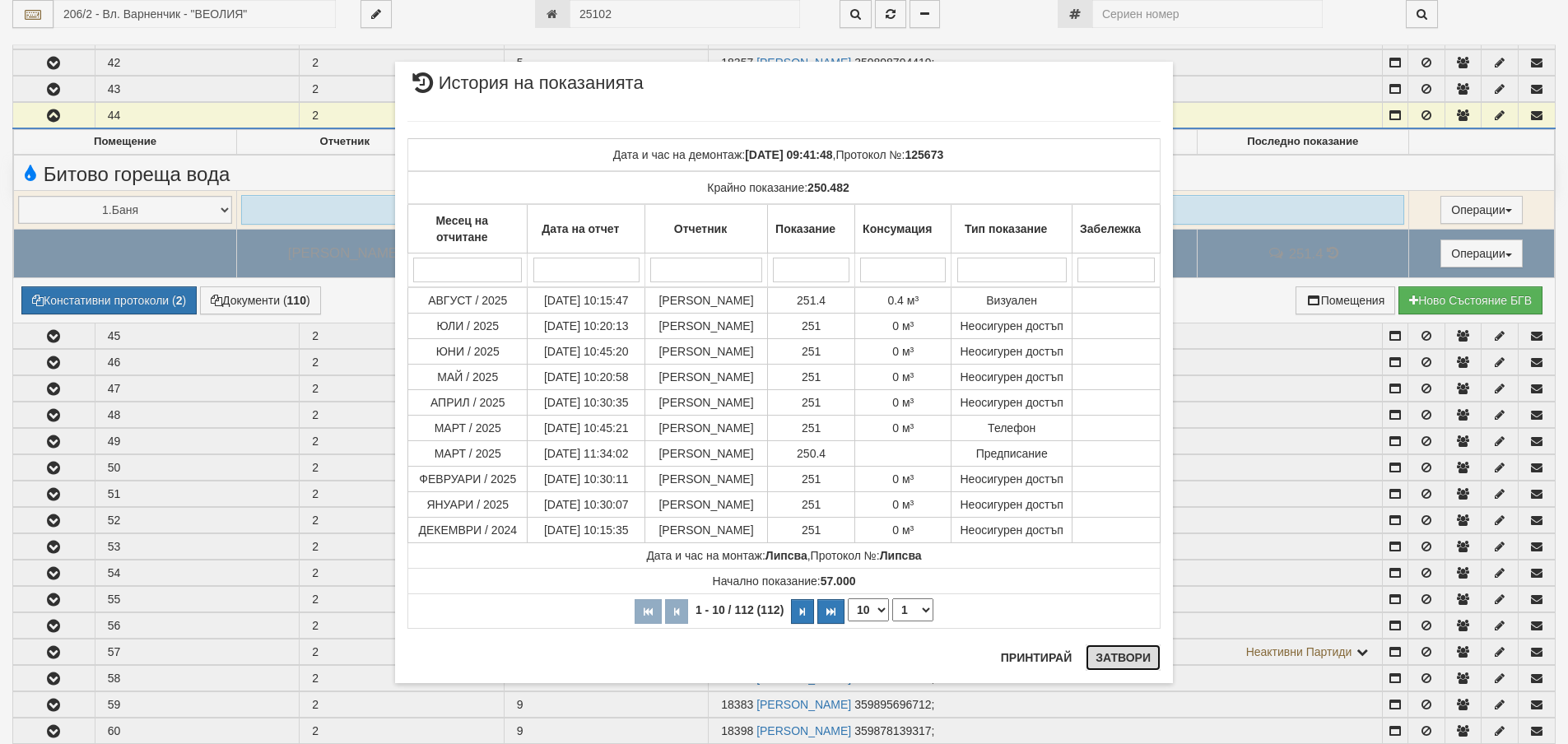
click at [1129, 655] on button "Затвори" at bounding box center [1124, 657] width 75 height 26
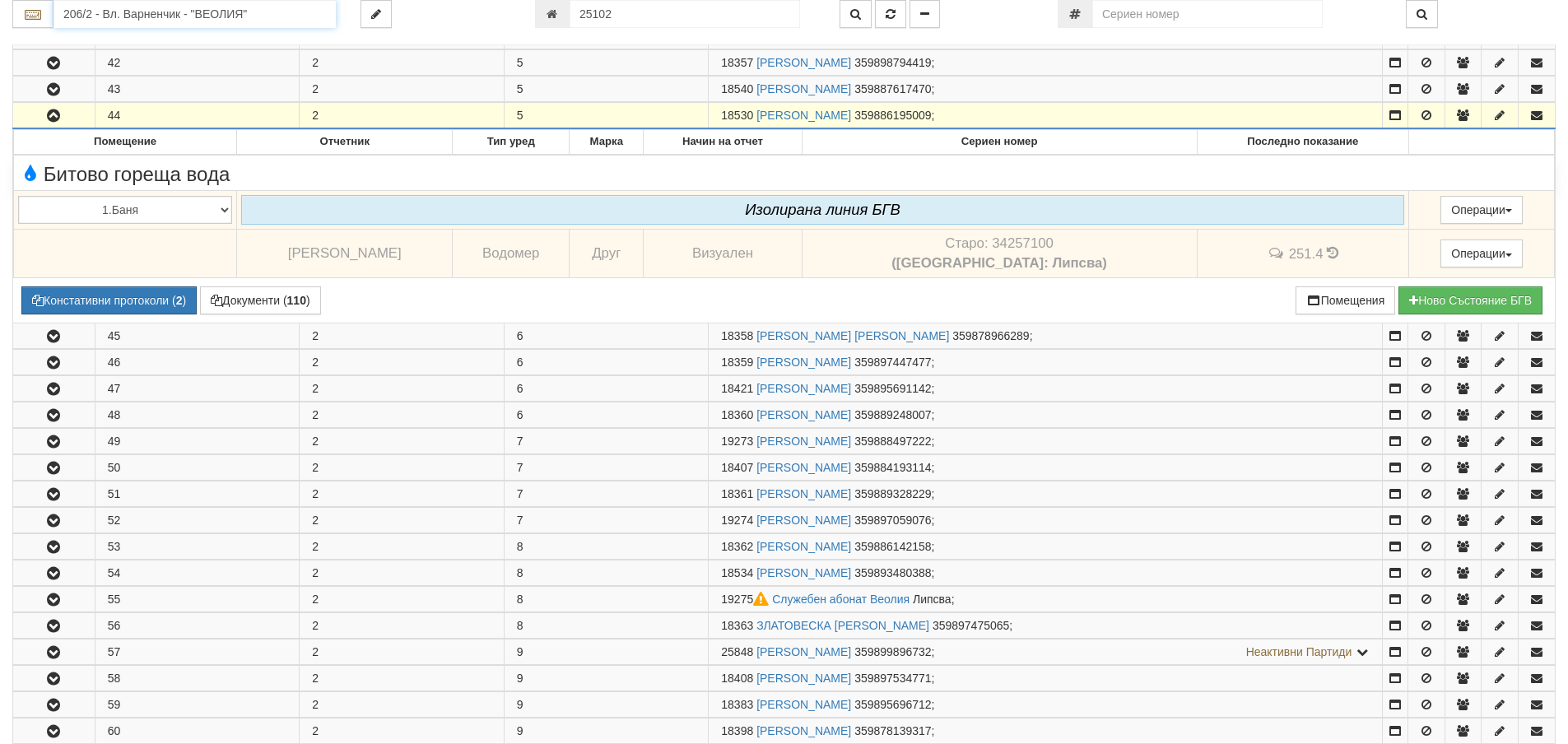
click at [117, 13] on input "206/2 - Вл. Варненчик - "ВЕОЛИЯ"" at bounding box center [195, 14] width 283 height 28
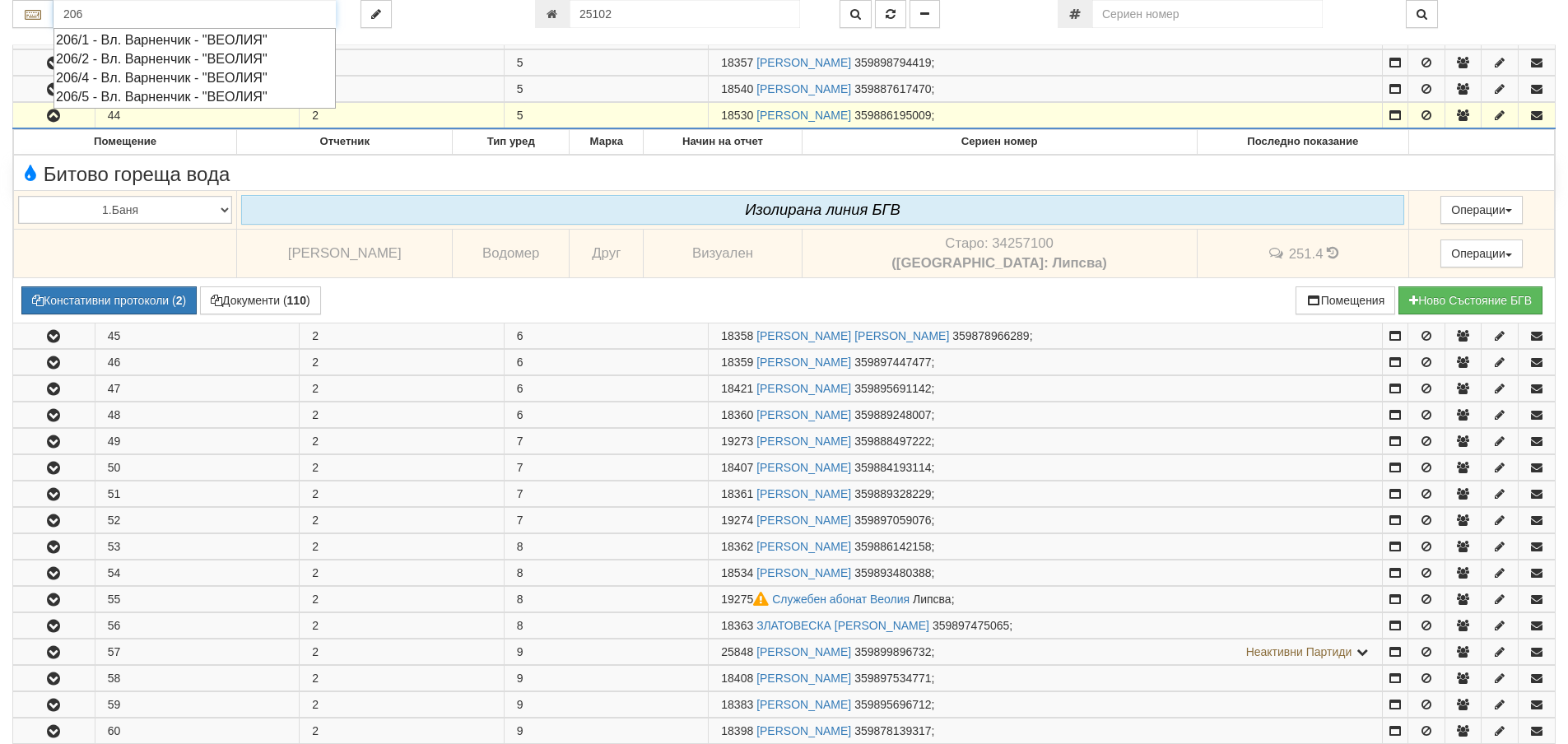
click at [122, 94] on div "206/5 - Вл. Варненчик - "ВЕОЛИЯ"" at bounding box center [194, 96] width 277 height 19
type input "206/5 - Вл. Варненчик - "ВЕОЛИЯ""
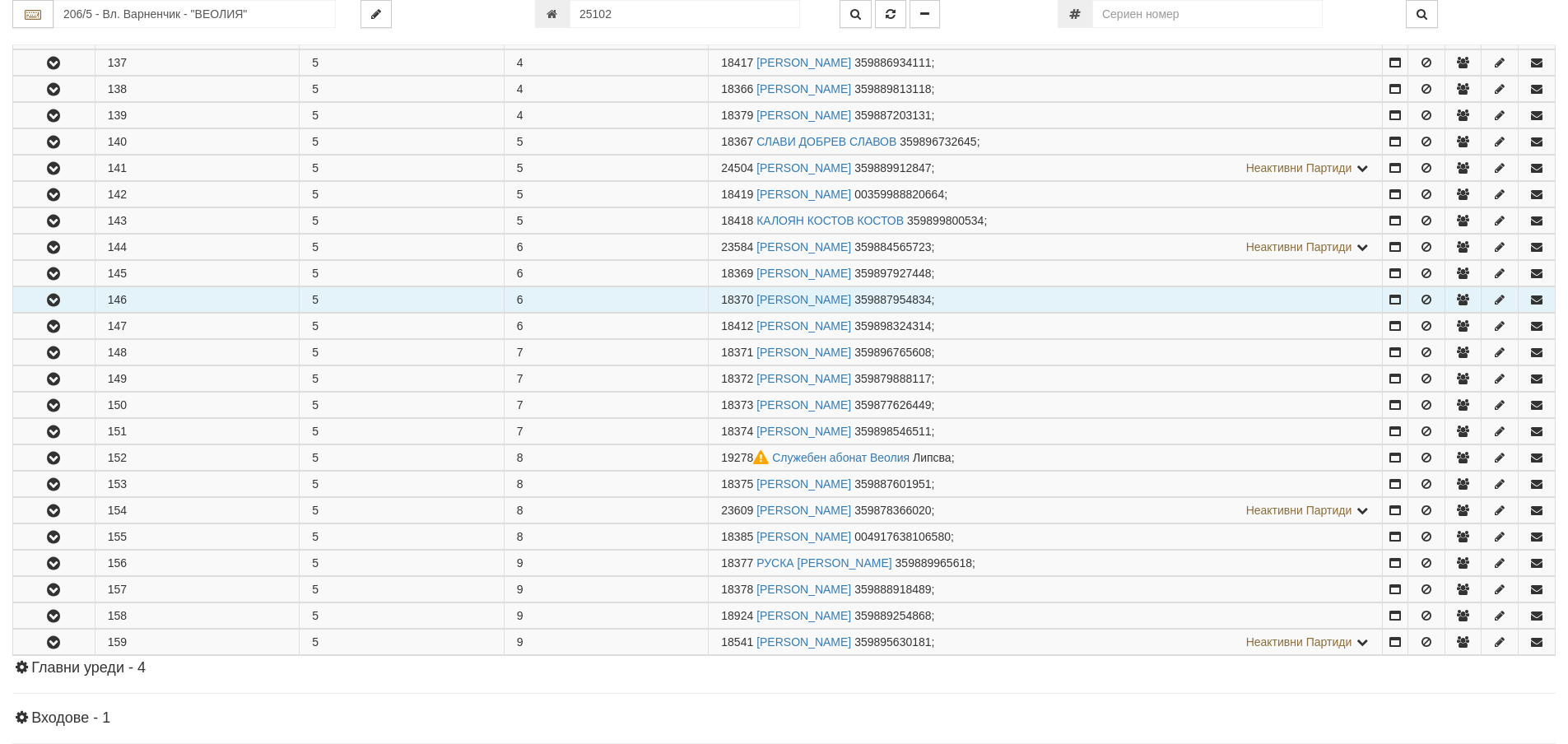
click at [61, 299] on icon "button" at bounding box center [53, 300] width 20 height 11
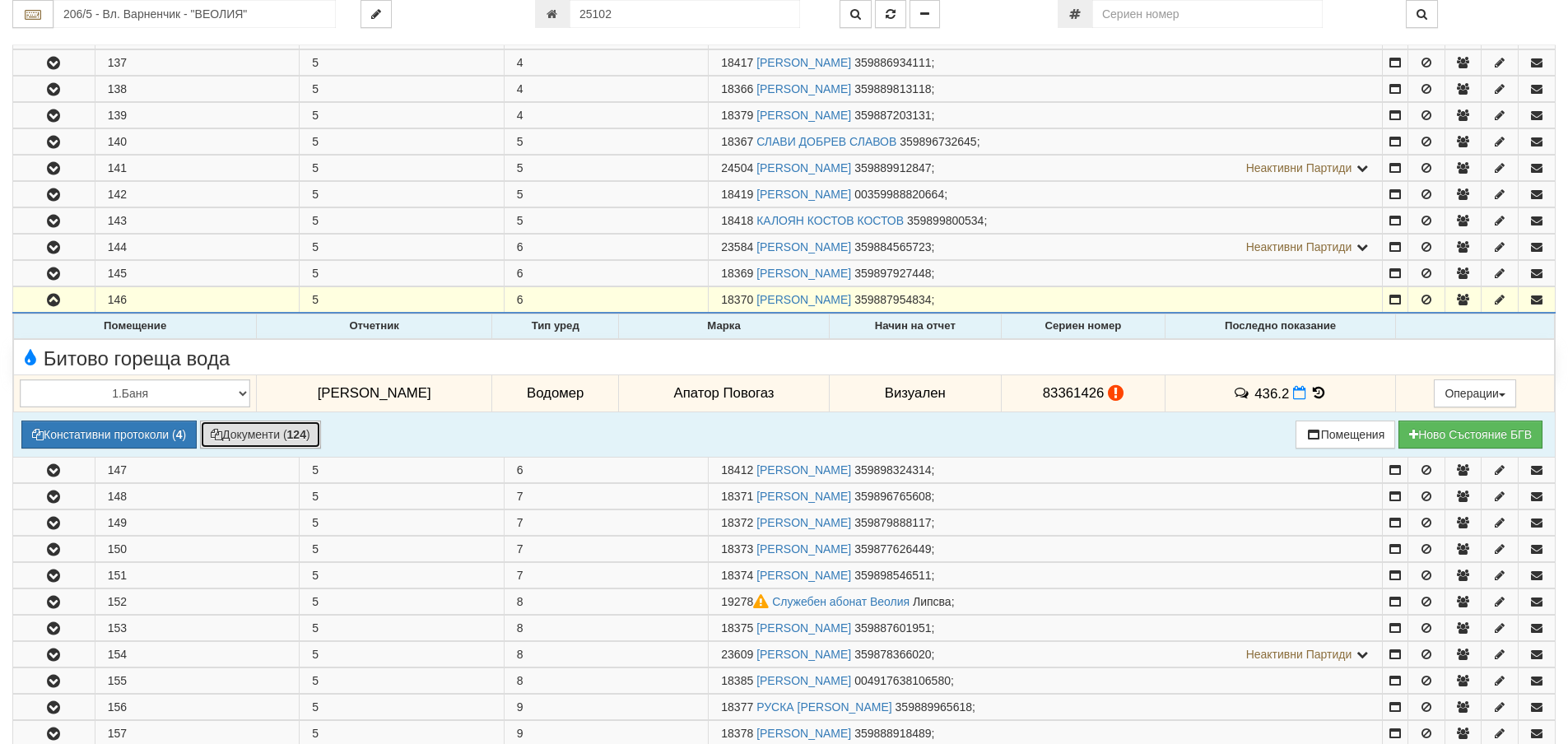
click at [283, 437] on button "Документи ( 124 )" at bounding box center [260, 435] width 121 height 28
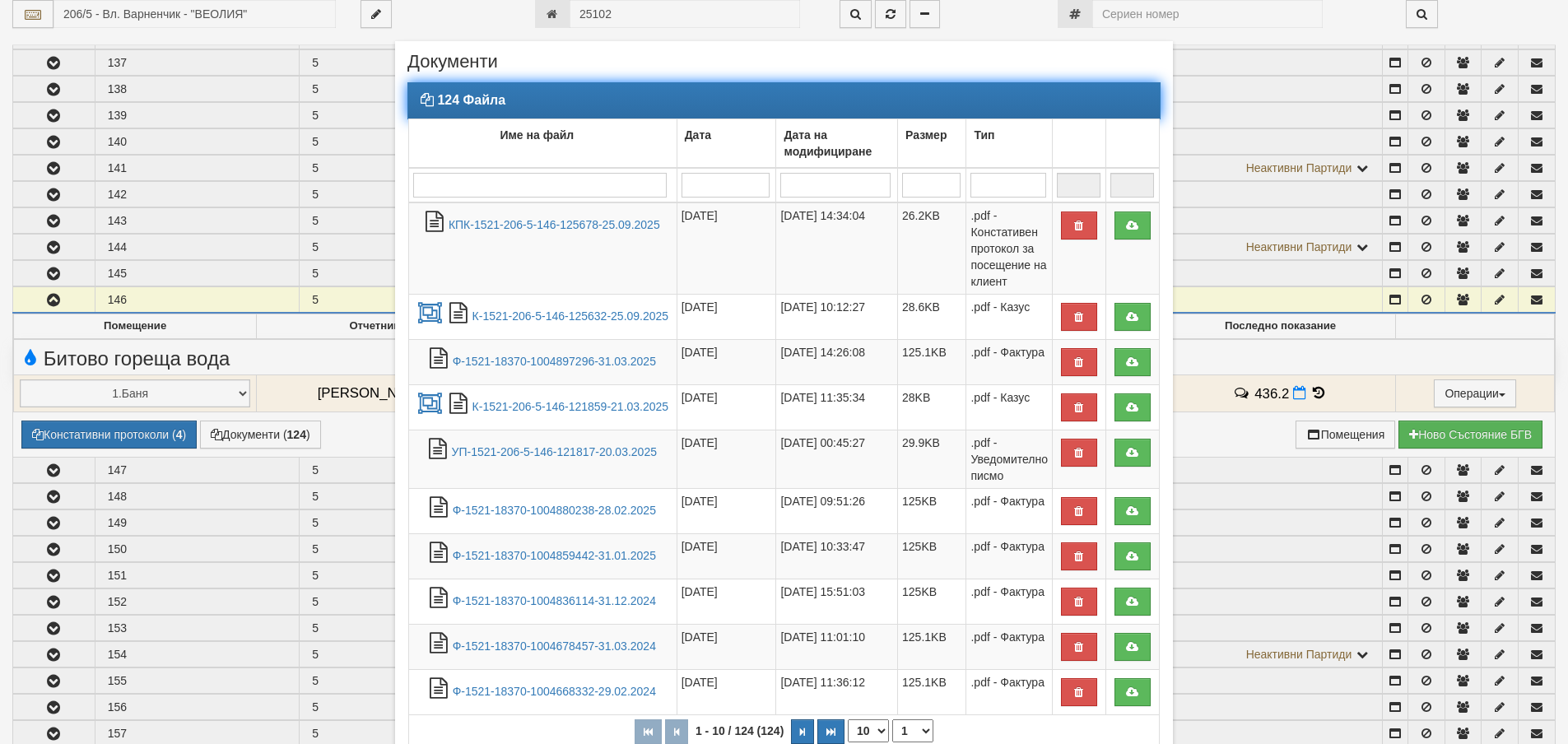
click at [466, 193] on input "search" at bounding box center [540, 185] width 254 height 24
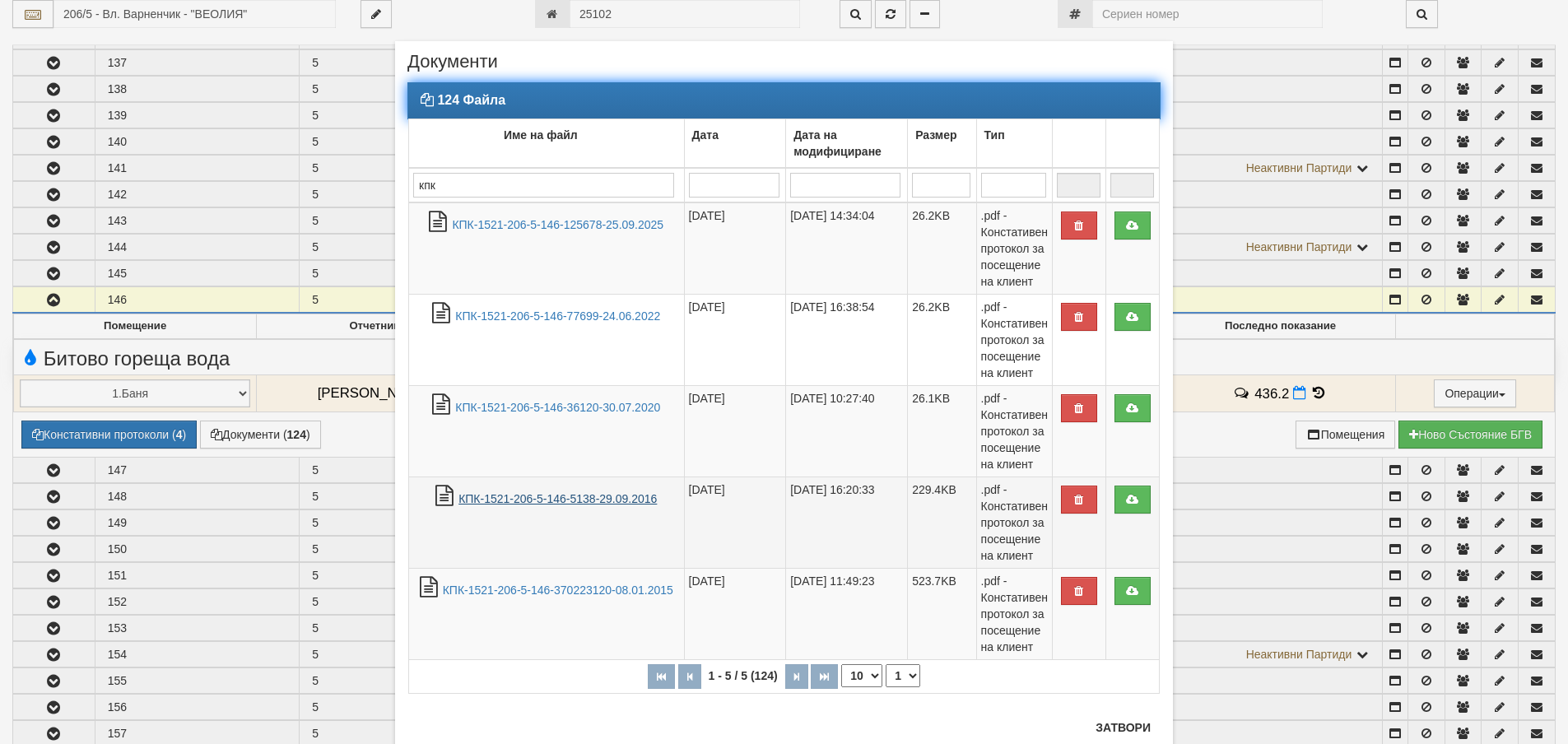
type input "кпк"
click at [582, 496] on link "КПК-1521-206-5-146-5138-29.09.2016" at bounding box center [557, 498] width 198 height 13
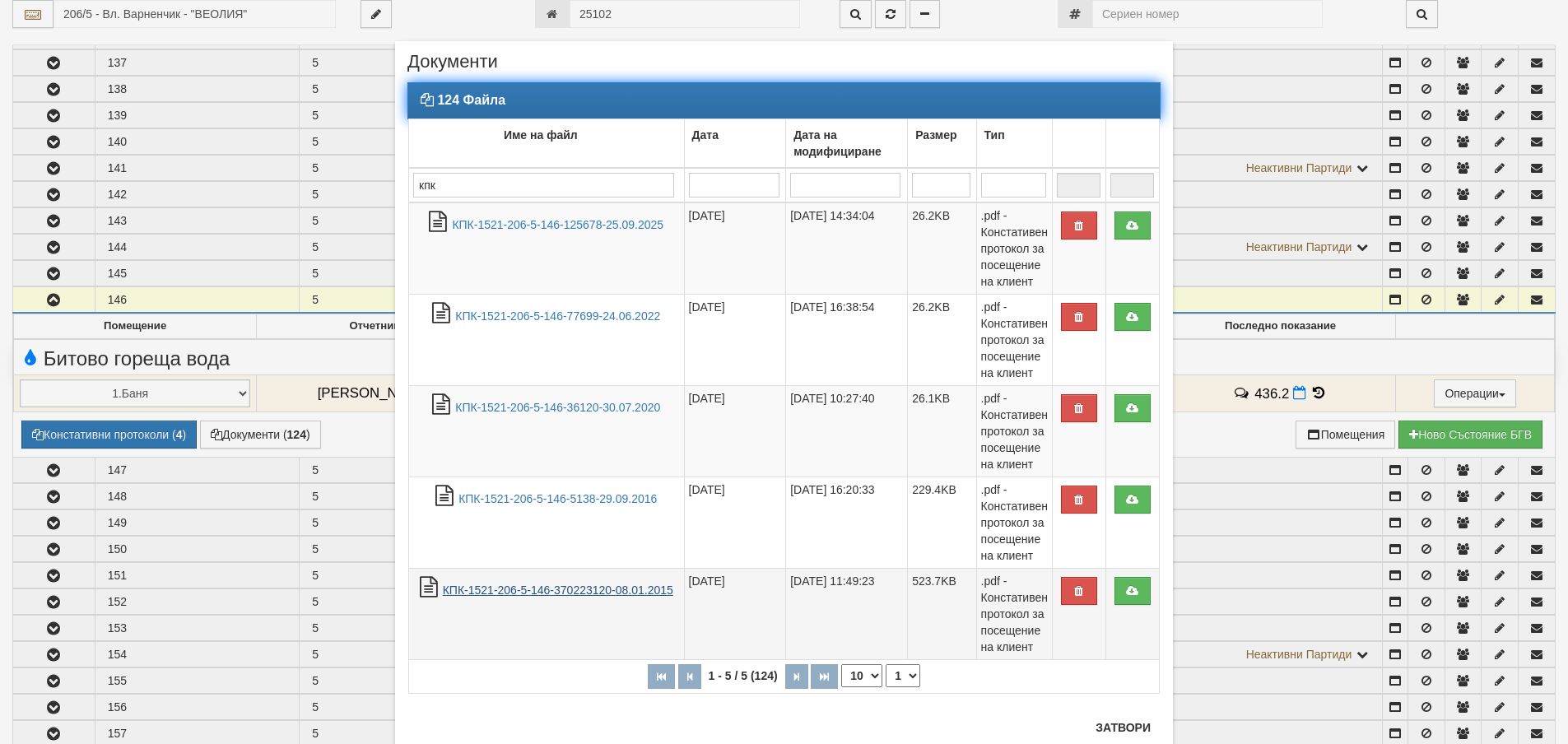
click at [617, 586] on link "КПК-1521-206-5-146-370223120-08.01.2015" at bounding box center [557, 589] width 230 height 13
click at [594, 406] on link "КПК-1521-206-5-146-36120-30.07.2020" at bounding box center [557, 407] width 205 height 13
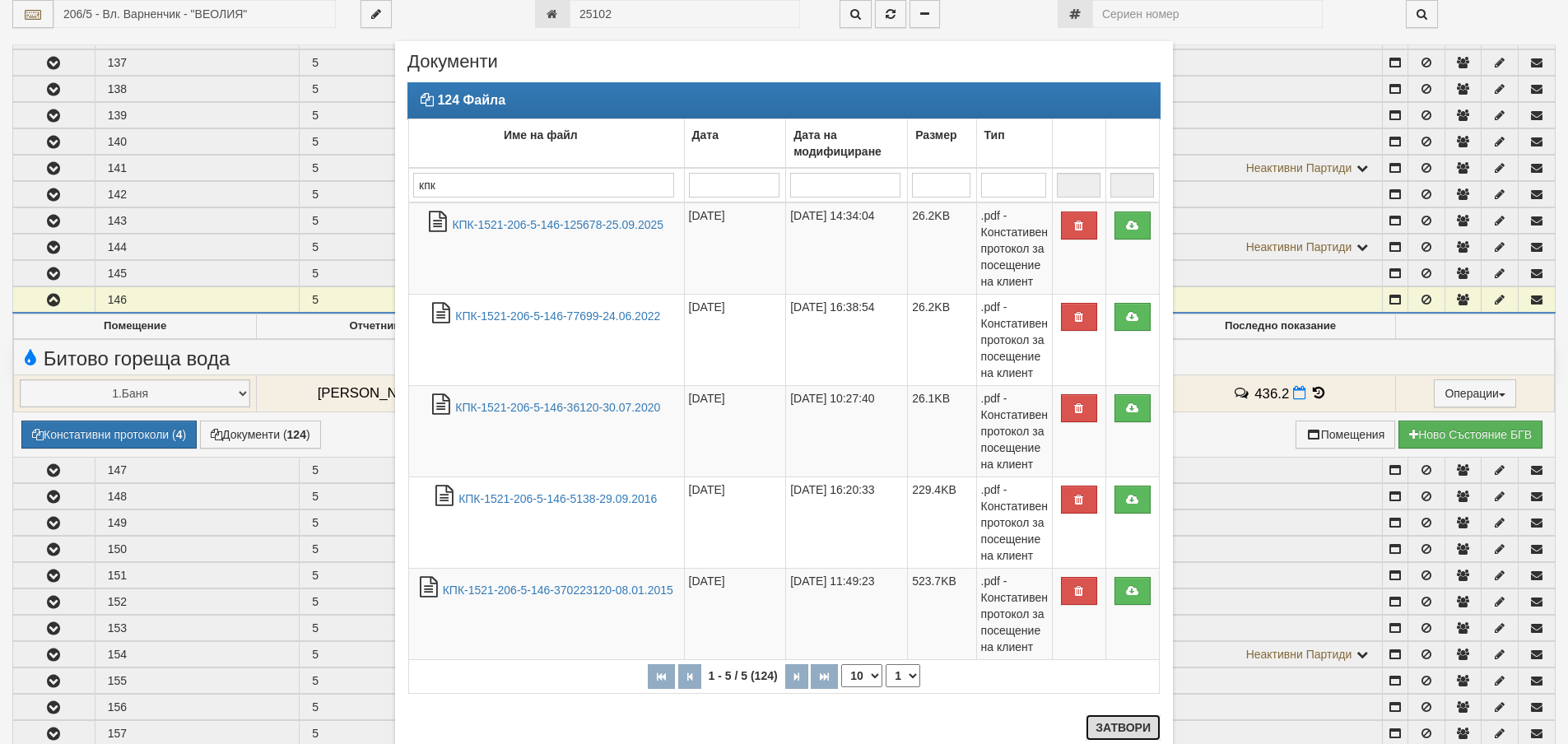
click at [1111, 729] on button "Затвори" at bounding box center [1124, 727] width 75 height 26
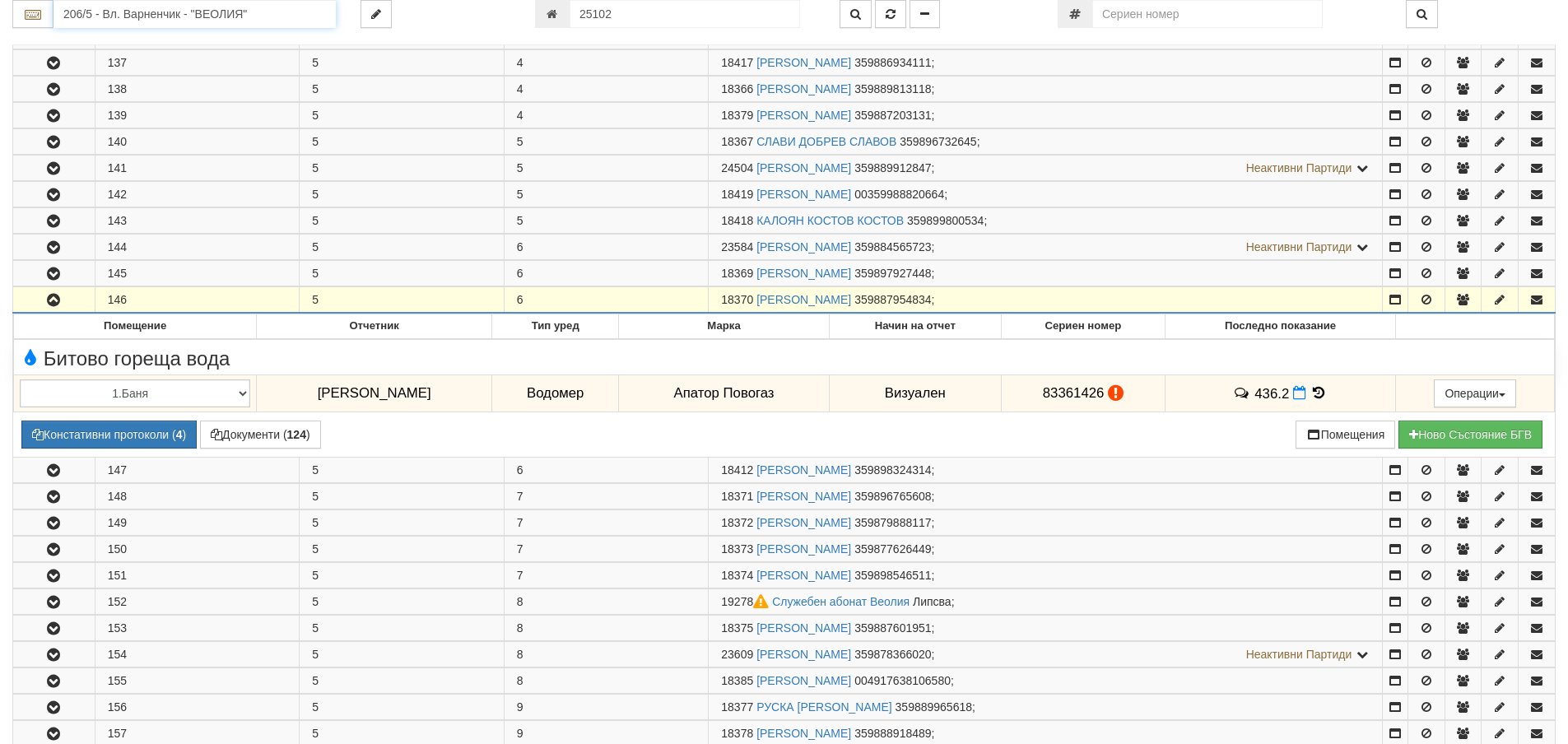
click at [70, 17] on input "206/5 - Вл. Варненчик - "ВЕОЛИЯ"" at bounding box center [195, 14] width 283 height 28
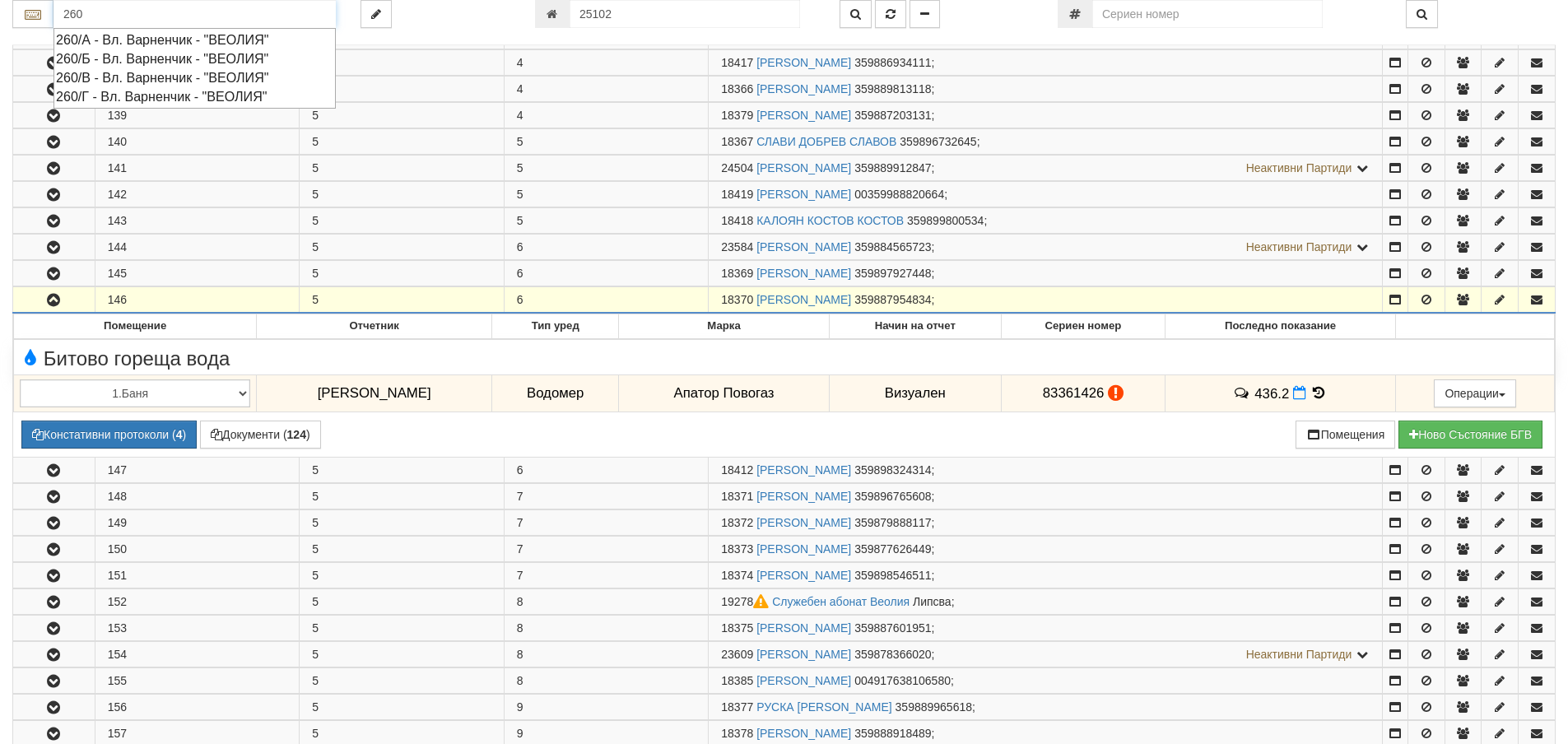
click at [114, 94] on div "260/Г - Вл. Варненчик - "ВЕОЛИЯ"" at bounding box center [194, 96] width 277 height 19
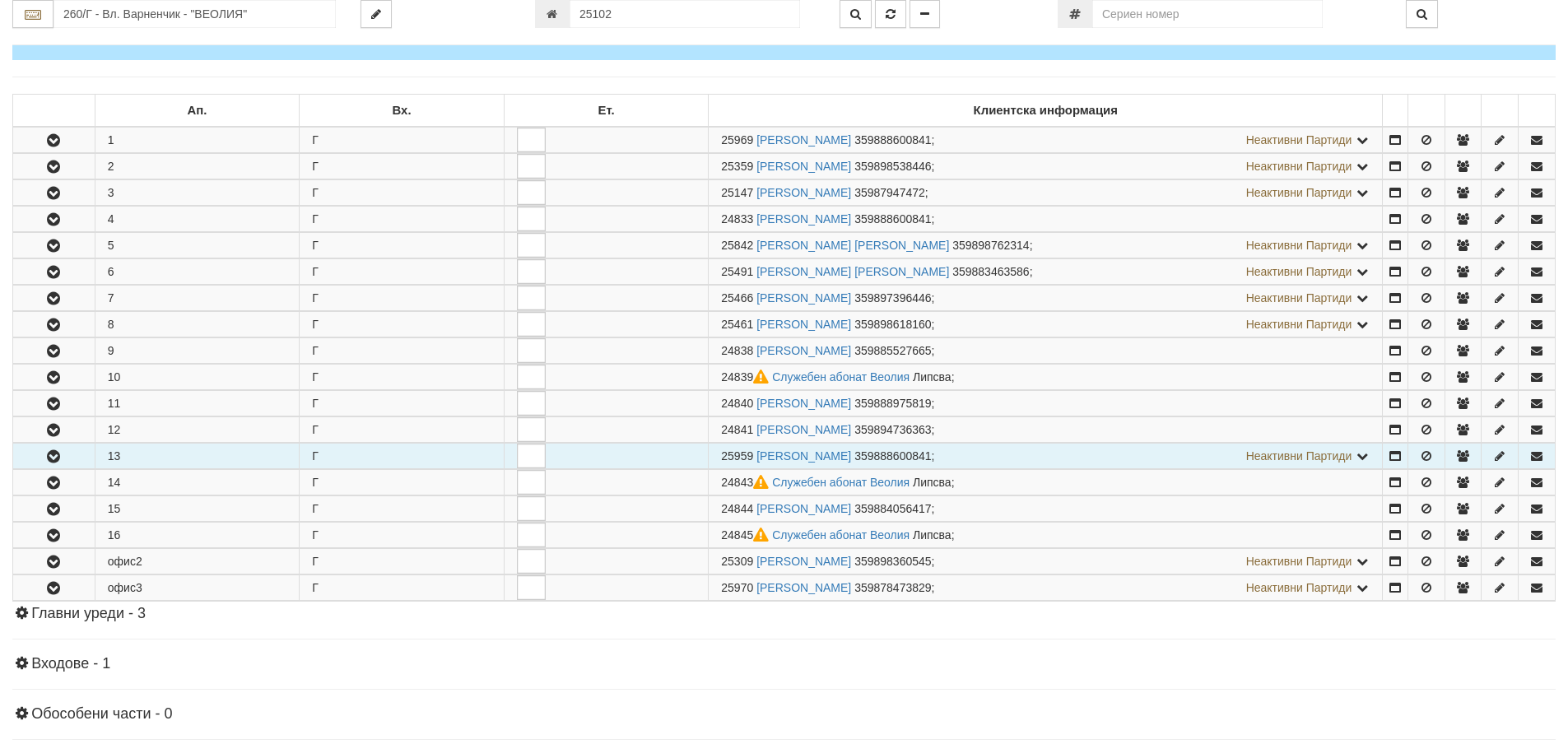
scroll to position [247, 0]
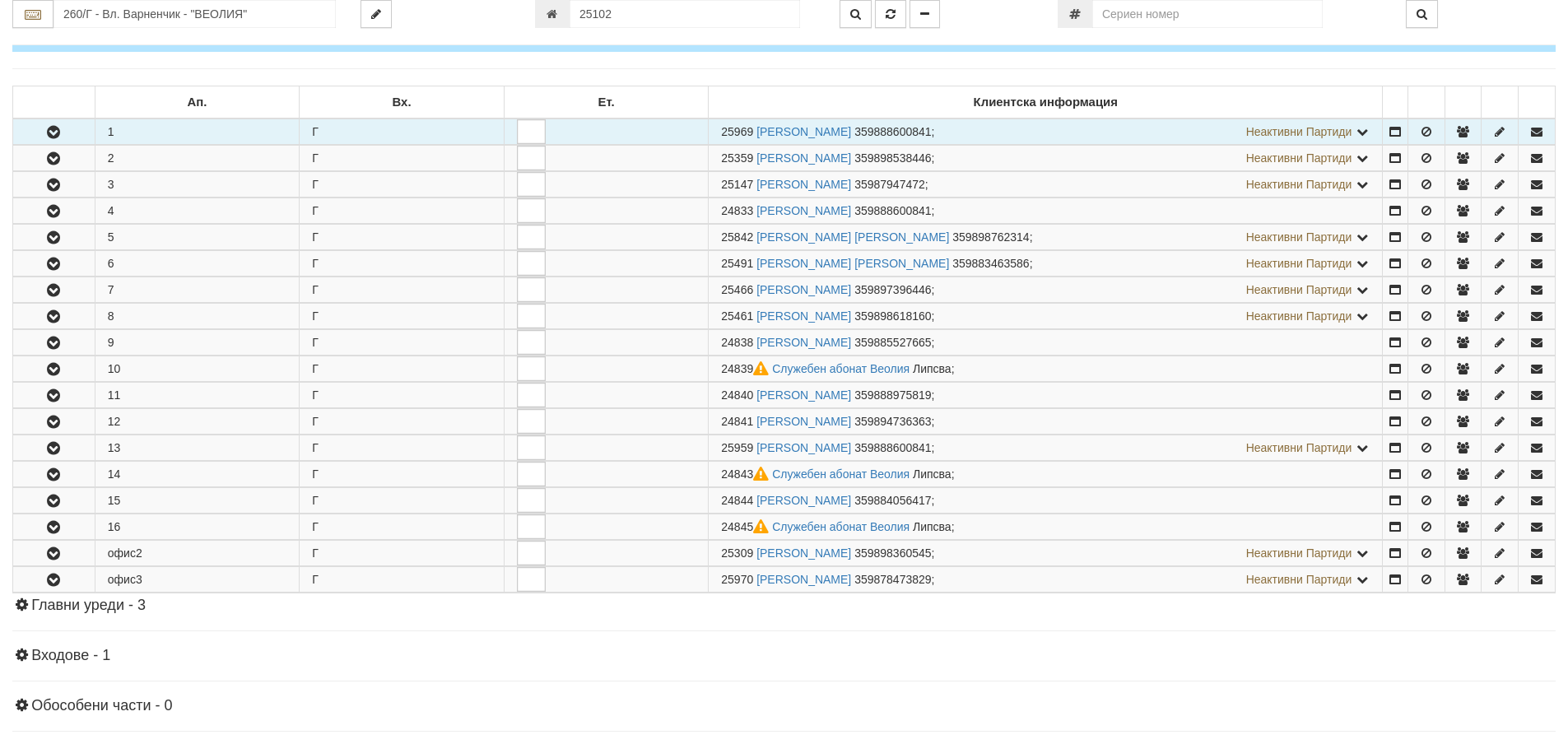
click at [52, 131] on icon "button" at bounding box center [53, 132] width 20 height 11
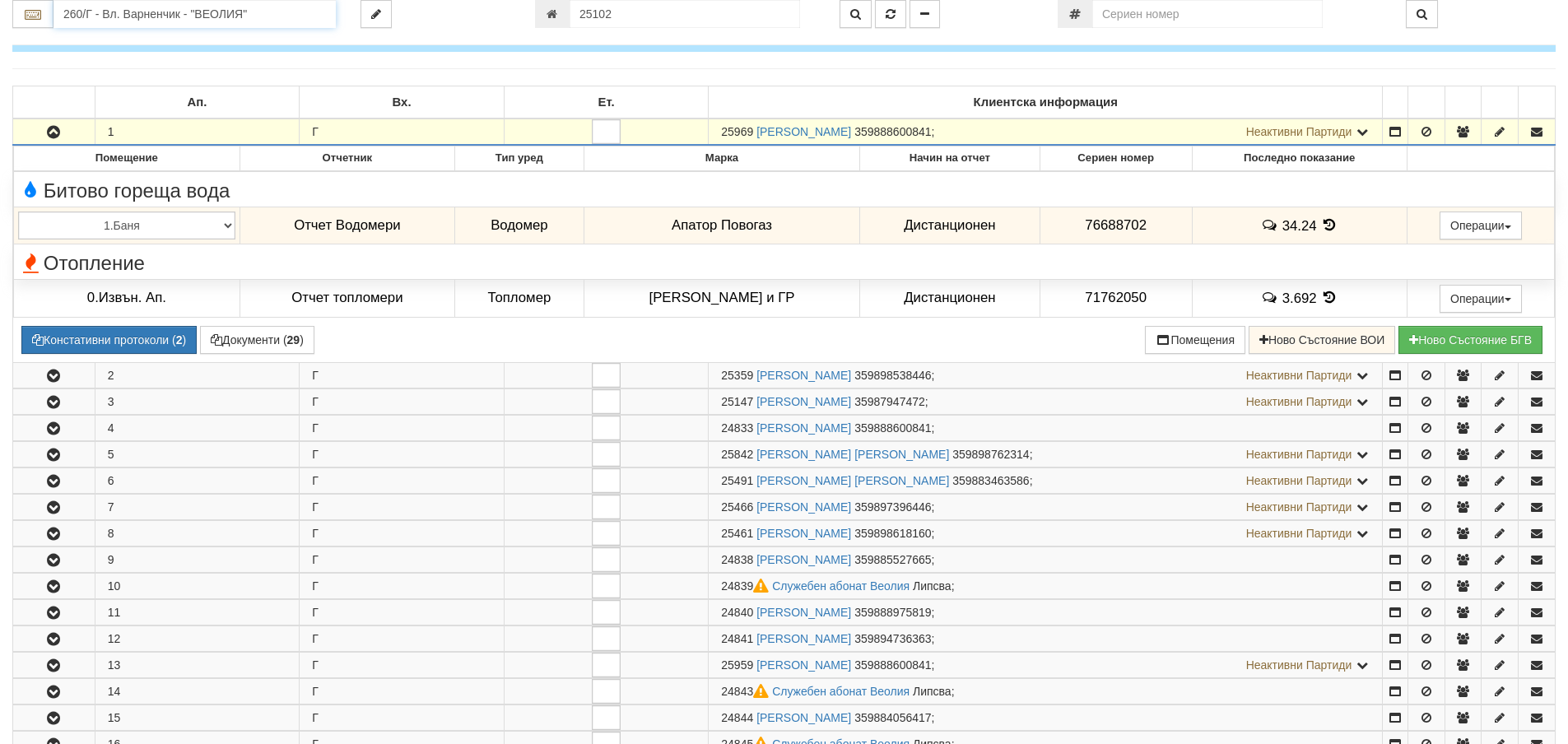
click at [71, 11] on input "260/Г - Вл. Варненчик - "ВЕОЛИЯ"" at bounding box center [195, 14] width 283 height 28
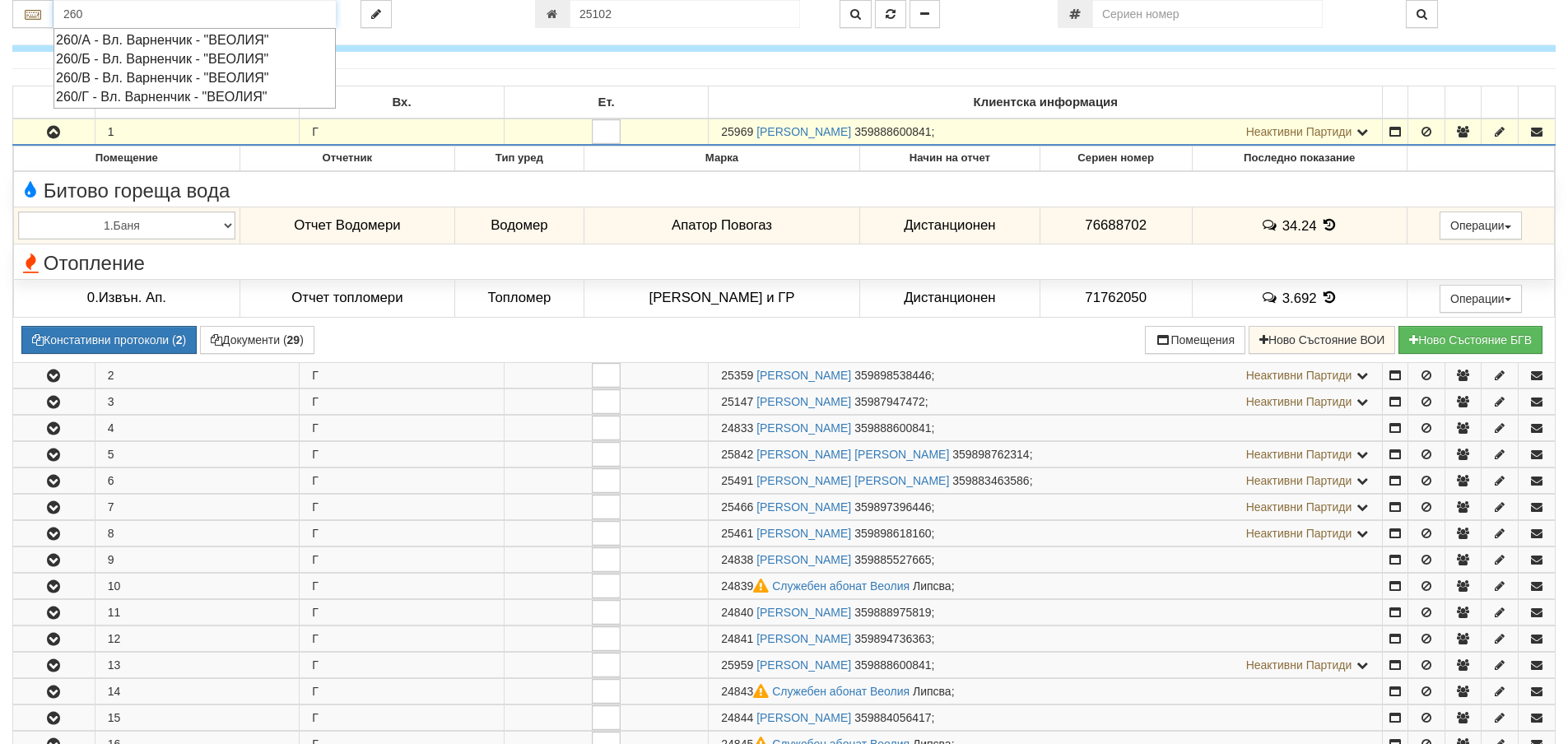
click at [110, 63] on div "260/Б - Вл. Варненчик - "ВЕОЛИЯ"" at bounding box center [194, 59] width 277 height 19
type input "260/Б - Вл. Варненчик - "ВЕОЛИЯ""
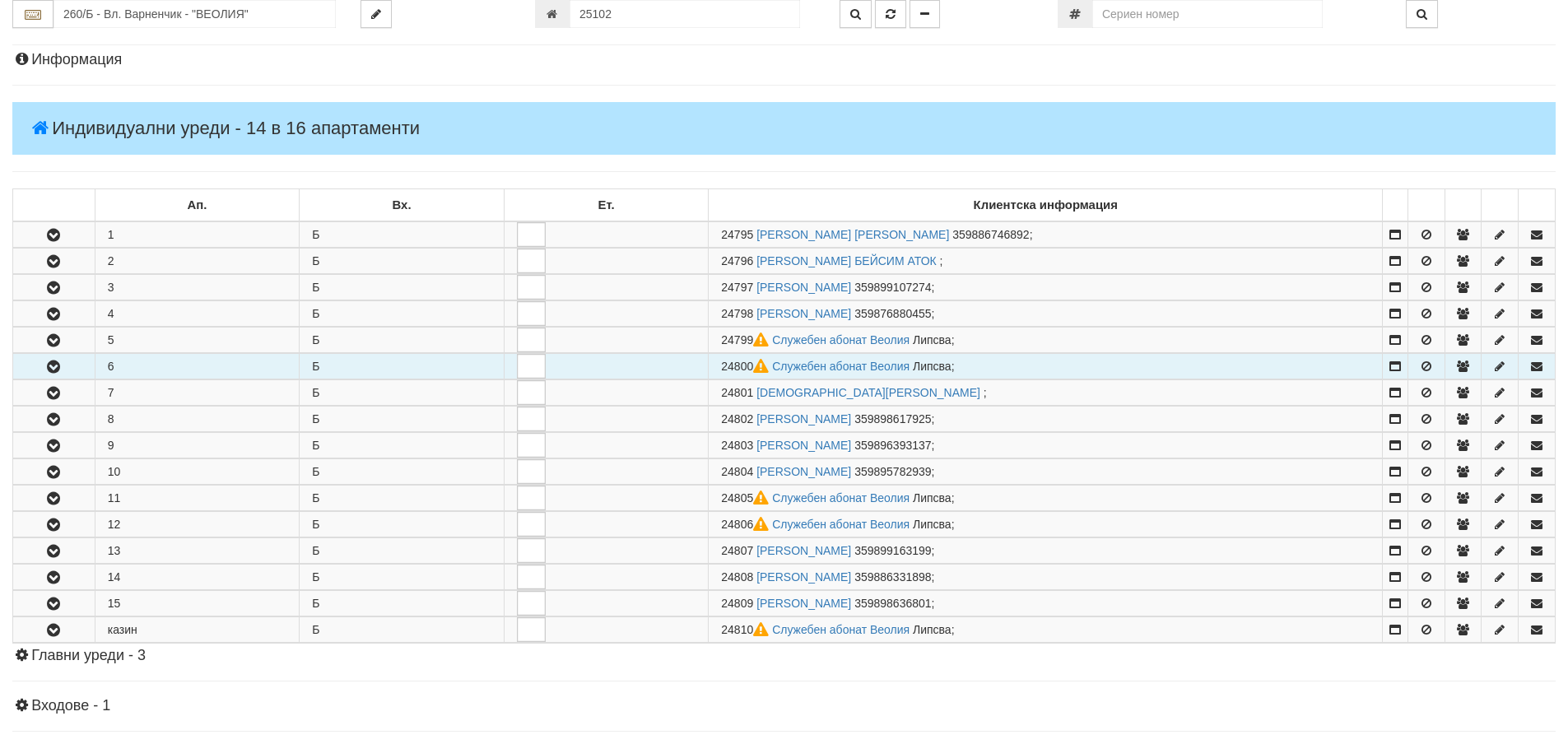
scroll to position [164, 0]
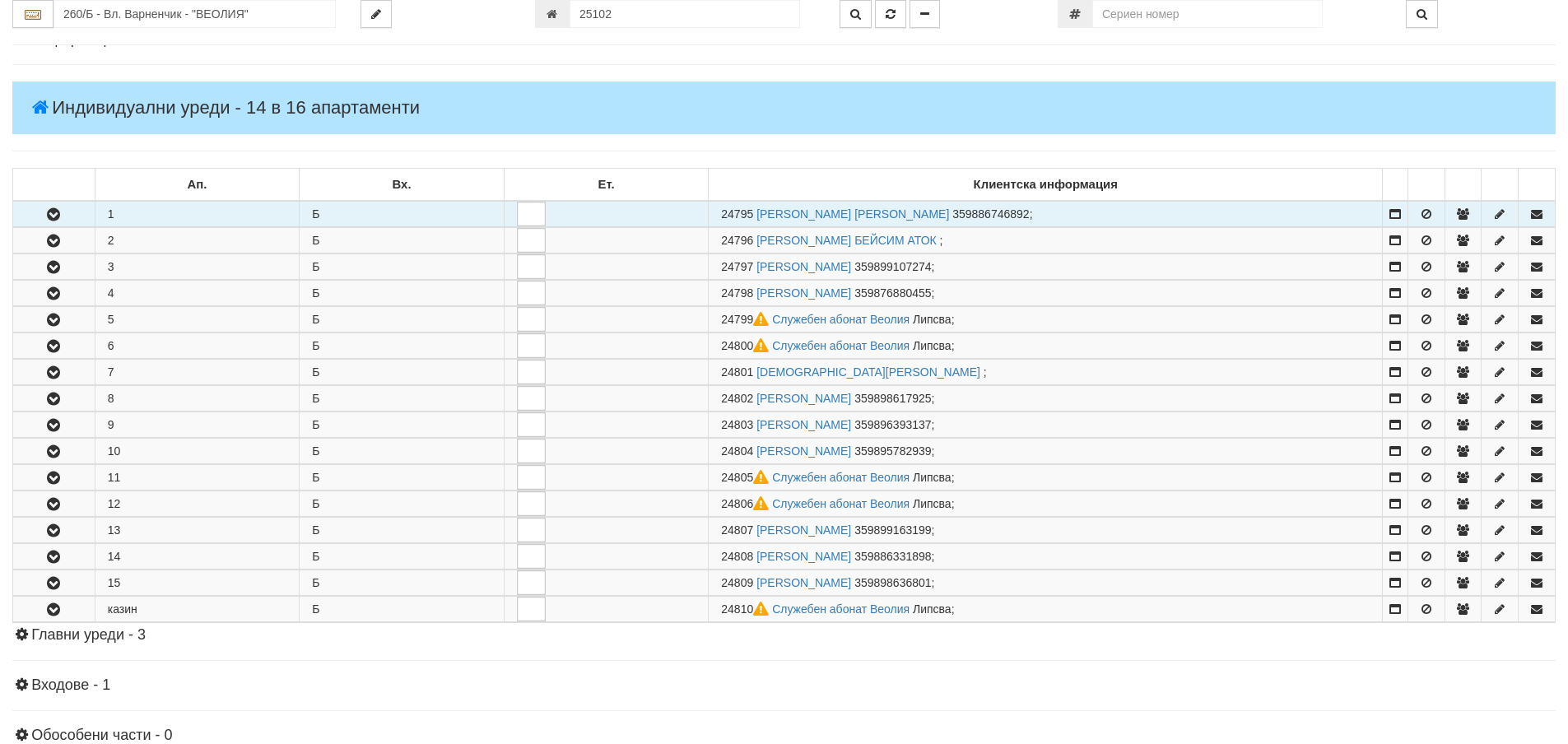
click at [50, 212] on icon "button" at bounding box center [53, 214] width 20 height 11
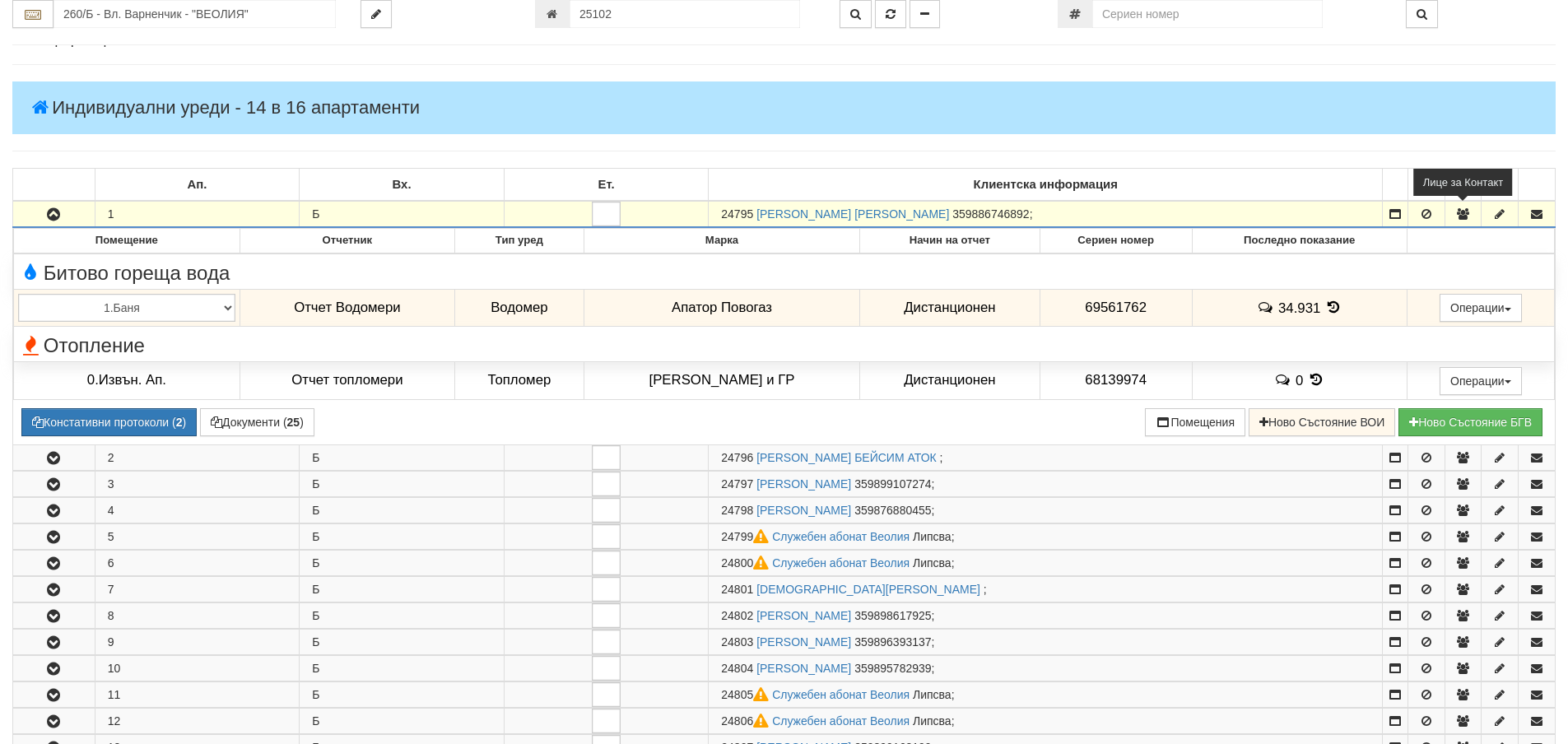
click at [1464, 216] on icon "button" at bounding box center [1463, 213] width 15 height 11
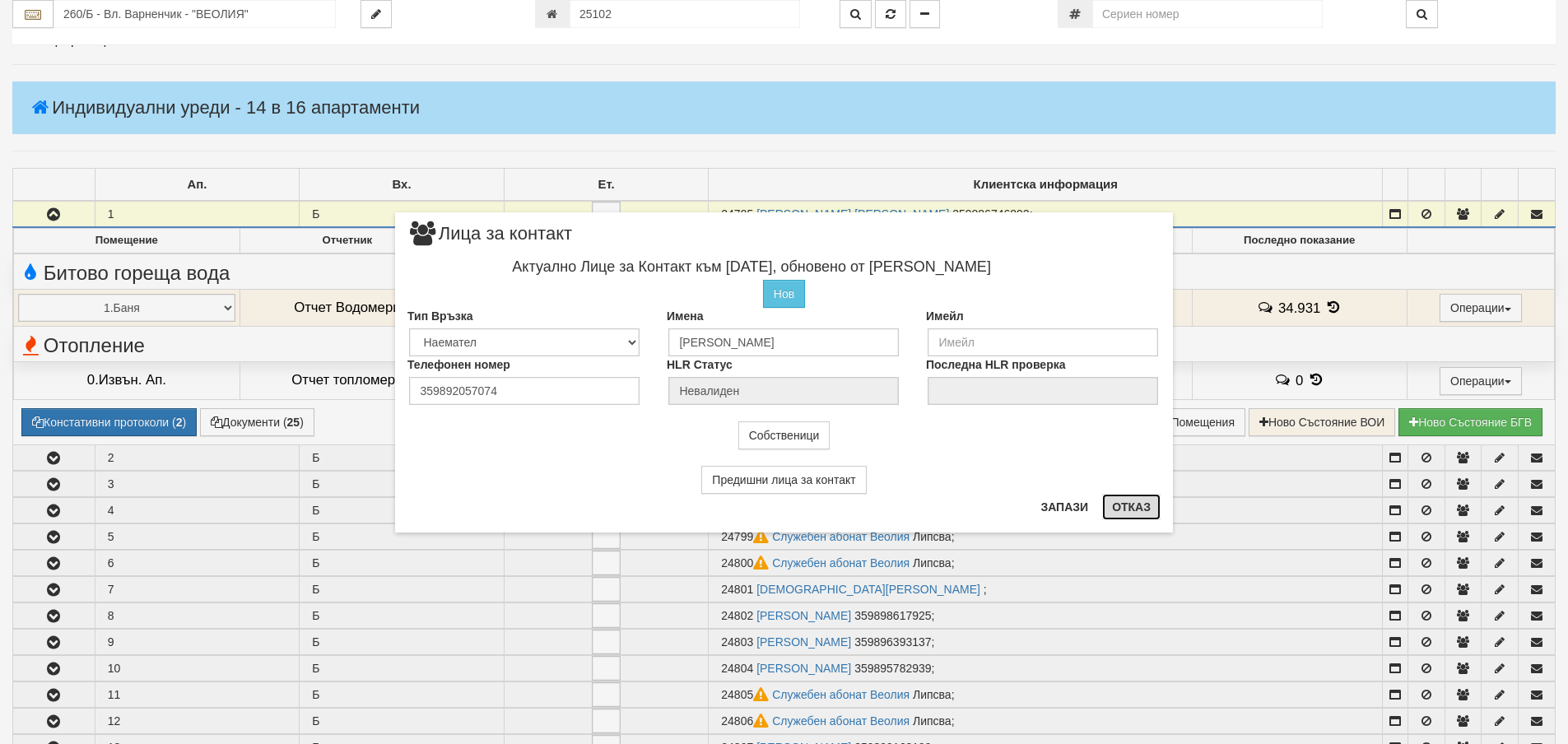
click at [1125, 512] on button "Отказ" at bounding box center [1131, 507] width 58 height 26
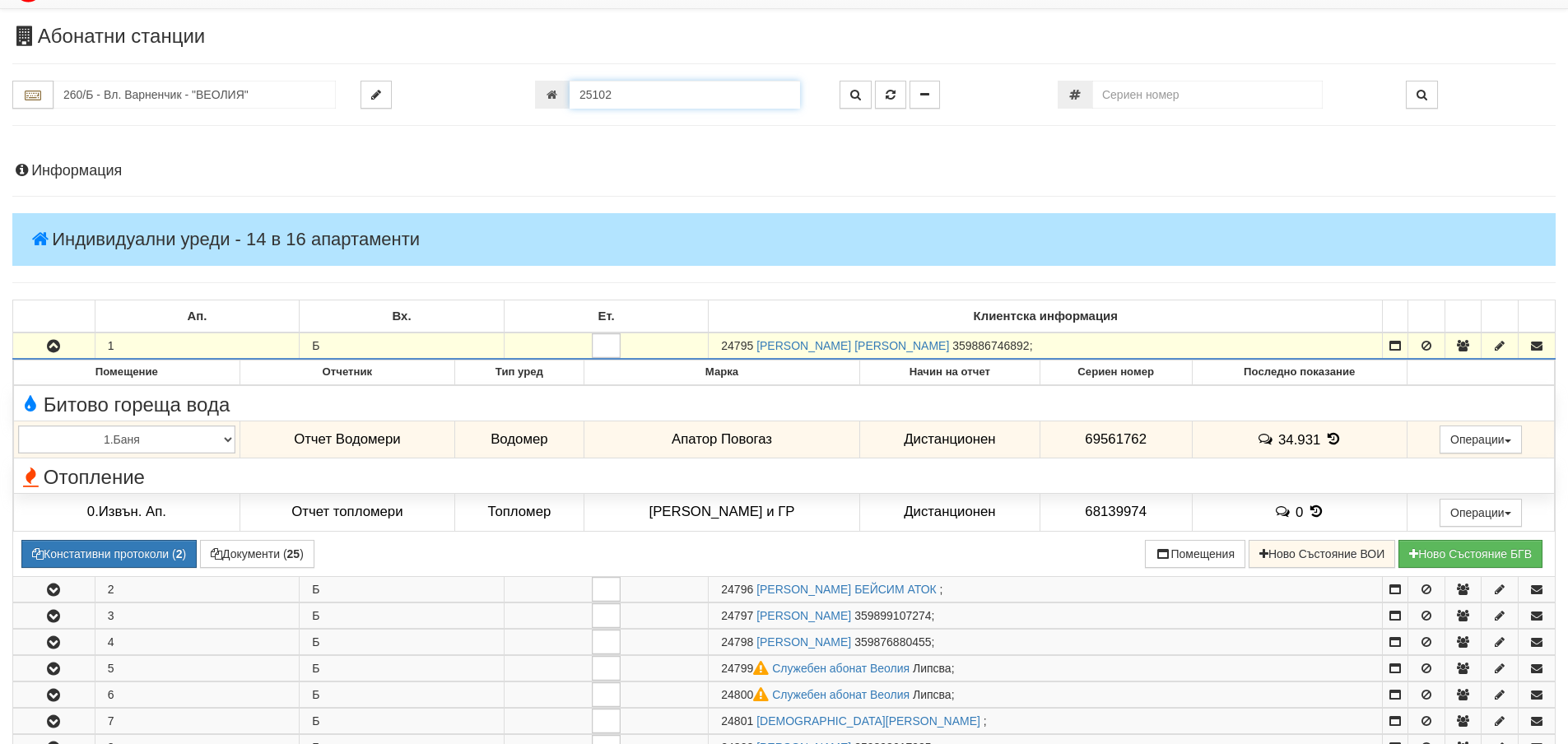
scroll to position [28, 0]
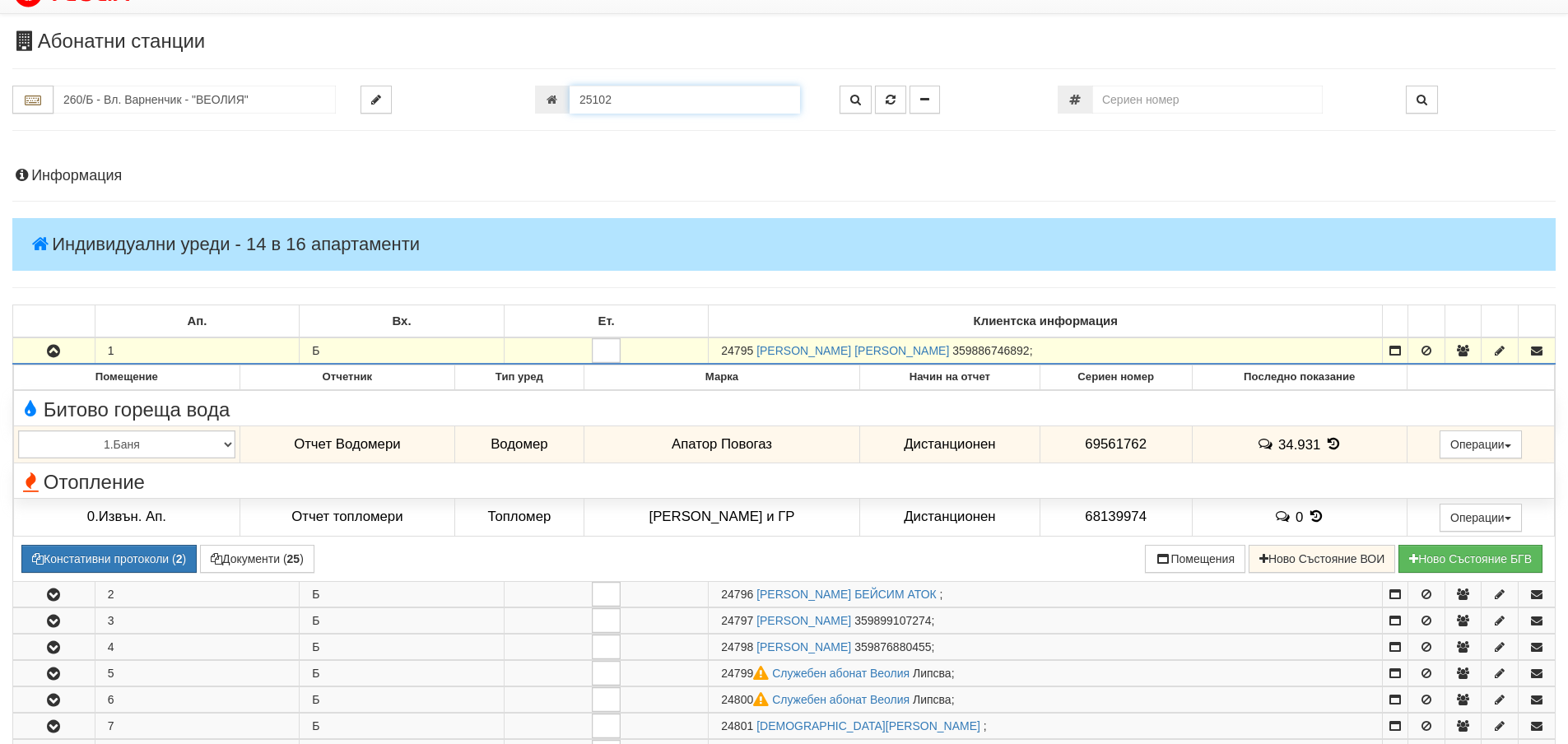
drag, startPoint x: 616, startPoint y: 11, endPoint x: 558, endPoint y: 81, distance: 90.9
click at [558, 81] on div "Абонатни станции 260/Б - Вл. Варненчик - "ВЕОЛИЯ" 25102" at bounding box center [784, 697] width 1568 height 1333
type input "21056"
type input "218/4 - "ВЕОЛИЯ ЕНЕРДЖИ ВАРНА " ЕАД"
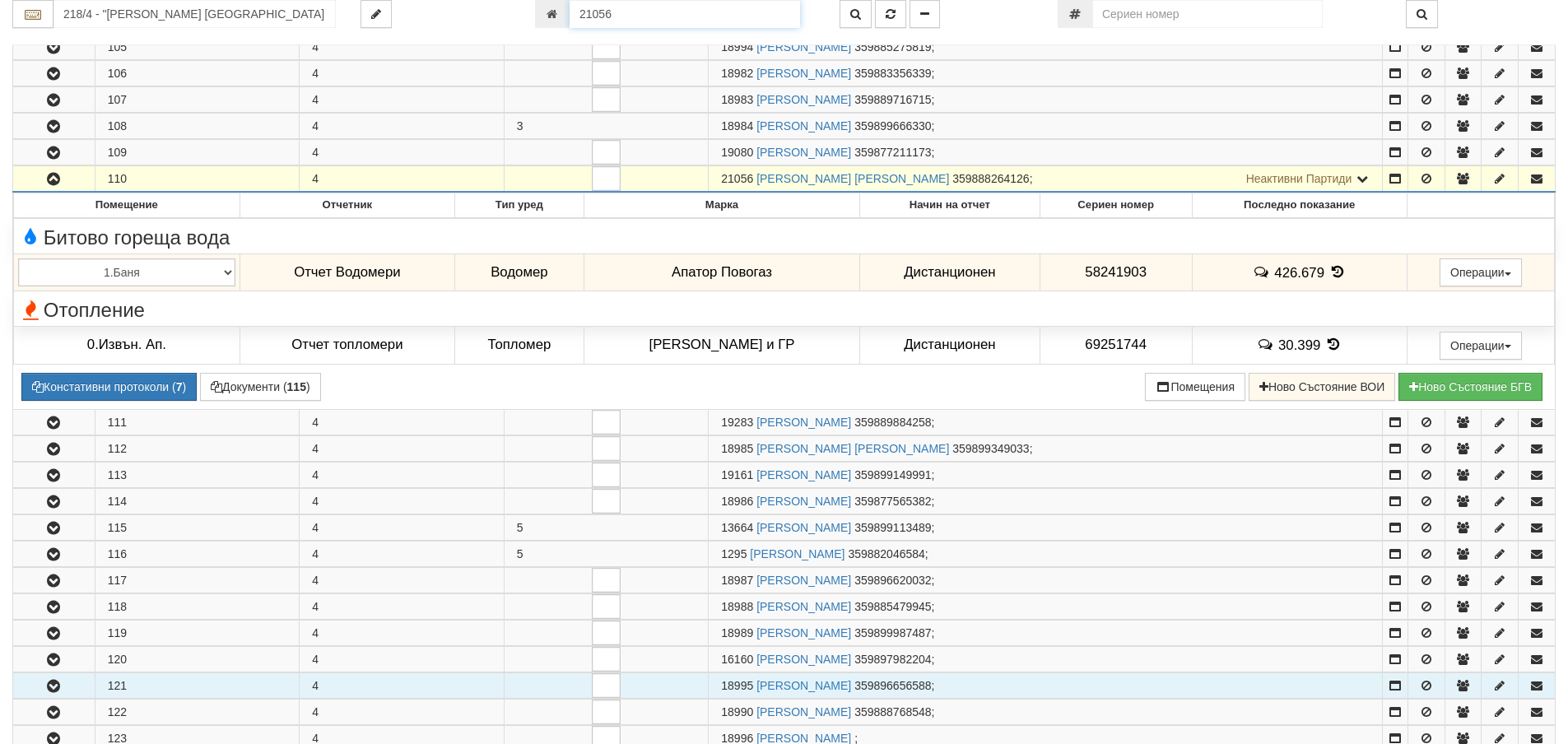
scroll to position [502, 0]
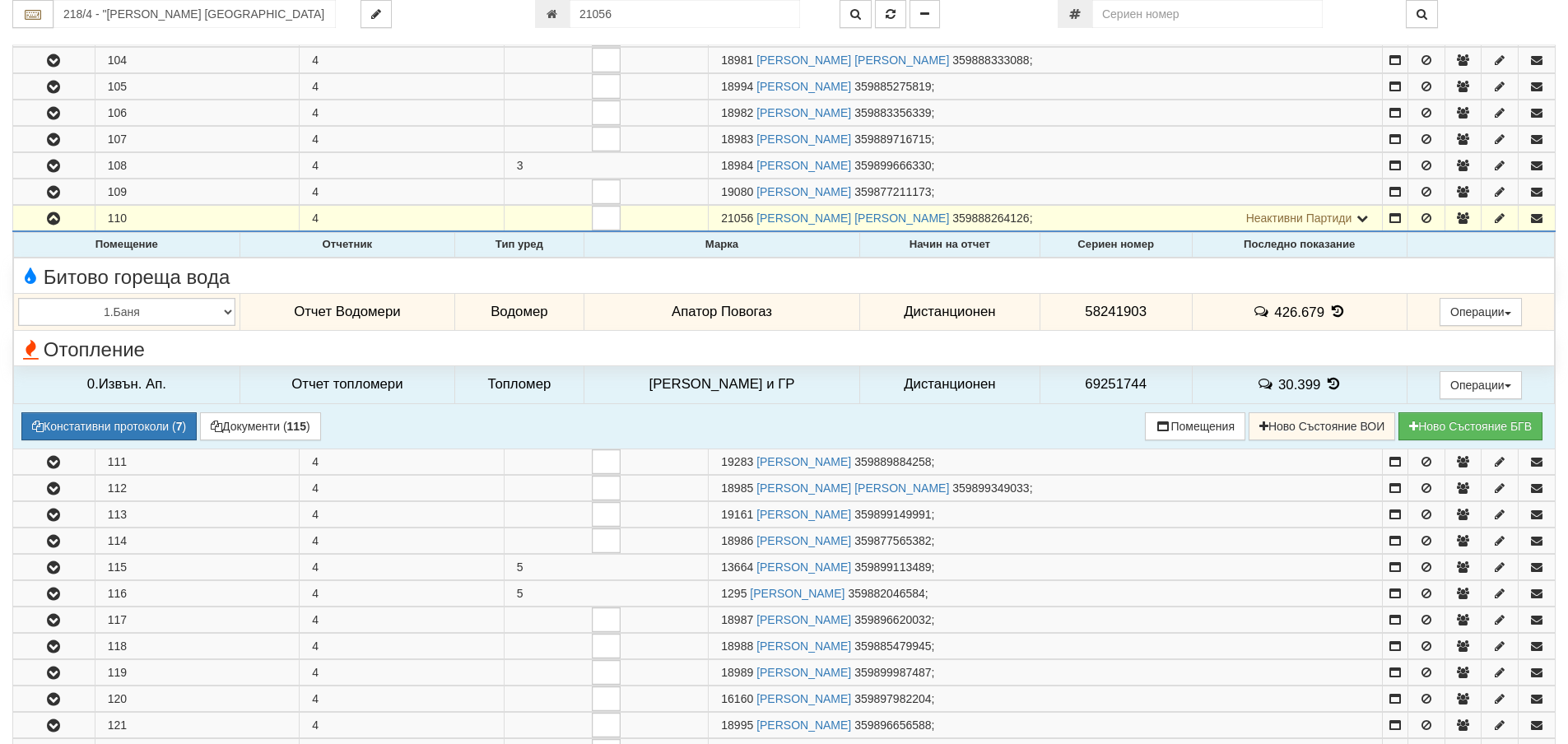
click at [1331, 313] on icon at bounding box center [1338, 311] width 18 height 14
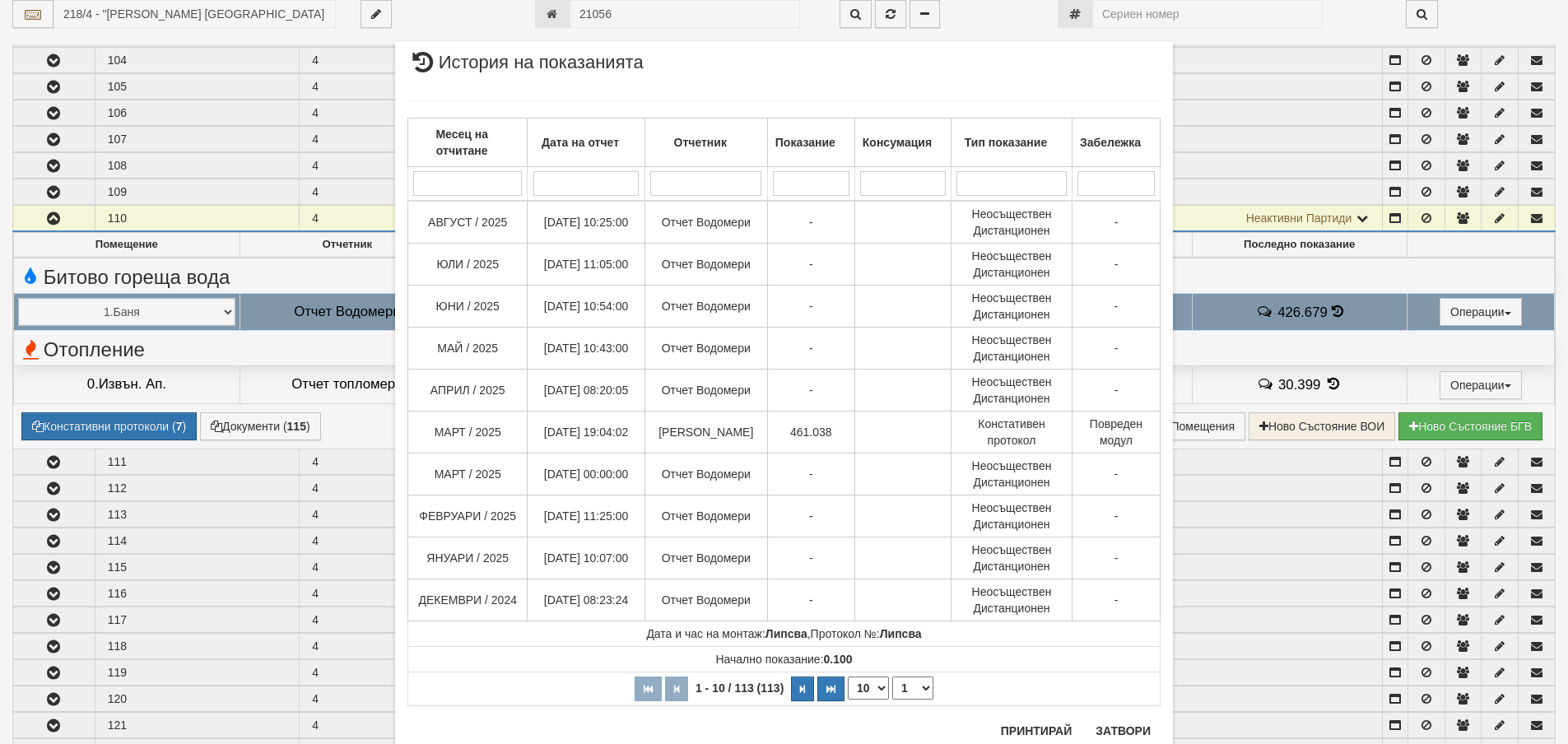
click at [873, 688] on select "10 20 30 40" at bounding box center [868, 688] width 41 height 23
select select "40"
click at [848, 700] on select "10 20 30 40" at bounding box center [868, 688] width 41 height 23
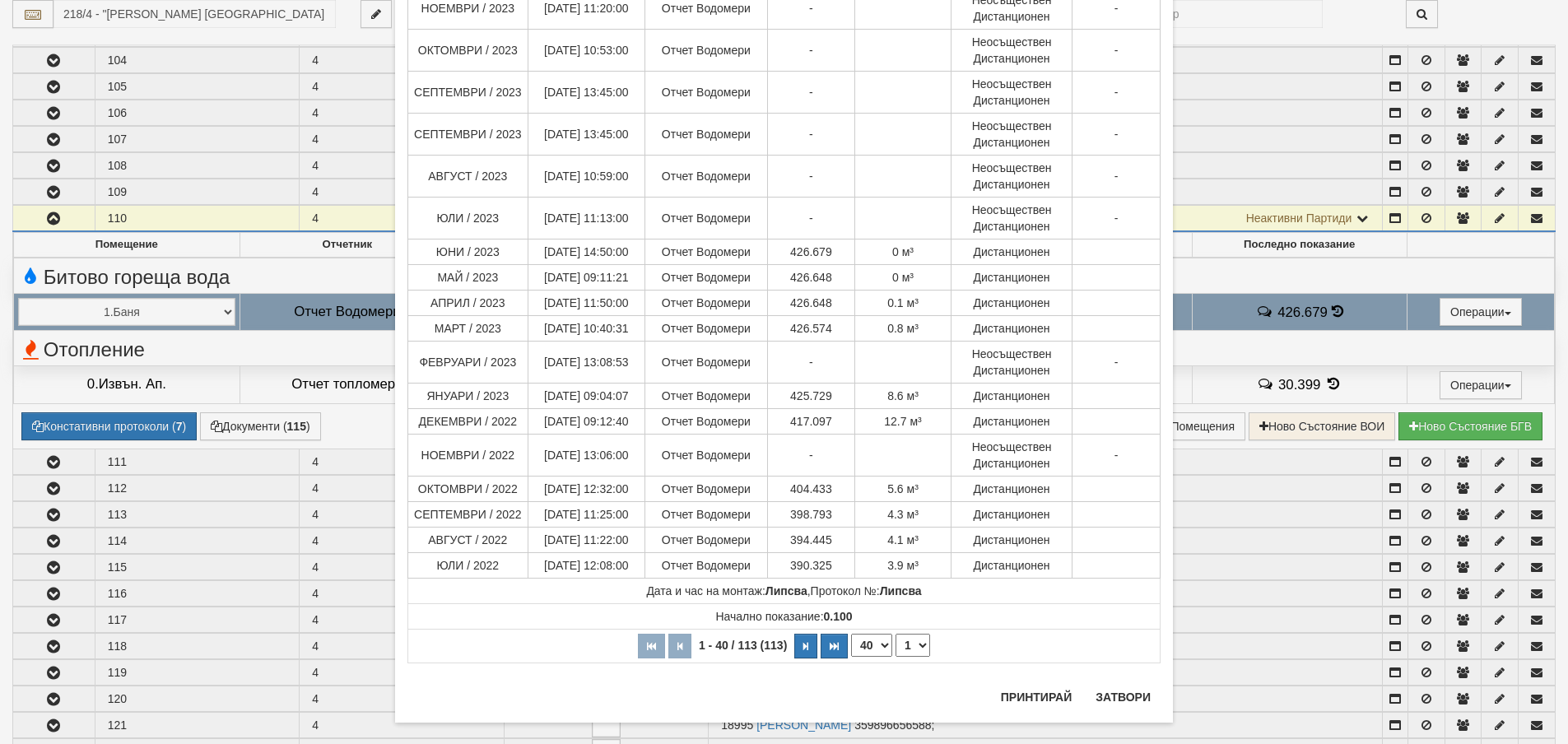
scroll to position [1157, 0]
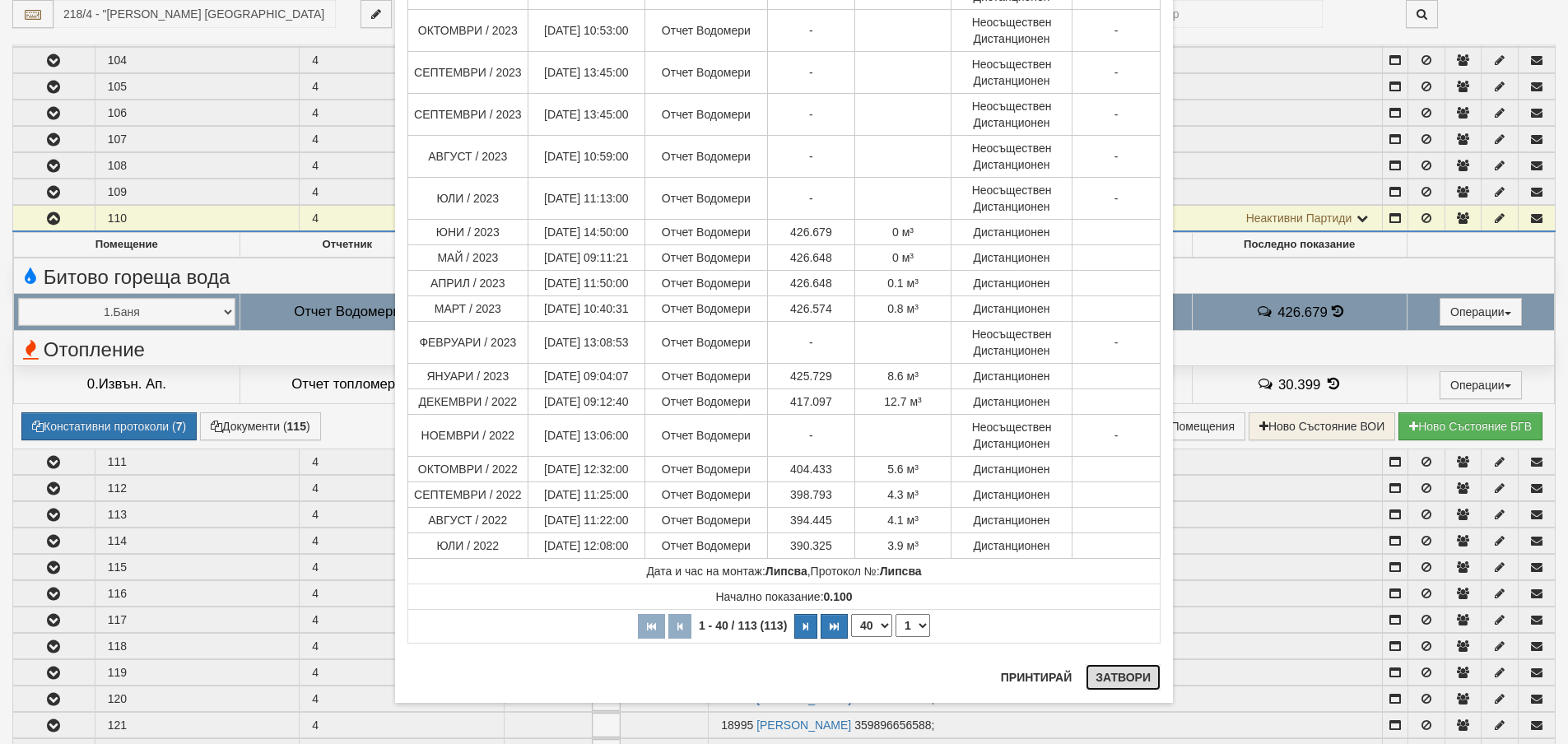
click at [1110, 681] on button "Затвори" at bounding box center [1124, 677] width 75 height 26
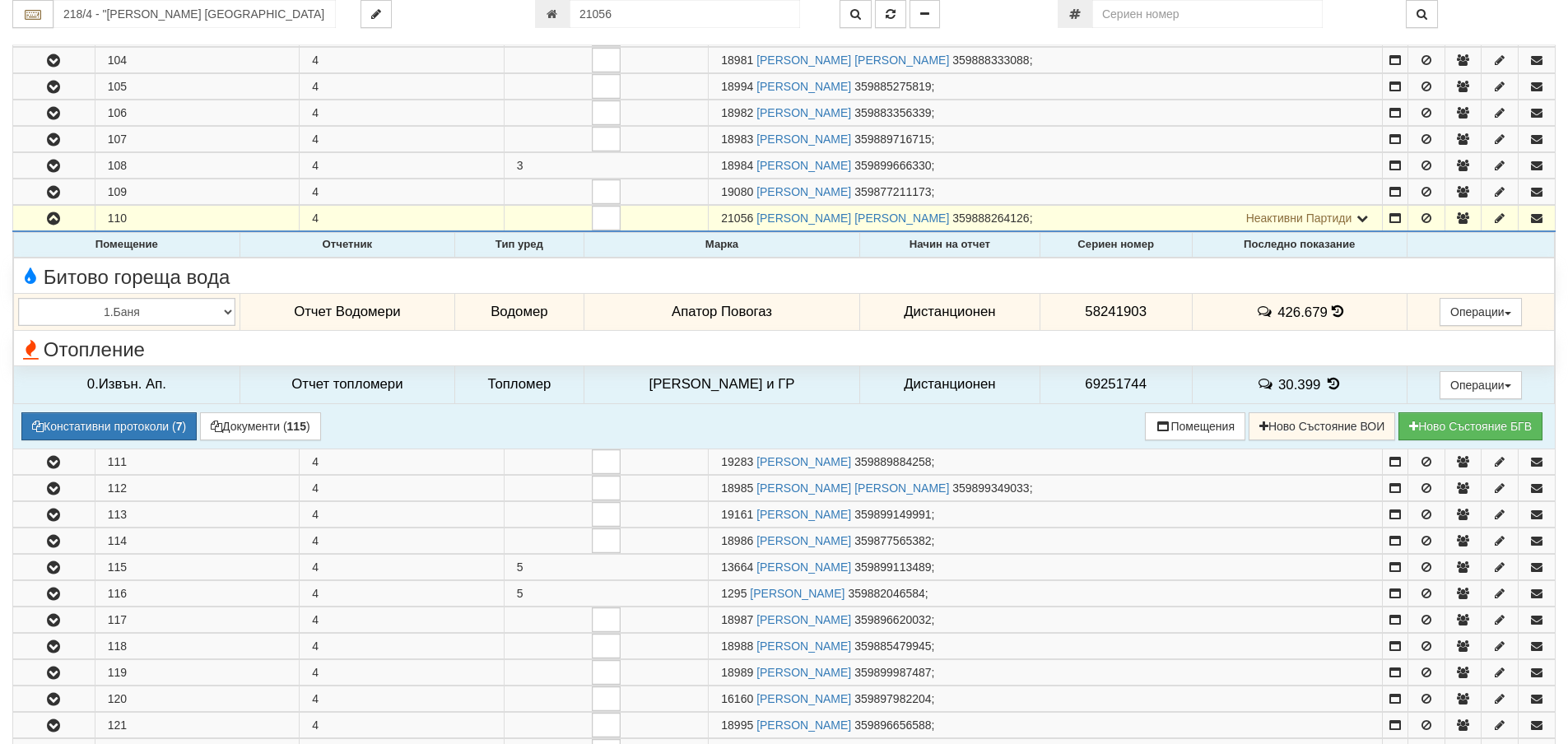
click at [1332, 309] on icon at bounding box center [1338, 311] width 11 height 14
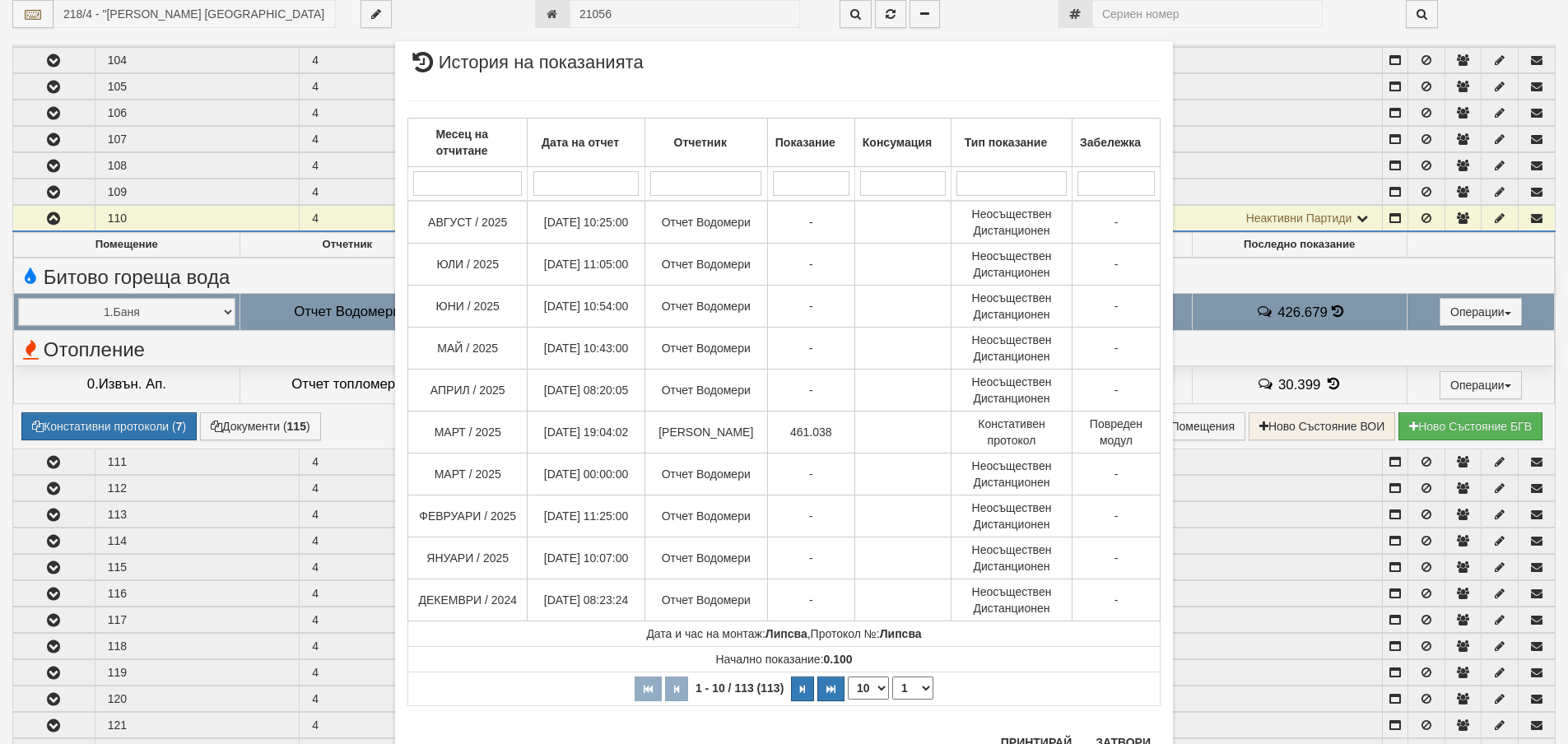
click at [877, 687] on select "10 20 30 40" at bounding box center [868, 688] width 41 height 23
select select "40"
click at [848, 700] on select "10 20 30 40" at bounding box center [868, 688] width 41 height 23
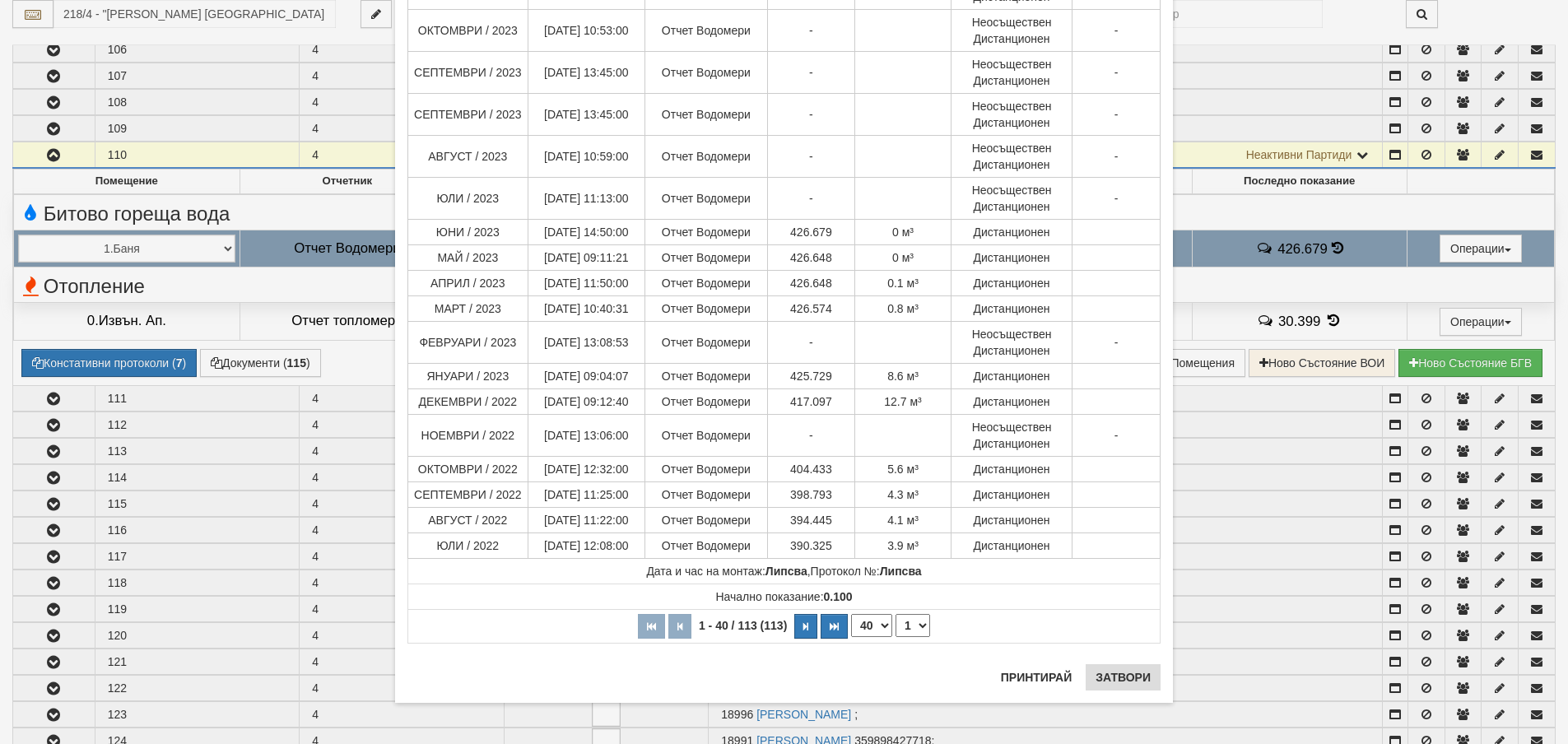
scroll to position [585, 0]
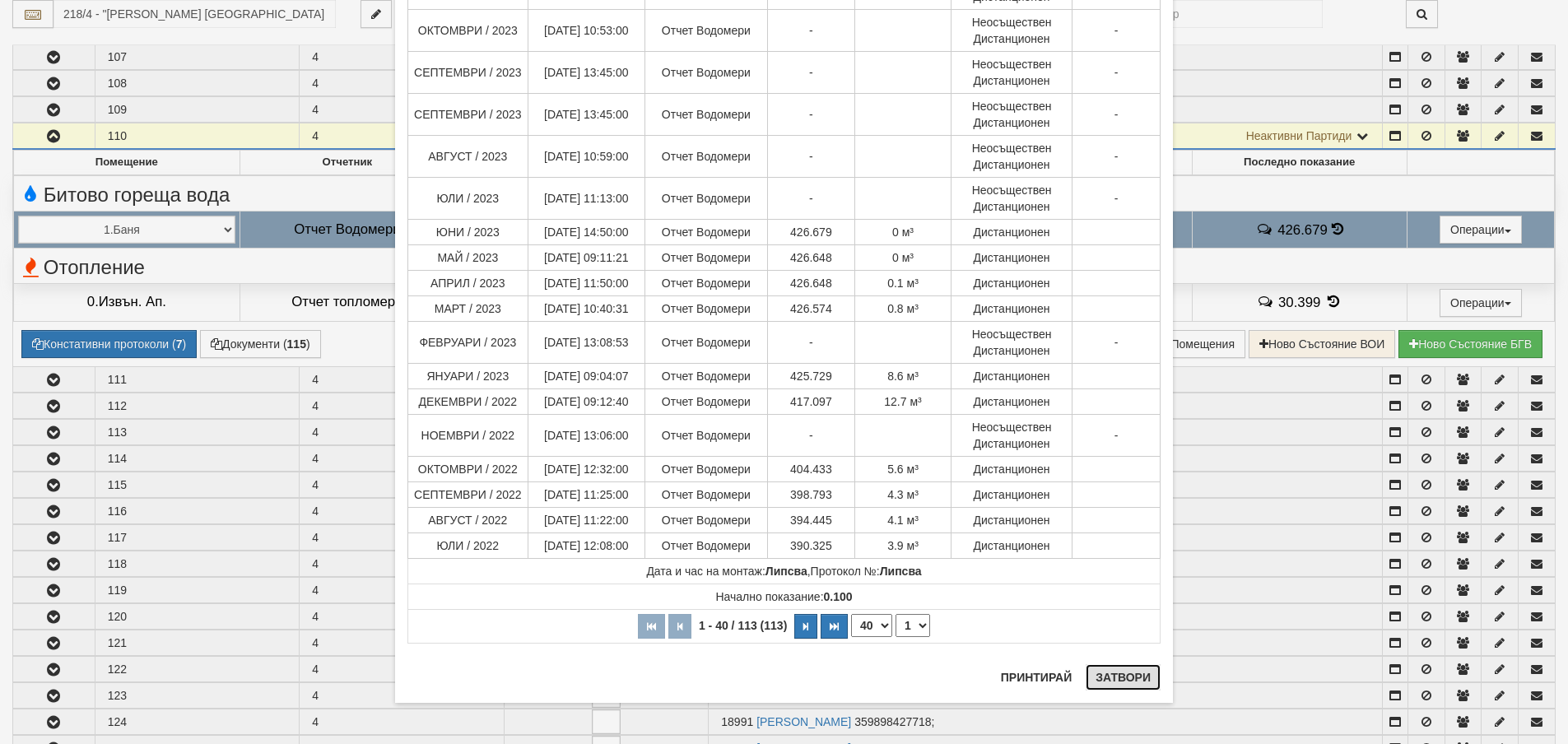
drag, startPoint x: 1131, startPoint y: 677, endPoint x: 1113, endPoint y: 532, distance: 146.1
click at [1131, 674] on button "Затвори" at bounding box center [1124, 677] width 75 height 26
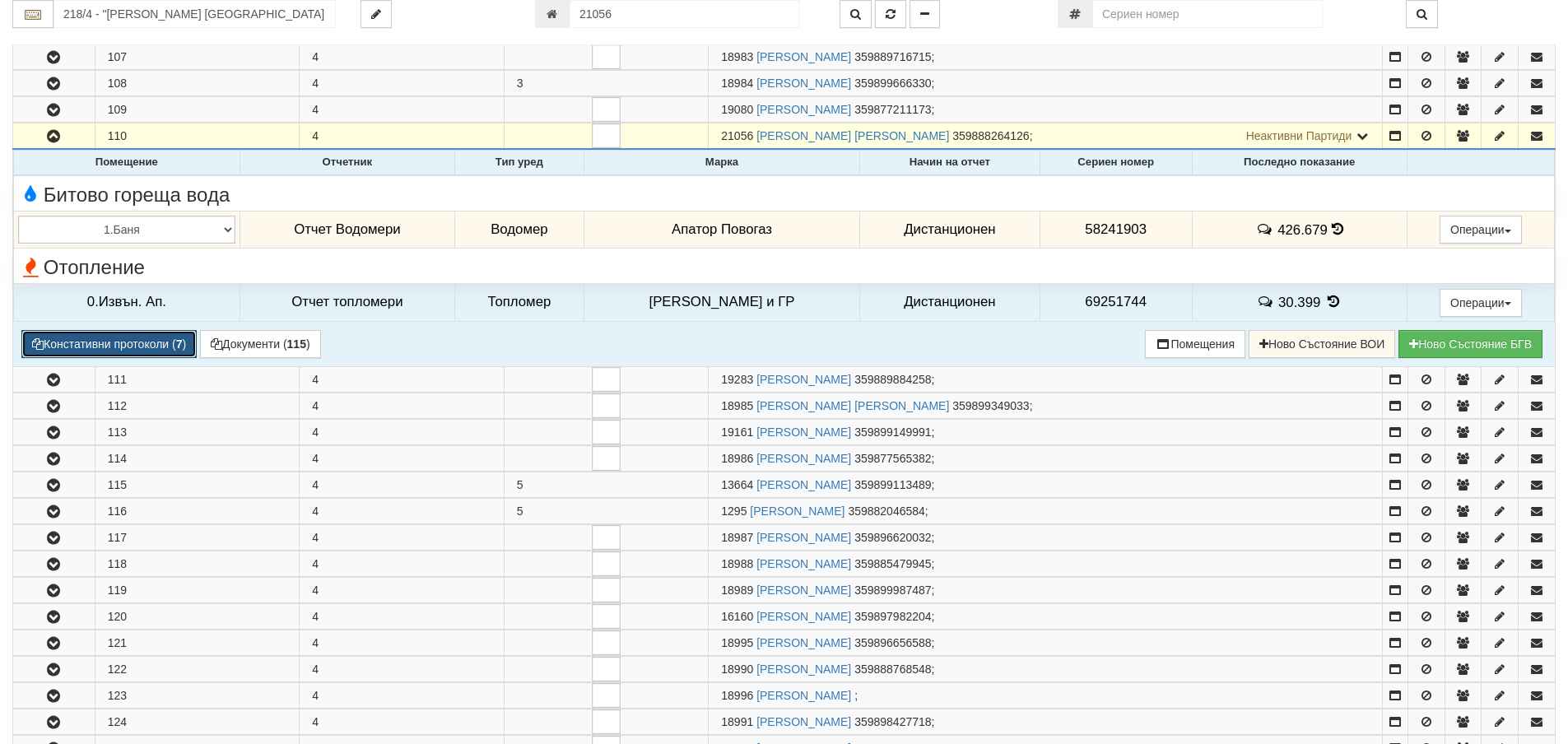
click at [148, 347] on button "Констативни протоколи ( 7 )" at bounding box center [110, 344] width 176 height 28
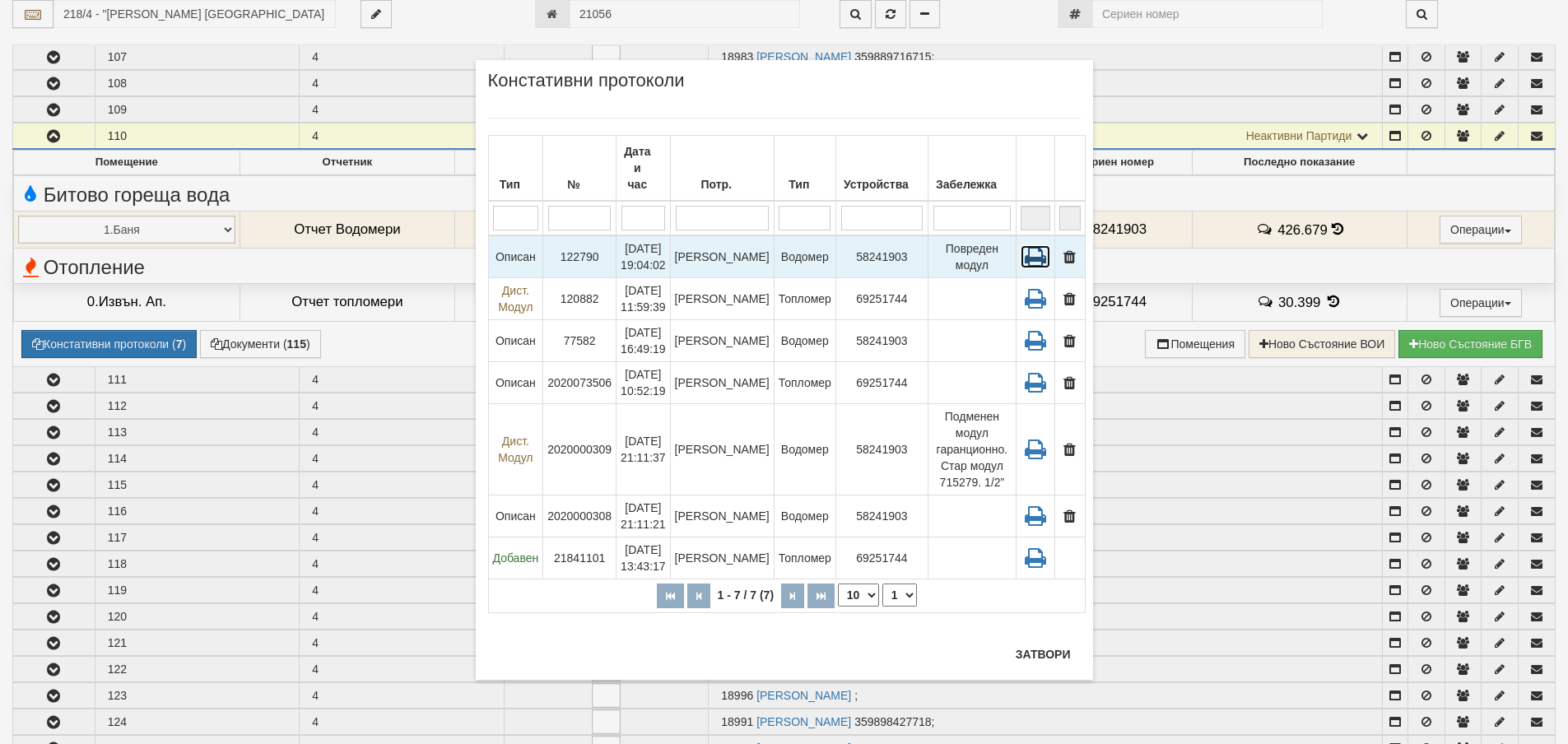
click at [1024, 245] on icon at bounding box center [1036, 256] width 30 height 23
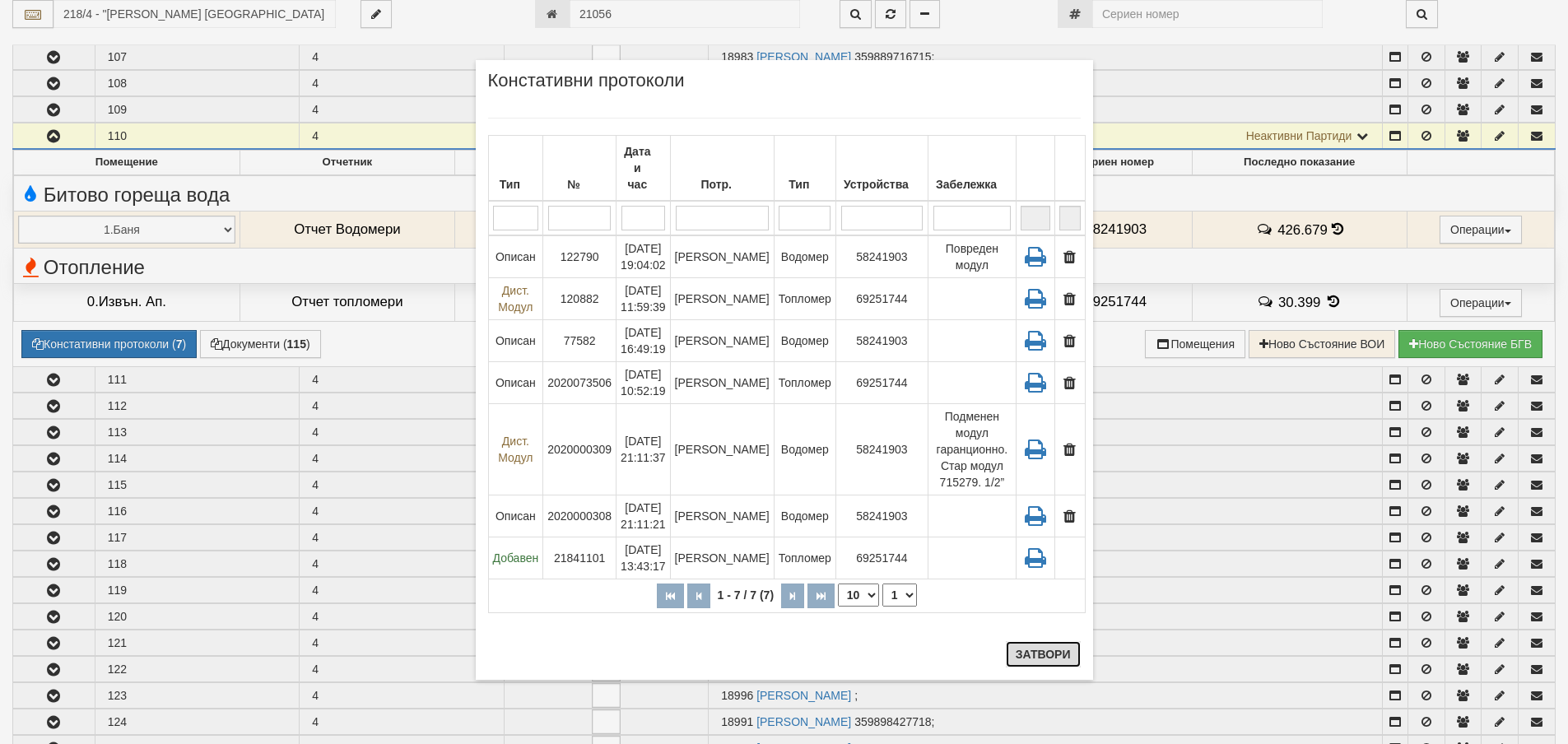
click at [1037, 656] on button "Затвори" at bounding box center [1044, 654] width 75 height 26
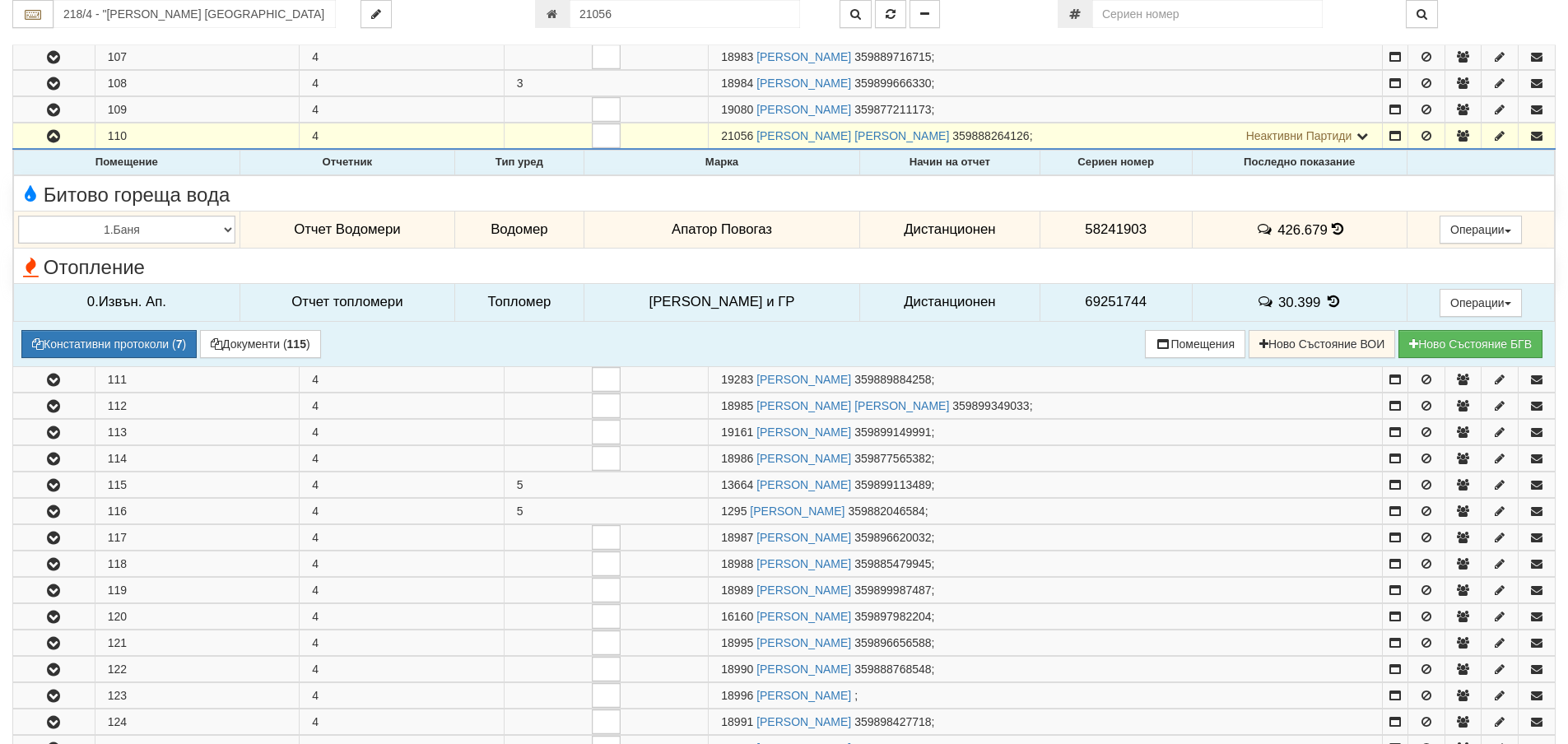
click at [1324, 303] on icon at bounding box center [1333, 302] width 18 height 14
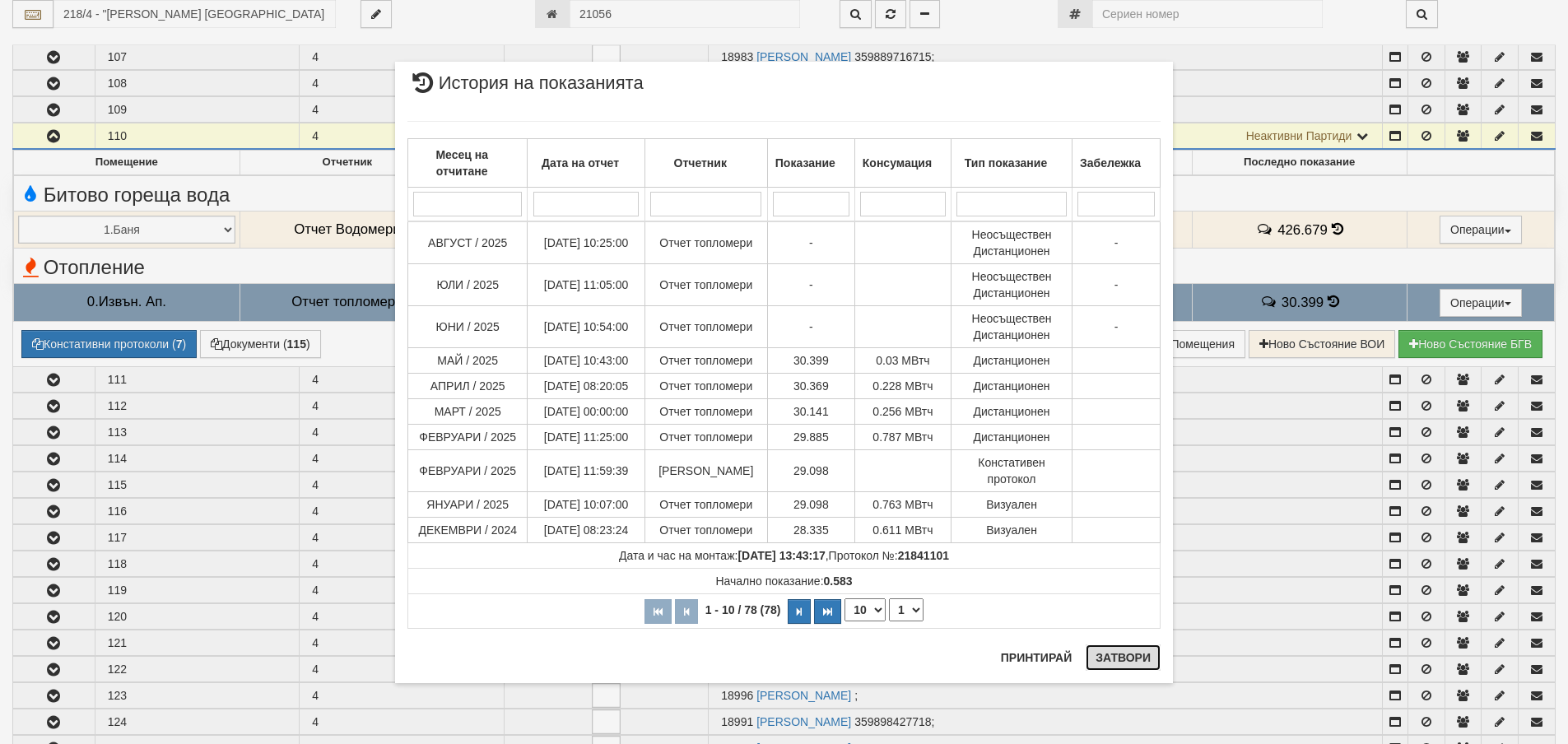
click at [1118, 658] on button "Затвори" at bounding box center [1124, 657] width 75 height 26
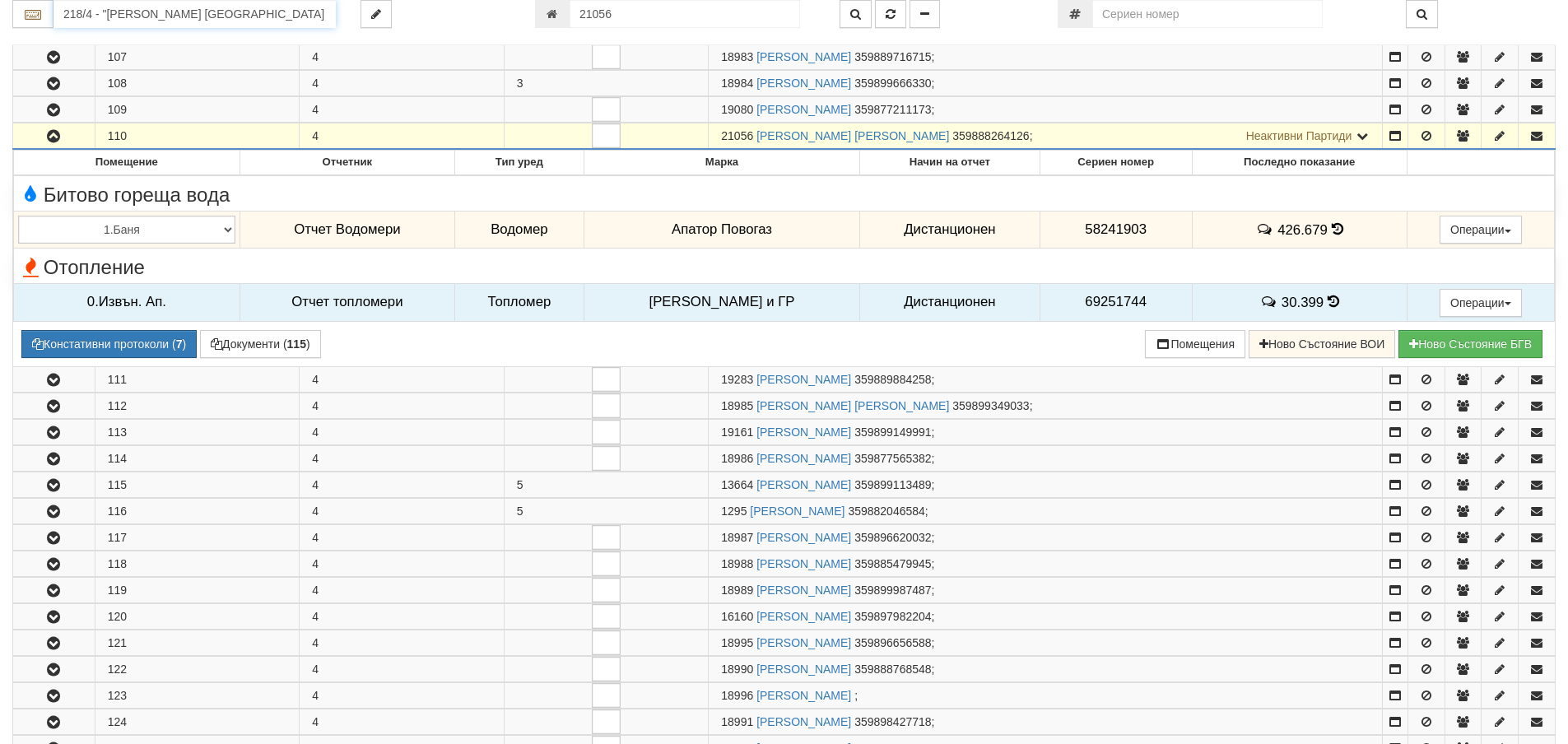
click at [95, 14] on input "218/4 - "ВЕОЛИЯ ЕНЕРДЖИ ВАРНА " ЕАД" at bounding box center [195, 14] width 283 height 28
click at [97, 13] on input "216" at bounding box center [195, 14] width 283 height 28
click at [114, 13] on input "216" at bounding box center [195, 14] width 283 height 28
drag, startPoint x: 157, startPoint y: 13, endPoint x: 150, endPoint y: 91, distance: 78.3
click at [156, 13] on input "216" at bounding box center [195, 14] width 283 height 28
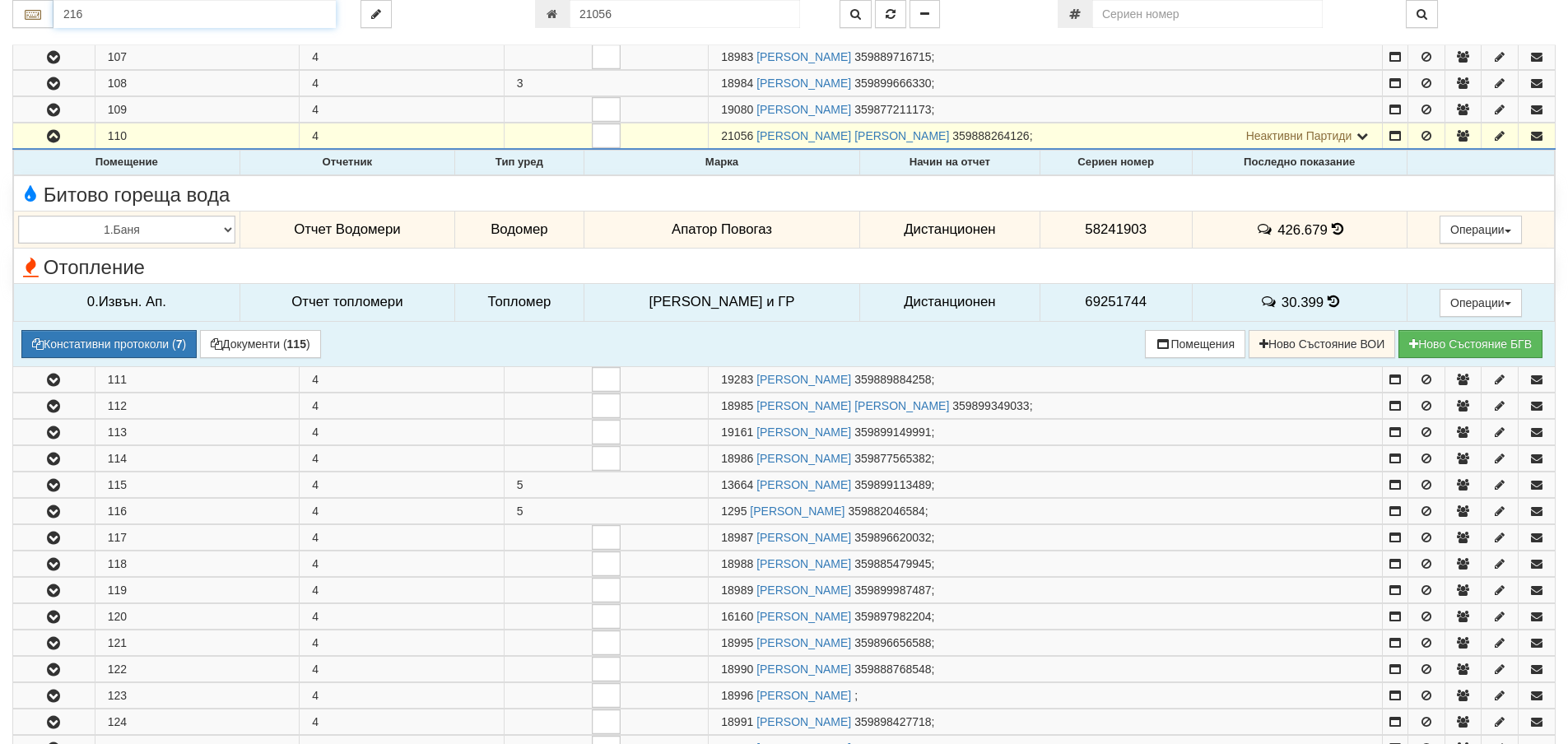
type input "216"
click at [152, 249] on td "Отопление" at bounding box center [784, 266] width 1541 height 35
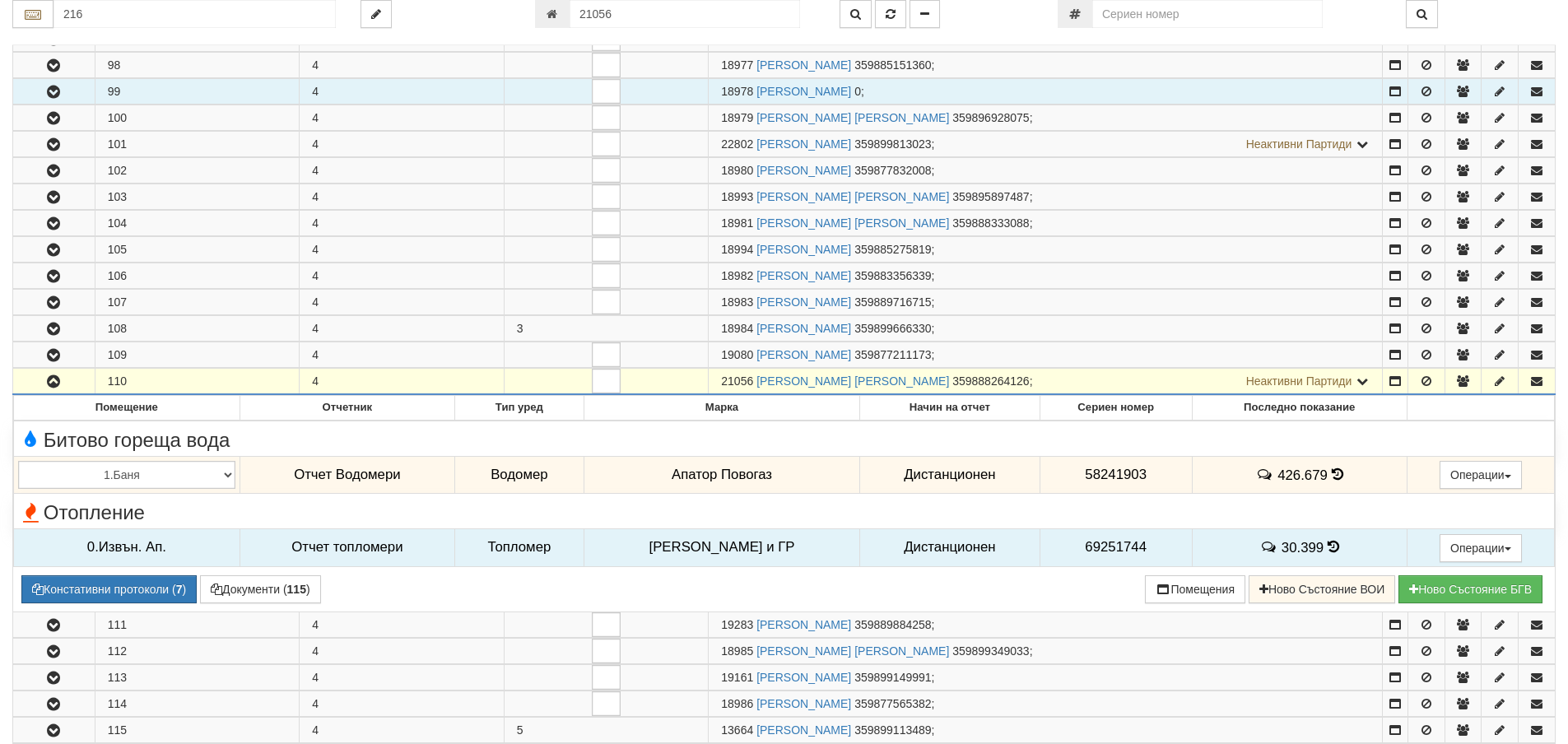
scroll to position [338, 0]
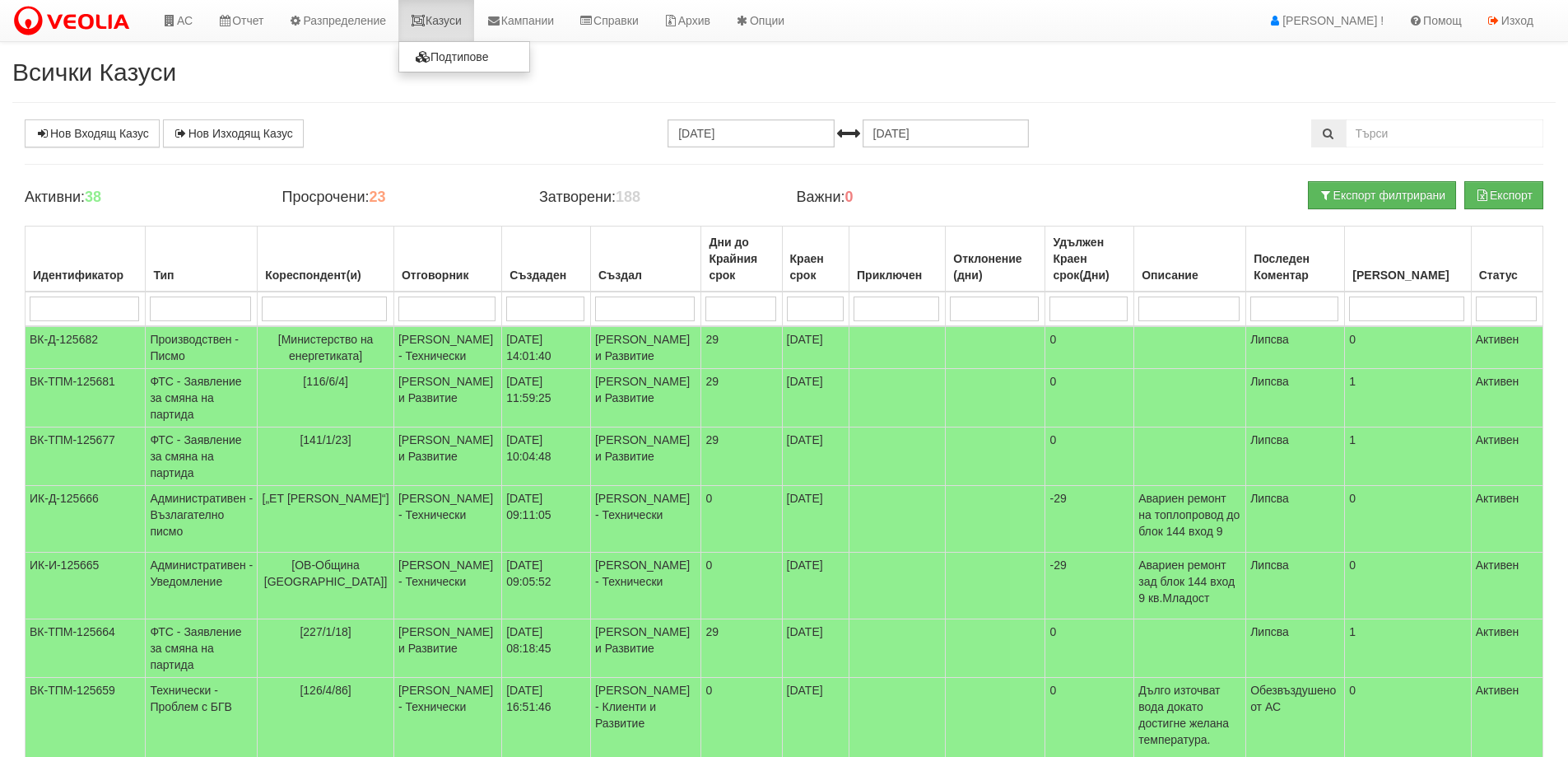
click at [452, 22] on link "Казуси" at bounding box center [436, 20] width 76 height 41
click at [450, 25] on link "Казуси" at bounding box center [436, 20] width 76 height 41
click at [464, 26] on link "Казуси" at bounding box center [436, 20] width 76 height 41
click at [457, 16] on link "Казуси" at bounding box center [436, 20] width 76 height 41
click at [459, 23] on link "Казуси" at bounding box center [436, 20] width 76 height 41
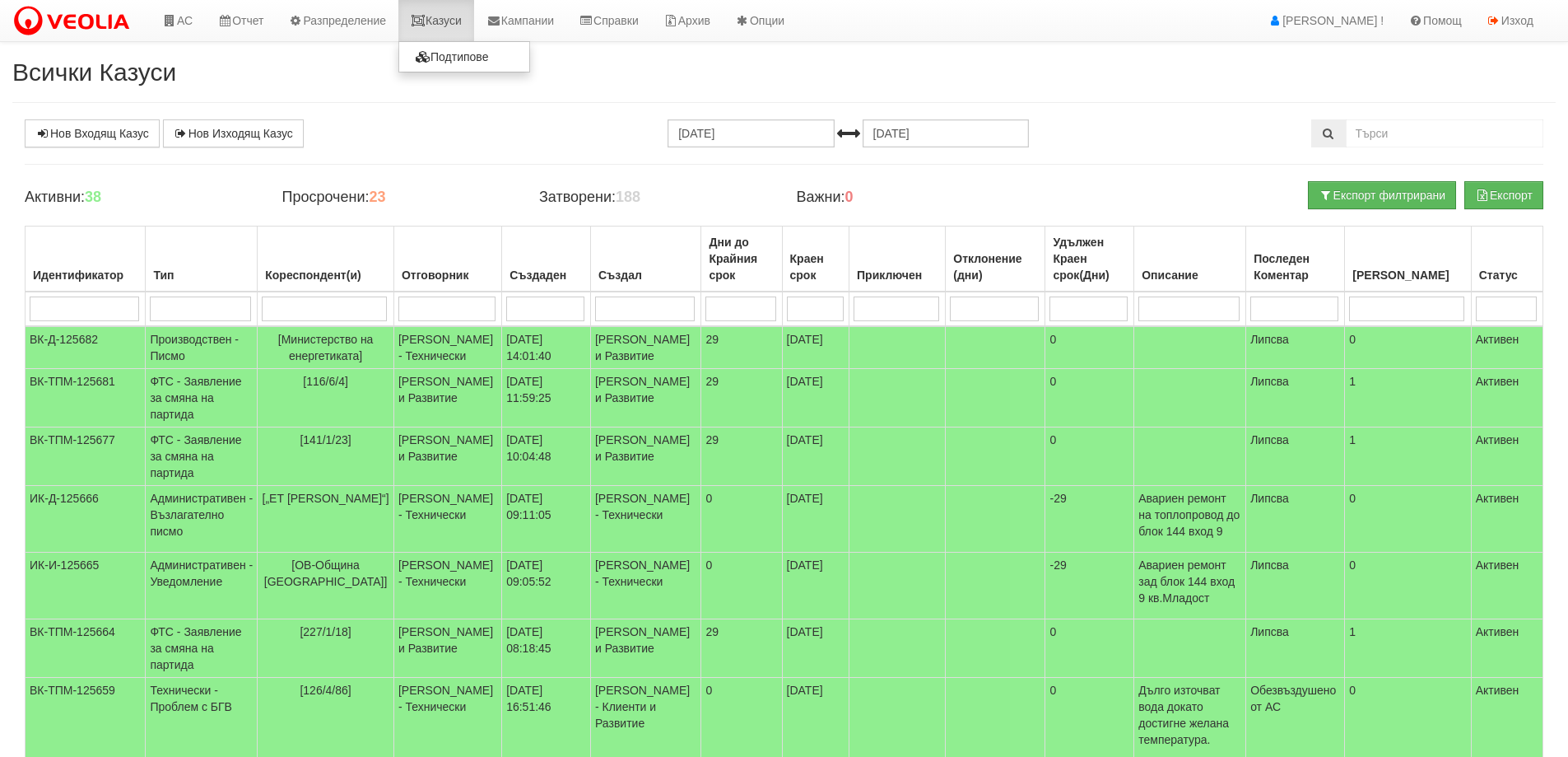
click at [455, 23] on link "Казуси" at bounding box center [436, 20] width 76 height 41
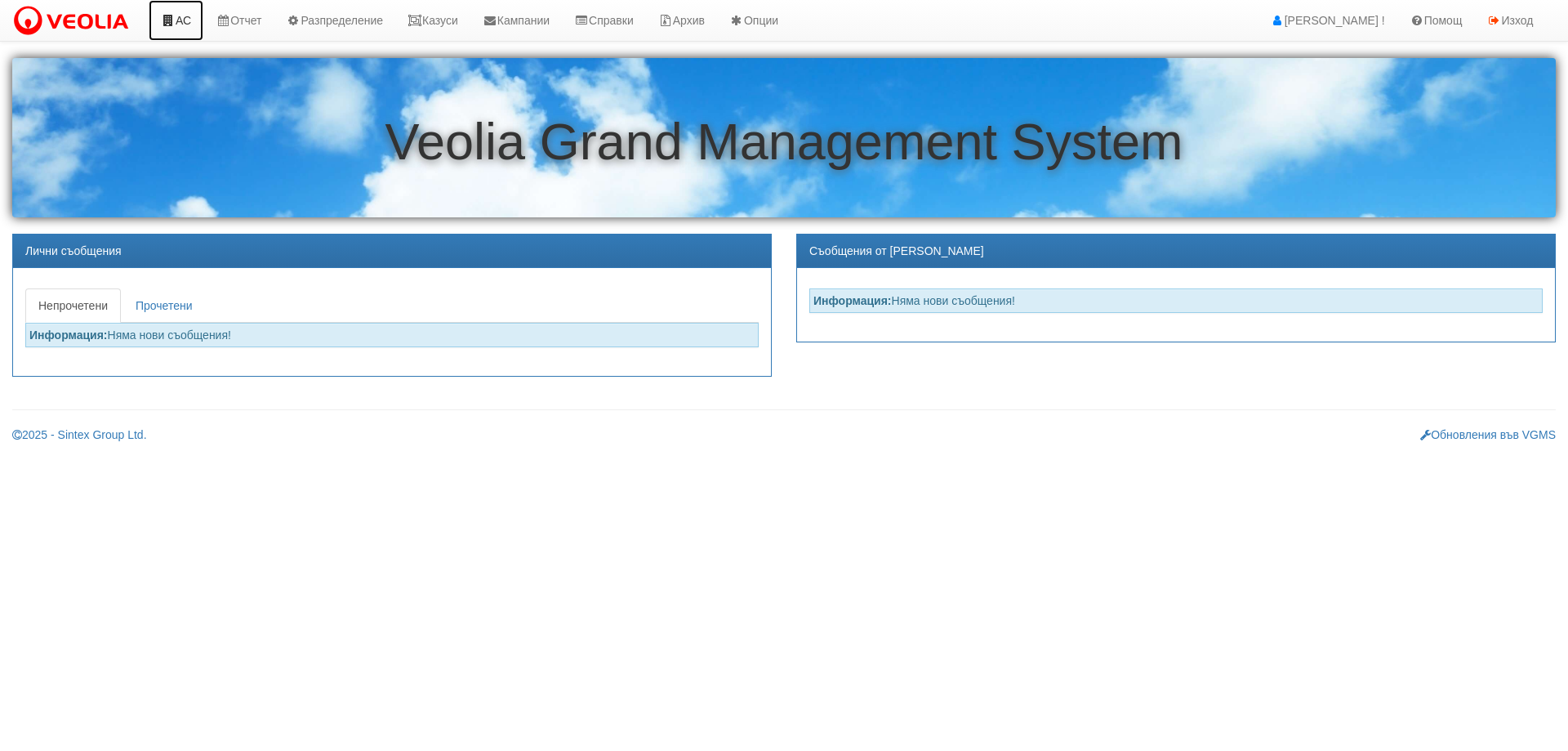
click at [177, 21] on link "АС" at bounding box center [175, 20] width 54 height 41
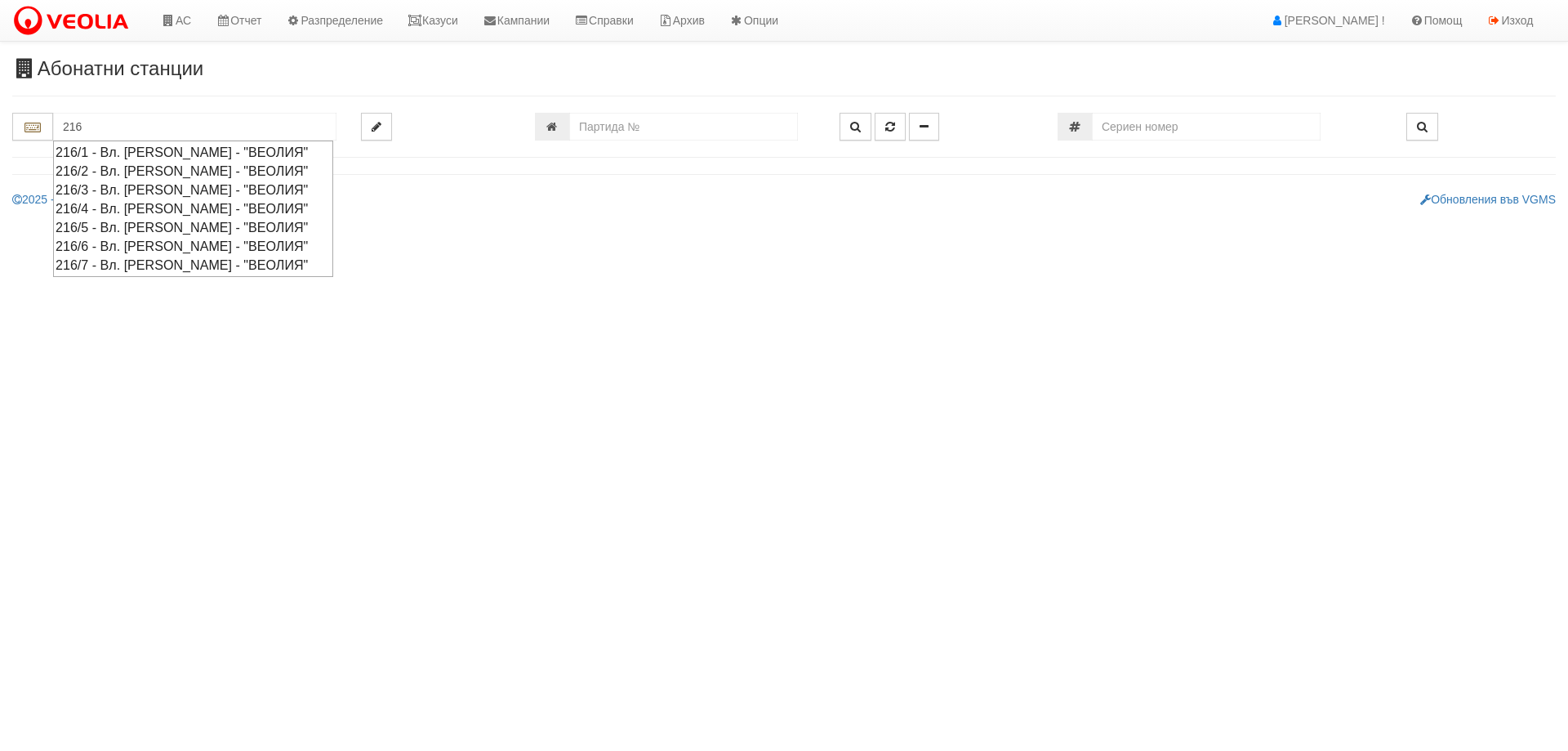
click at [127, 231] on div "216/5 - Вл. [PERSON_NAME] - "ВЕОЛИЯ"" at bounding box center [192, 228] width 275 height 19
type input "216/5 - Вл. [PERSON_NAME] - "ВЕОЛИЯ""
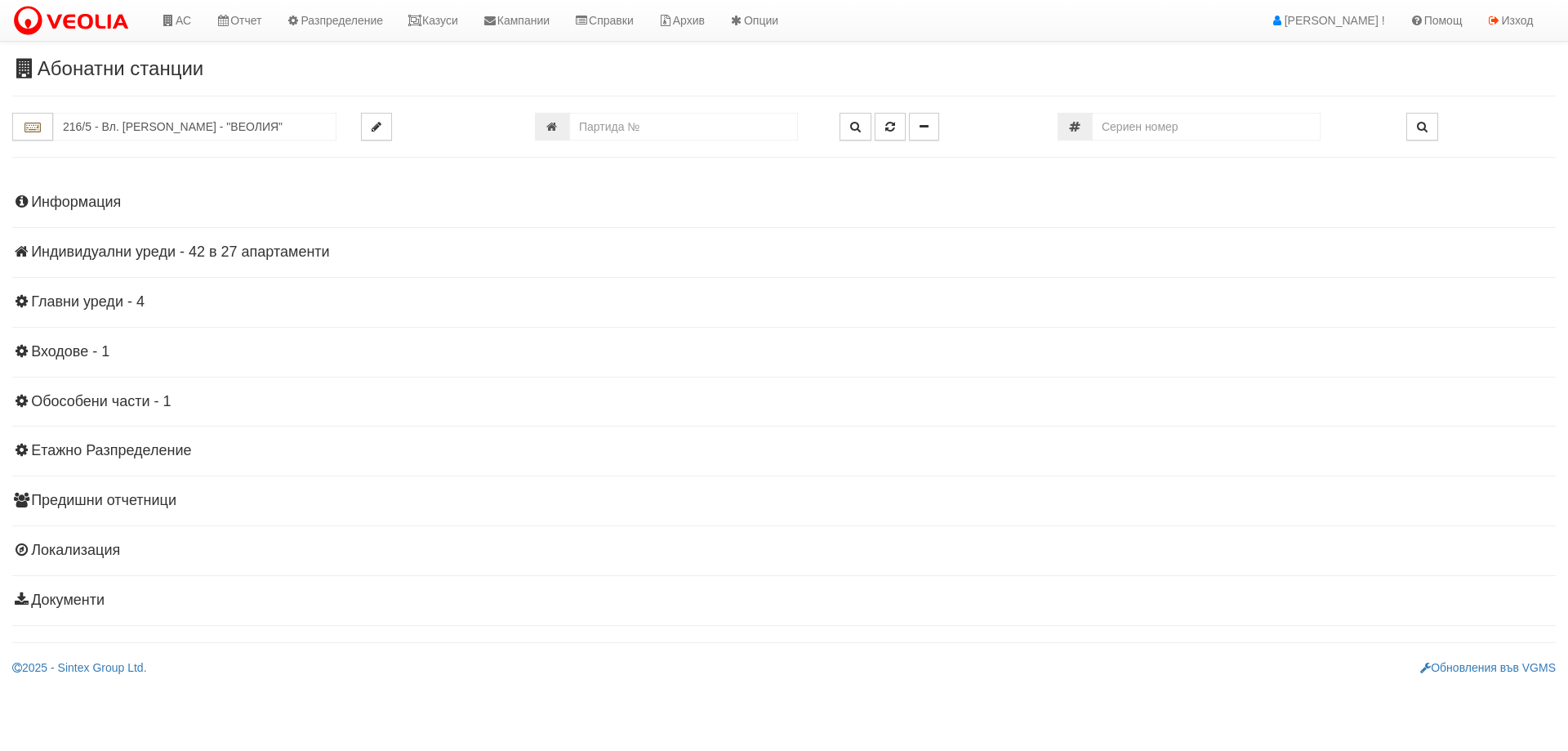
click at [229, 256] on h4 "Индивидуални уреди - 42 в 27 апартаменти" at bounding box center [784, 252] width 1544 height 16
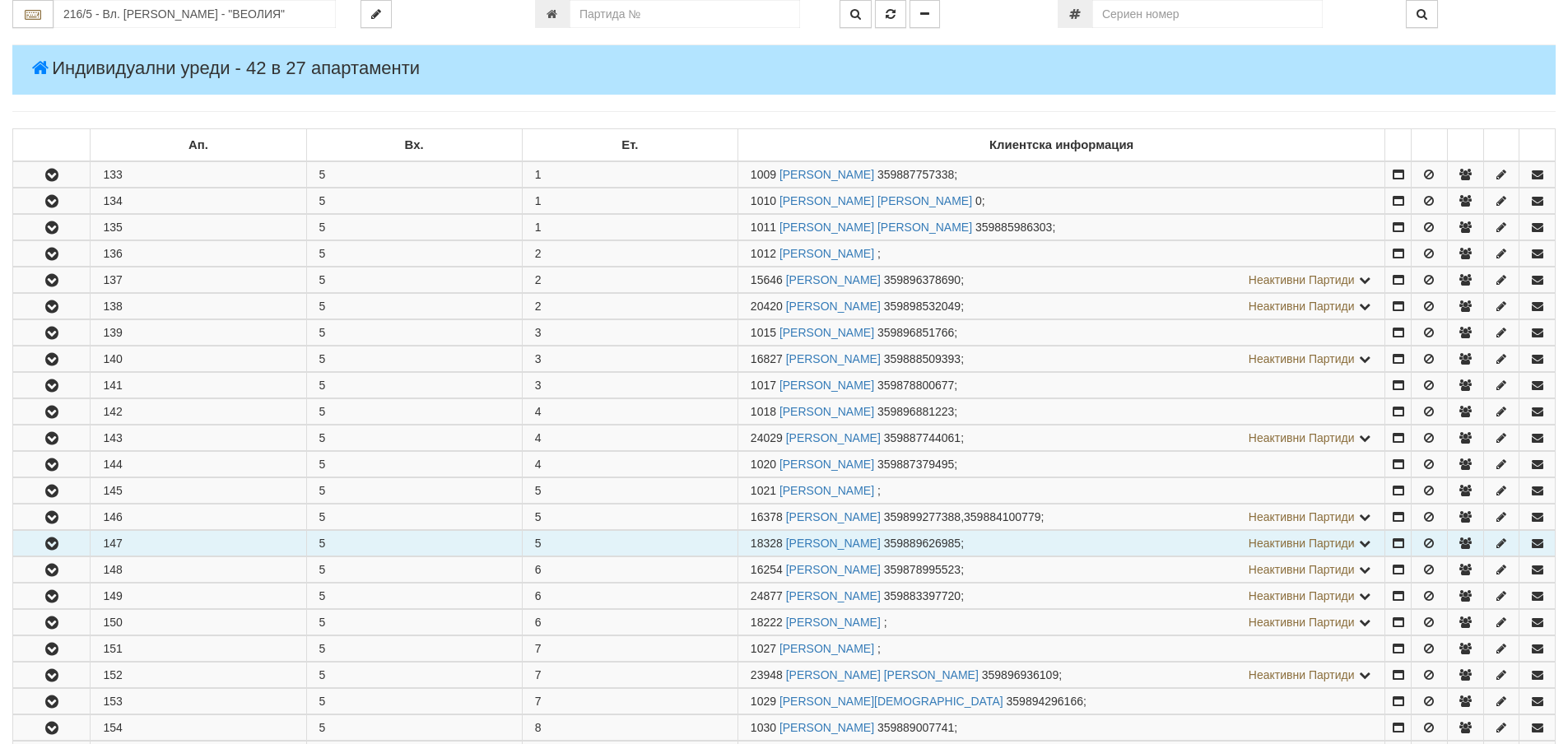
scroll to position [247, 0]
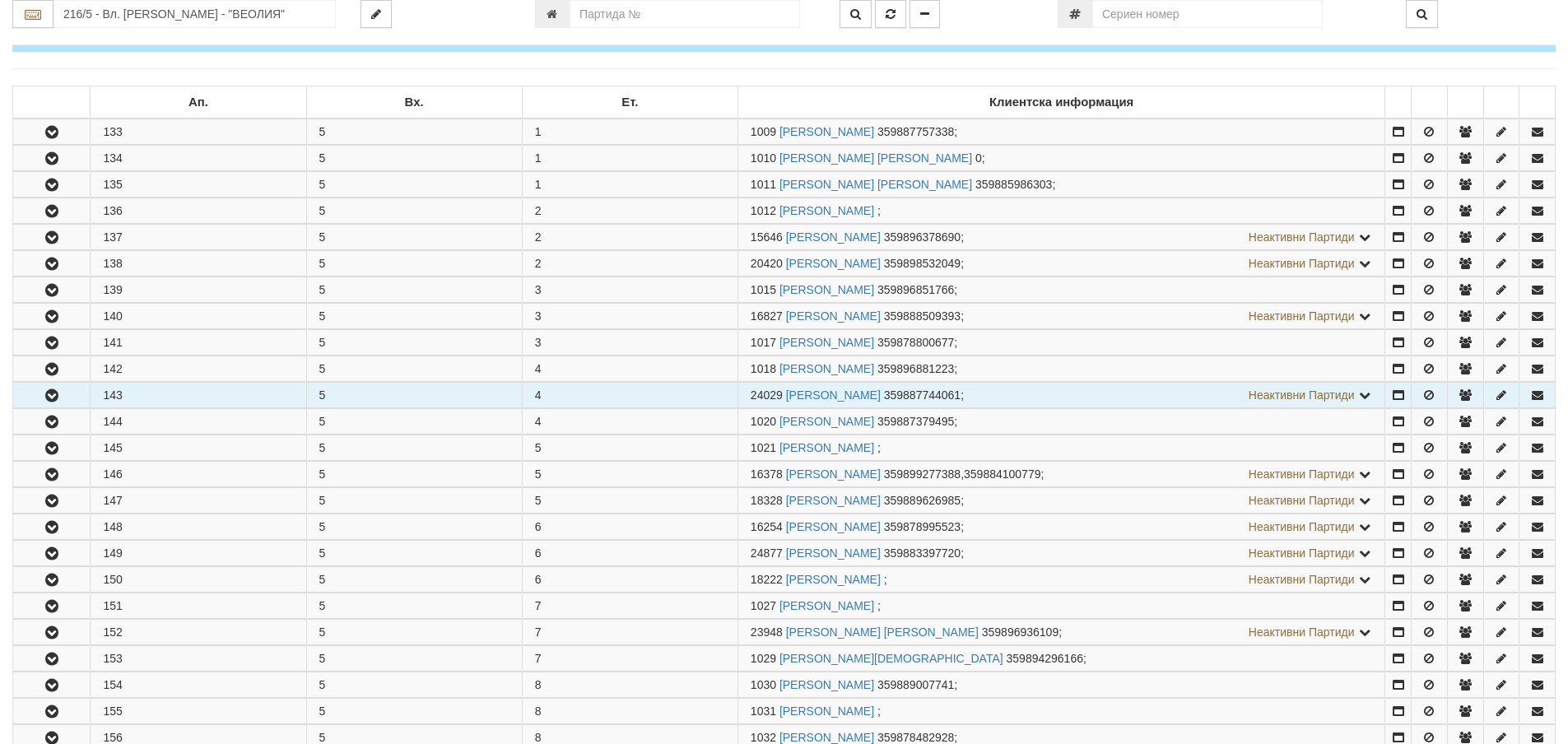
click at [54, 392] on icon "button" at bounding box center [51, 395] width 20 height 11
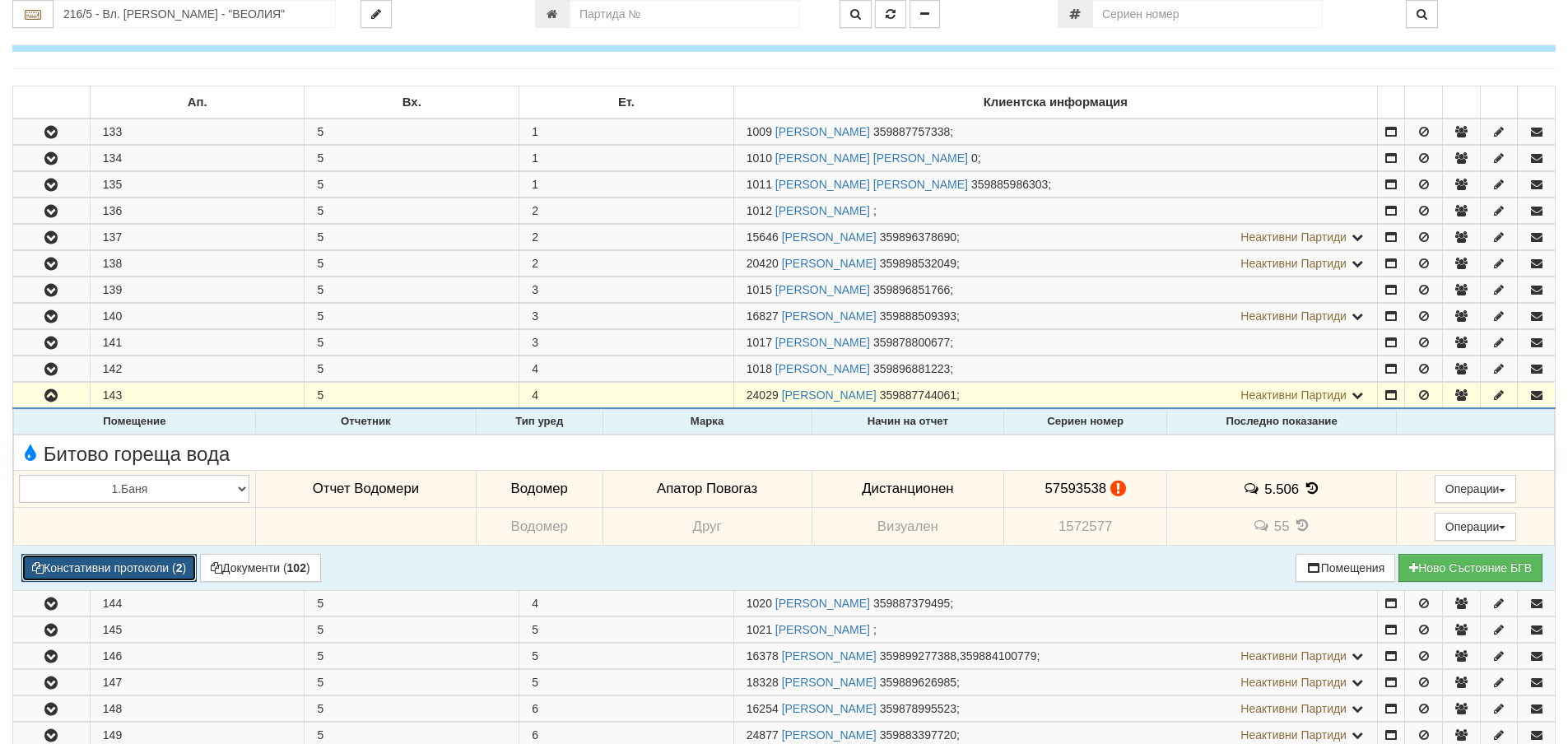
click at [151, 562] on button "Констативни протоколи ( 2 )" at bounding box center [110, 568] width 176 height 28
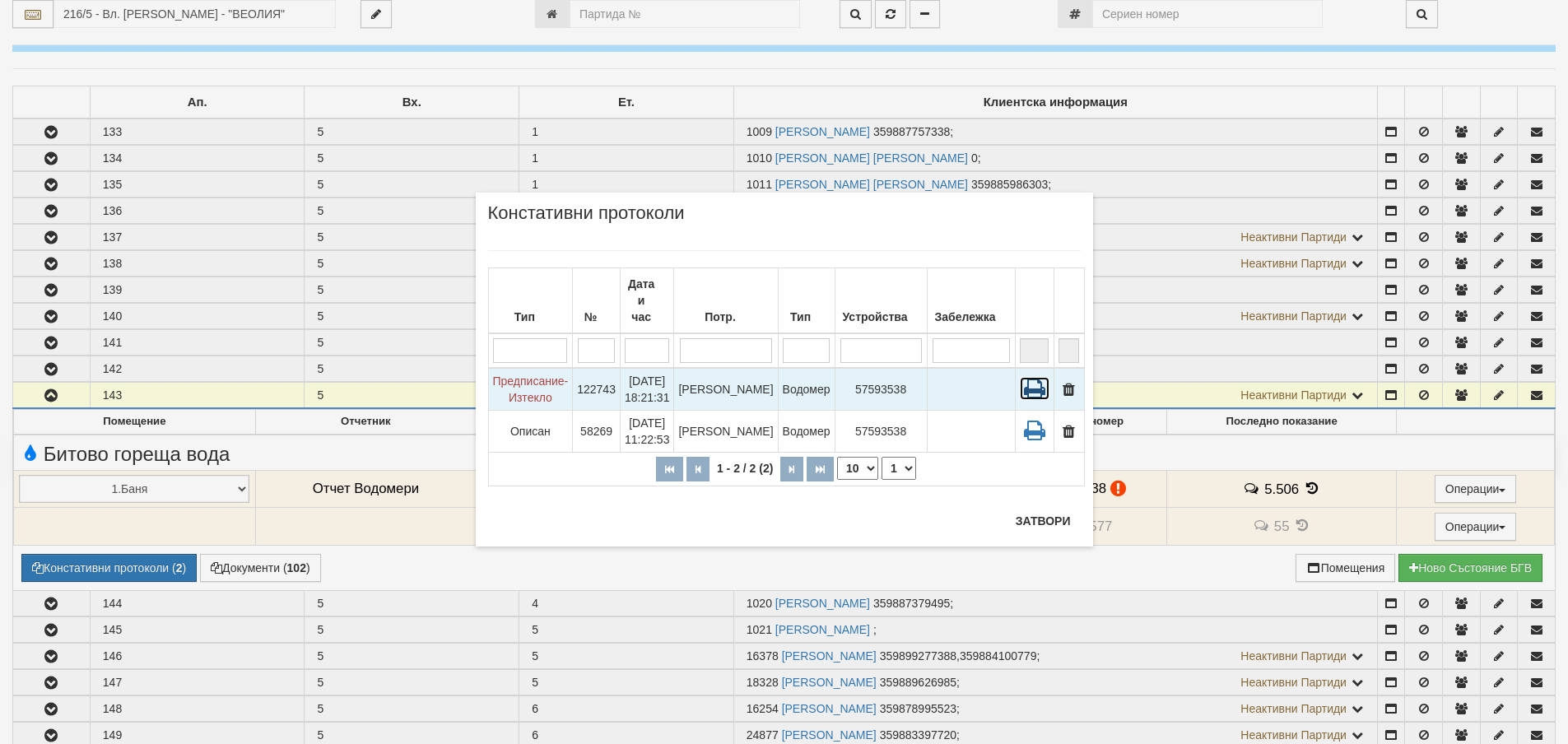
click at [1031, 377] on icon at bounding box center [1035, 389] width 30 height 23
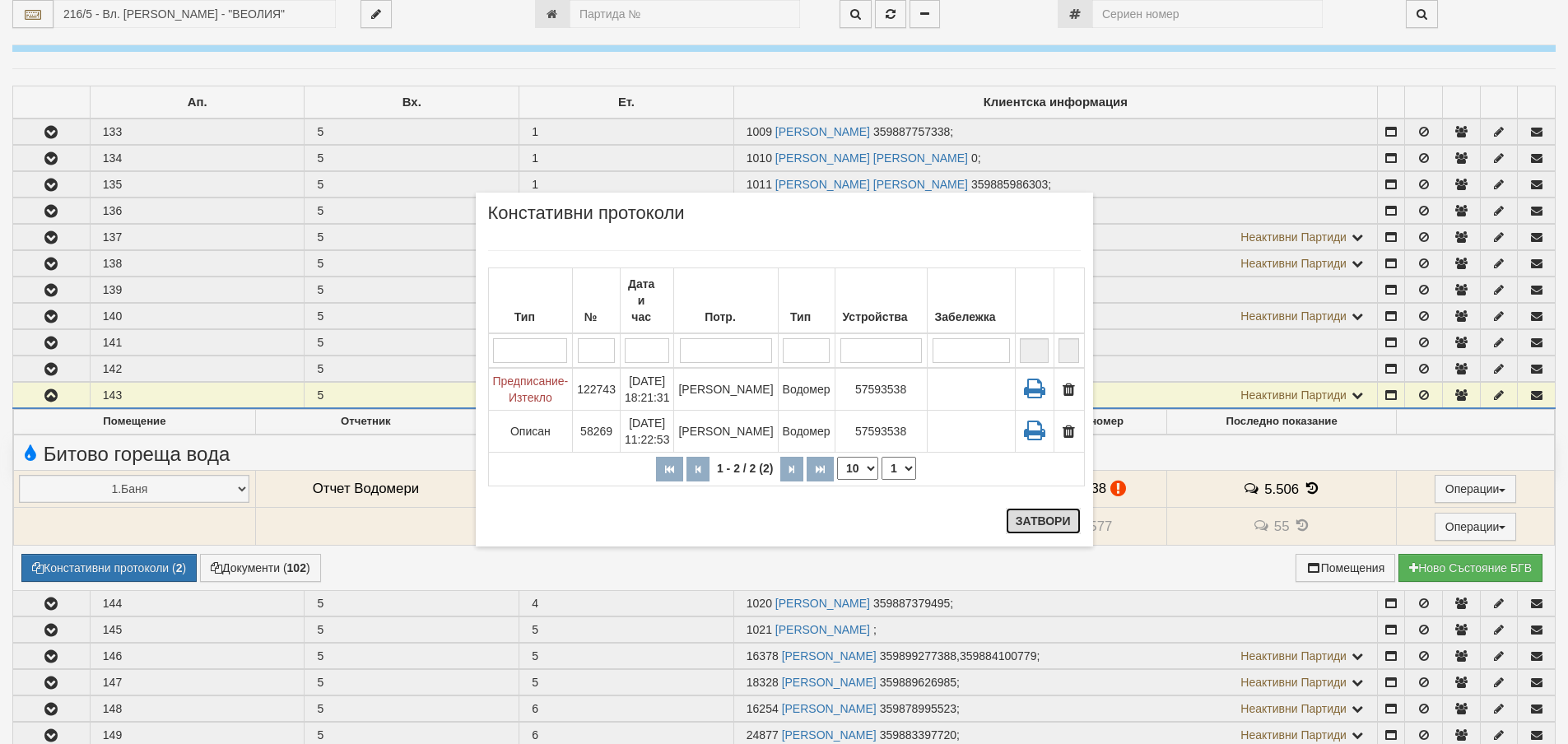
click at [1042, 508] on button "Затвори" at bounding box center [1044, 521] width 75 height 26
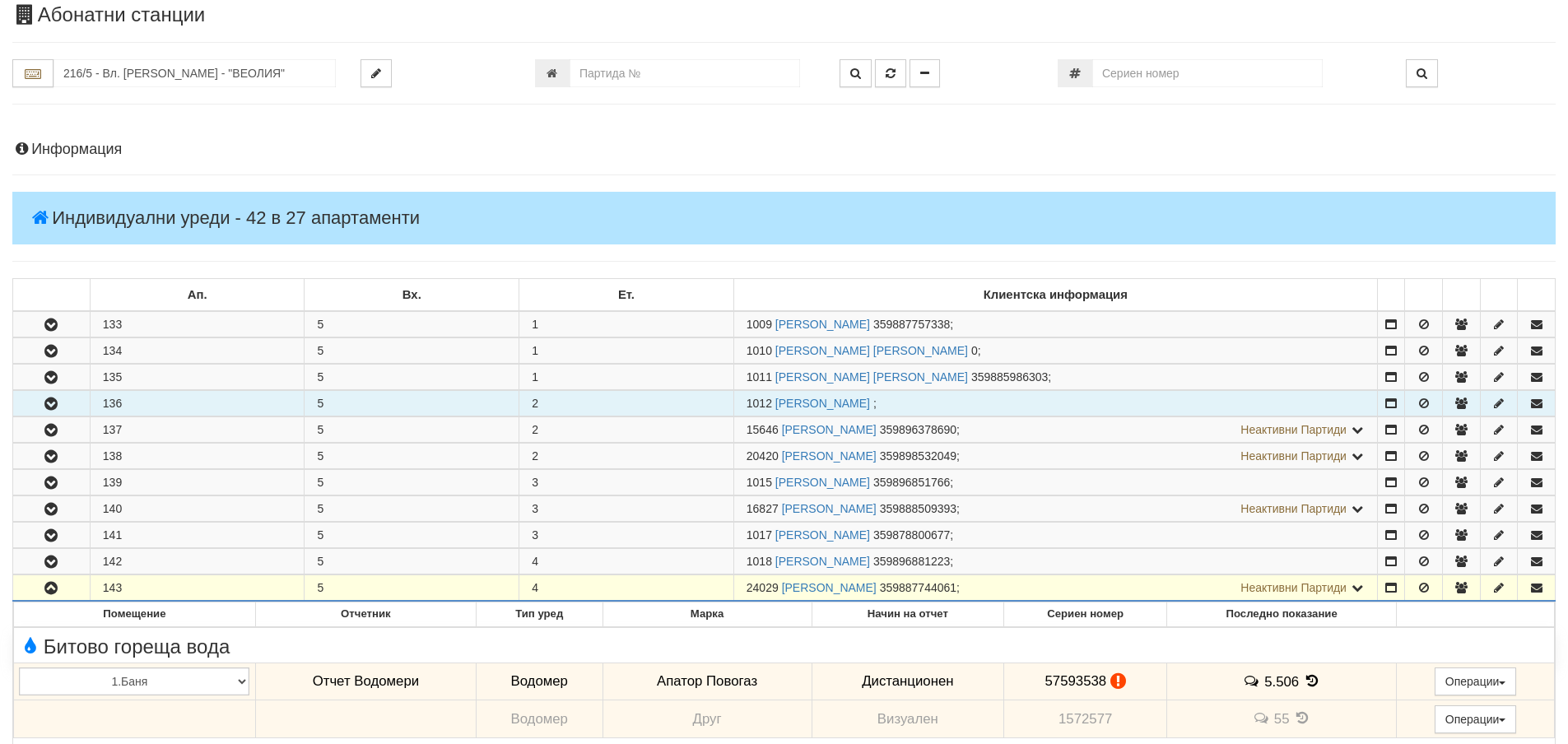
scroll to position [0, 0]
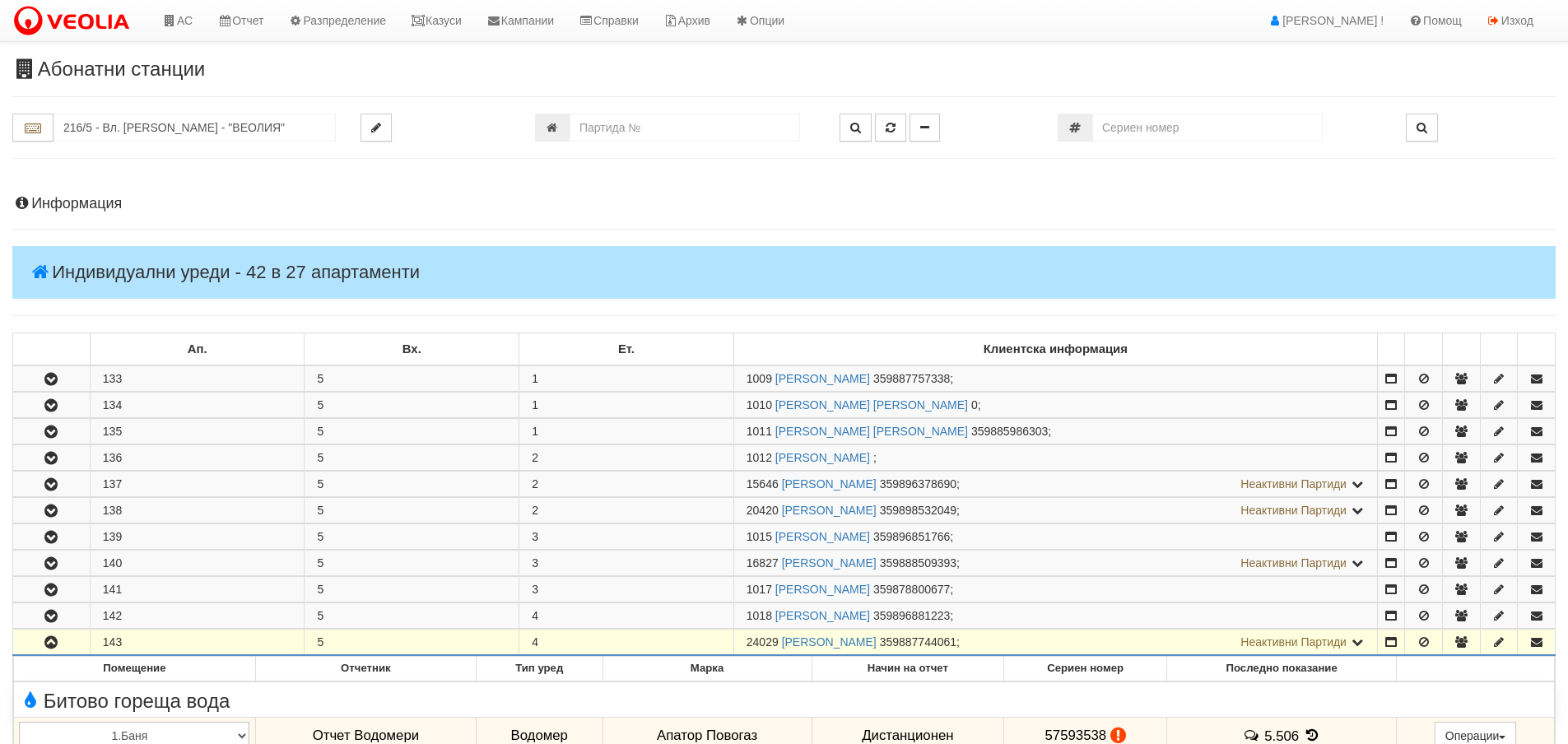
click at [60, 203] on h4 "Информация" at bounding box center [784, 203] width 1544 height 17
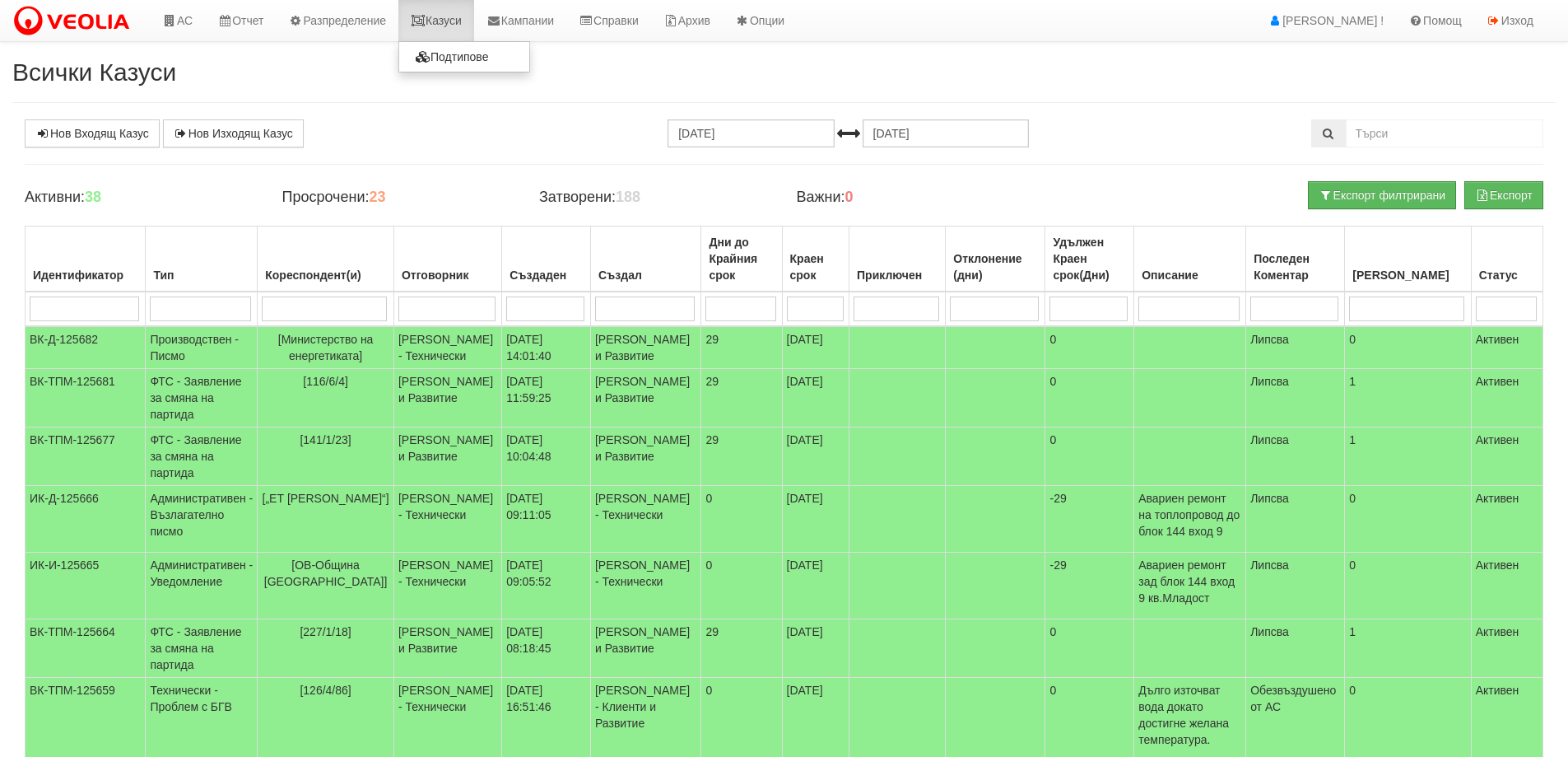
click at [452, 20] on link "Казуси" at bounding box center [436, 20] width 76 height 41
click at [455, 23] on link "Казуси" at bounding box center [436, 20] width 76 height 41
